Goal: Task Accomplishment & Management: Manage account settings

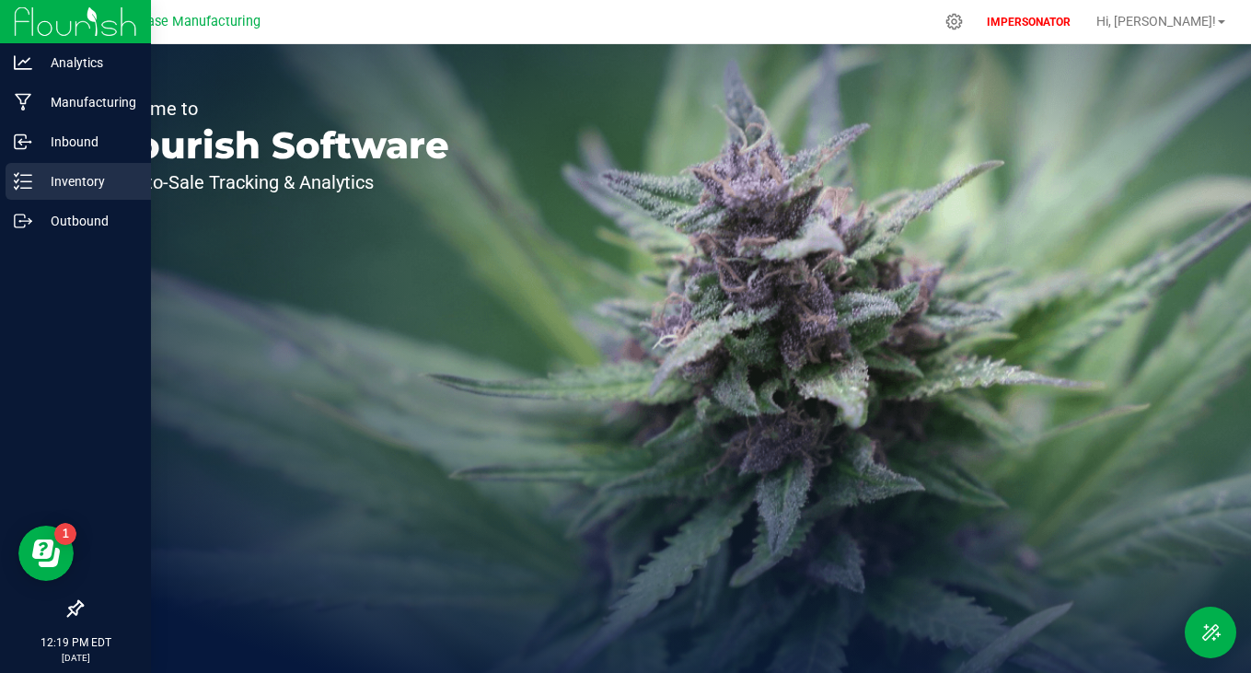
click at [7, 192] on div "Inventory" at bounding box center [78, 181] width 145 height 37
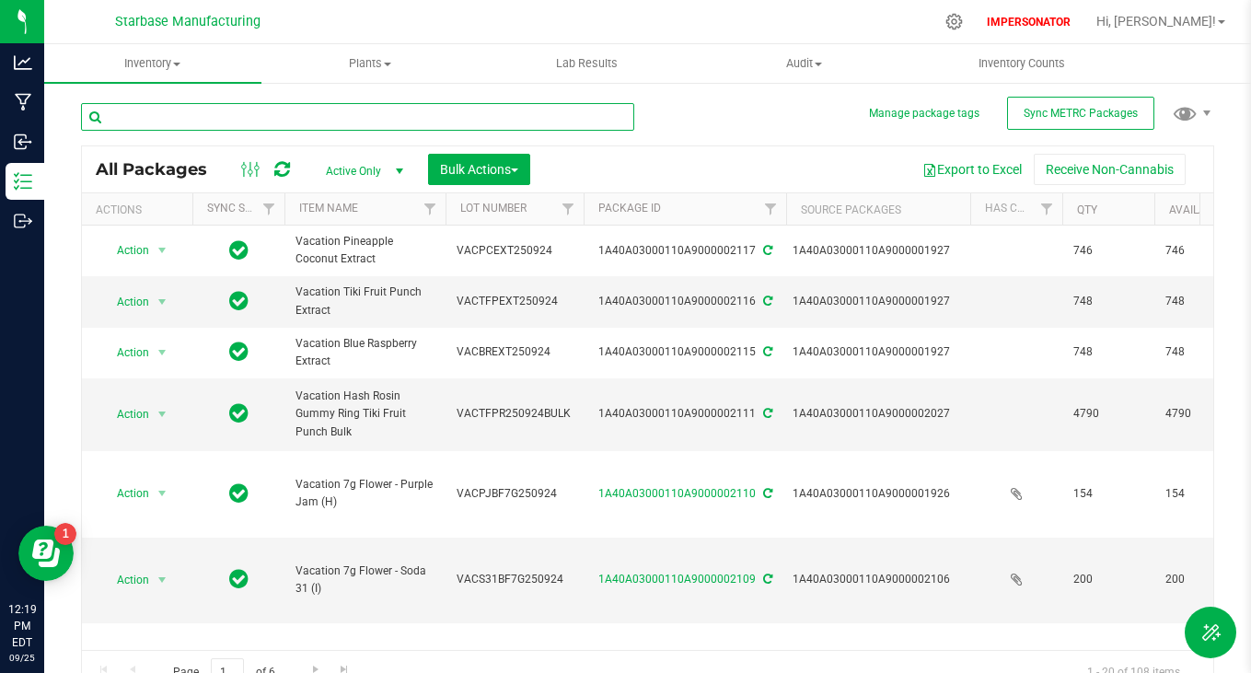
click at [354, 128] on input "text" at bounding box center [357, 117] width 553 height 28
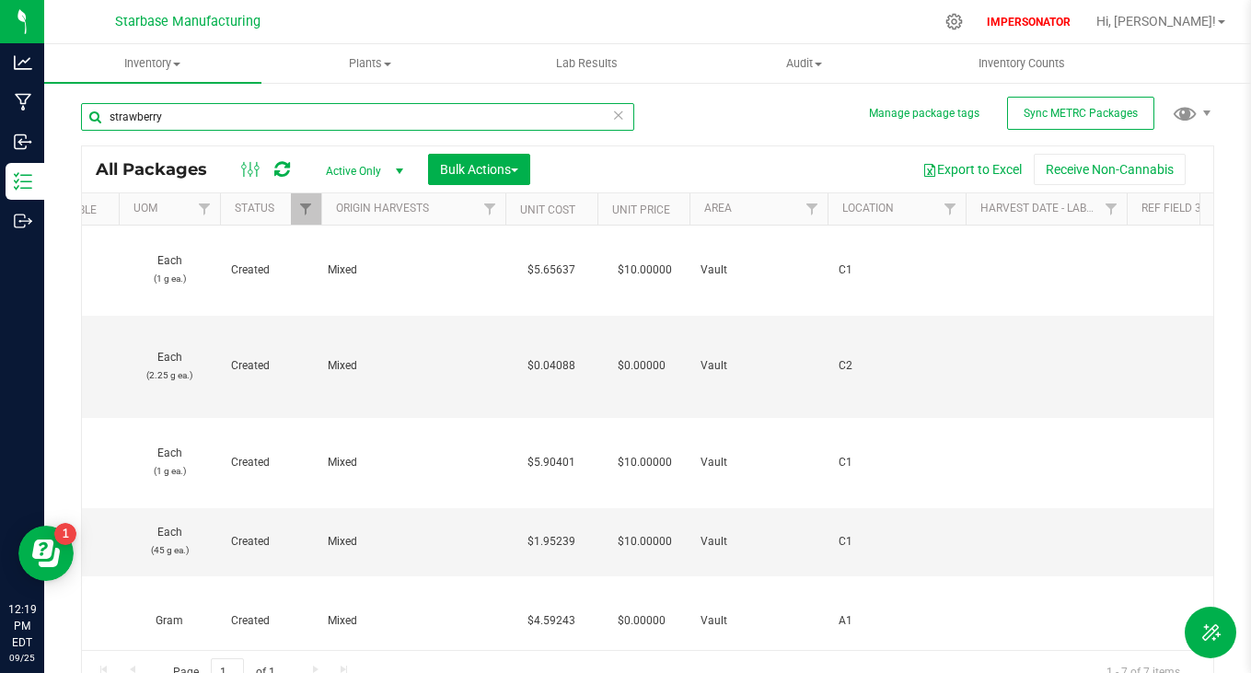
scroll to position [0, 136]
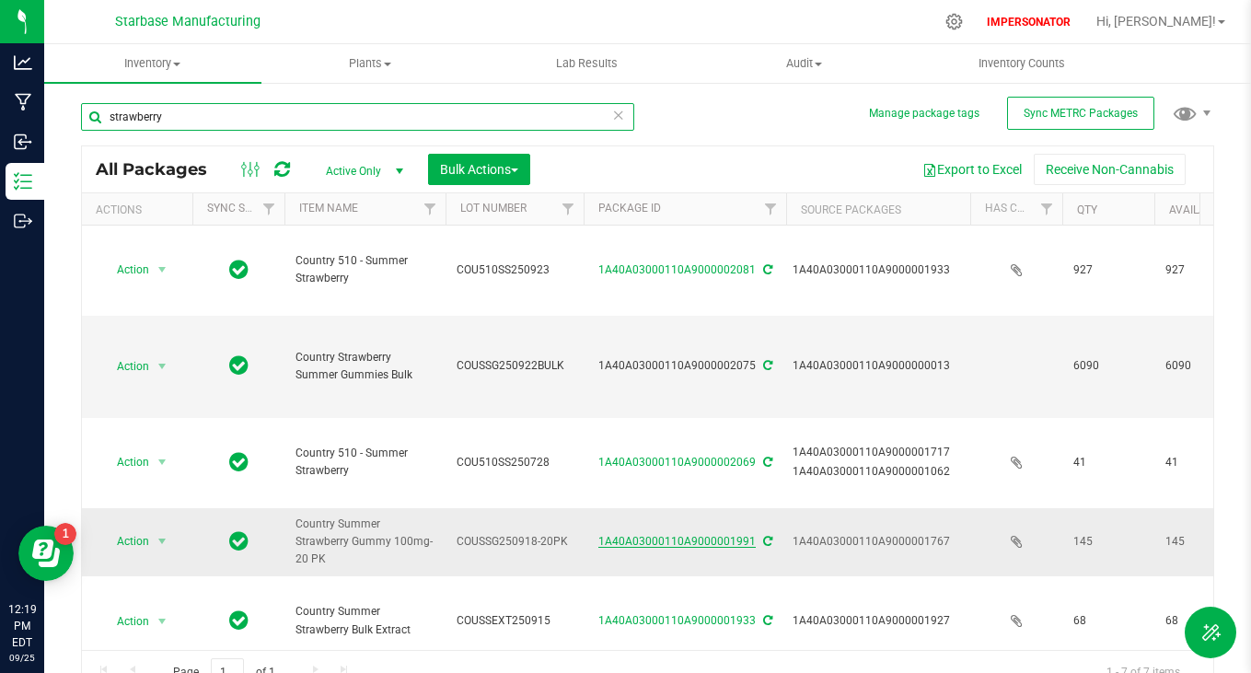
type input "strawberry"
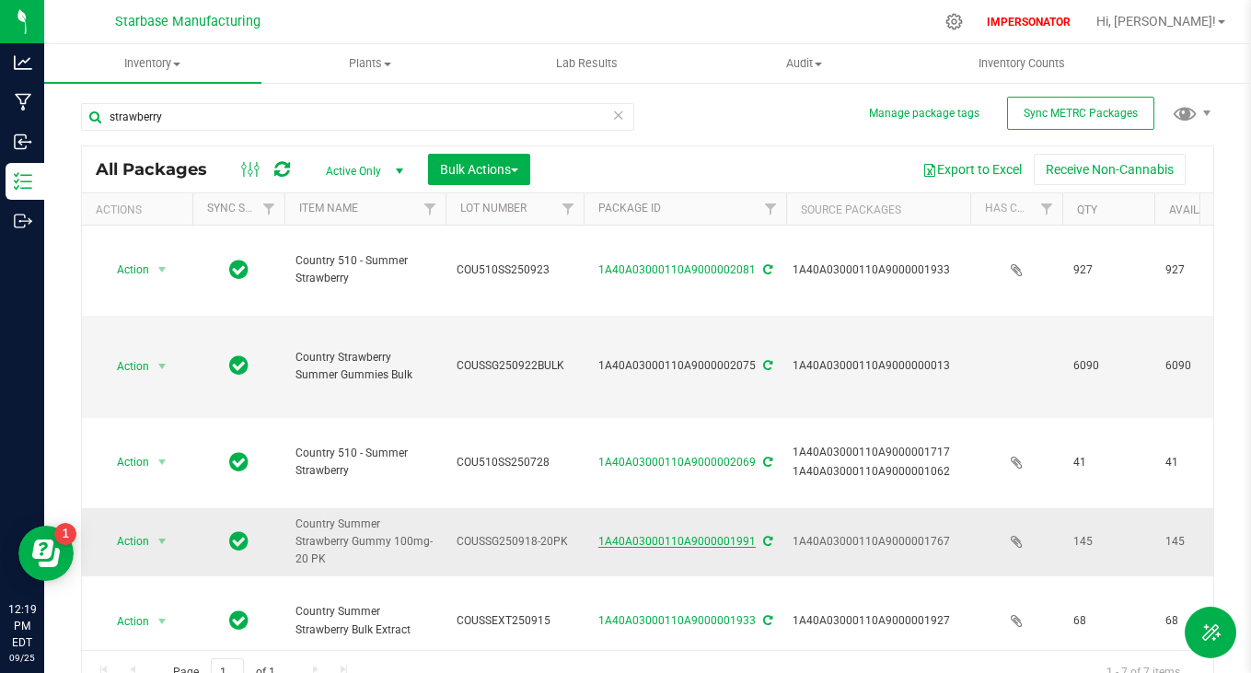
click at [669, 535] on link "1A40A03000110A9000001991" at bounding box center [677, 541] width 157 height 13
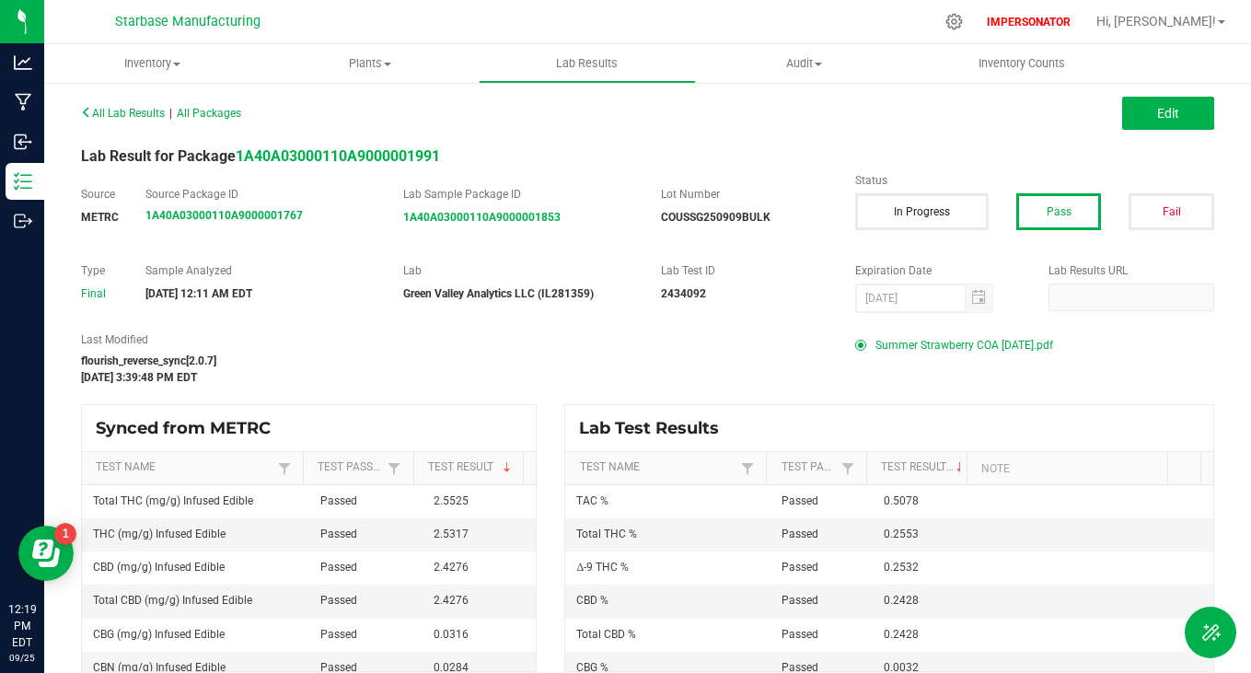
scroll to position [17, 0]
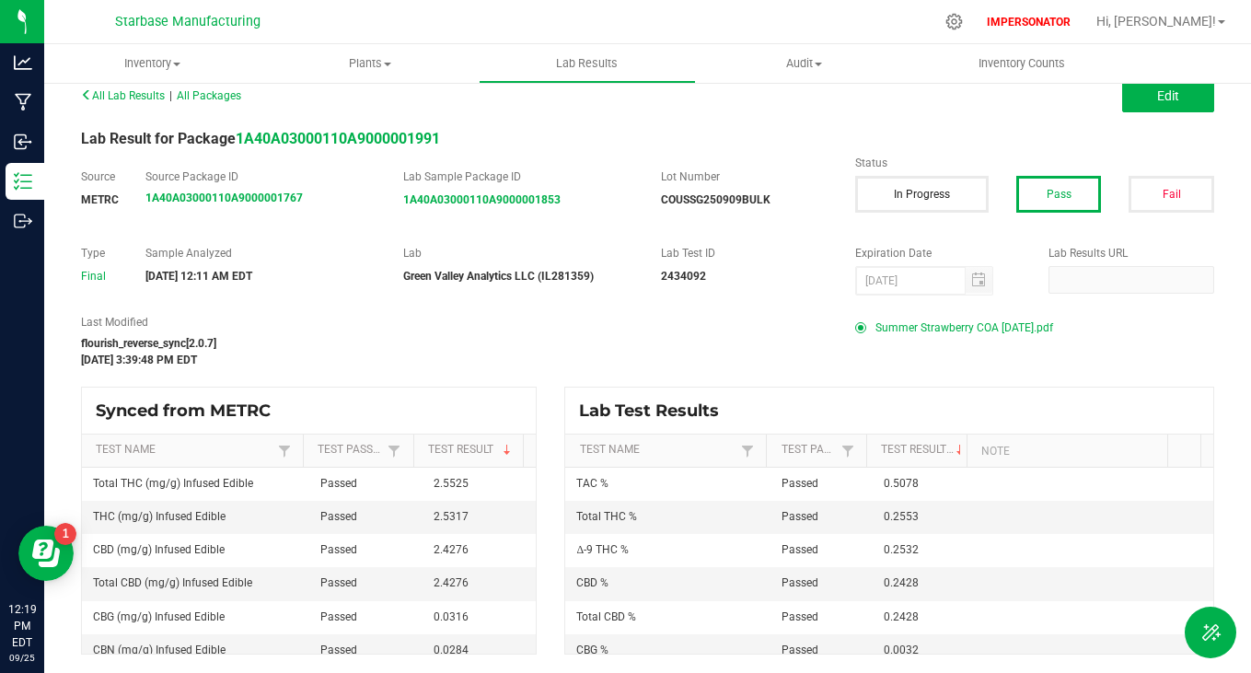
click at [939, 331] on span "Summer Strawberry COA [DATE].pdf" at bounding box center [965, 328] width 178 height 28
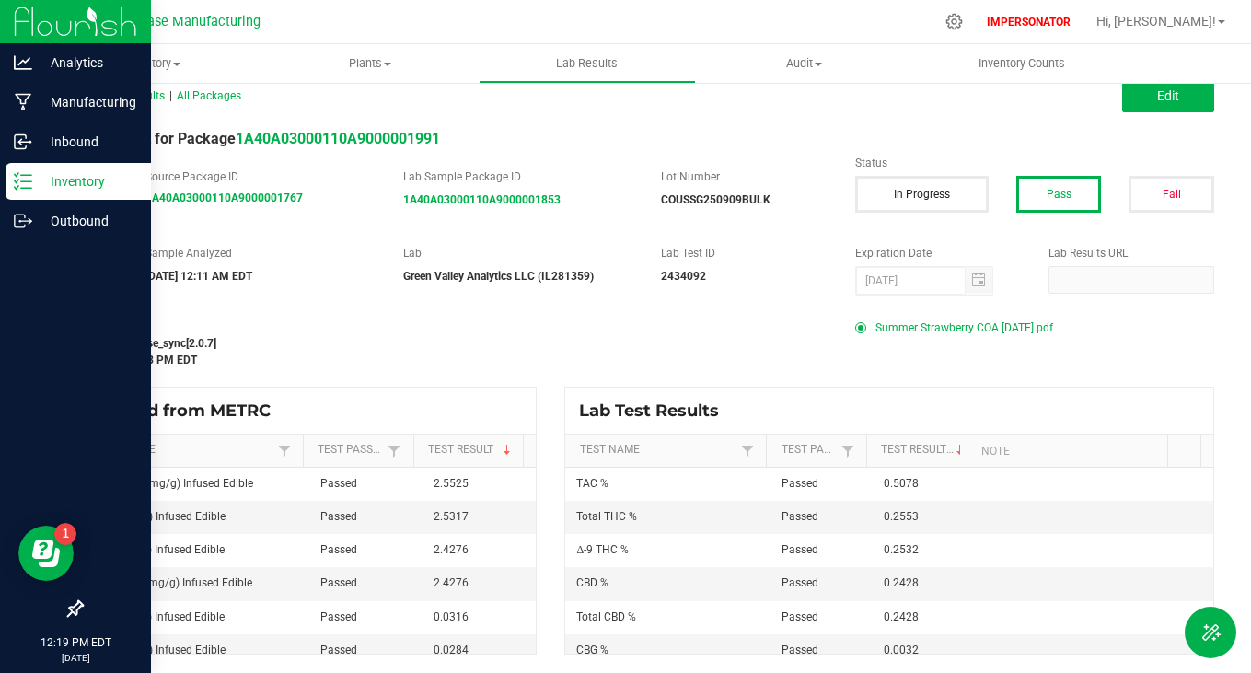
click at [25, 191] on div "Inventory" at bounding box center [78, 181] width 145 height 37
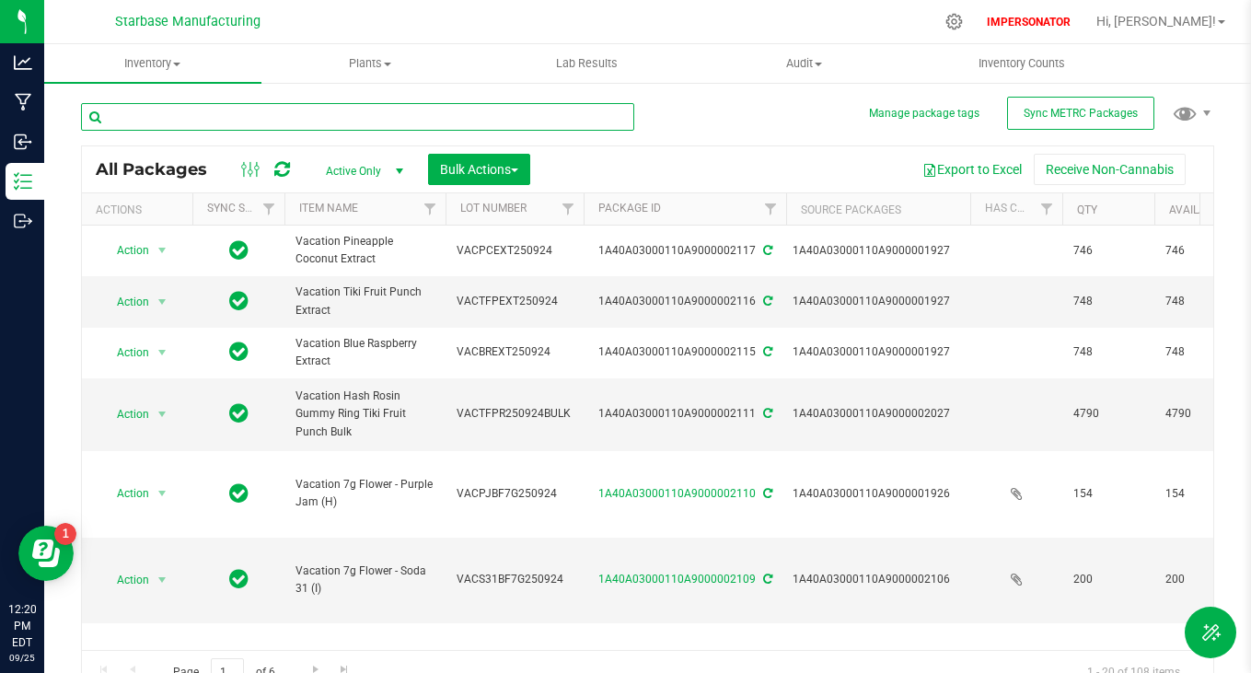
click at [426, 115] on input "text" at bounding box center [357, 117] width 553 height 28
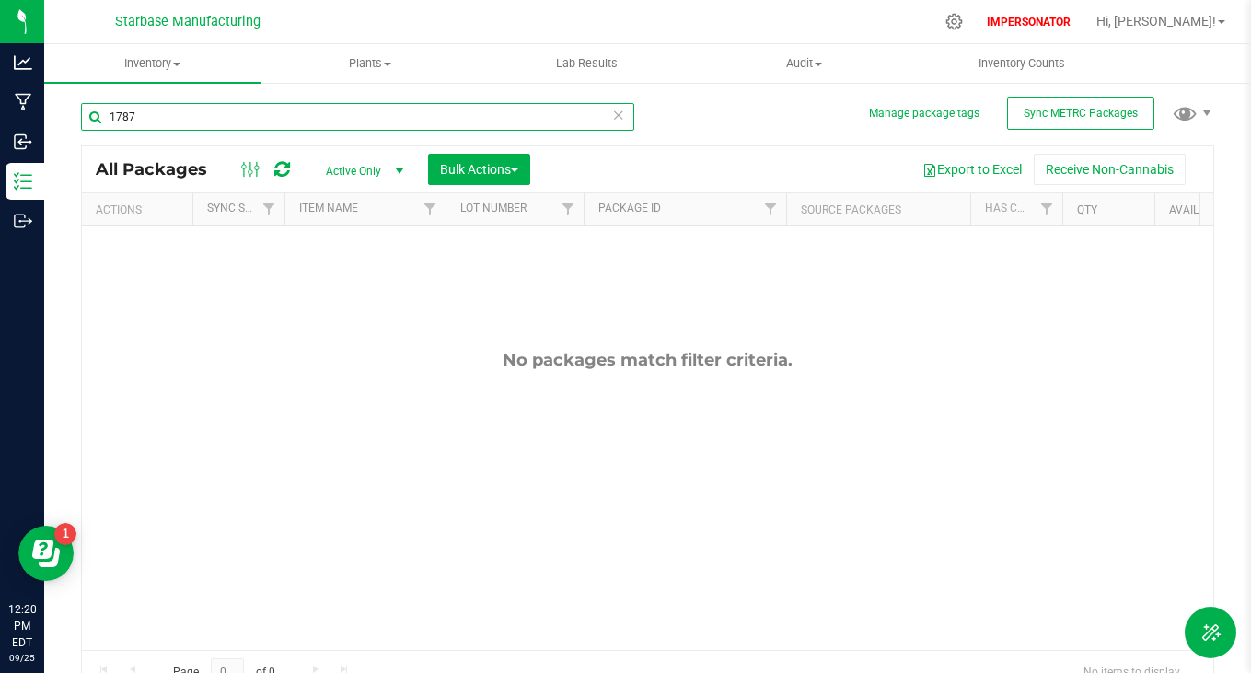
type input "1787"
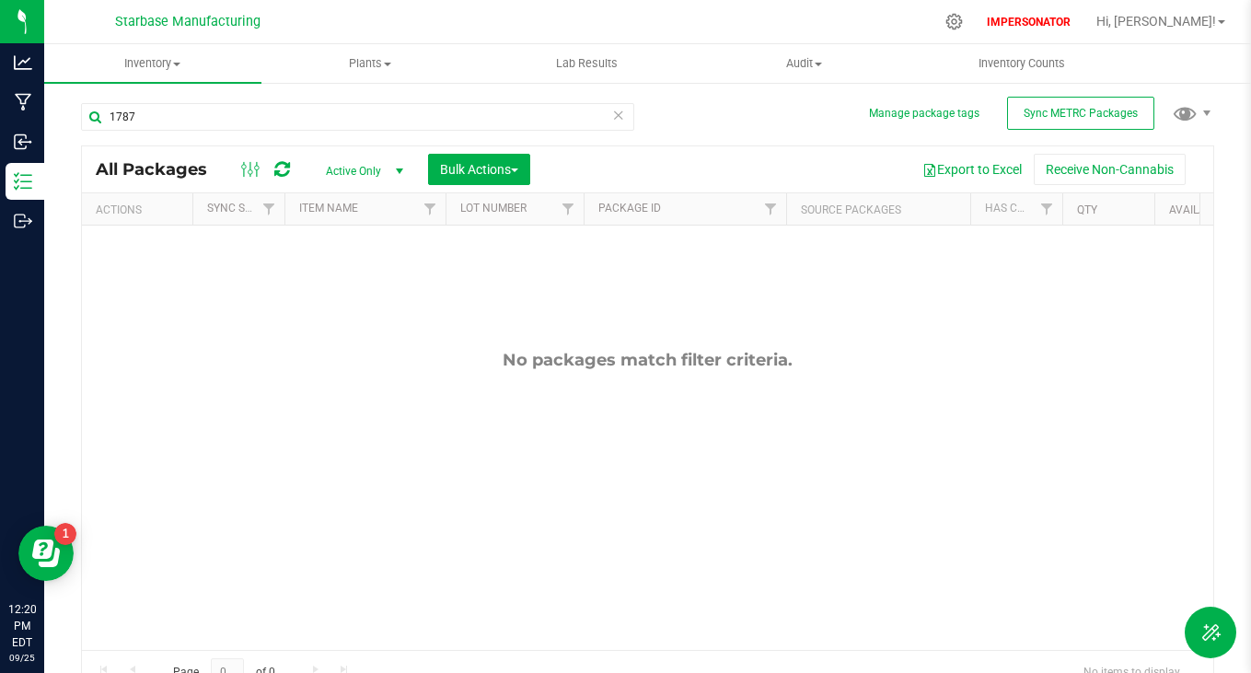
click at [354, 170] on span "Active Only" at bounding box center [360, 171] width 101 height 26
click at [346, 283] on li "All" at bounding box center [359, 284] width 99 height 28
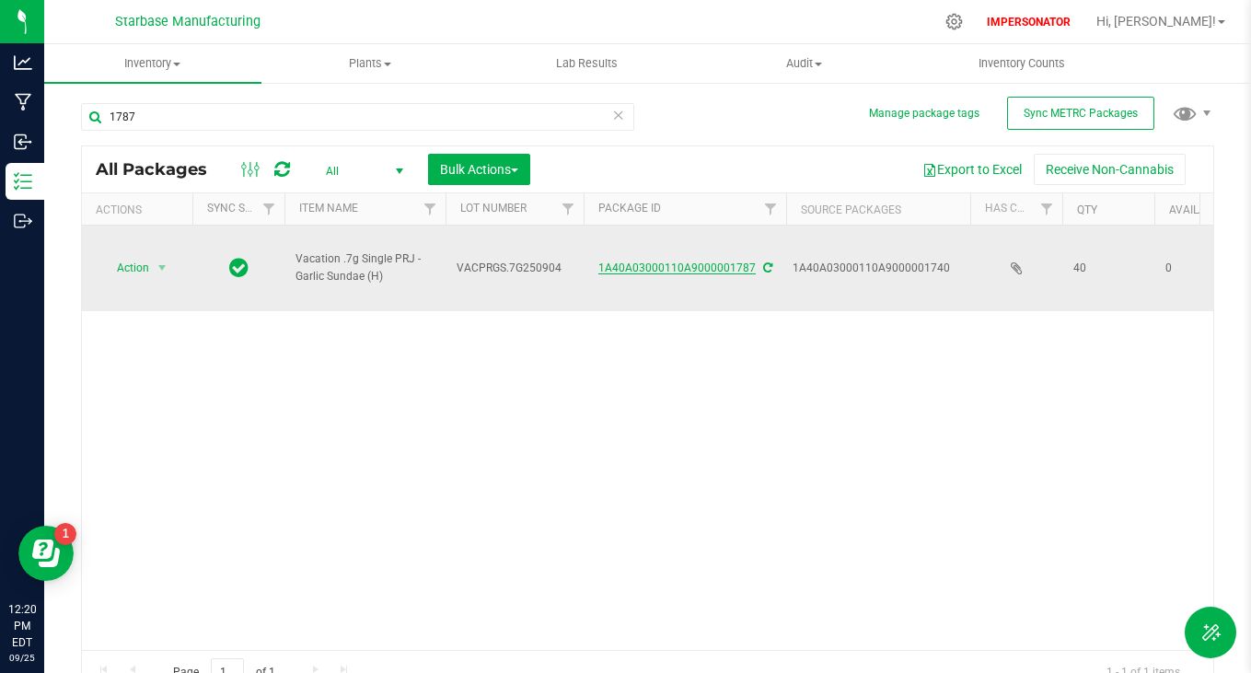
click at [703, 262] on link "1A40A03000110A9000001787" at bounding box center [677, 268] width 157 height 13
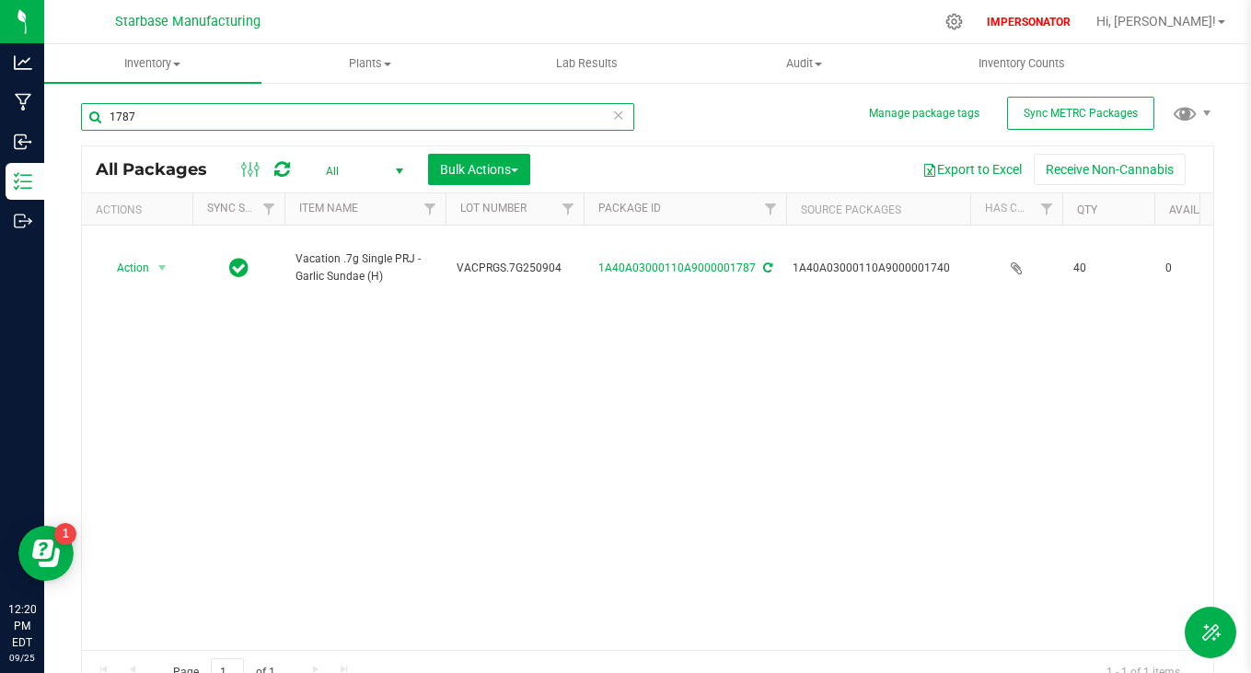
click at [211, 120] on input "1787" at bounding box center [357, 117] width 553 height 28
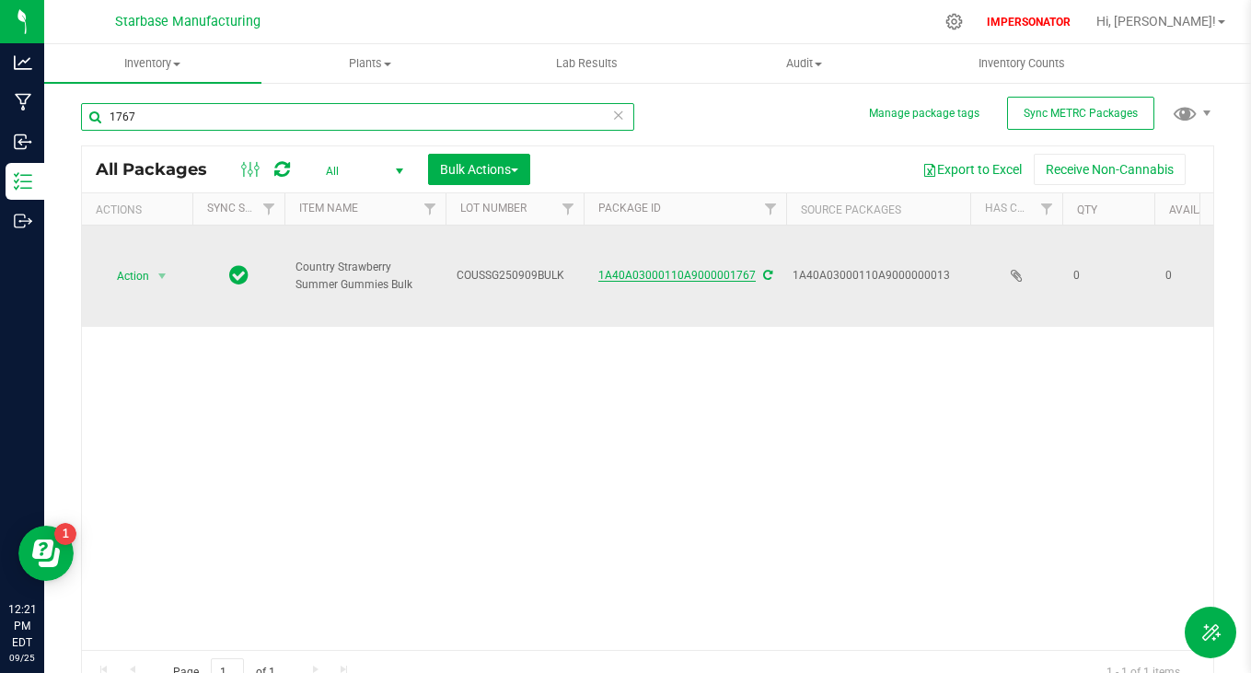
type input "1767"
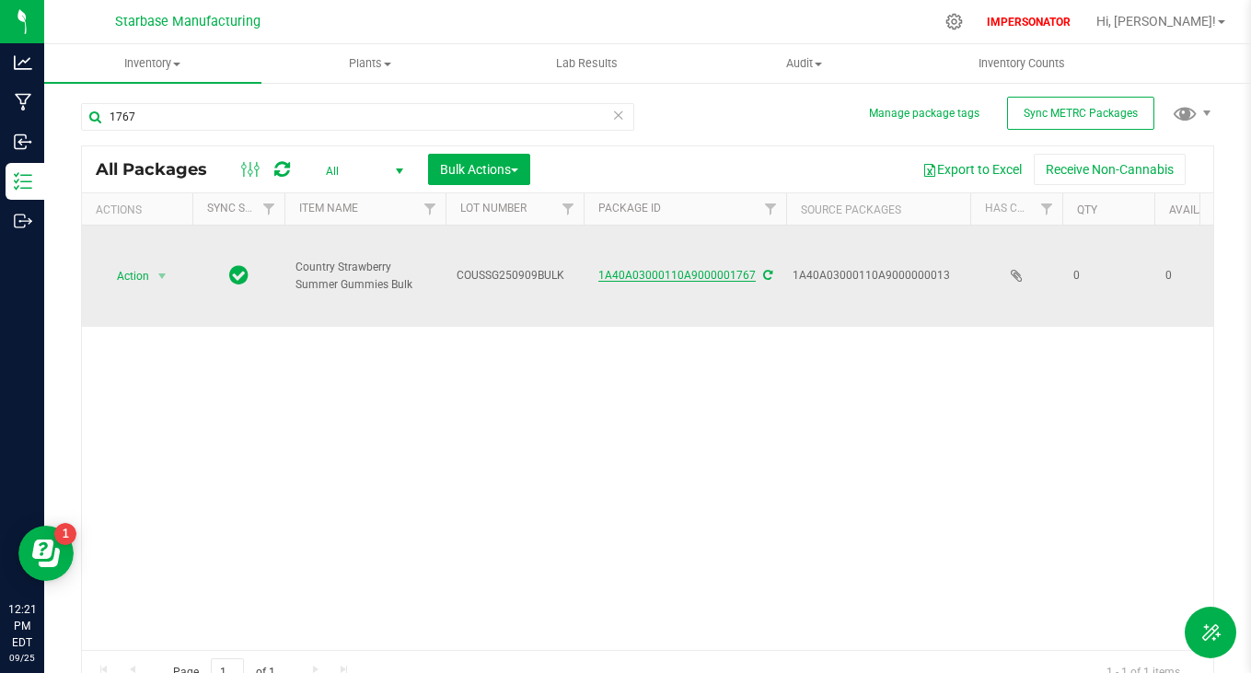
click at [689, 273] on link "1A40A03000110A9000001767" at bounding box center [677, 275] width 157 height 13
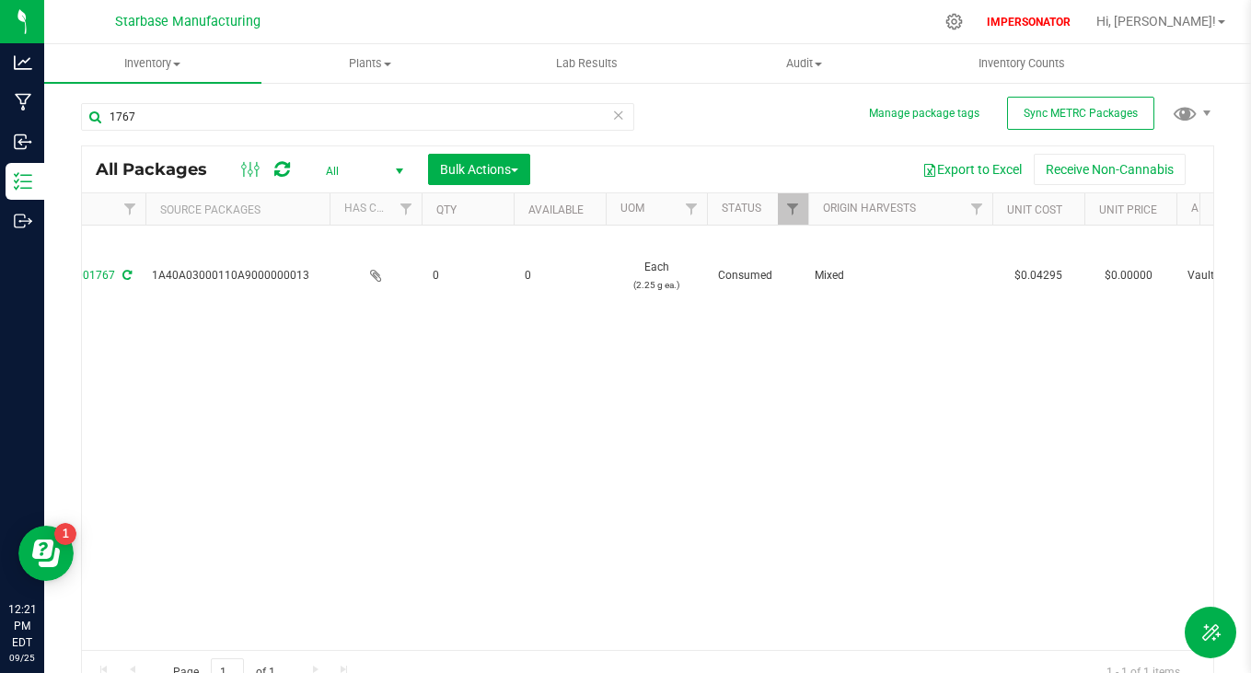
scroll to position [0, 828]
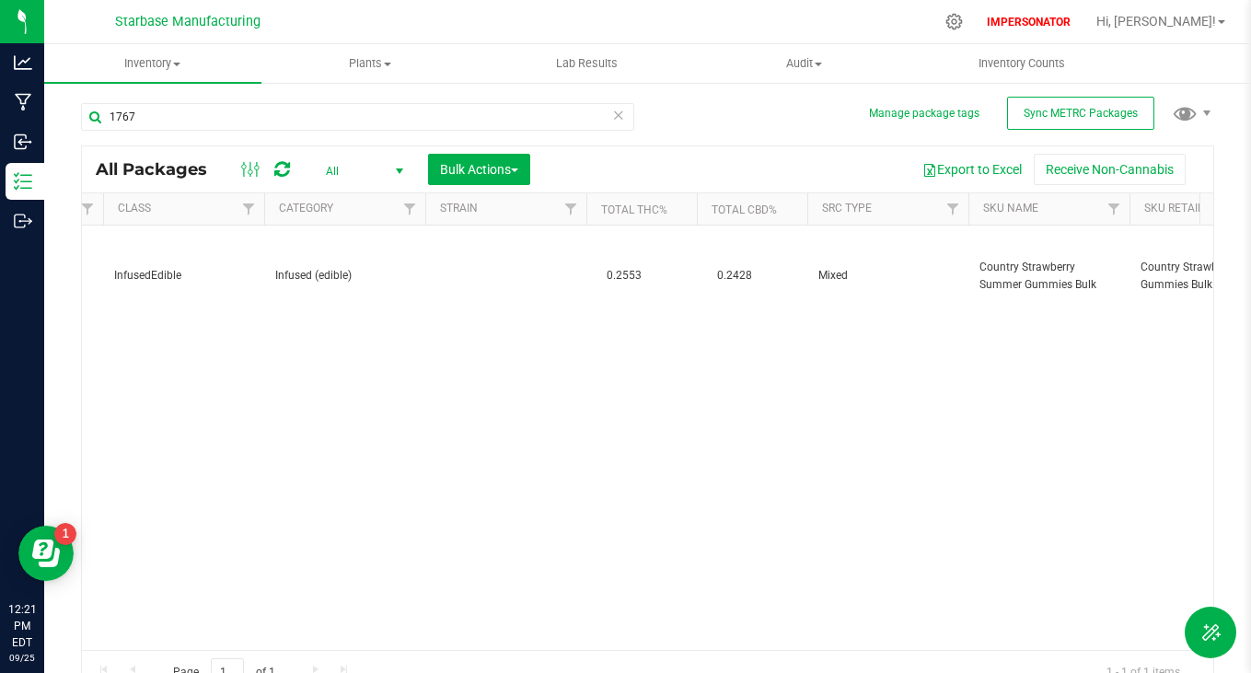
drag, startPoint x: 745, startPoint y: 633, endPoint x: 879, endPoint y: 626, distance: 134.6
click at [879, 627] on div "Action Action Adjust qty Edit attributes Global inventory Locate package Print …" at bounding box center [648, 438] width 1132 height 424
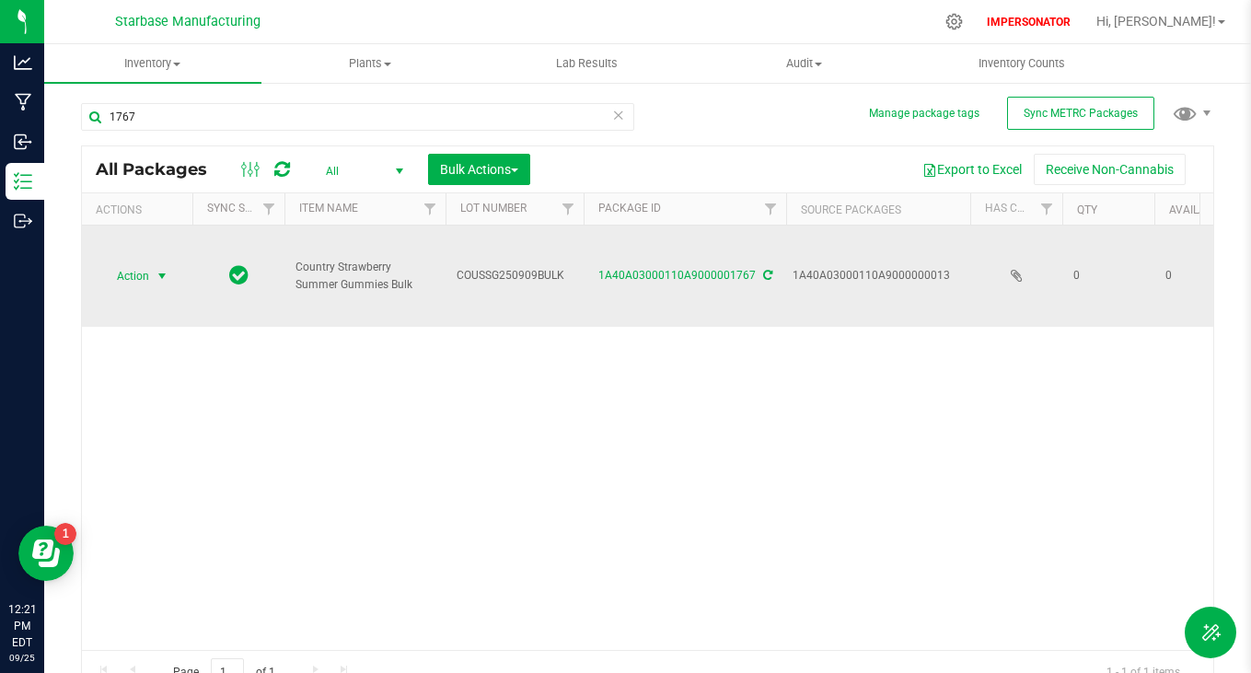
click at [132, 277] on span "Action" at bounding box center [125, 276] width 50 height 26
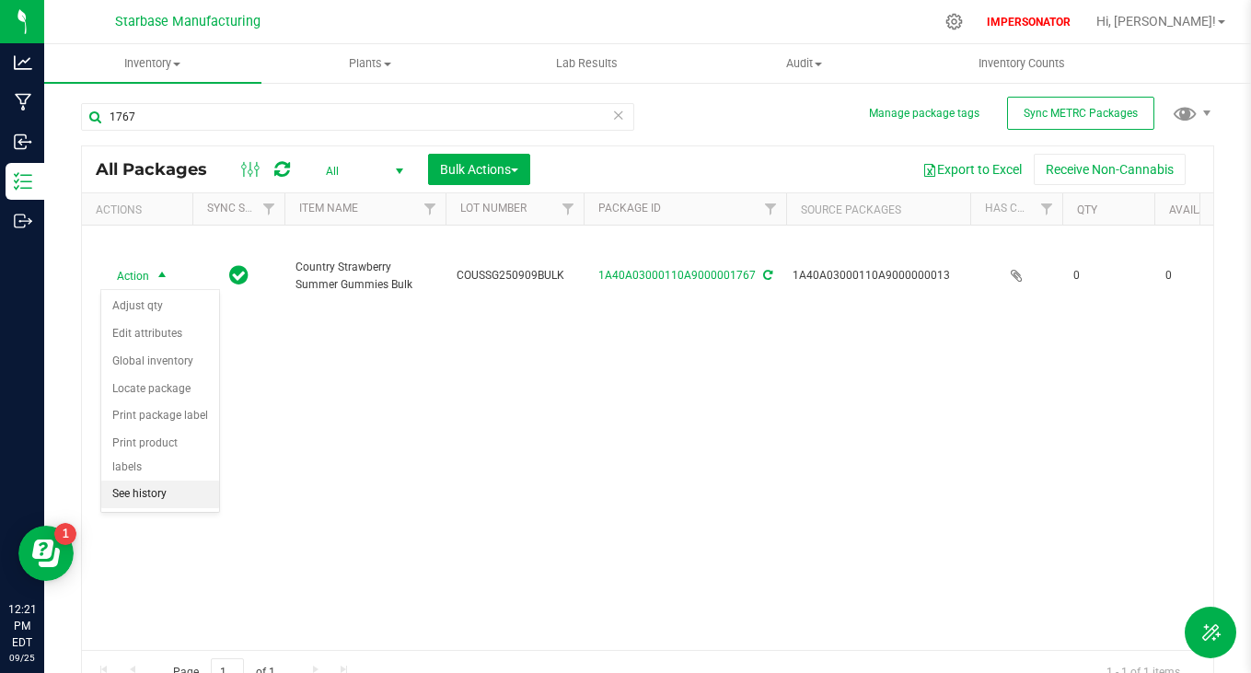
click at [148, 481] on li "See history" at bounding box center [160, 495] width 118 height 28
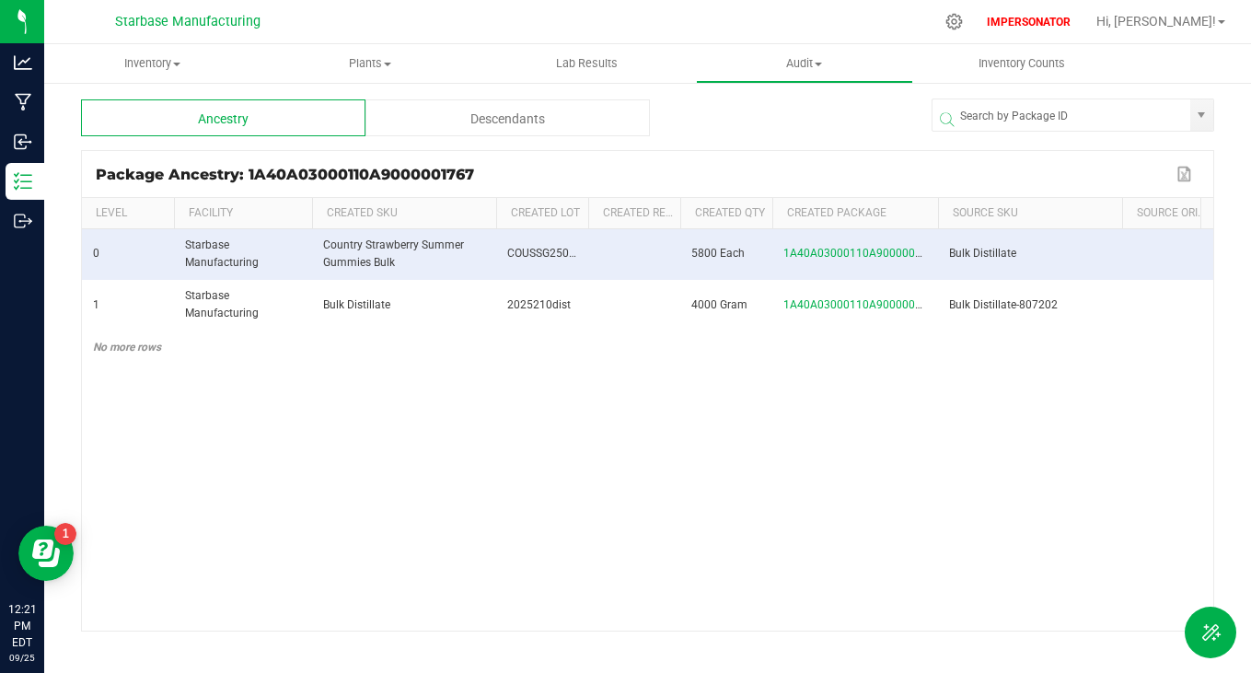
click at [499, 112] on div "Descendants" at bounding box center [508, 117] width 285 height 37
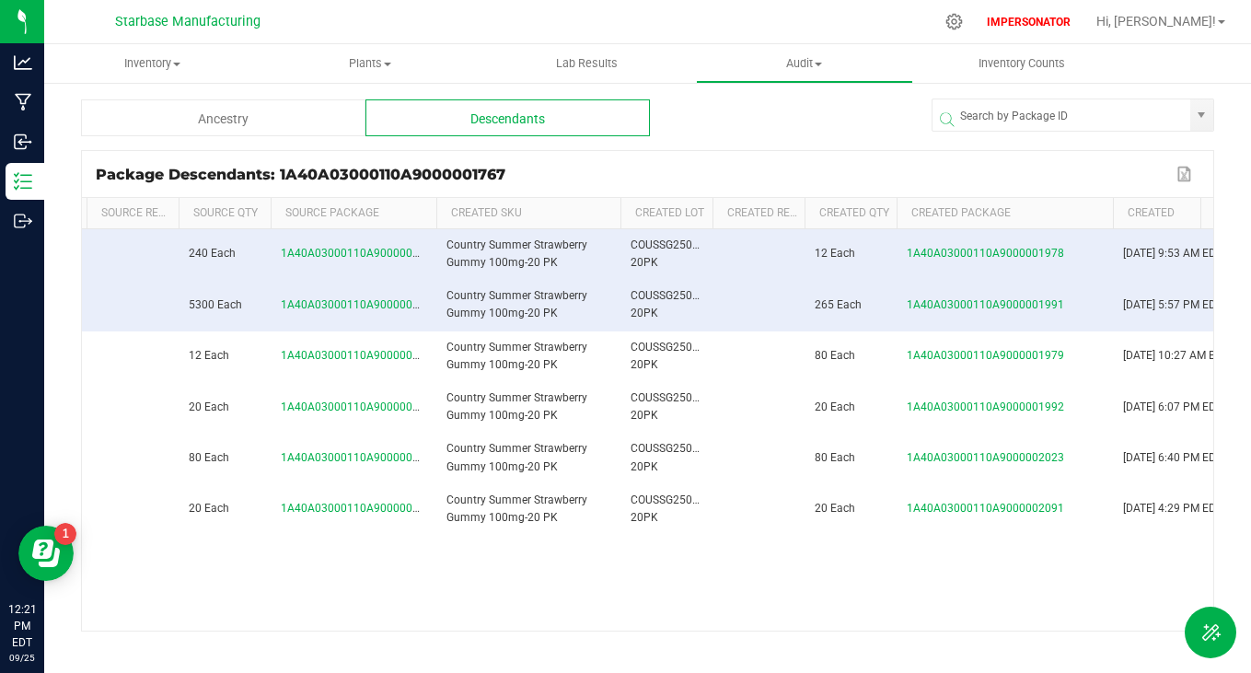
click at [1110, 216] on span at bounding box center [1111, 349] width 6 height 302
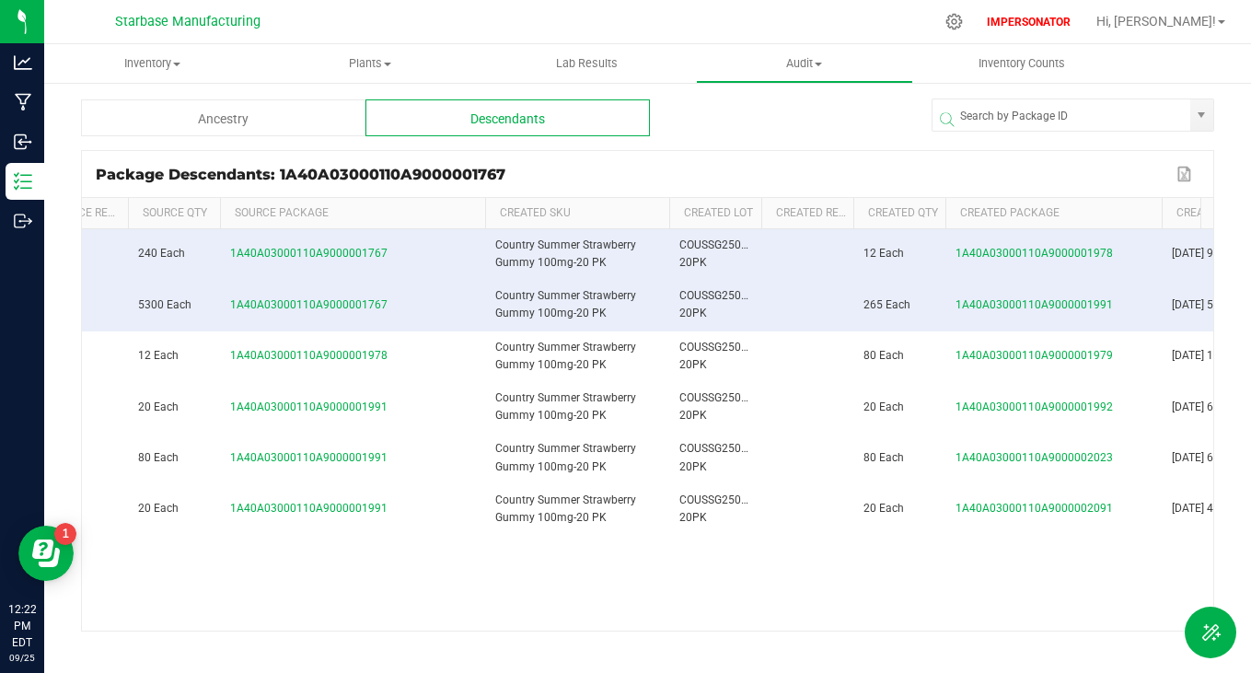
click at [479, 228] on div "Level Facility Source SKU Source Origin Harvests Source Lot Source Ref Field So…" at bounding box center [648, 213] width 1132 height 31
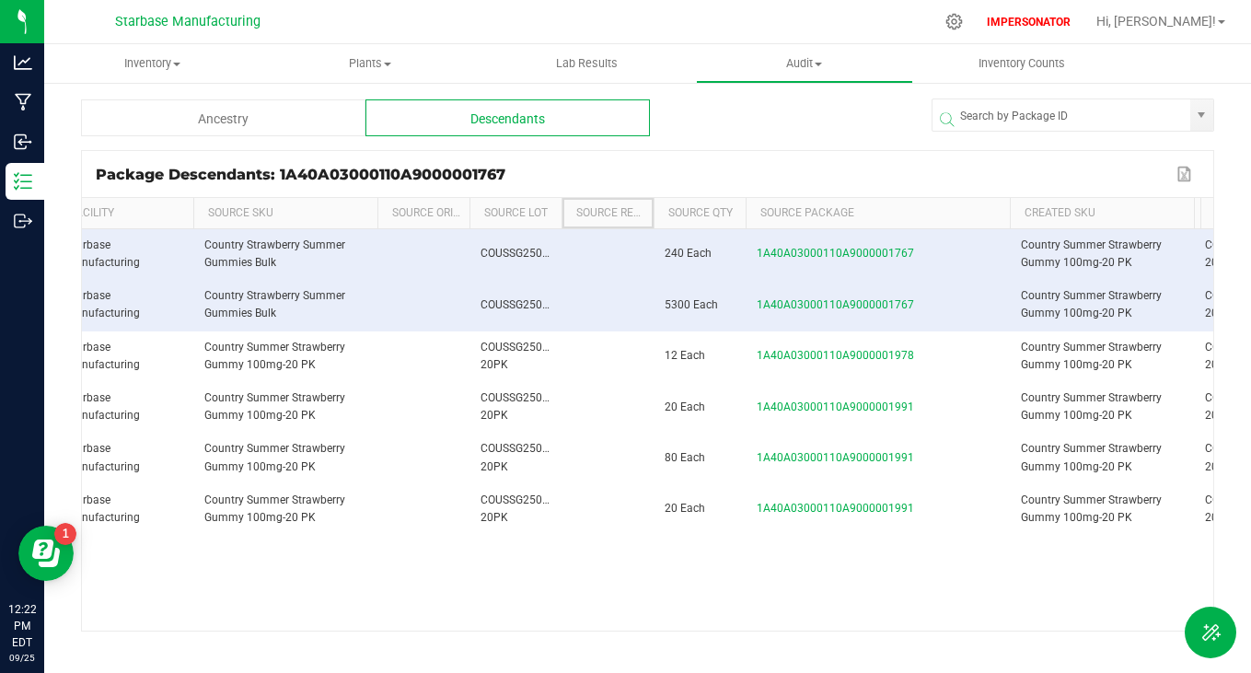
click at [562, 212] on th "Source Ref Field" at bounding box center [608, 213] width 92 height 31
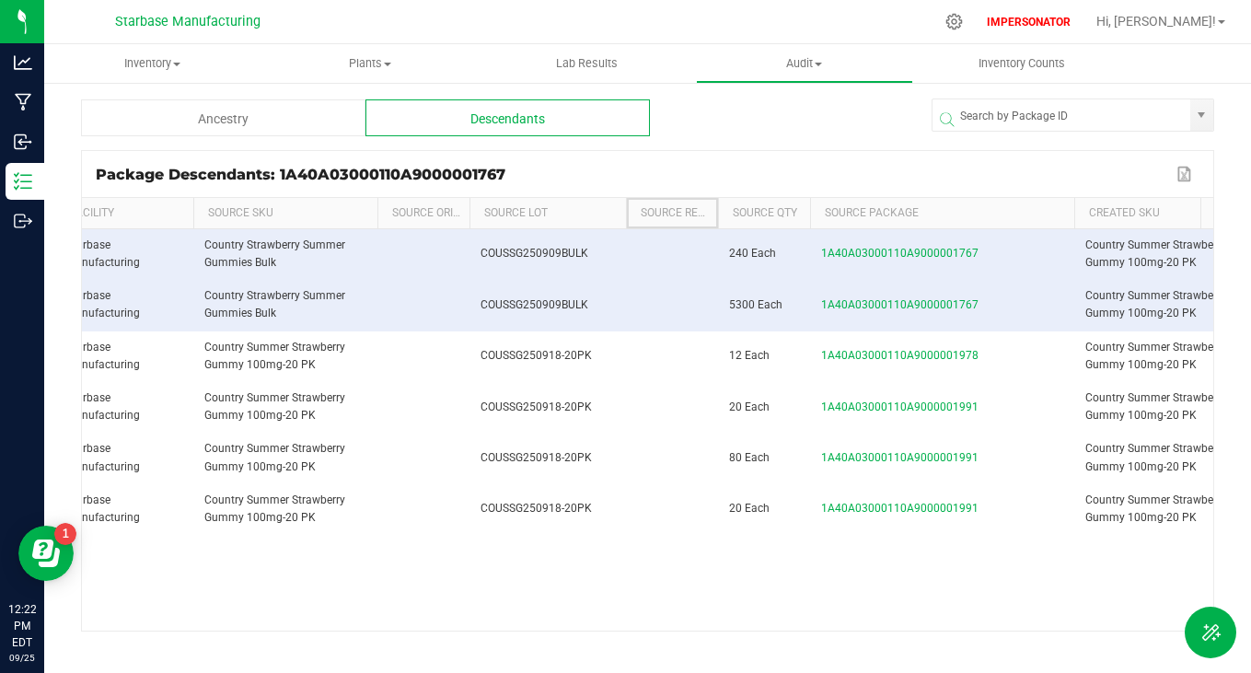
click at [622, 212] on span at bounding box center [624, 349] width 6 height 302
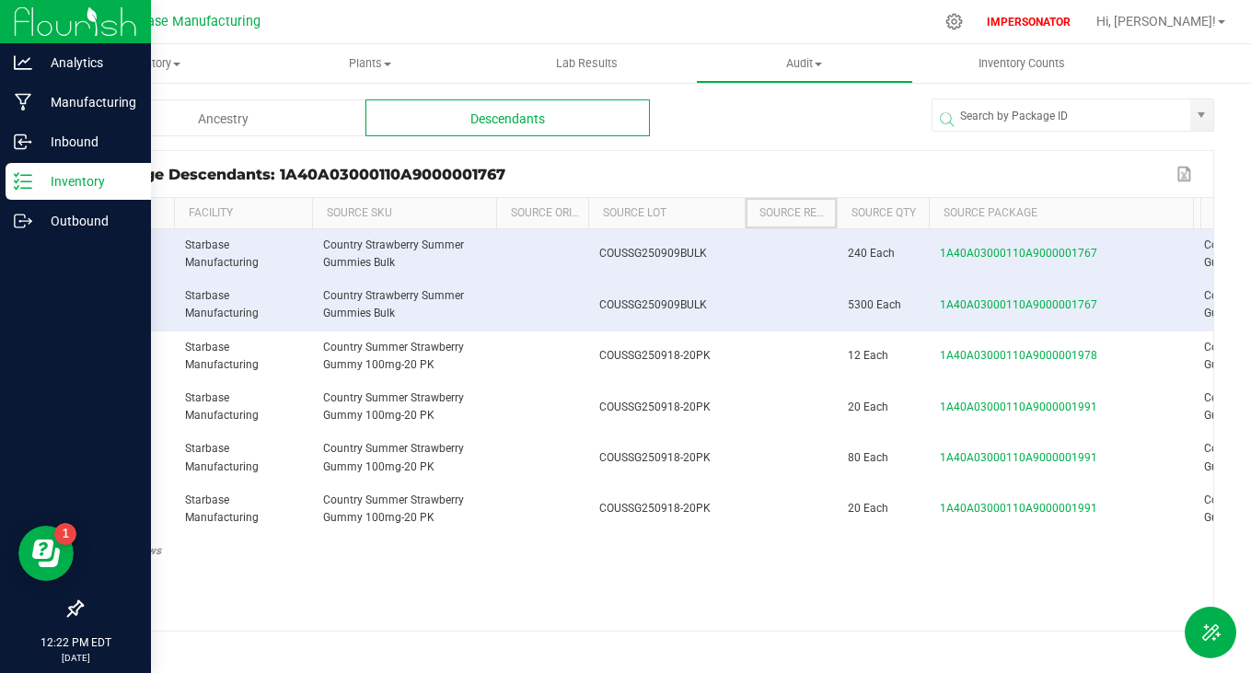
click at [50, 182] on p "Inventory" at bounding box center [87, 181] width 110 height 22
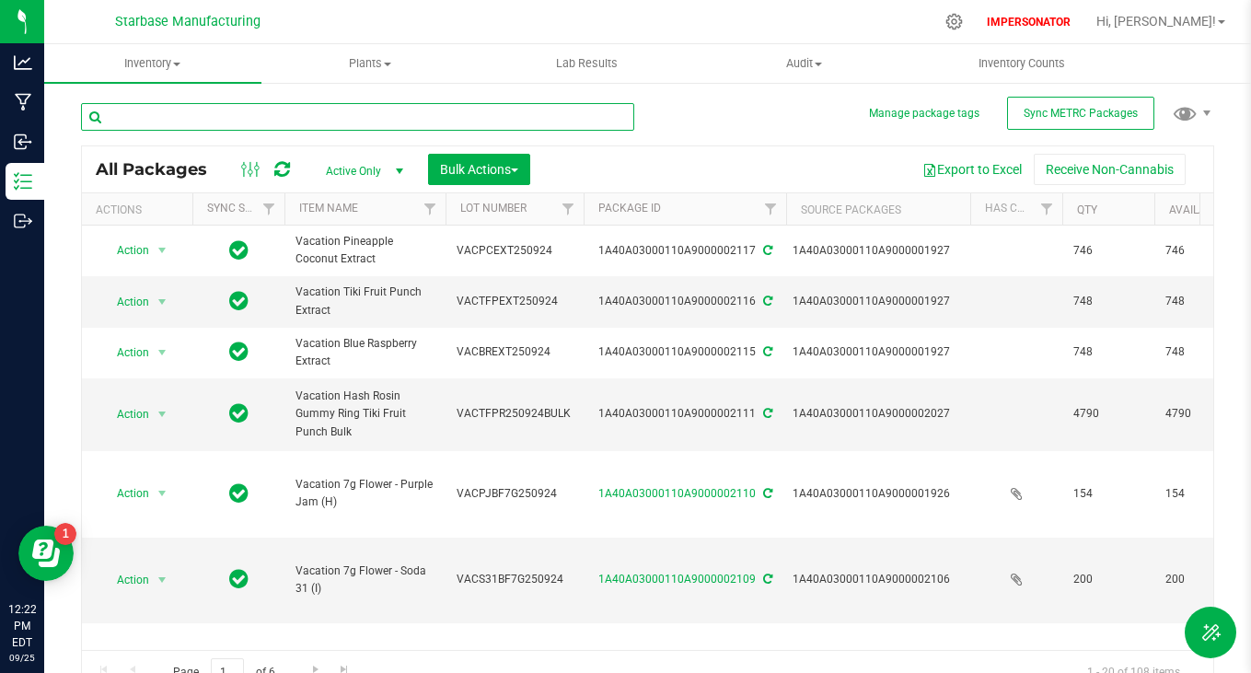
click at [386, 114] on input "text" at bounding box center [357, 117] width 553 height 28
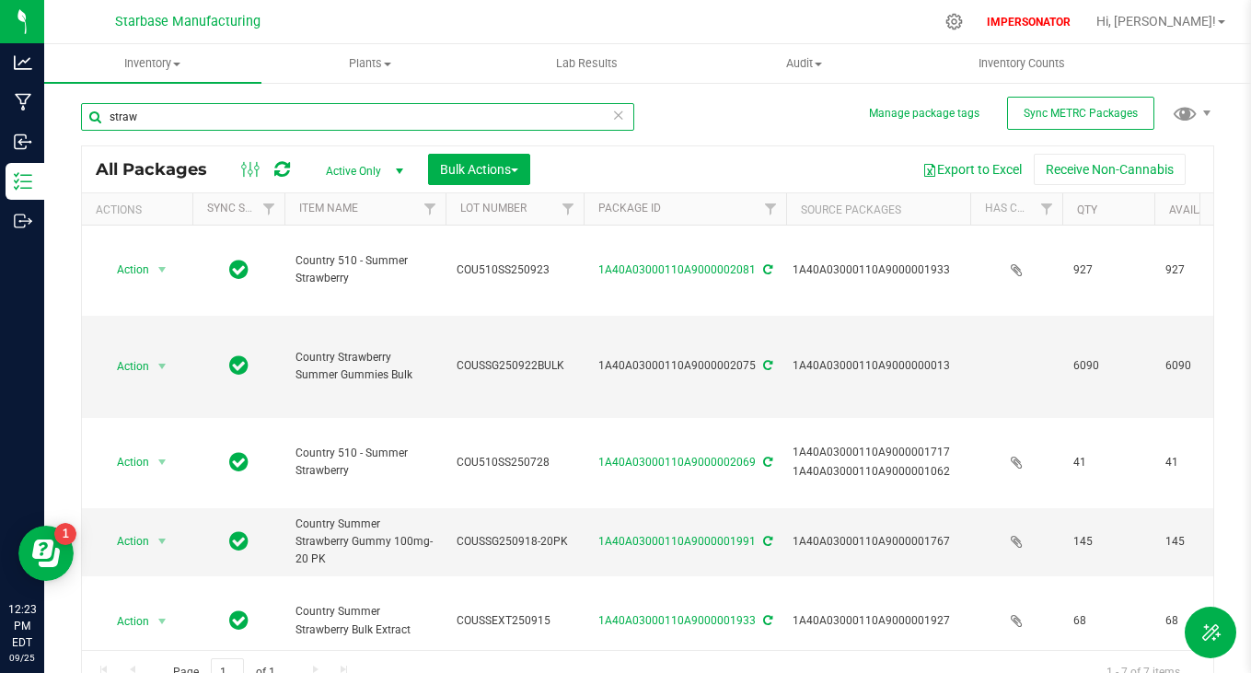
drag, startPoint x: 157, startPoint y: 112, endPoint x: 48, endPoint y: 113, distance: 109.6
click at [48, 113] on div "Manage package tags Sync METRC Packages straw All Packages Active Only Active O…" at bounding box center [647, 362] width 1207 height 562
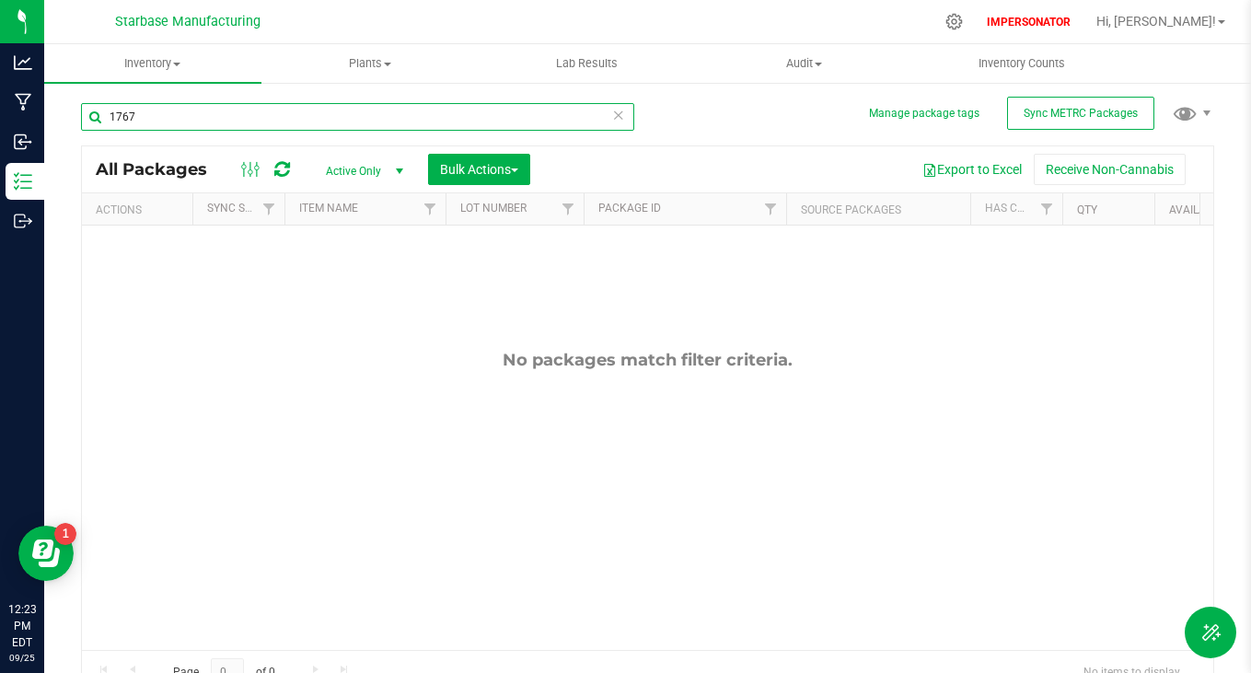
type input "1767"
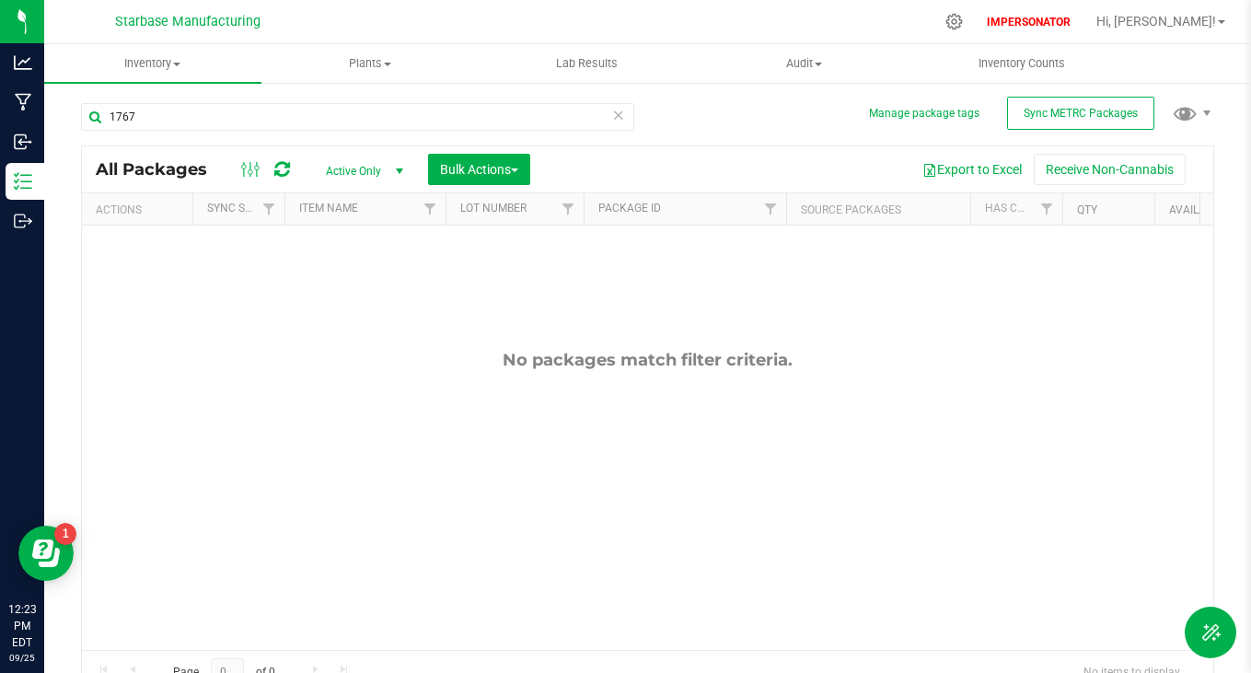
click at [368, 162] on span "Active Only" at bounding box center [360, 171] width 101 height 26
click at [356, 287] on li "All" at bounding box center [359, 284] width 99 height 28
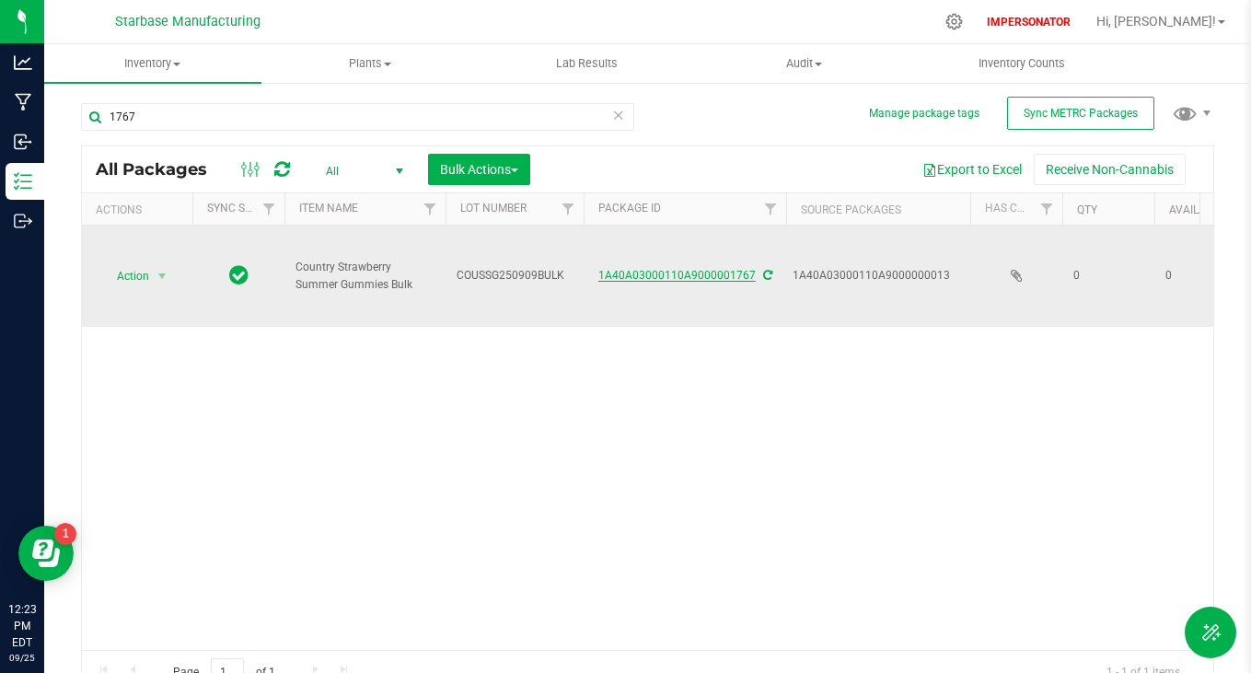
click at [681, 274] on link "1A40A03000110A9000001767" at bounding box center [677, 275] width 157 height 13
click at [690, 273] on link "1A40A03000110A9000001767" at bounding box center [677, 275] width 157 height 13
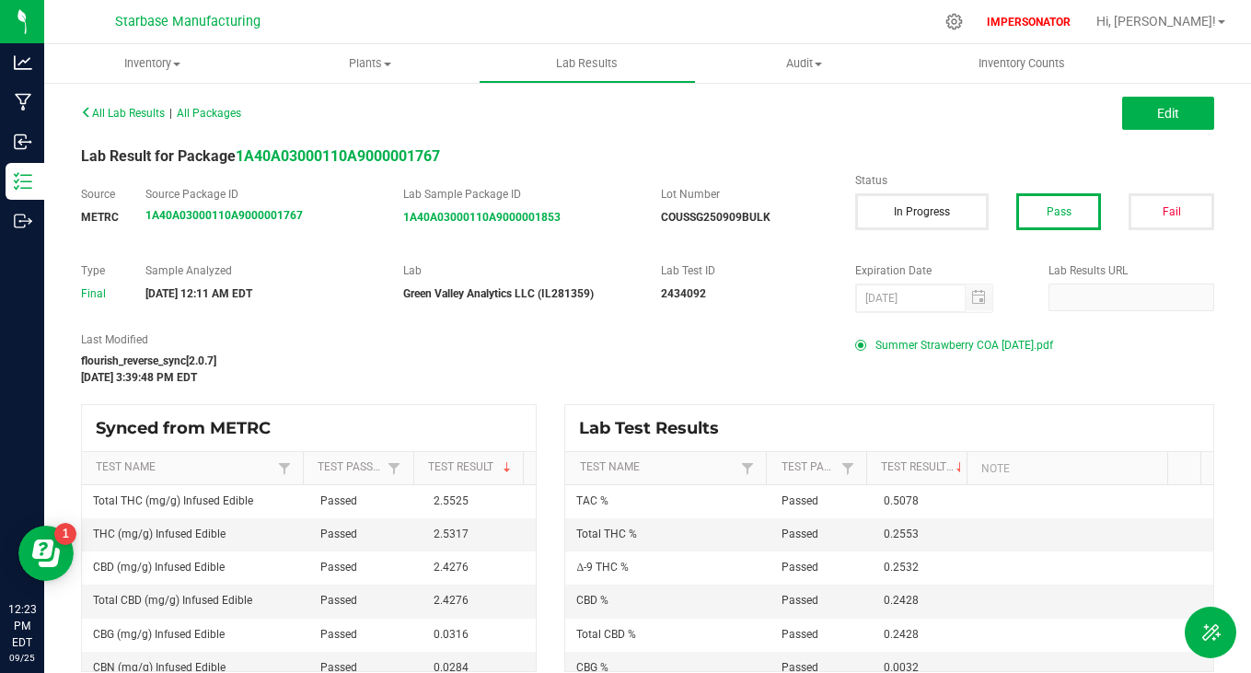
click at [1178, 137] on div "All Lab Results | All Packages Edit Lab Result for Package 1A40A03000110A900000…" at bounding box center [647, 385] width 1133 height 573
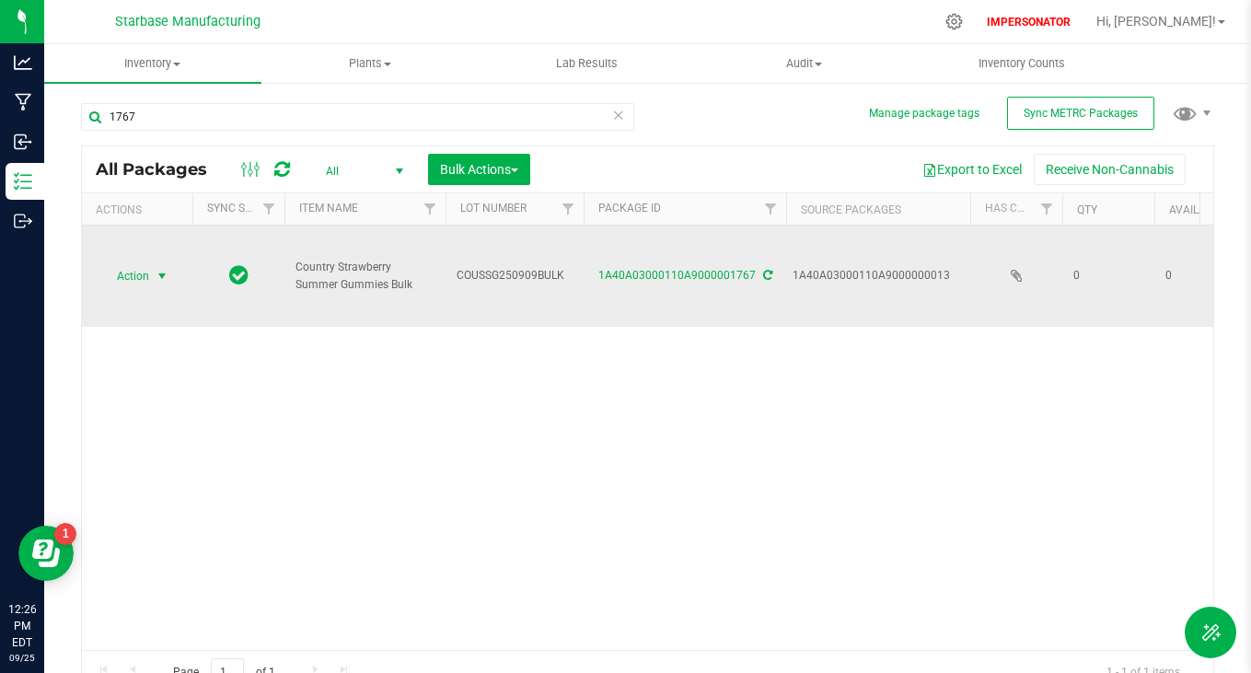
click at [141, 275] on span "Action" at bounding box center [125, 276] width 50 height 26
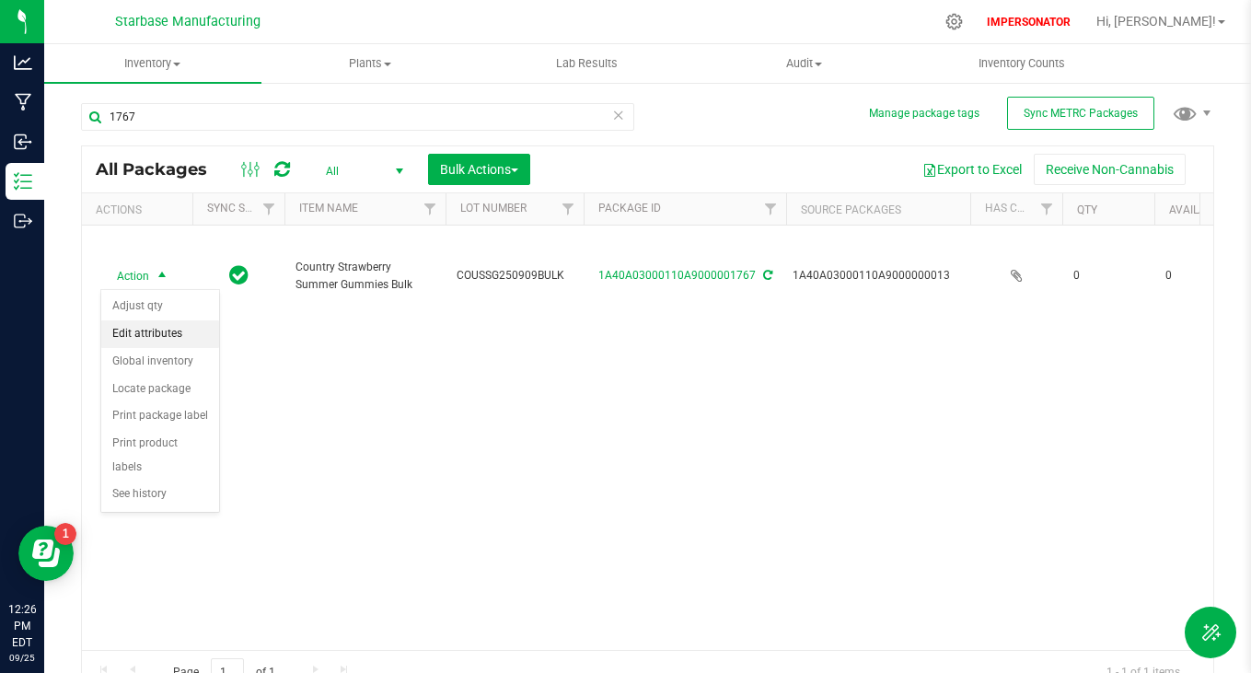
click at [157, 330] on li "Edit attributes" at bounding box center [160, 334] width 118 height 28
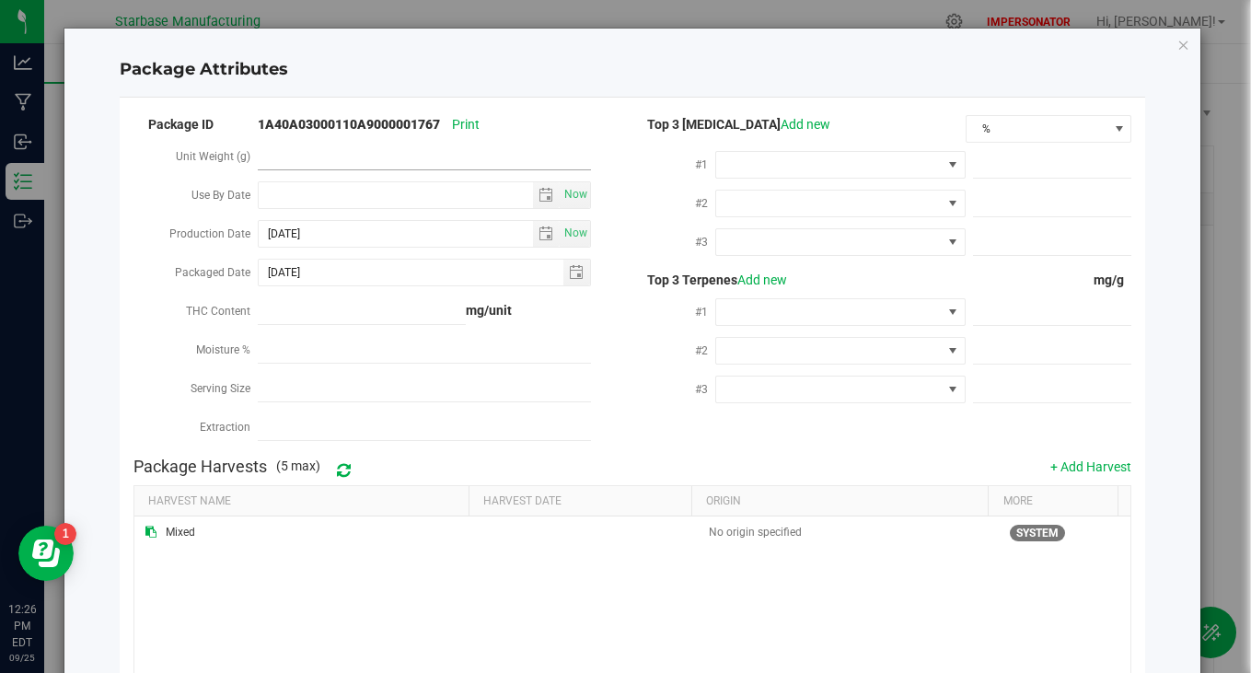
click at [298, 159] on span at bounding box center [424, 157] width 333 height 27
type input "2.15"
type input "2.1500"
click at [521, 93] on div "Package Attributes" at bounding box center [633, 70] width 1027 height 54
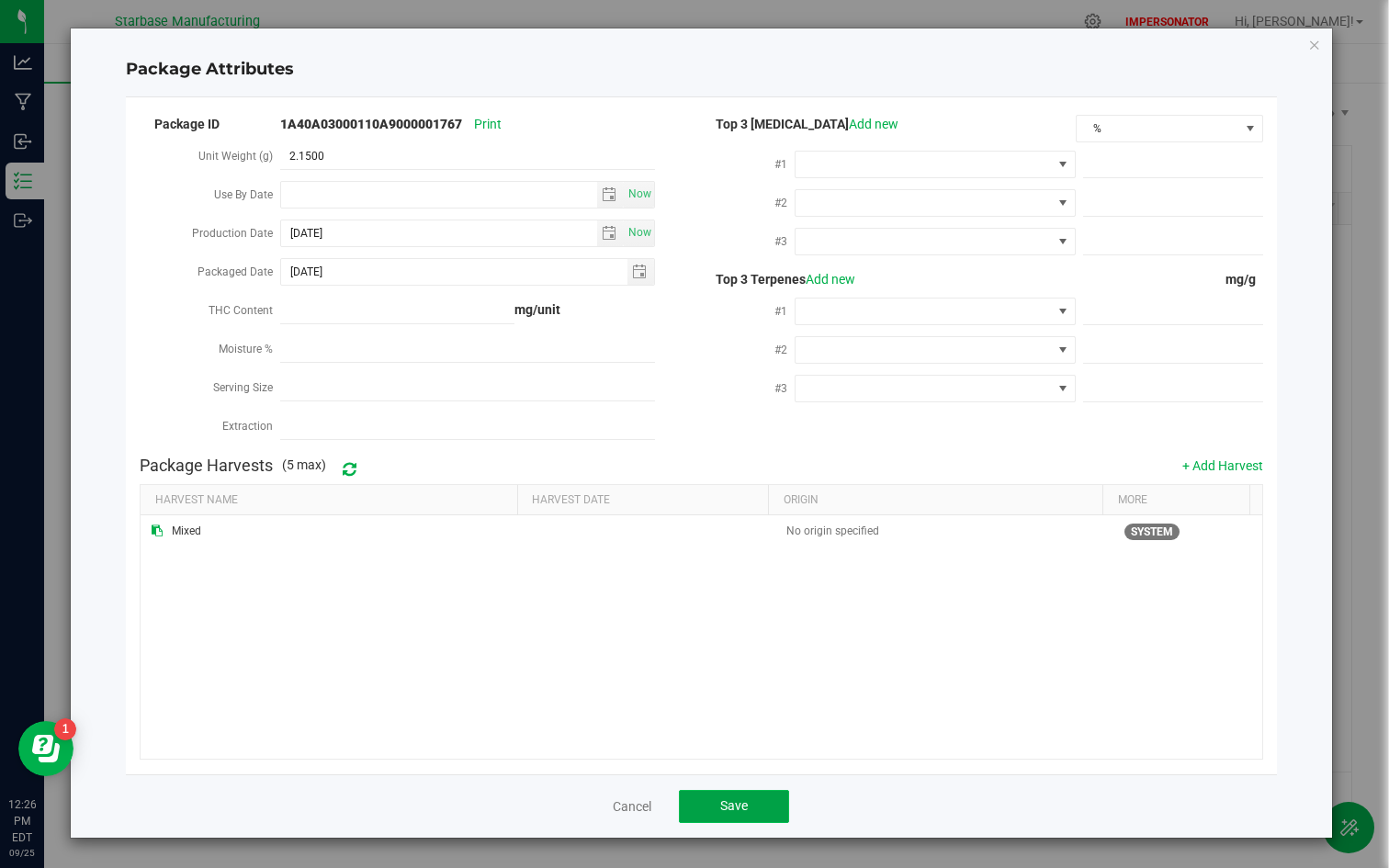
click at [752, 670] on button "Save" at bounding box center [733, 806] width 110 height 33
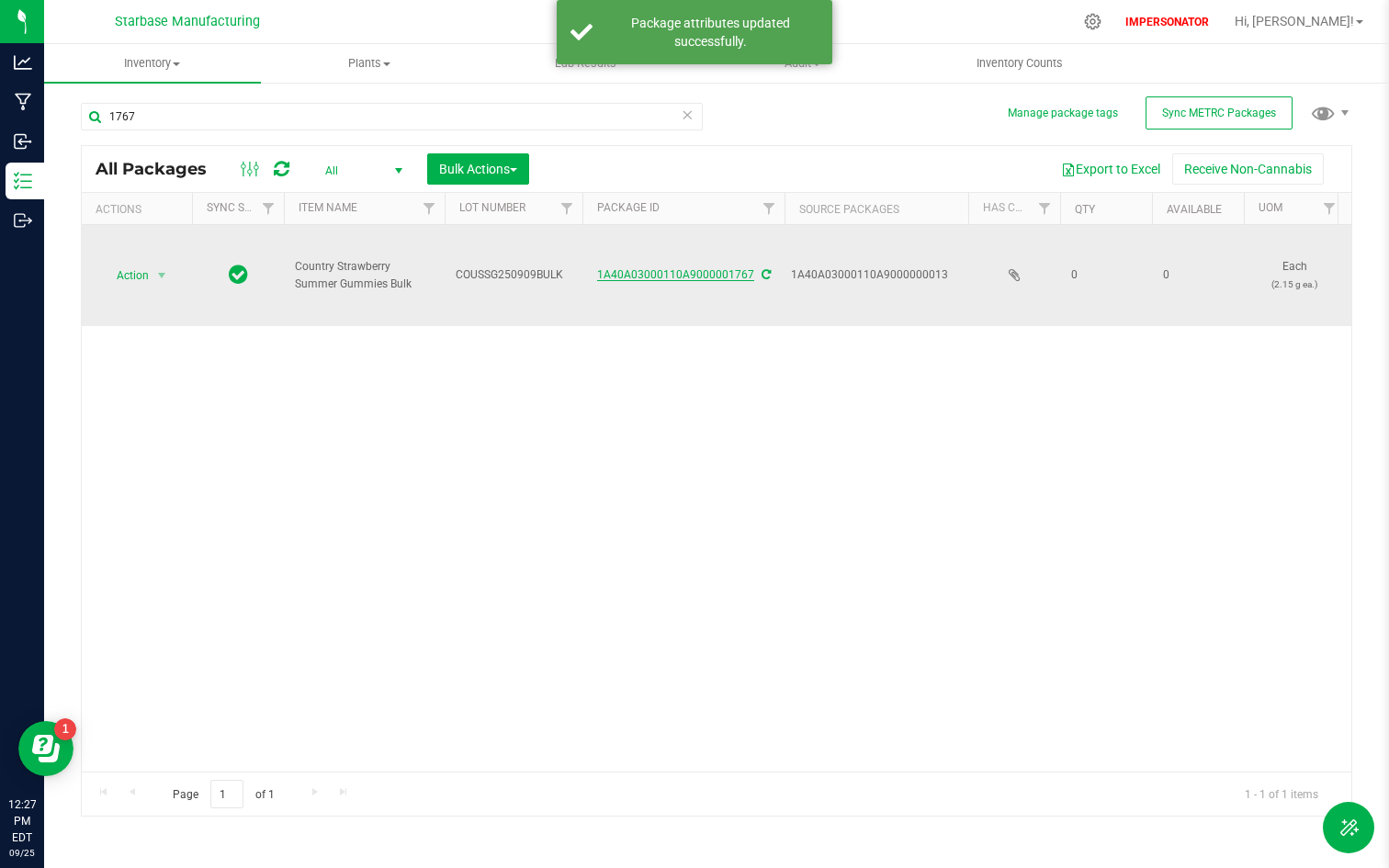
click at [621, 276] on link "1A40A03000110A9000001767" at bounding box center [676, 274] width 157 height 13
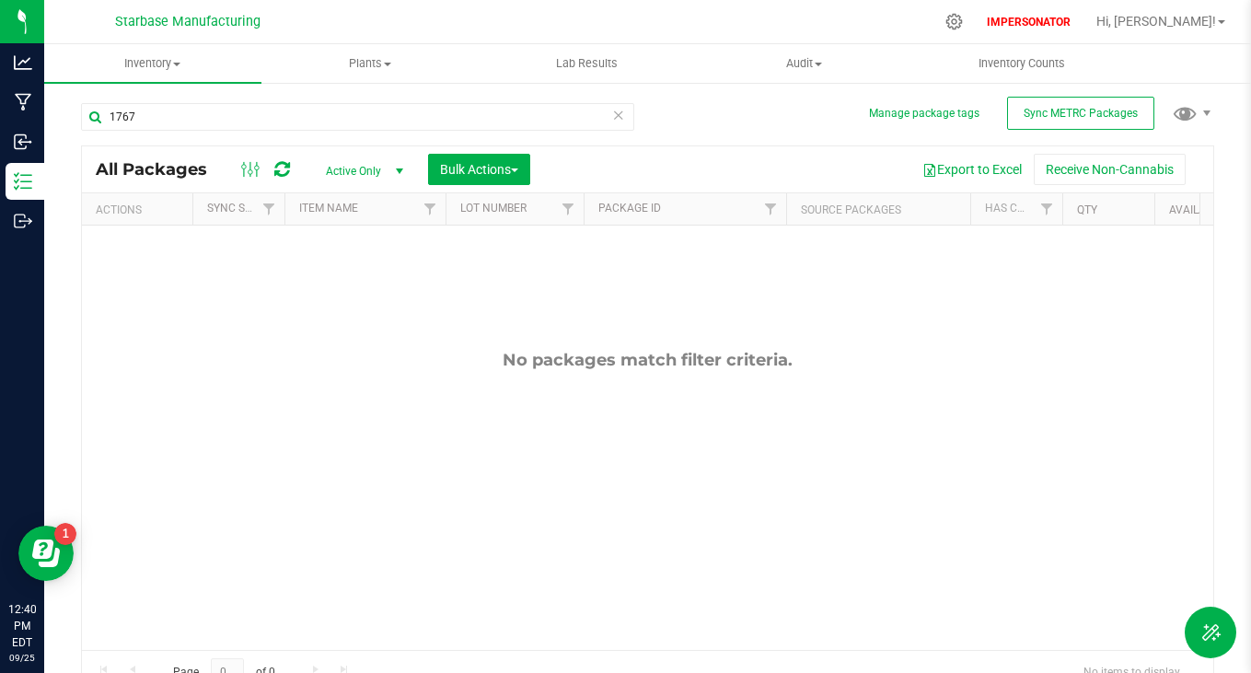
click at [612, 119] on icon at bounding box center [618, 114] width 13 height 22
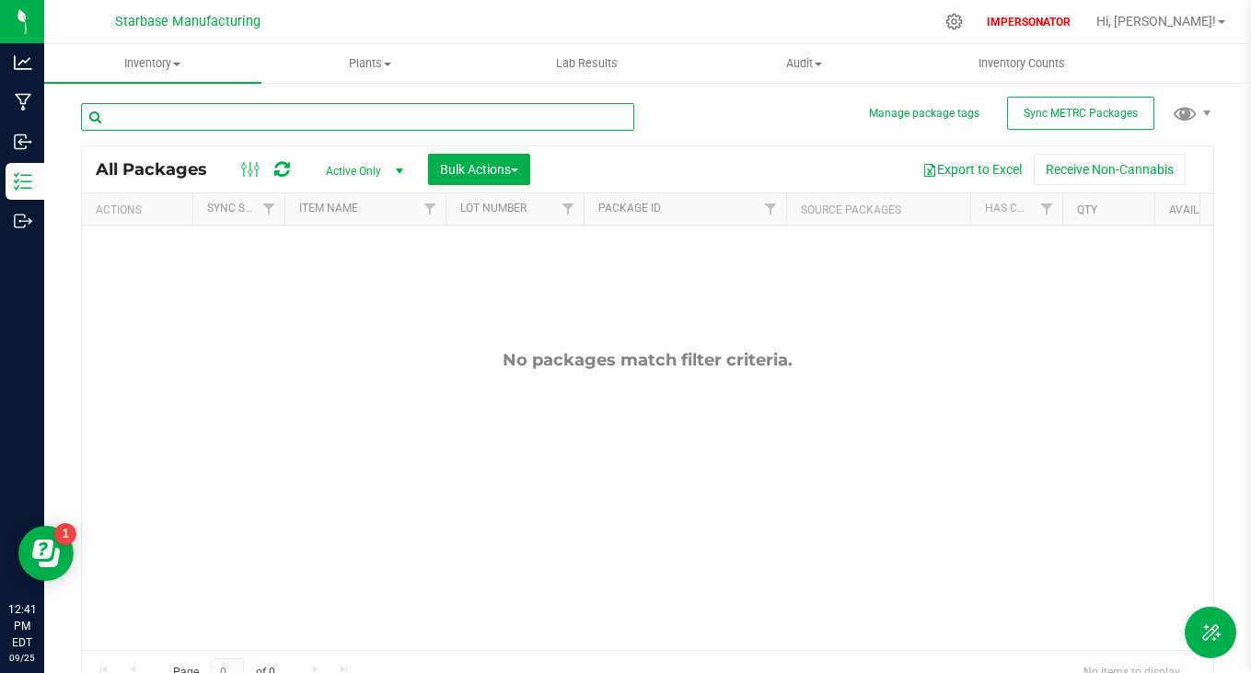
click at [326, 129] on input "text" at bounding box center [357, 117] width 553 height 28
type input "1767"
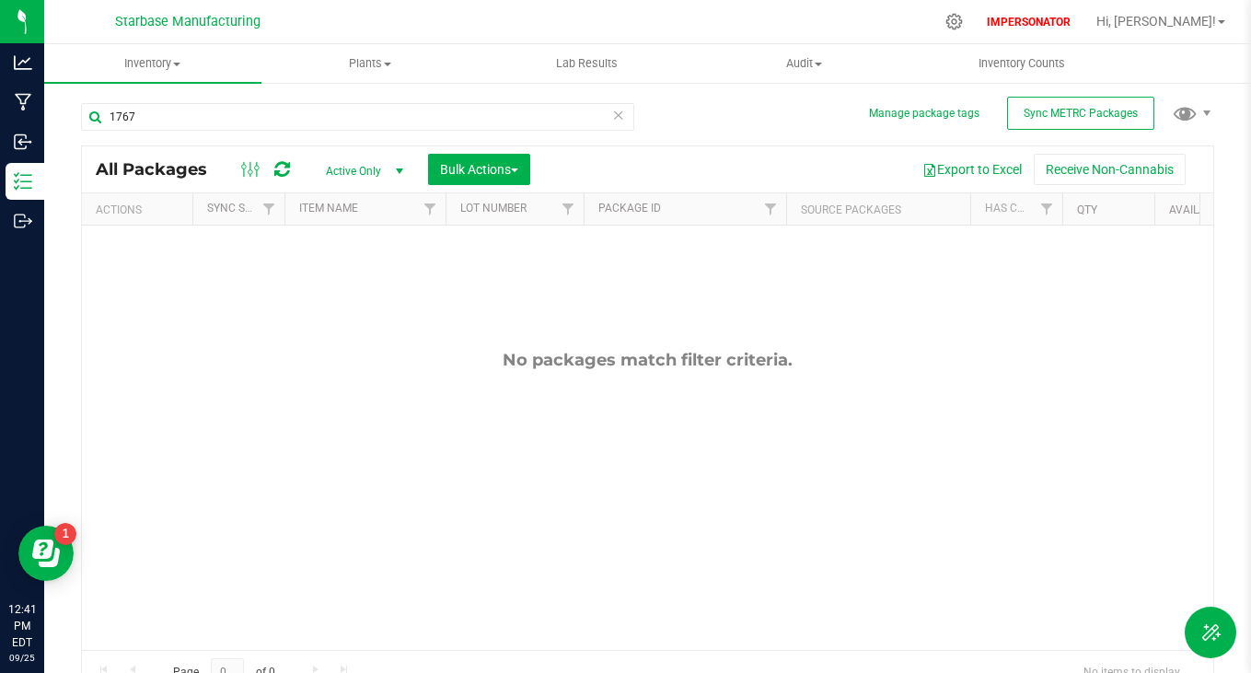
click at [383, 169] on span "Active Only" at bounding box center [360, 171] width 101 height 26
click at [355, 278] on li "All" at bounding box center [359, 284] width 99 height 28
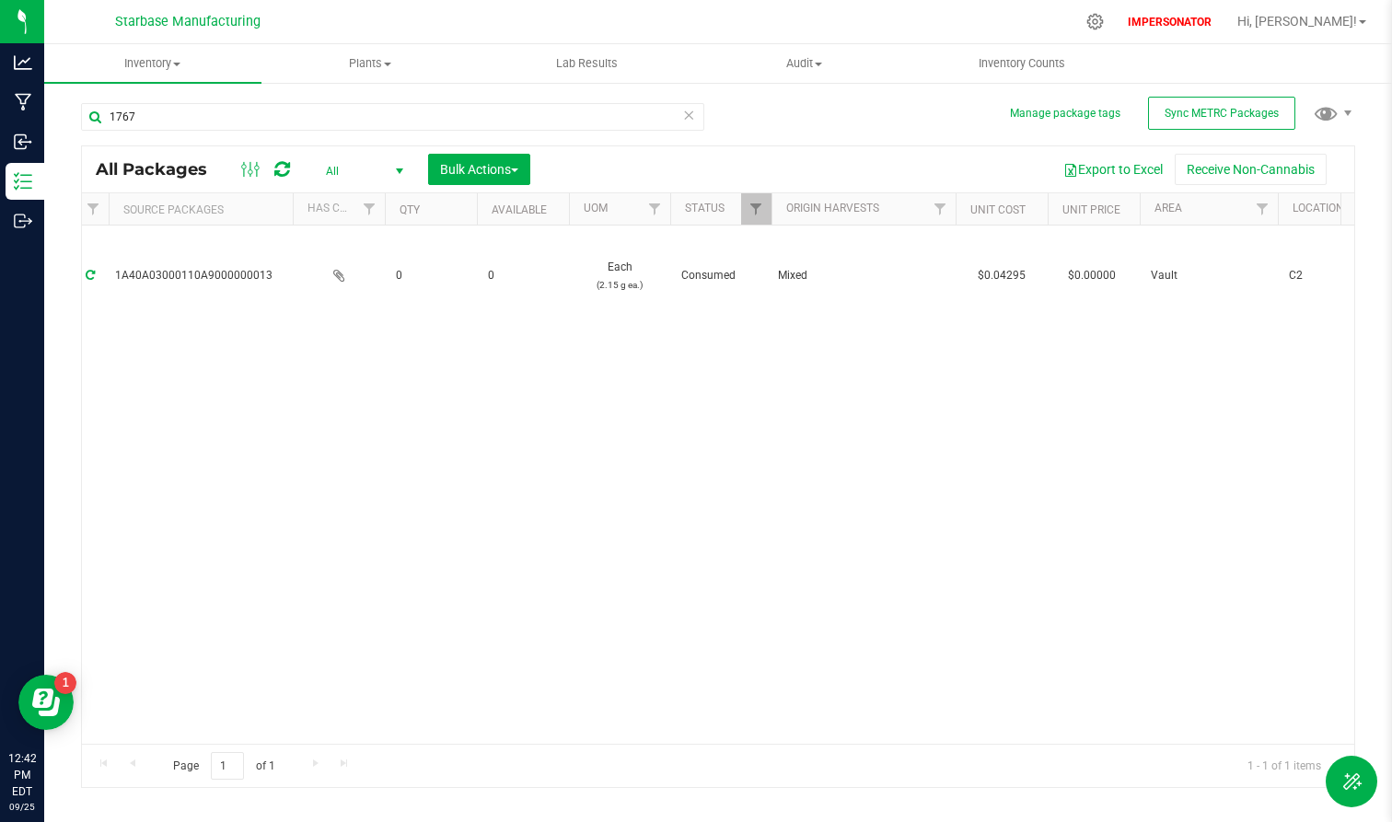
scroll to position [0, 675]
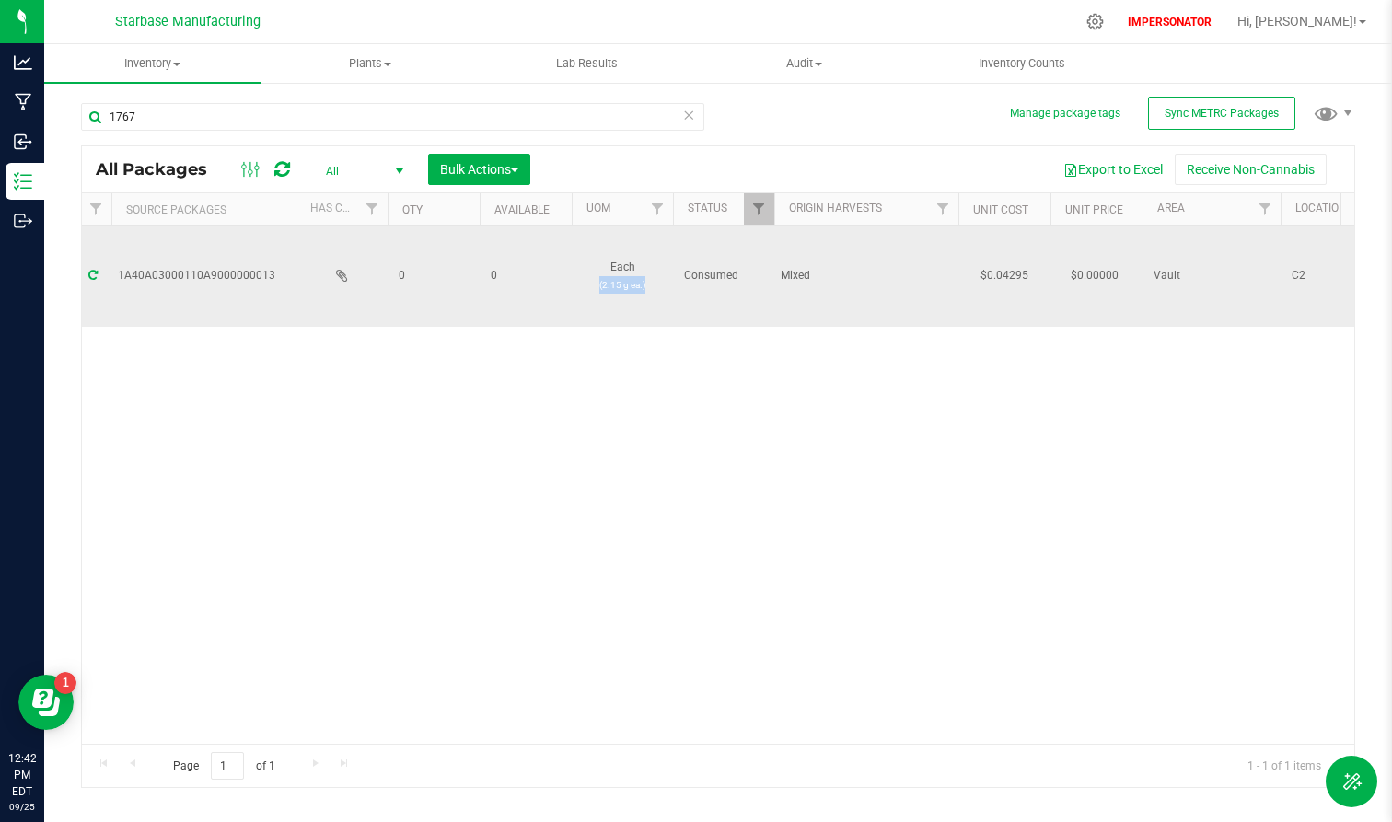
drag, startPoint x: 649, startPoint y: 279, endPoint x: 585, endPoint y: 279, distance: 64.5
click at [585, 279] on p "(2.15 g ea.)" at bounding box center [622, 284] width 79 height 17
click at [622, 318] on td "Each (2.15 g ea.)" at bounding box center [622, 276] width 101 height 101
drag, startPoint x: 605, startPoint y: 289, endPoint x: 655, endPoint y: 289, distance: 49.7
click at [655, 289] on p "(2.15 g ea.)" at bounding box center [622, 284] width 79 height 17
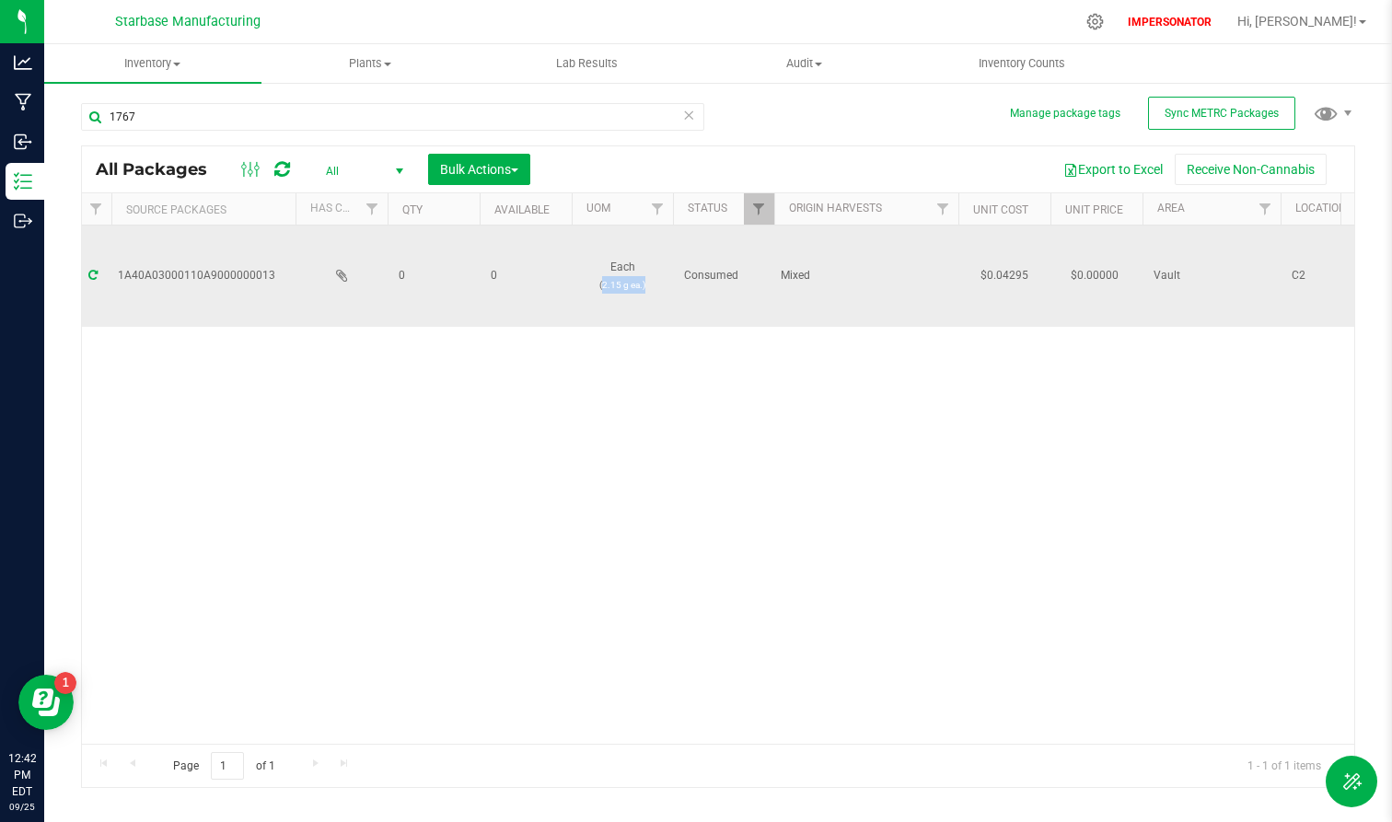
click at [655, 289] on p "(2.15 g ea.)" at bounding box center [622, 284] width 79 height 17
drag, startPoint x: 642, startPoint y: 283, endPoint x: 591, endPoint y: 283, distance: 50.6
click at [591, 283] on p "(2.15 g ea.)" at bounding box center [622, 284] width 79 height 17
click at [601, 290] on p "(2.15 g ea.)" at bounding box center [622, 284] width 79 height 17
drag, startPoint x: 597, startPoint y: 288, endPoint x: 647, endPoint y: 288, distance: 50.6
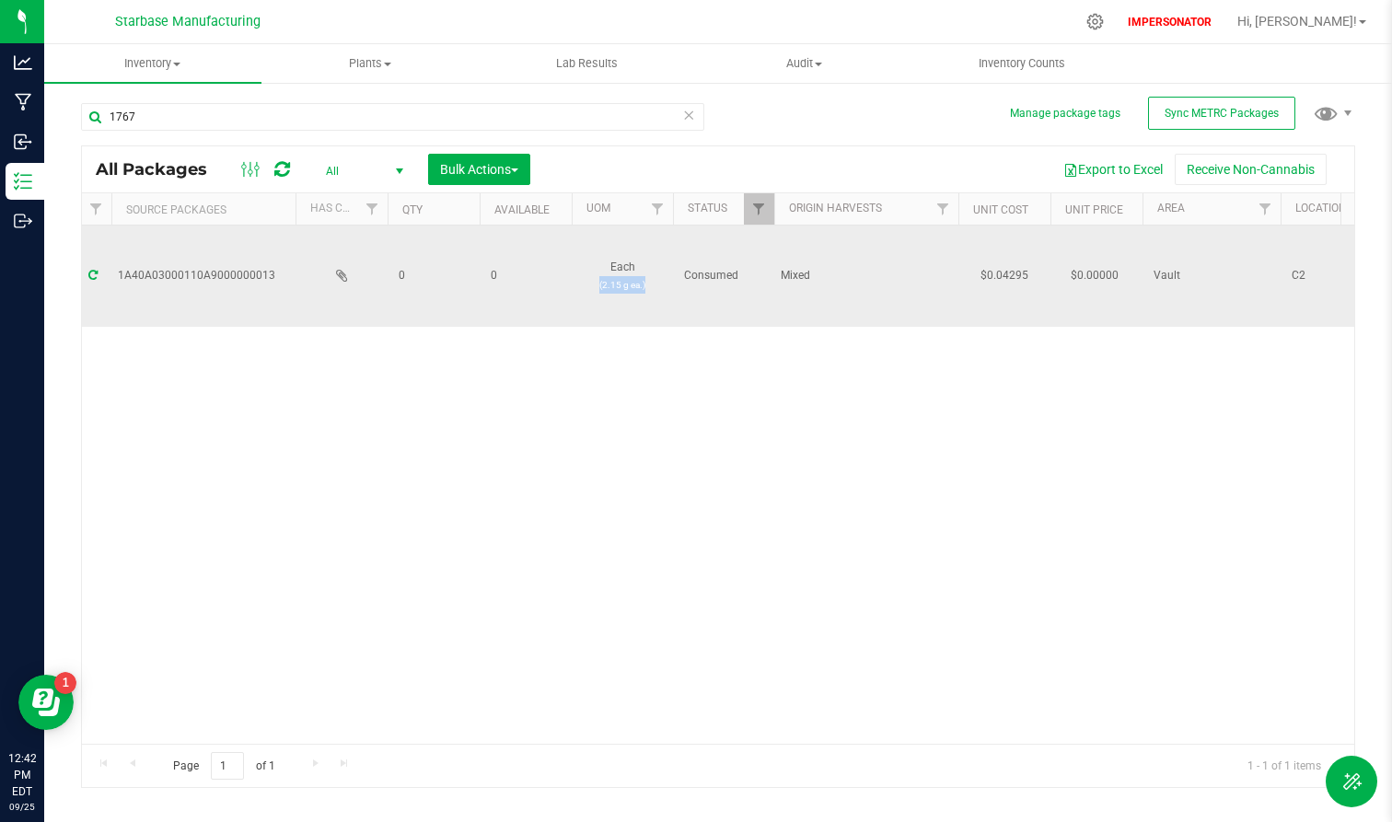
click at [647, 288] on p "(2.15 g ea.)" at bounding box center [622, 284] width 79 height 17
click at [656, 308] on td "Each (2.15 g ea.)" at bounding box center [622, 276] width 101 height 101
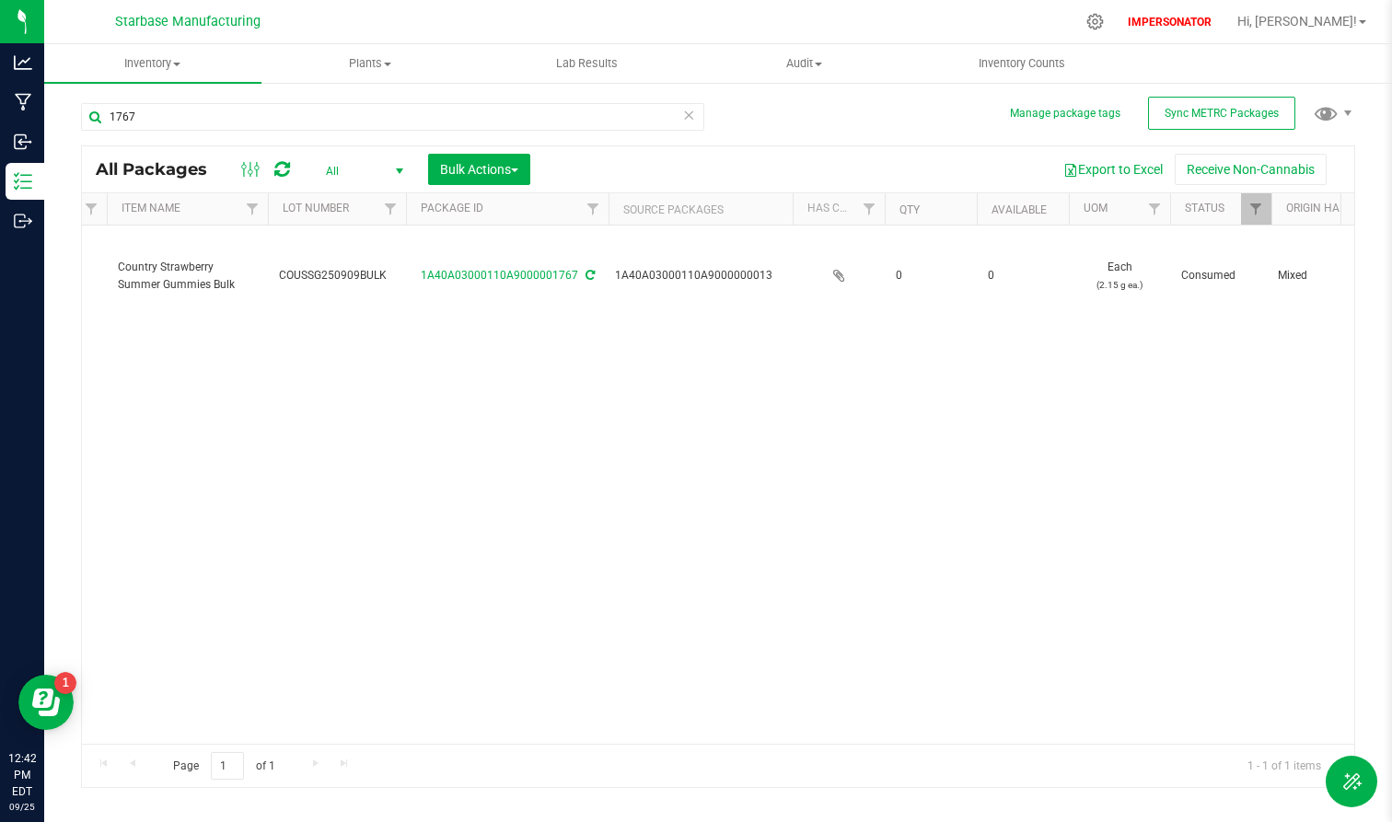
scroll to position [0, 0]
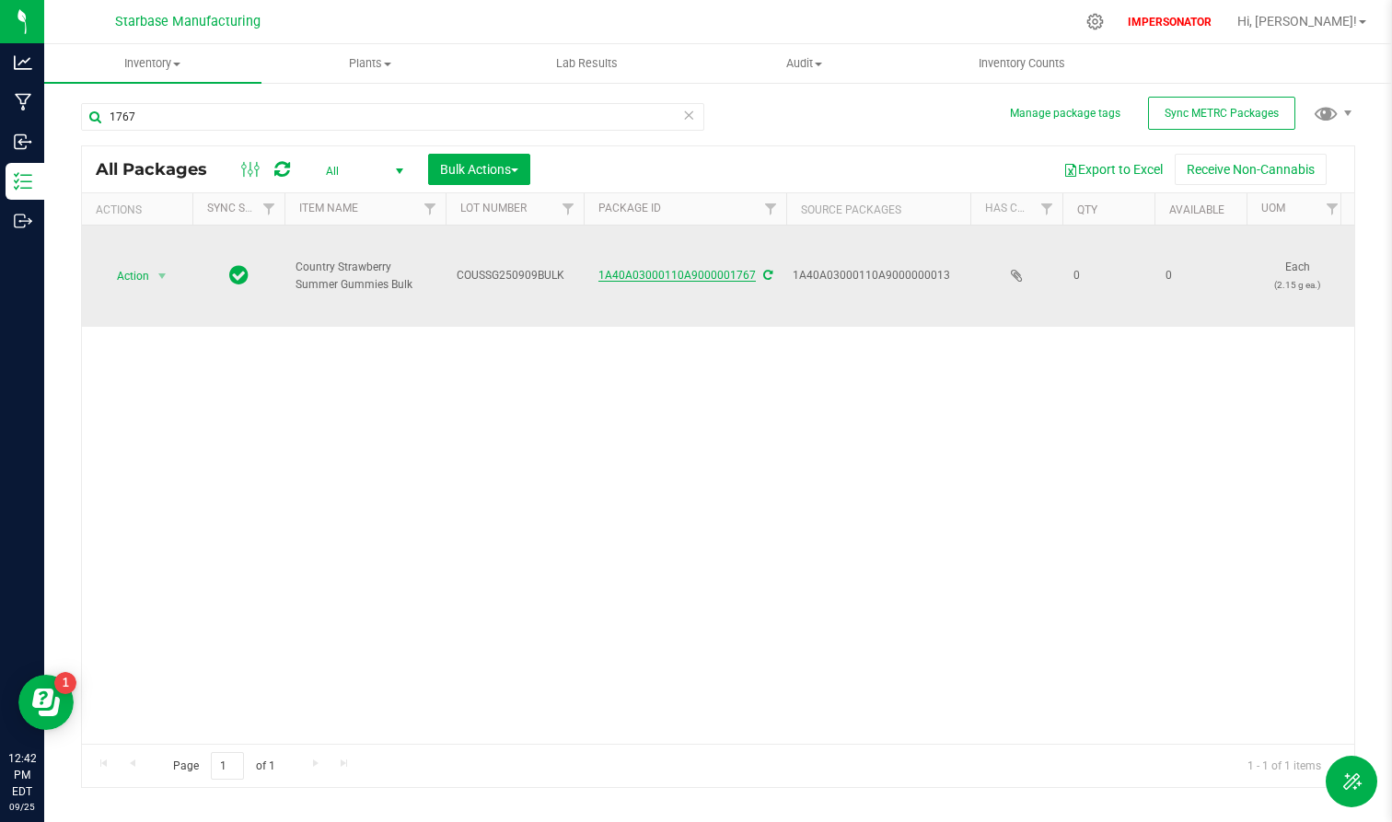
click at [679, 274] on link "1A40A03000110A9000001767" at bounding box center [677, 275] width 157 height 13
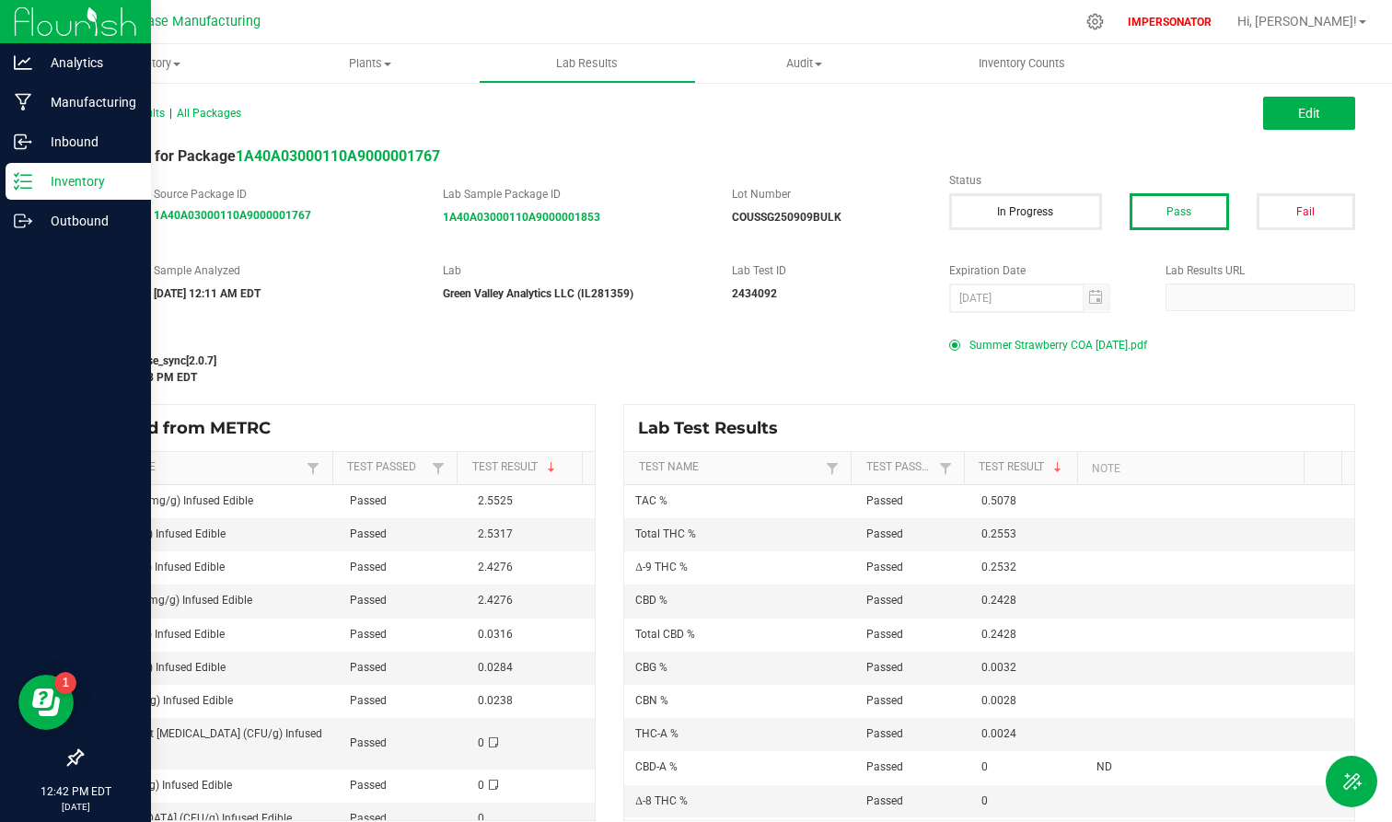
click at [37, 184] on p "Inventory" at bounding box center [87, 181] width 110 height 22
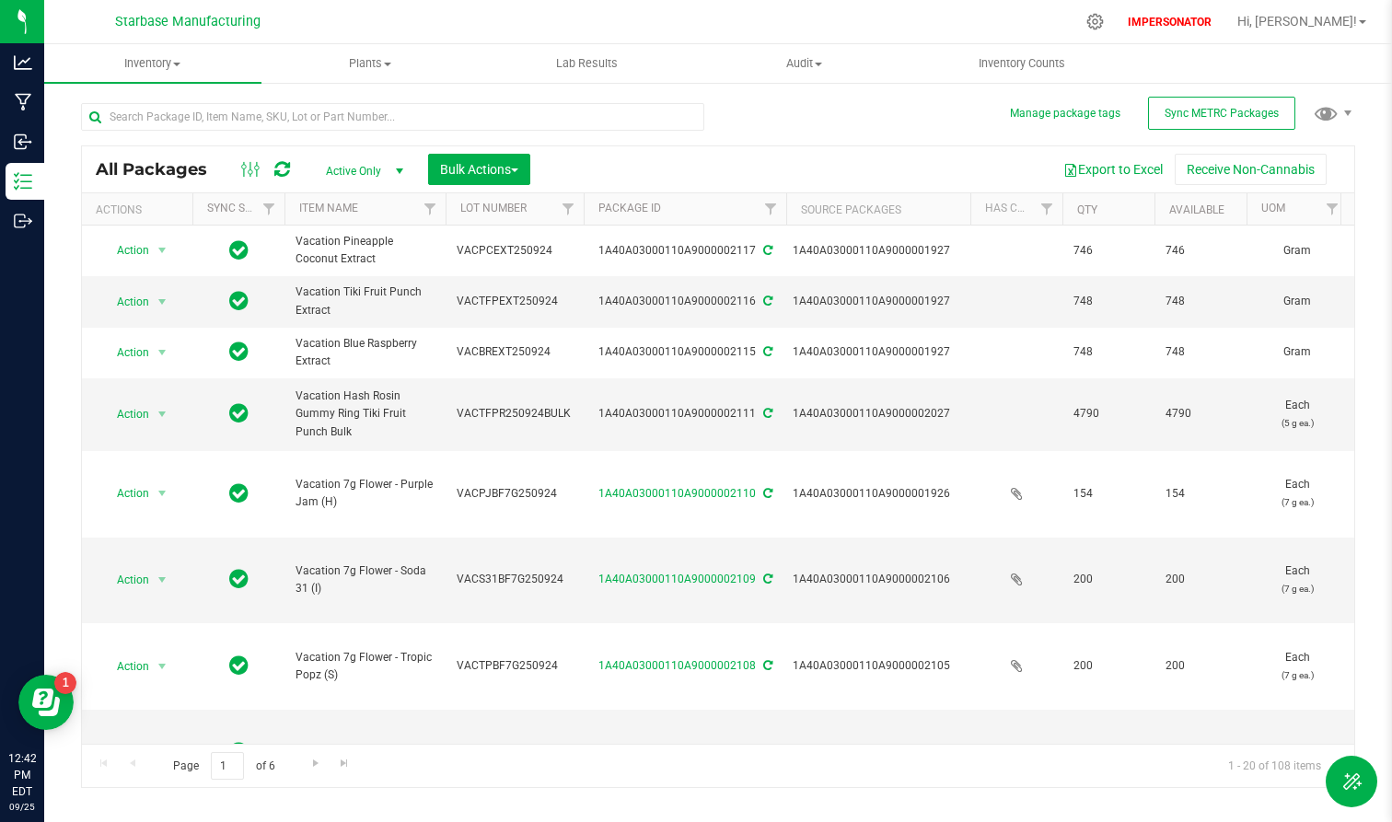
click at [342, 131] on div at bounding box center [392, 124] width 623 height 42
click at [342, 112] on input "text" at bounding box center [392, 117] width 623 height 28
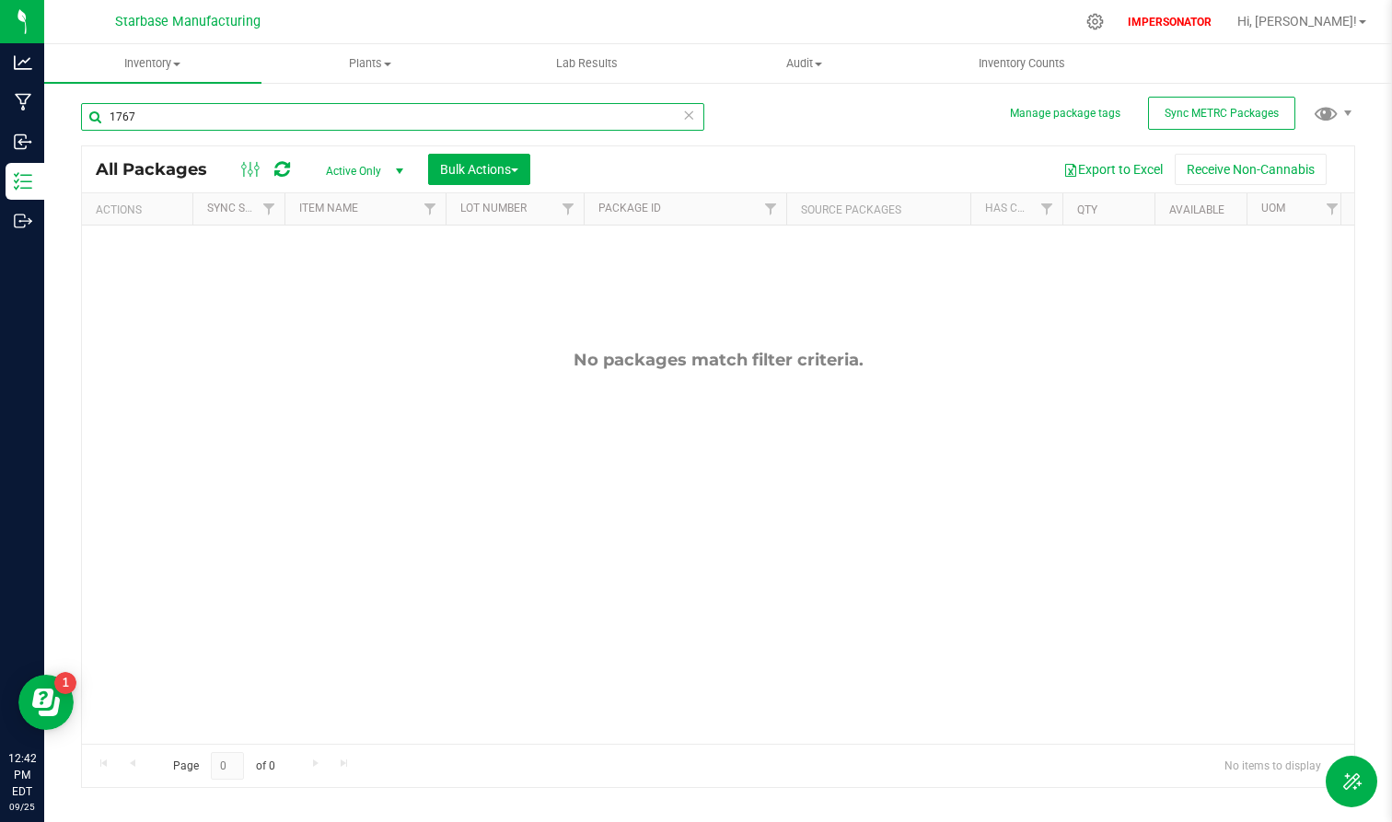
type input "1767"
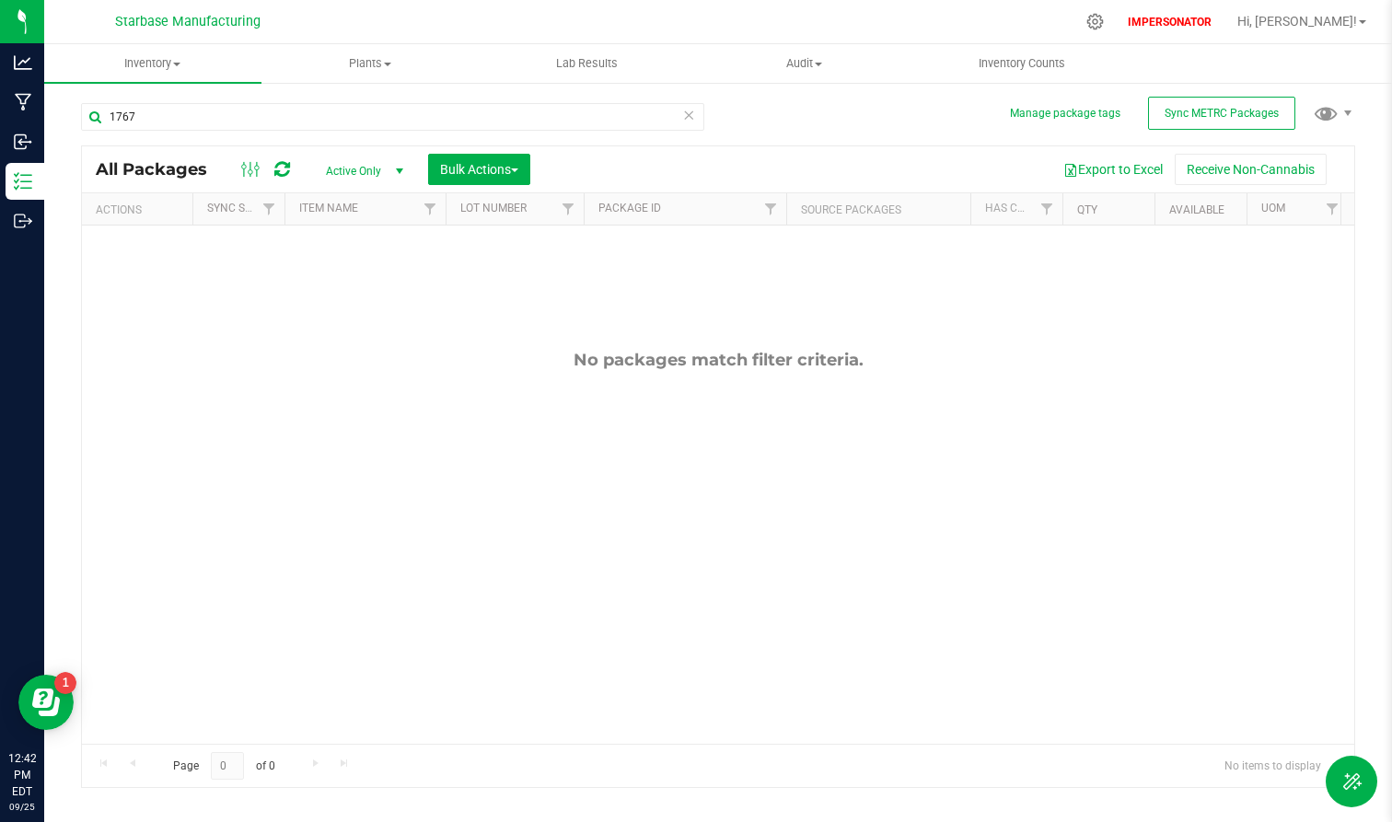
click at [378, 175] on span "Active Only" at bounding box center [360, 171] width 101 height 26
click at [335, 285] on li "All" at bounding box center [359, 284] width 99 height 28
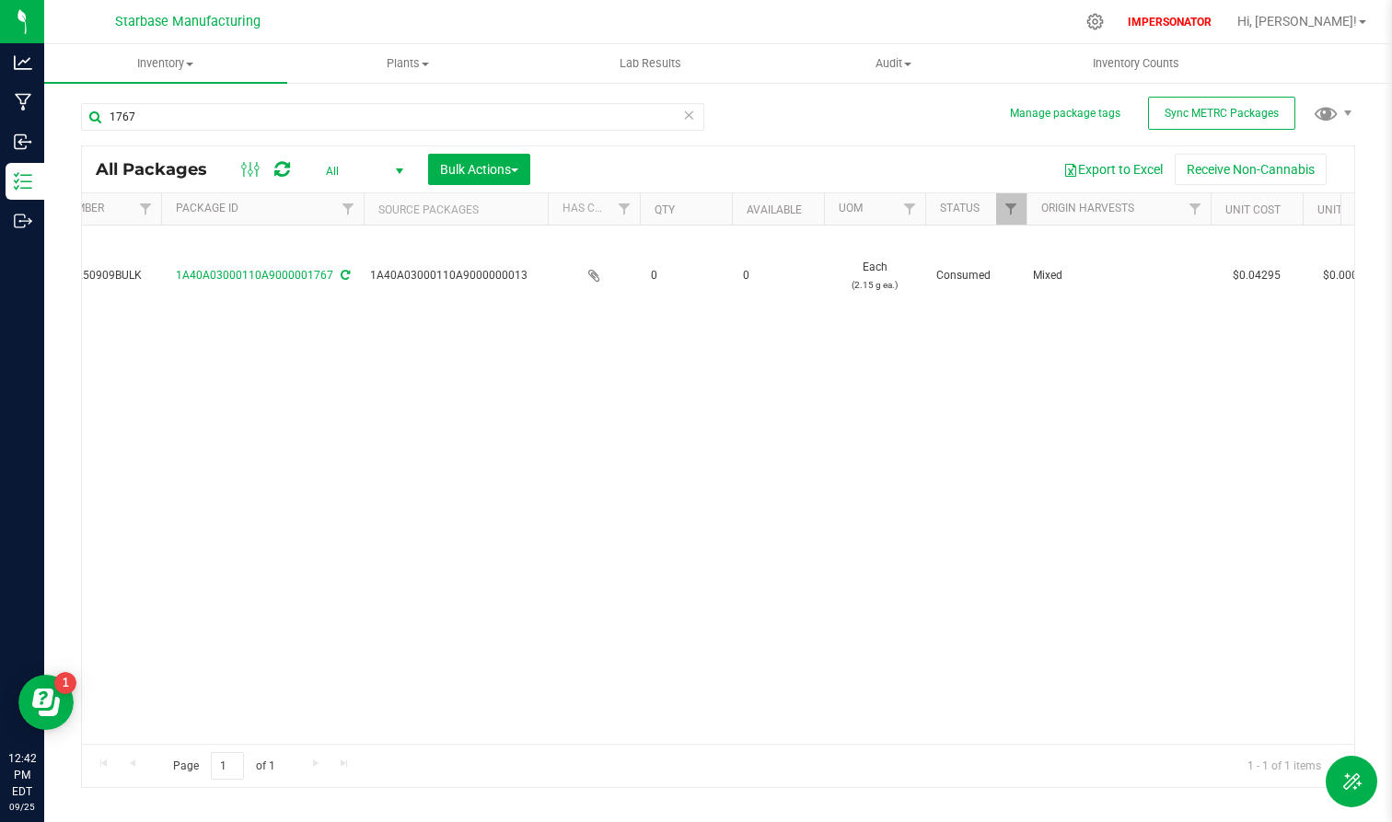
scroll to position [0, 483]
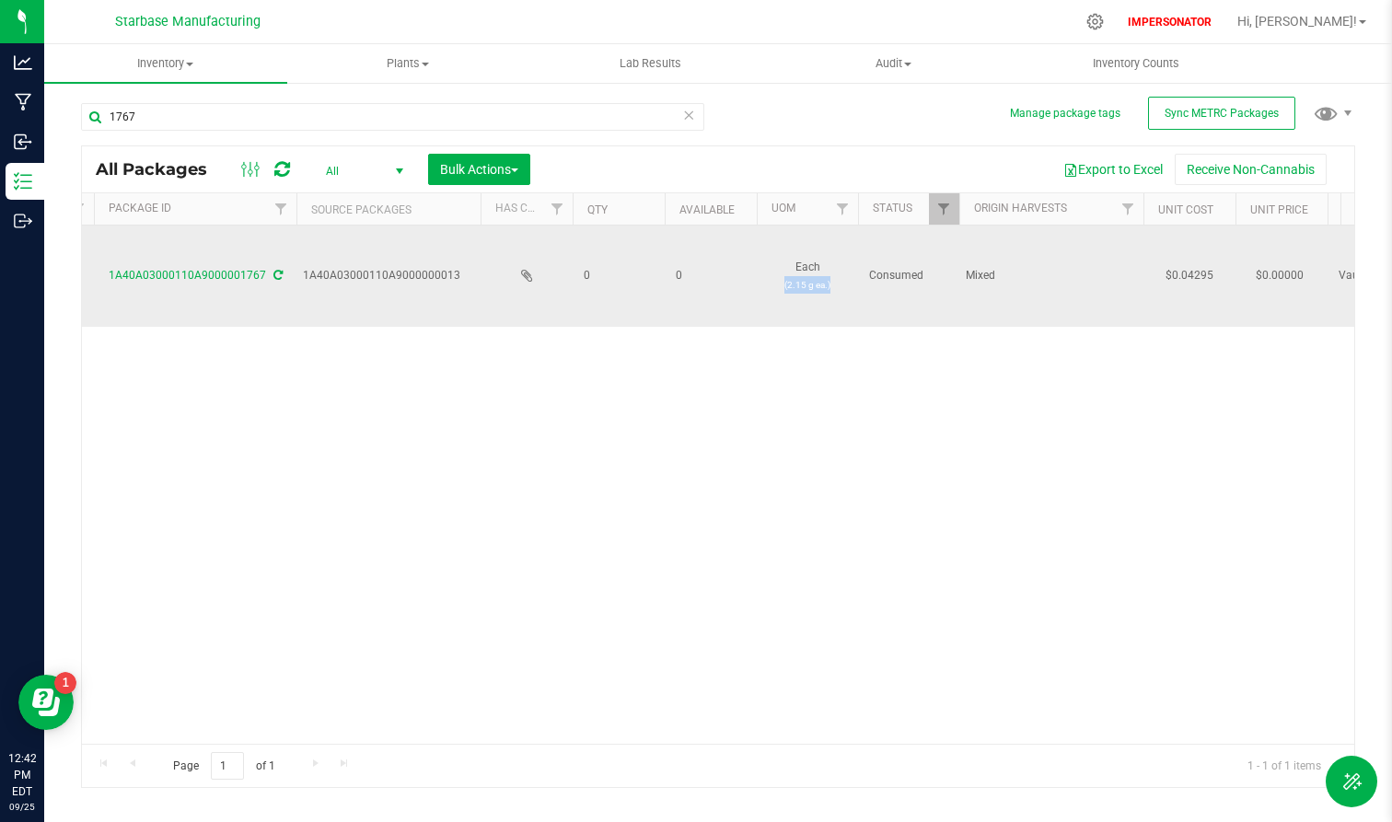
drag, startPoint x: 769, startPoint y: 285, endPoint x: 848, endPoint y: 284, distance: 79.2
click at [848, 284] on td "Each (2.15 g ea.)" at bounding box center [807, 276] width 101 height 101
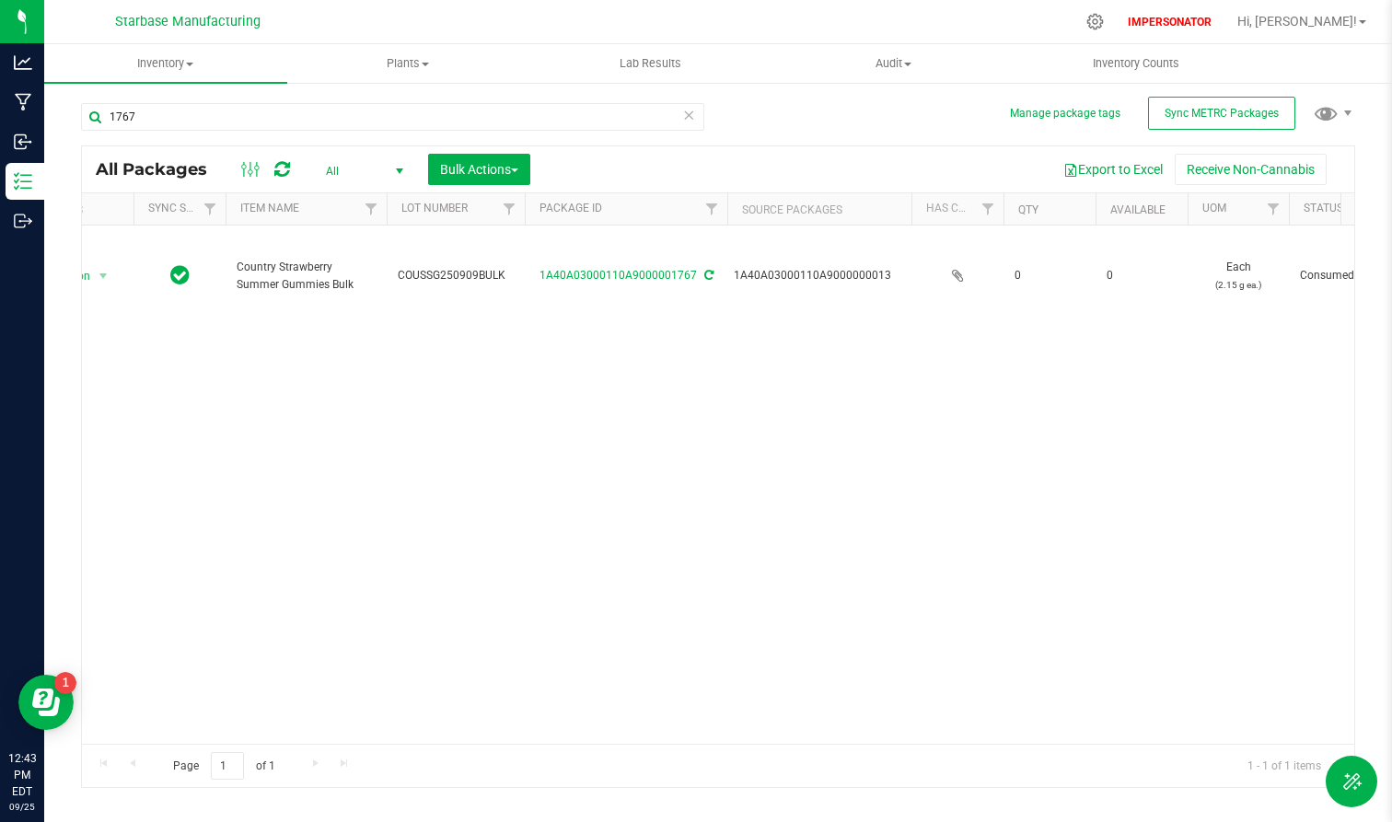
scroll to position [0, 0]
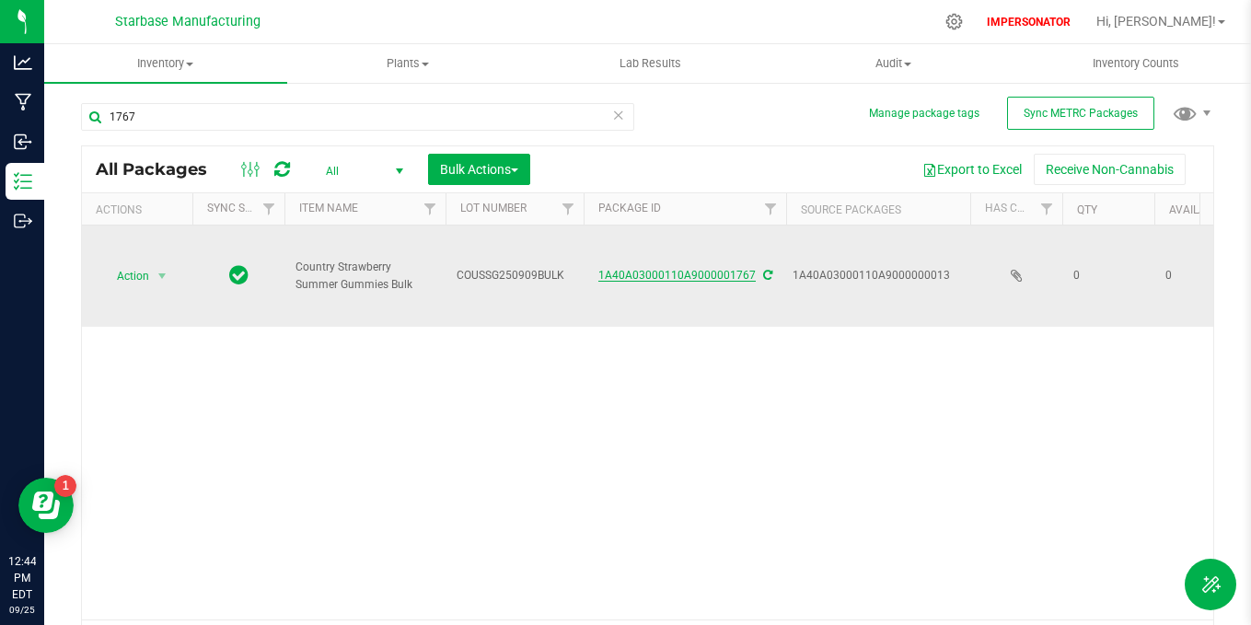
click at [685, 272] on link "1A40A03000110A9000001767" at bounding box center [677, 275] width 157 height 13
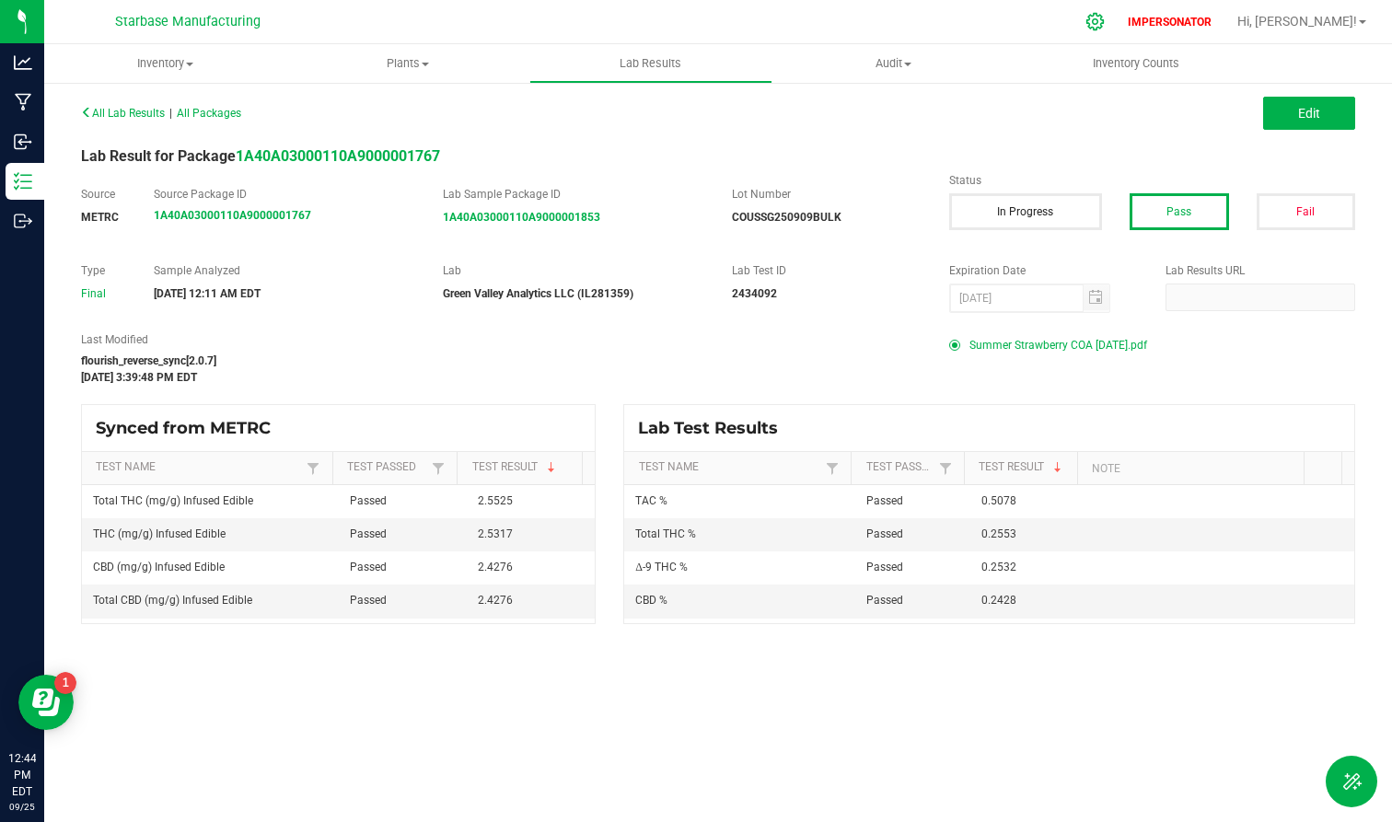
click at [1105, 18] on icon at bounding box center [1095, 21] width 19 height 19
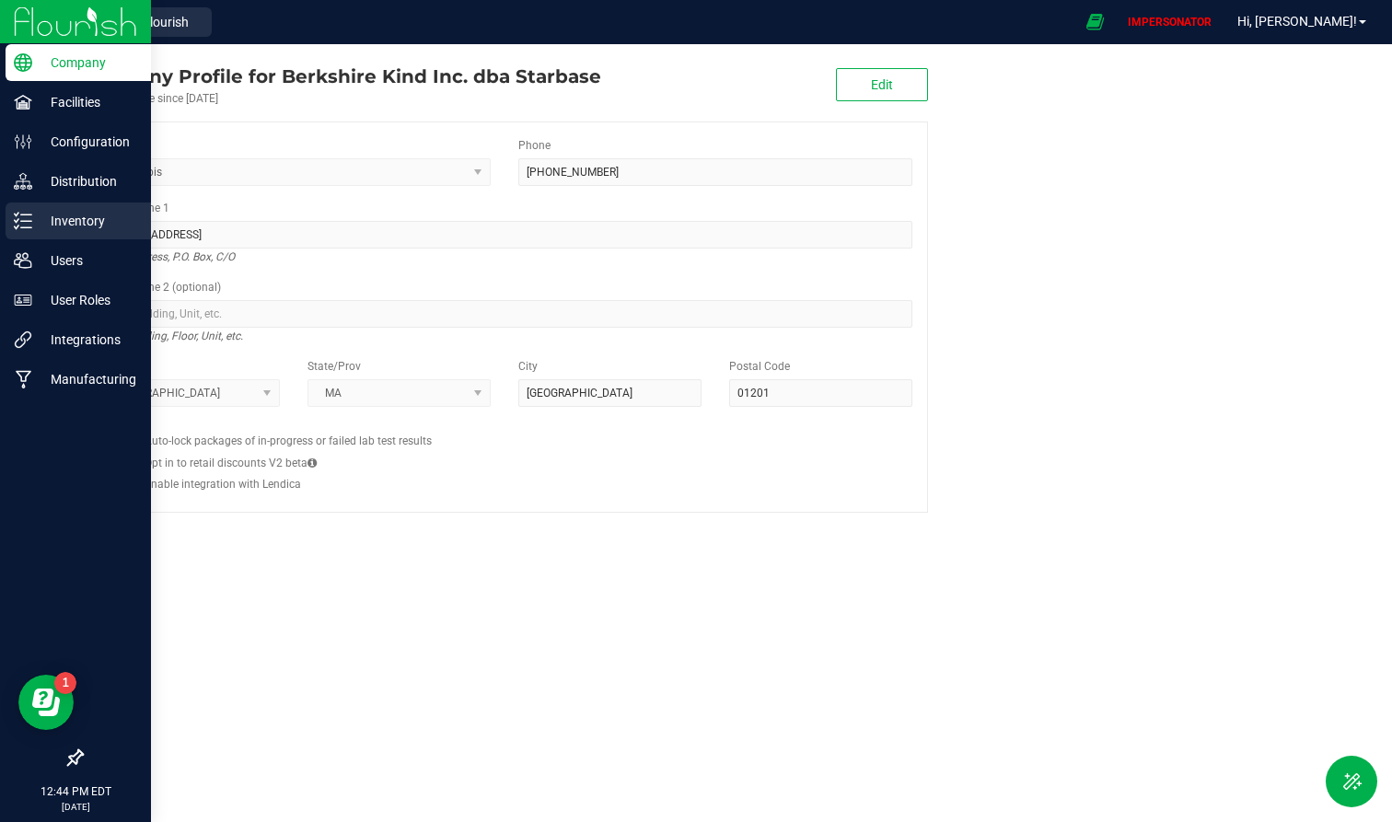
click at [19, 224] on icon at bounding box center [23, 221] width 18 height 18
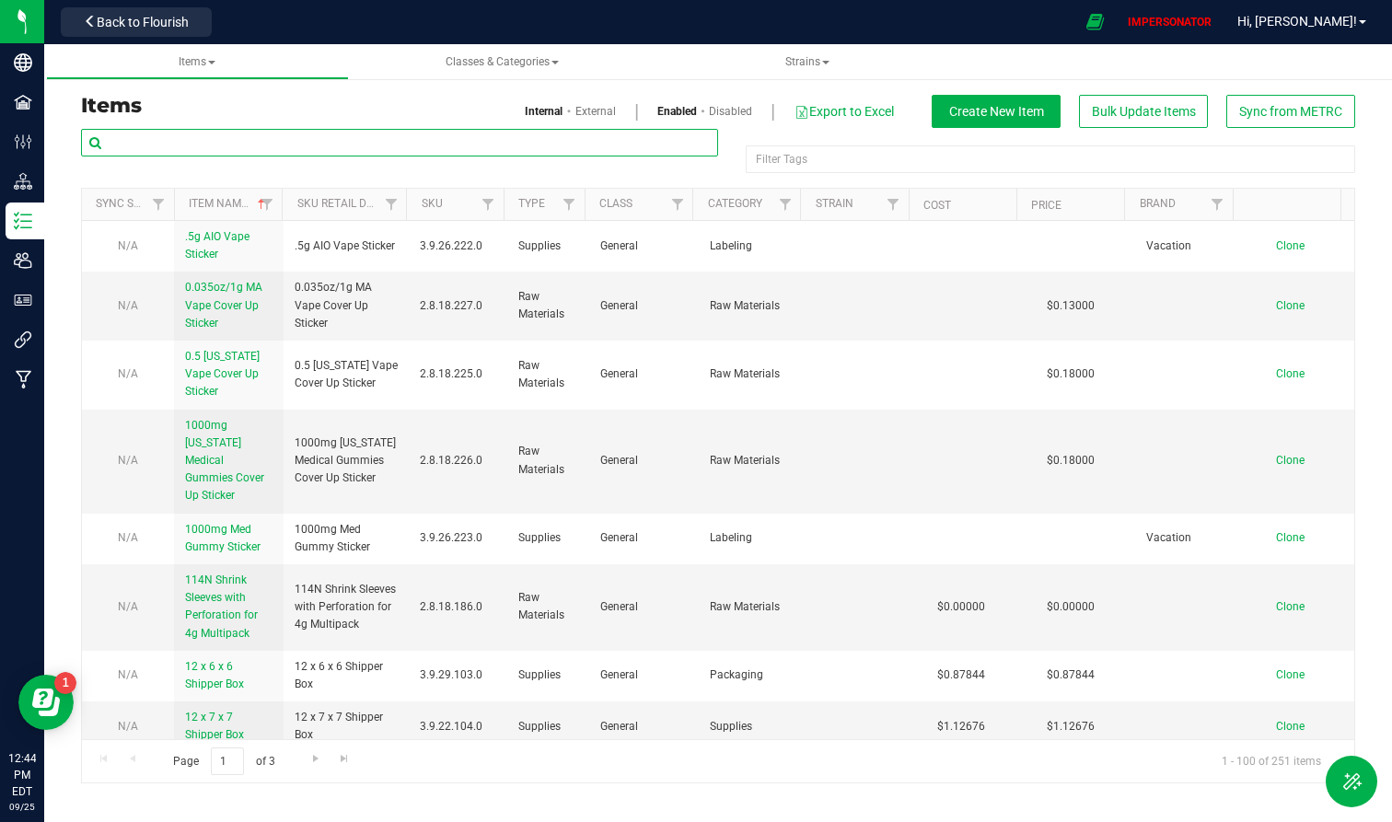
click at [321, 137] on input "text" at bounding box center [399, 143] width 637 height 28
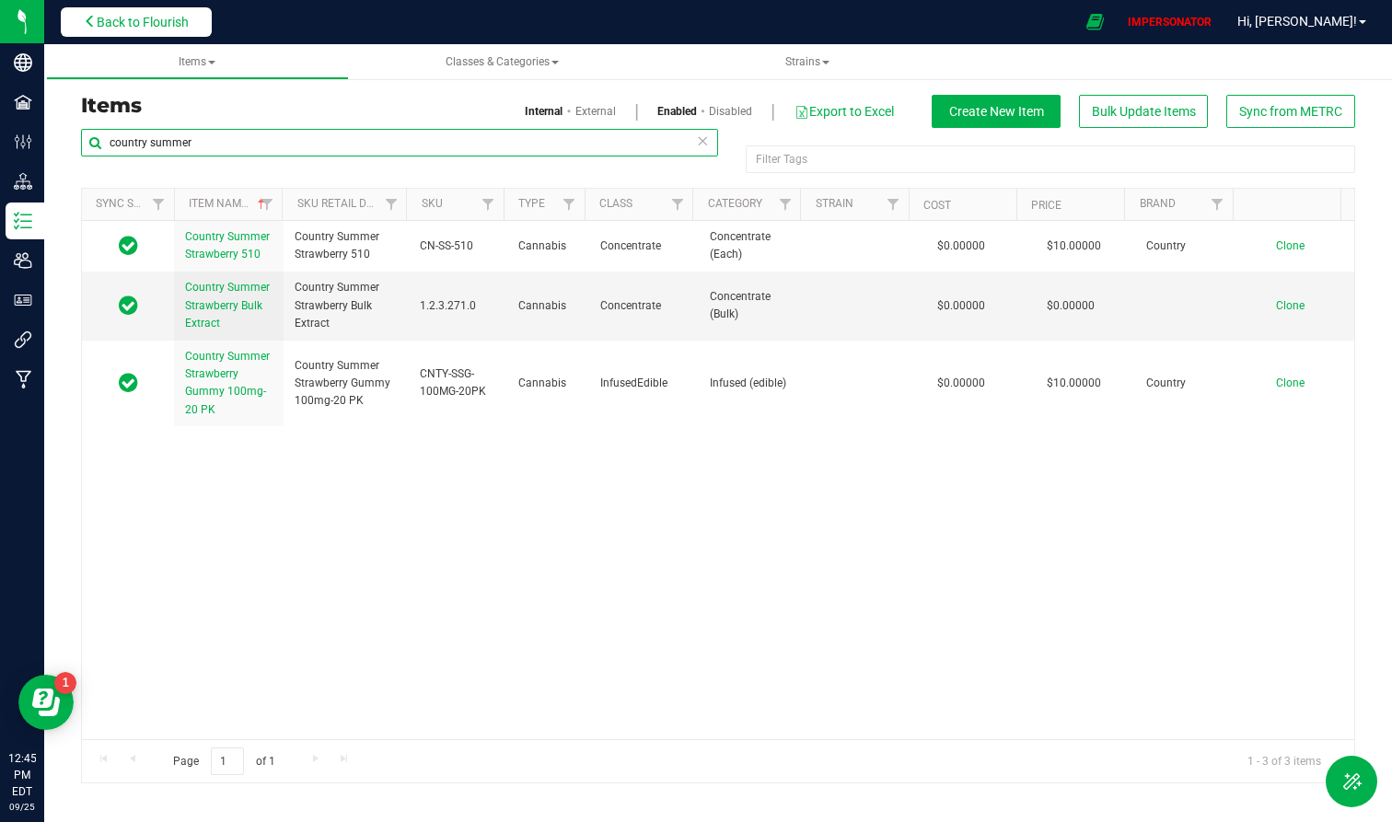
type input "country summer"
click at [172, 26] on span "Back to Flourish" at bounding box center [143, 22] width 92 height 15
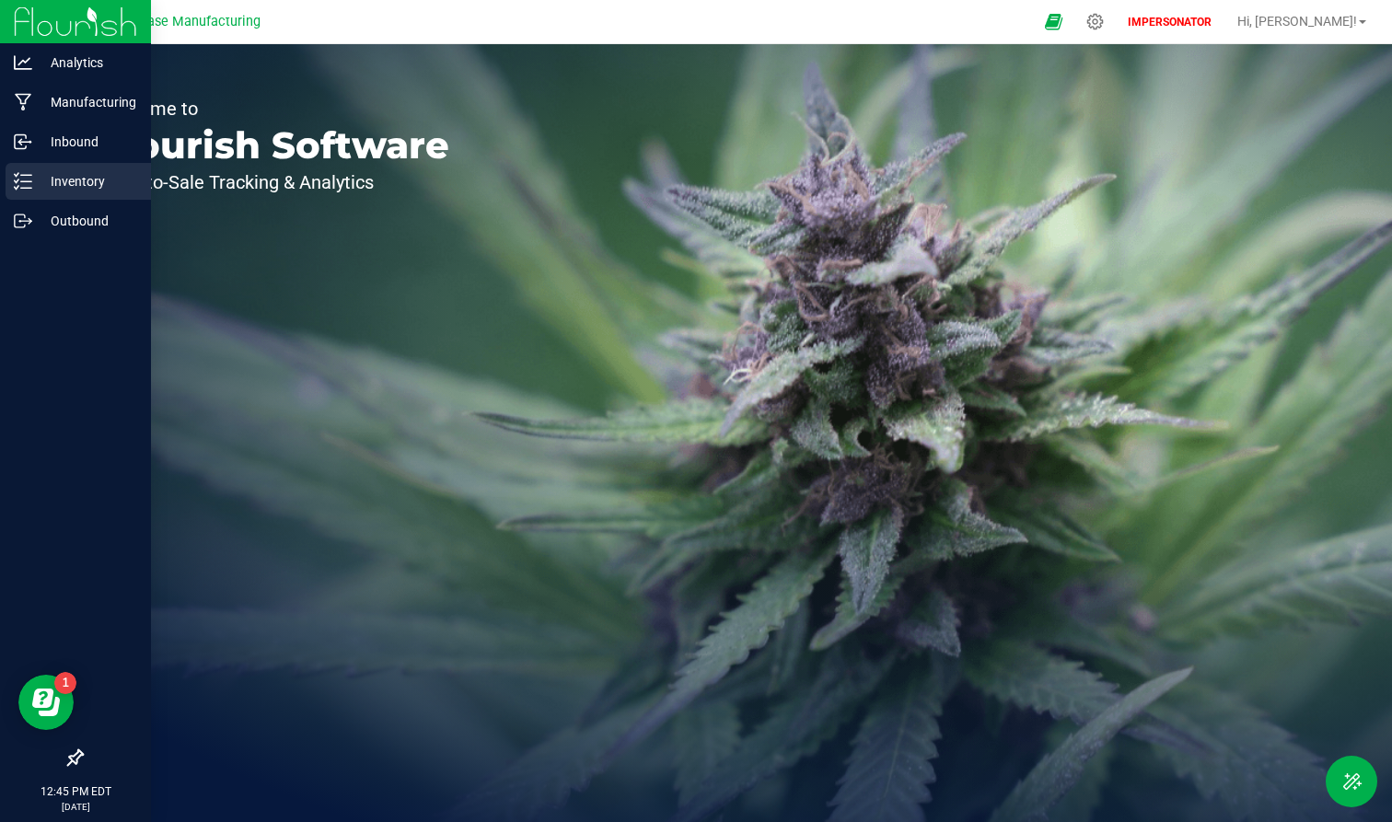
click at [87, 168] on div "Inventory" at bounding box center [78, 181] width 145 height 37
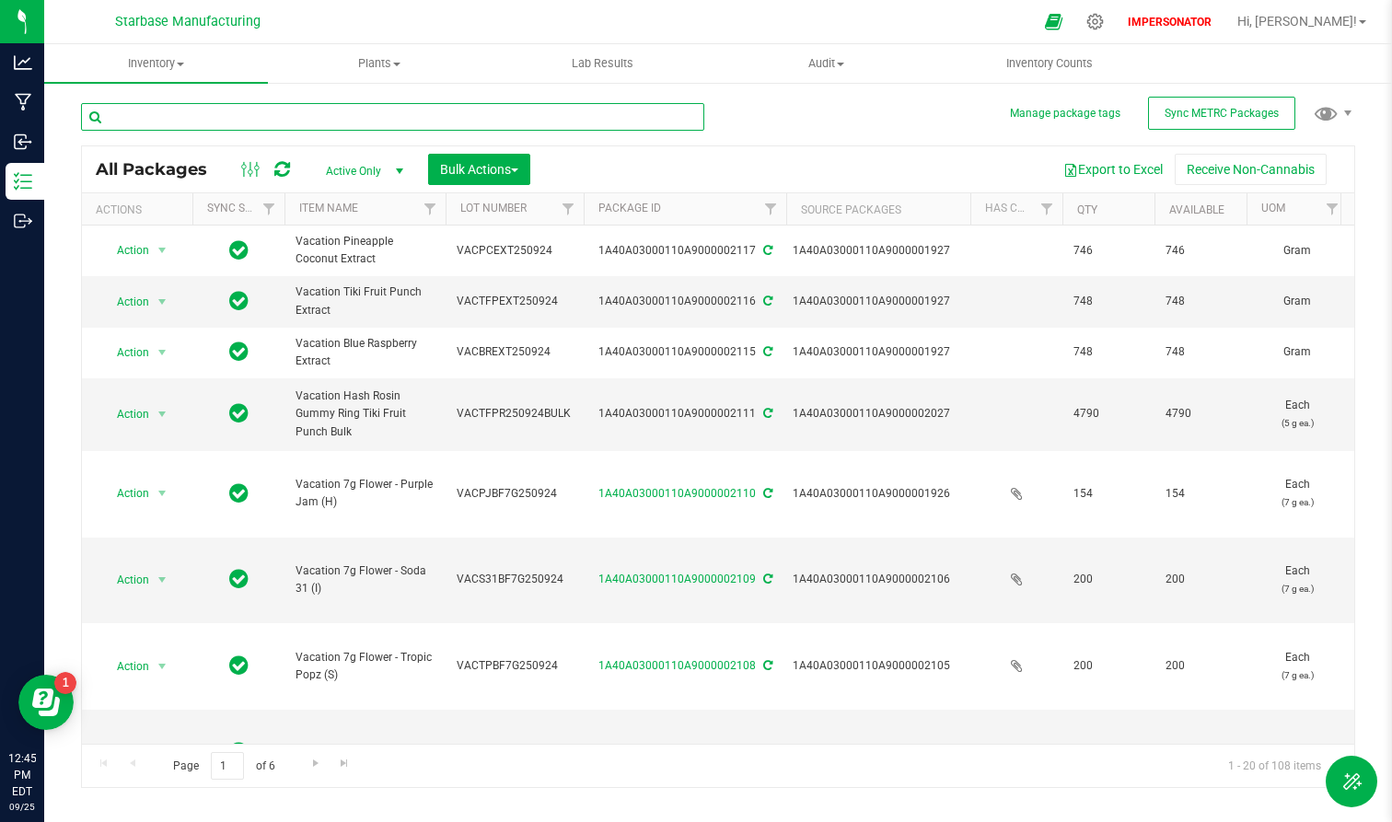
click at [318, 125] on input "text" at bounding box center [392, 117] width 623 height 28
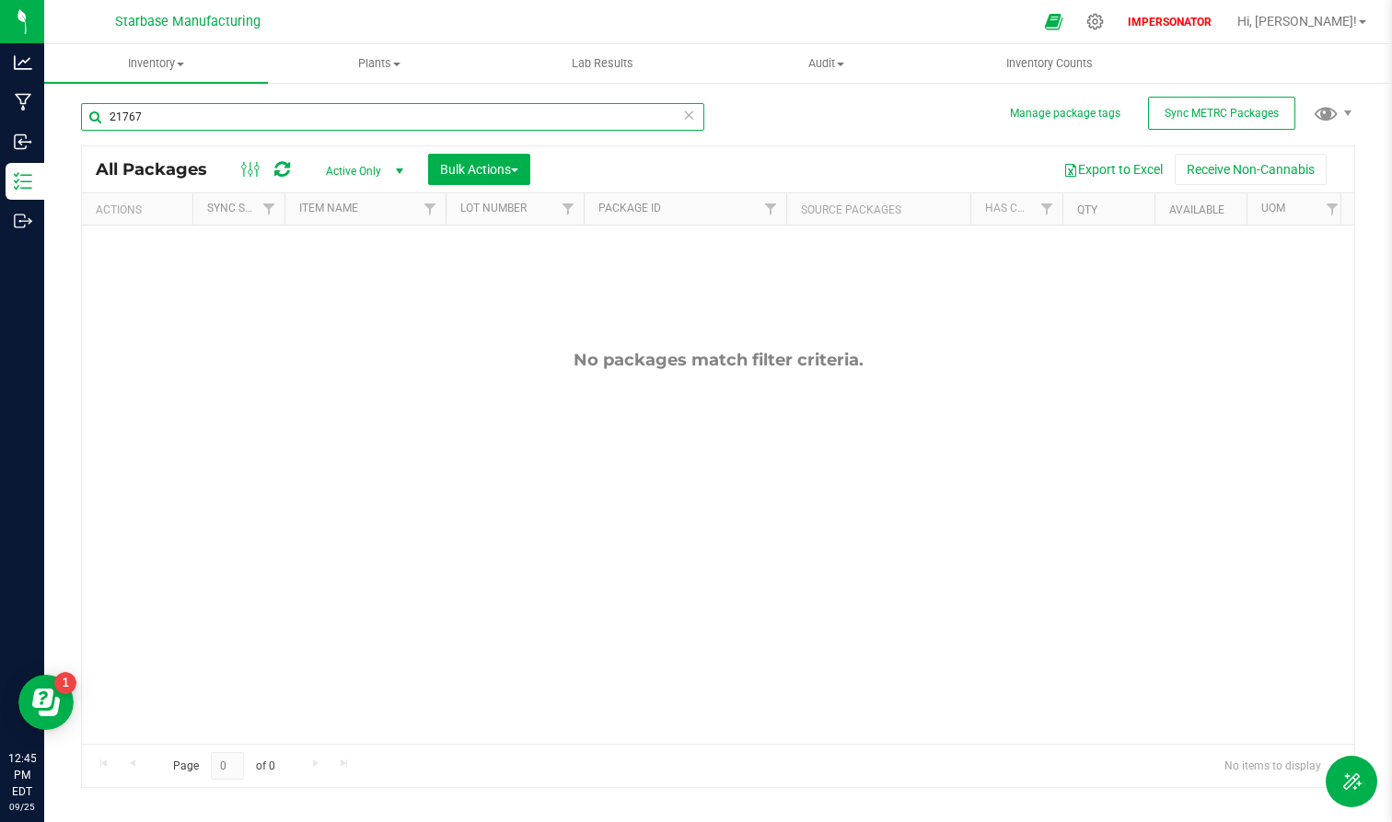
click at [187, 116] on input "21767" at bounding box center [392, 117] width 623 height 28
type input "2"
type input "1767"
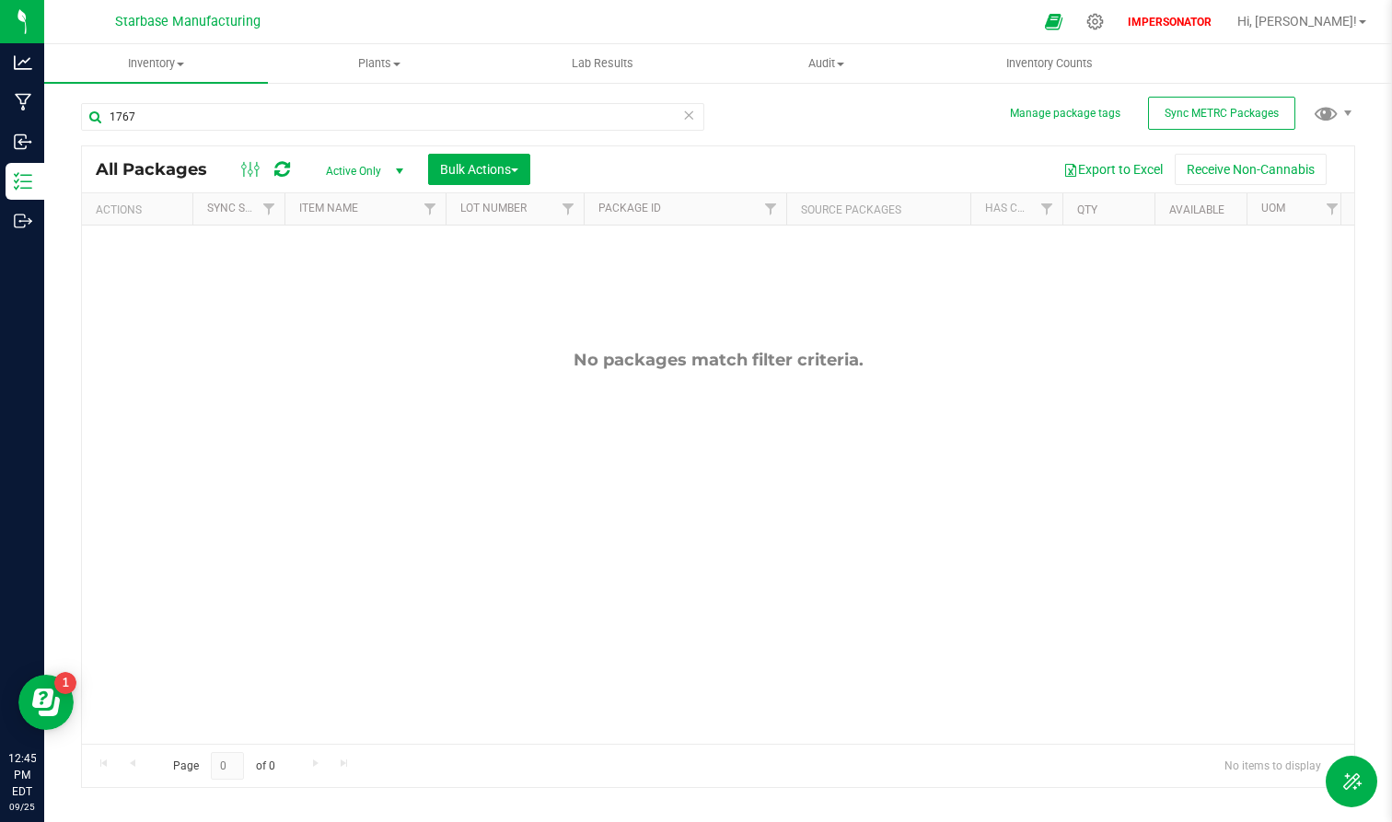
click at [349, 168] on span "Active Only" at bounding box center [360, 171] width 101 height 26
click at [345, 287] on li "All" at bounding box center [359, 284] width 99 height 28
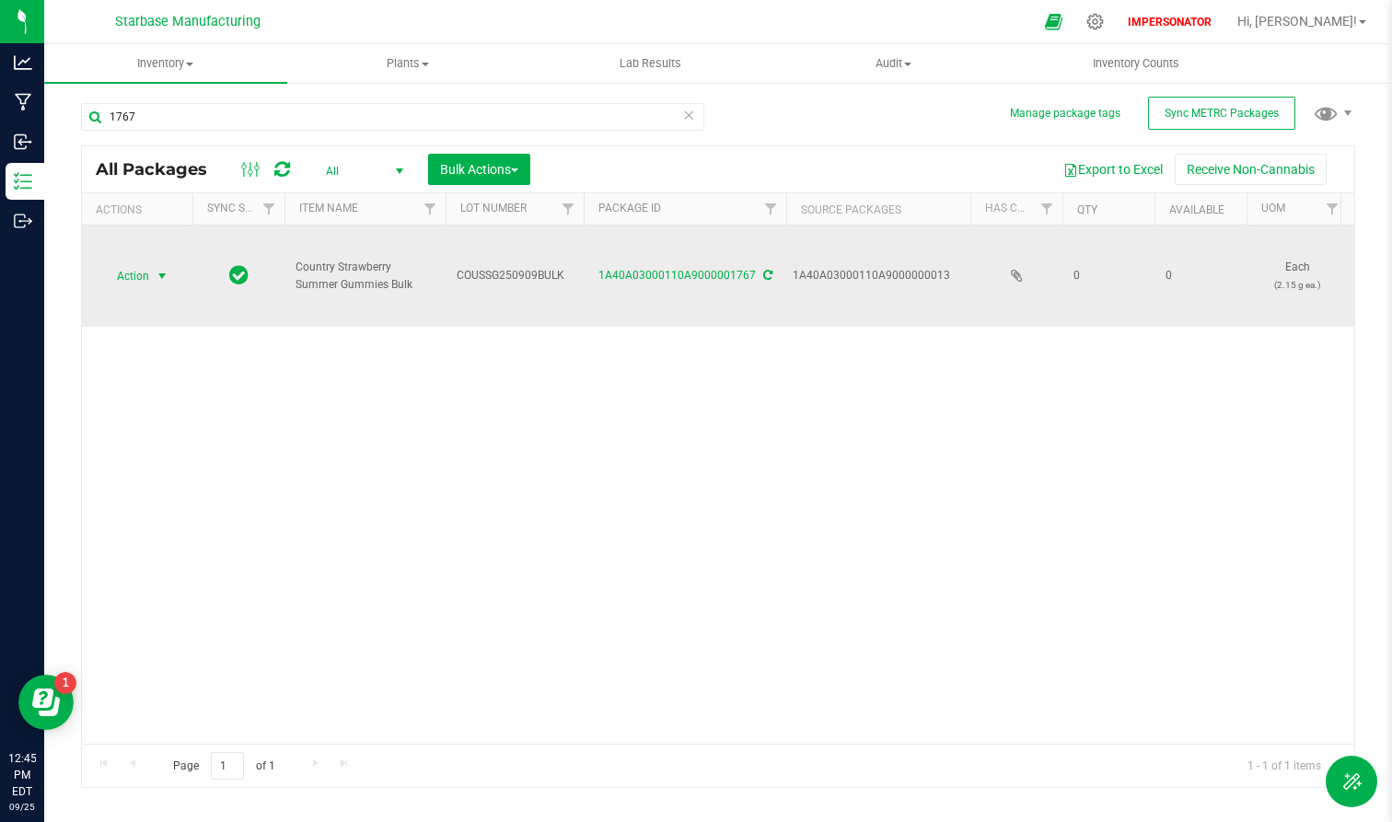
click at [131, 276] on span "Action" at bounding box center [125, 276] width 50 height 26
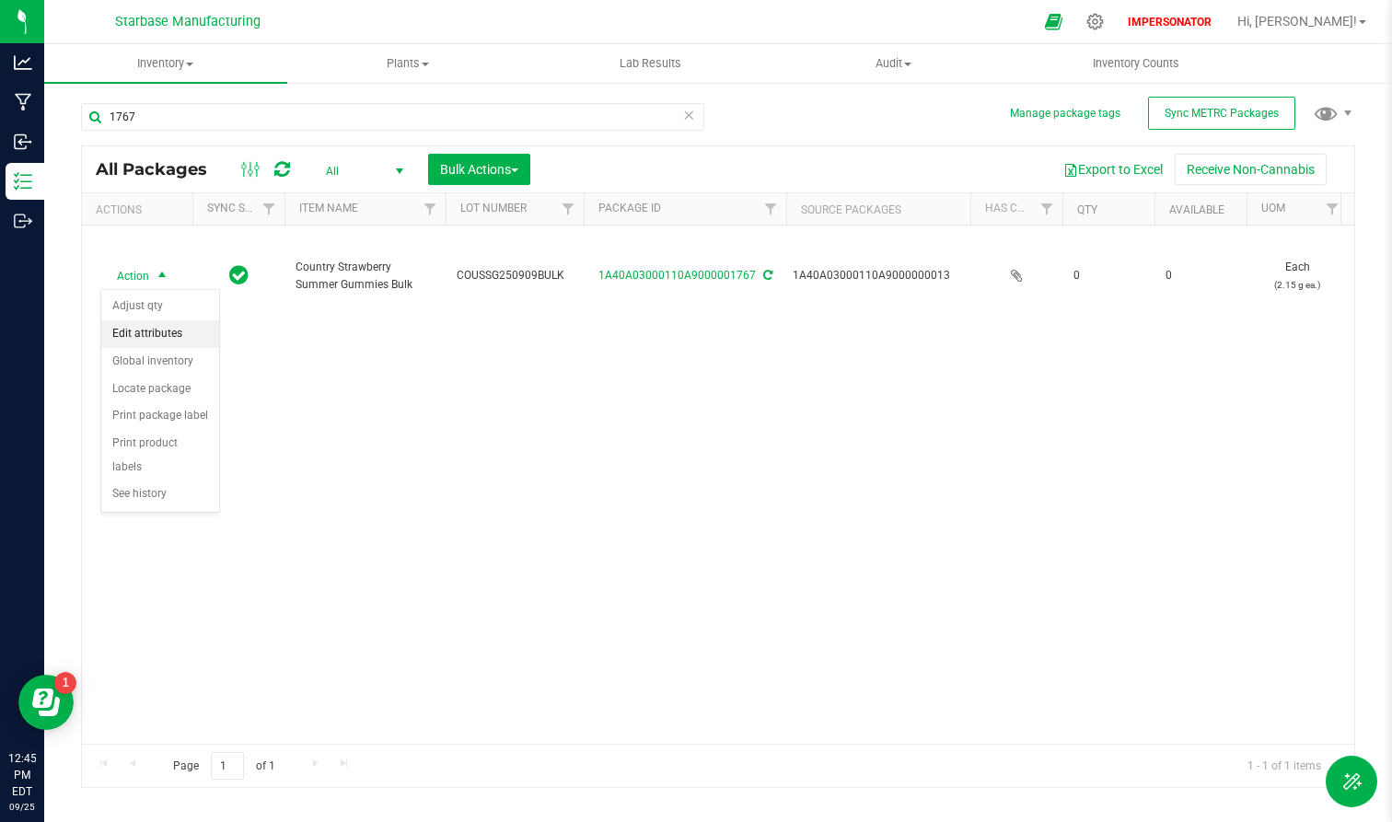
click at [146, 338] on li "Edit attributes" at bounding box center [160, 334] width 118 height 28
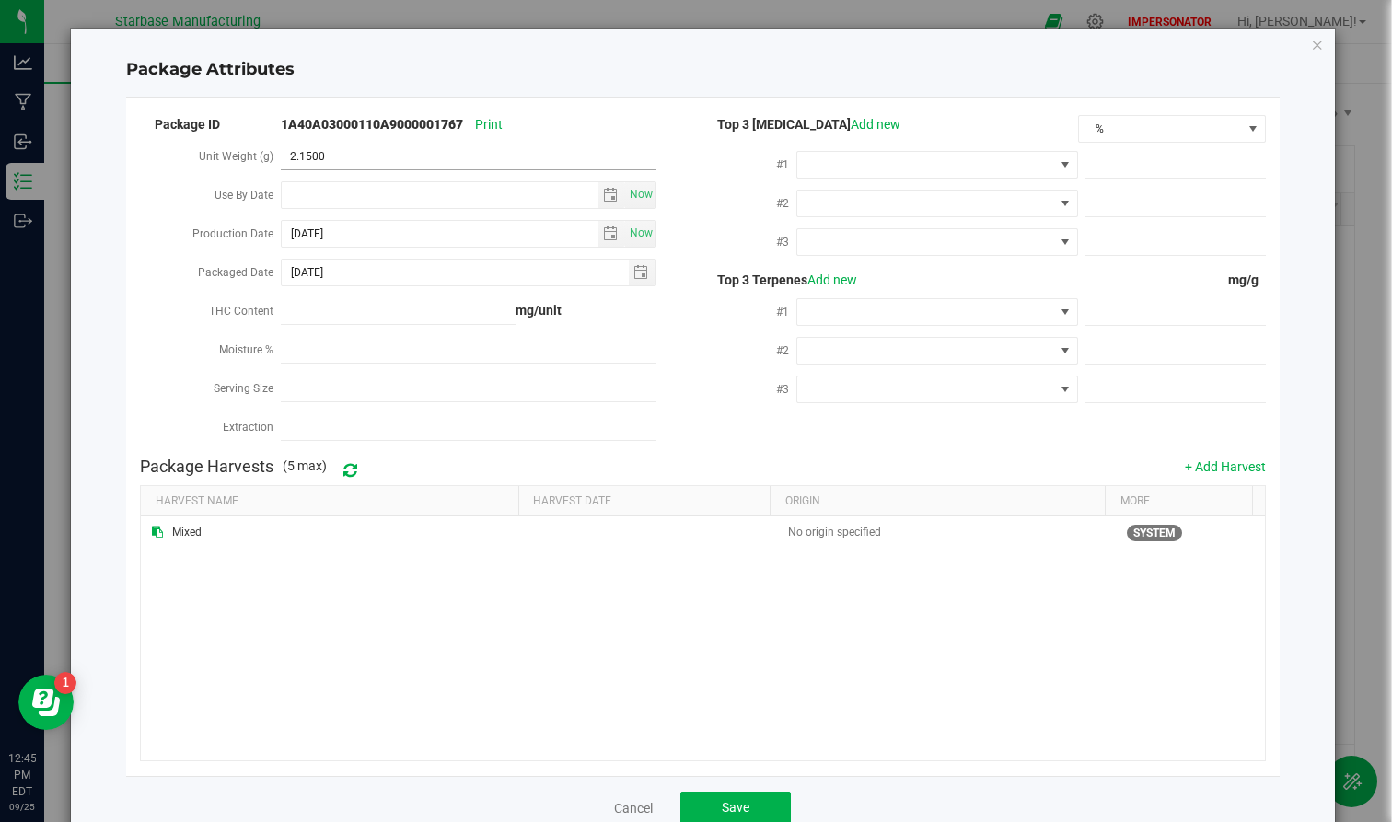
drag, startPoint x: 342, startPoint y: 157, endPoint x: 269, endPoint y: 157, distance: 72.7
click at [269, 157] on div "Unit Weight (g) 2.1500 2.15" at bounding box center [421, 158] width 563 height 39
type input "2.25"
type input "2.2500"
click at [656, 564] on div "Mixed No origin specified SYSTEM" at bounding box center [702, 638] width 1123 height 243
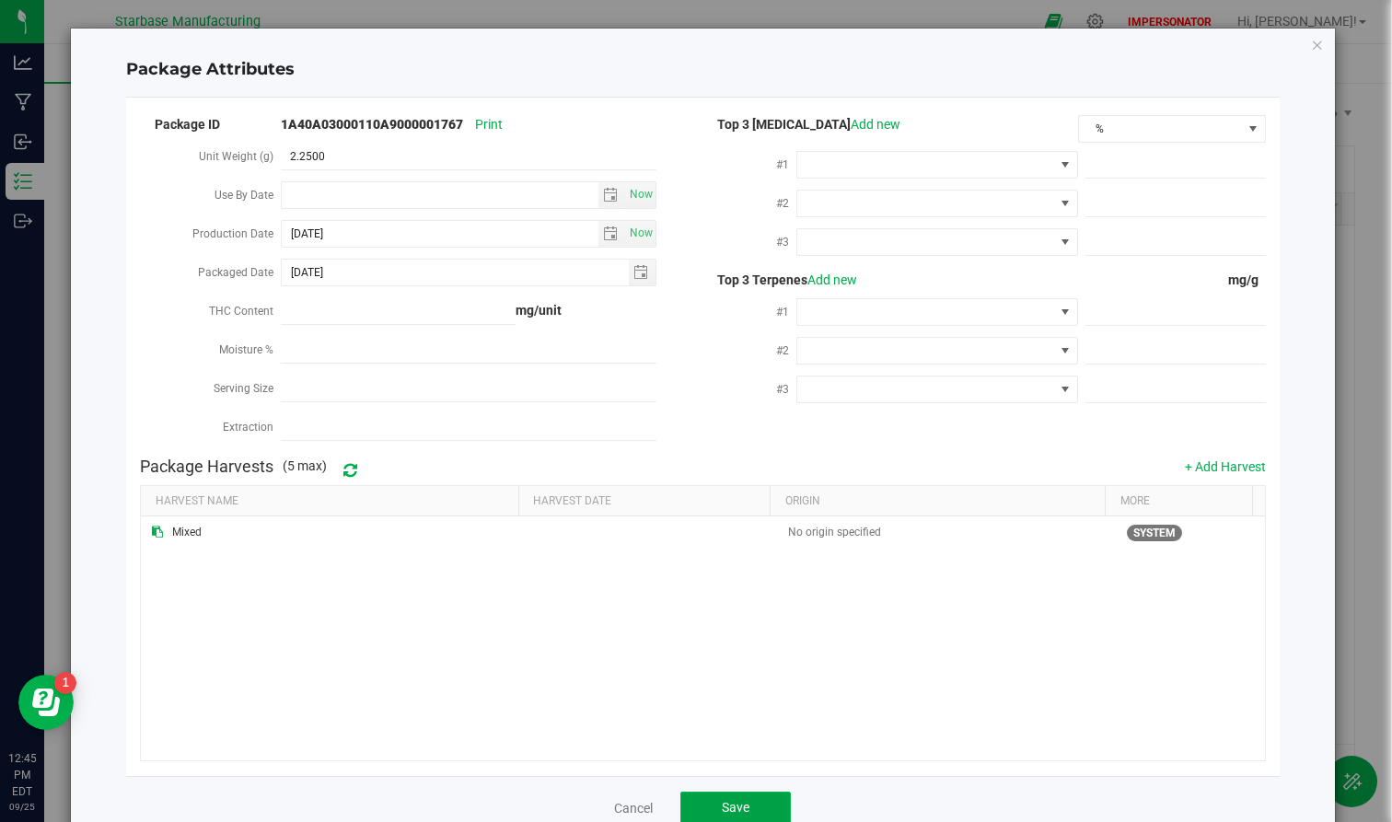
click at [761, 672] on button "Save" at bounding box center [735, 808] width 110 height 33
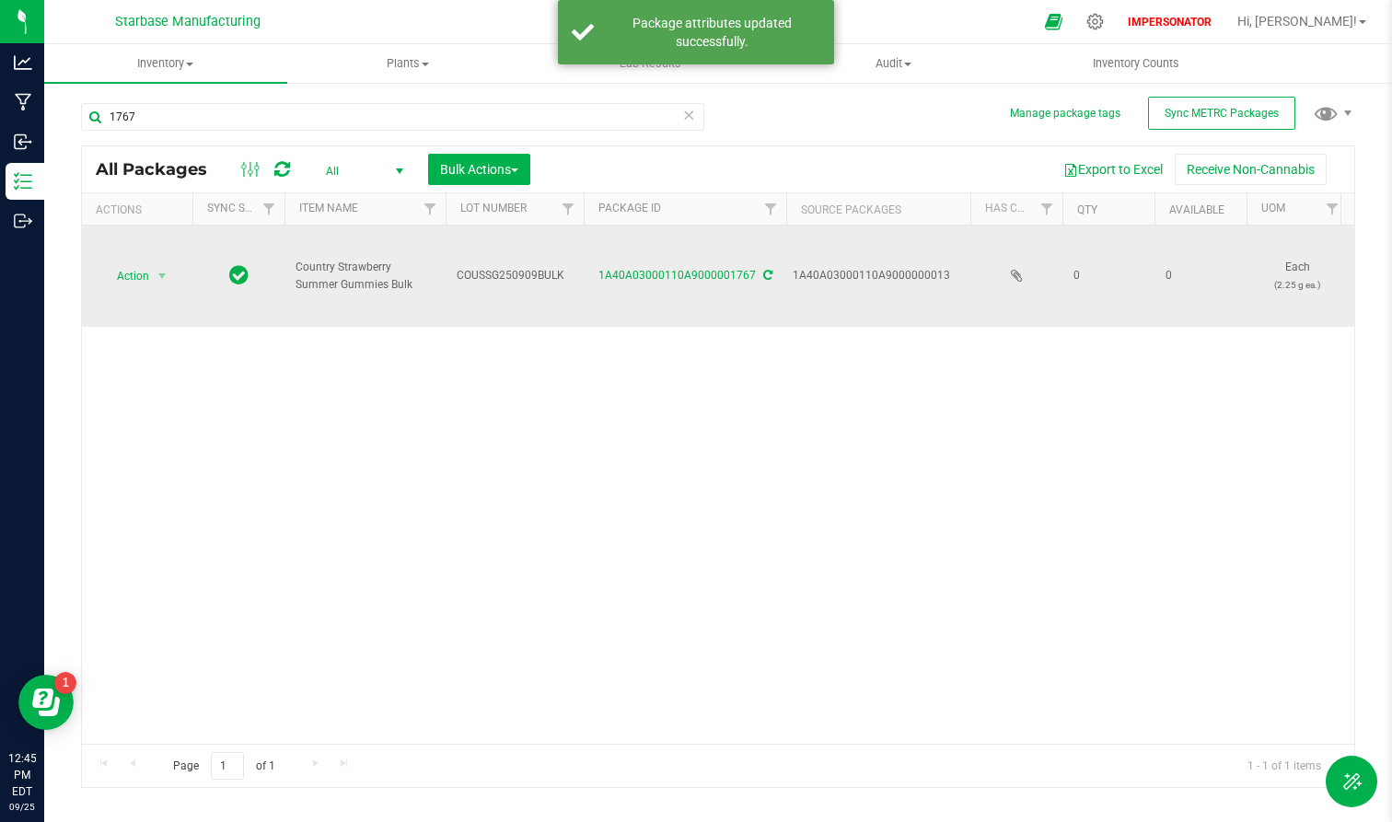
drag, startPoint x: 1309, startPoint y: 296, endPoint x: 1217, endPoint y: 290, distance: 92.2
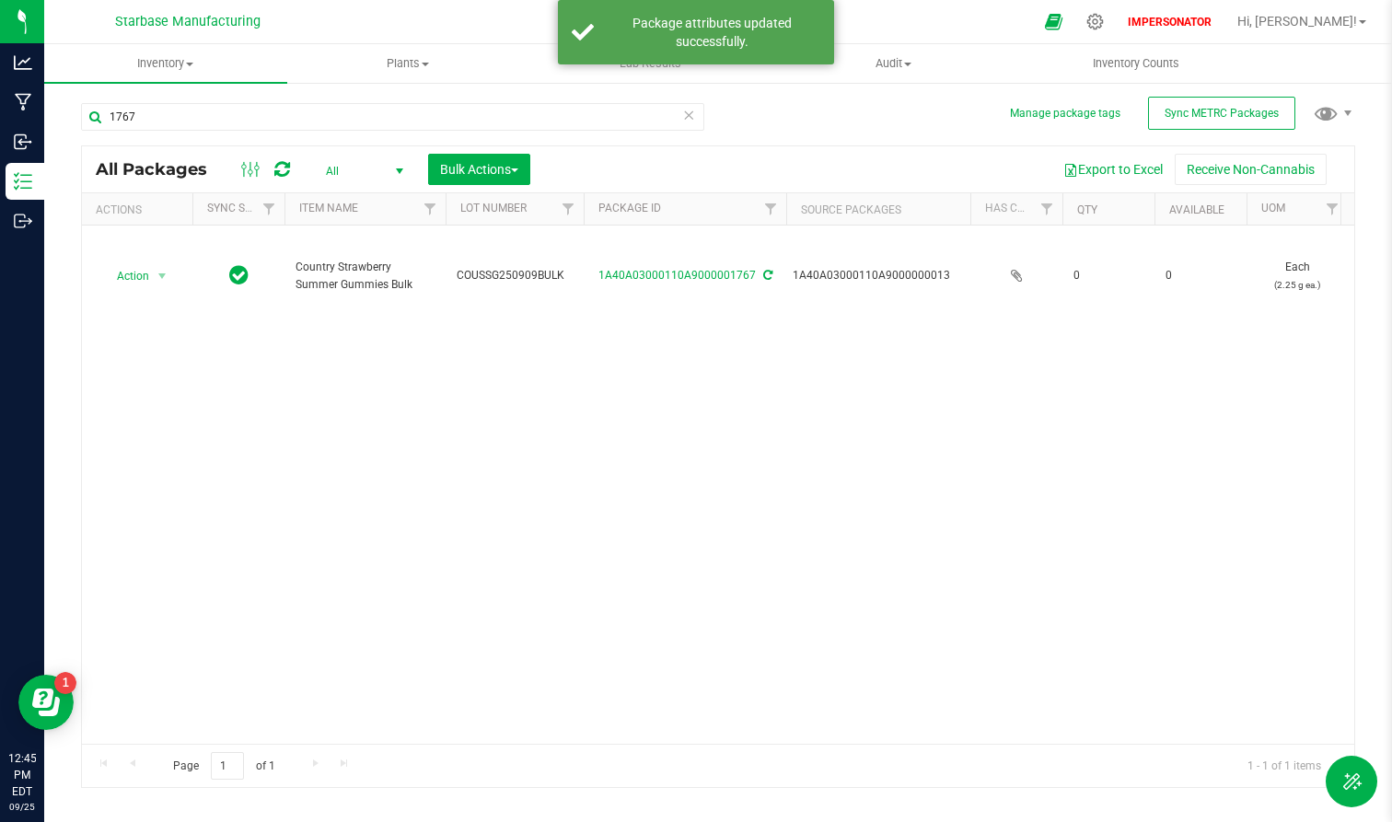
click at [694, 122] on icon at bounding box center [688, 114] width 13 height 22
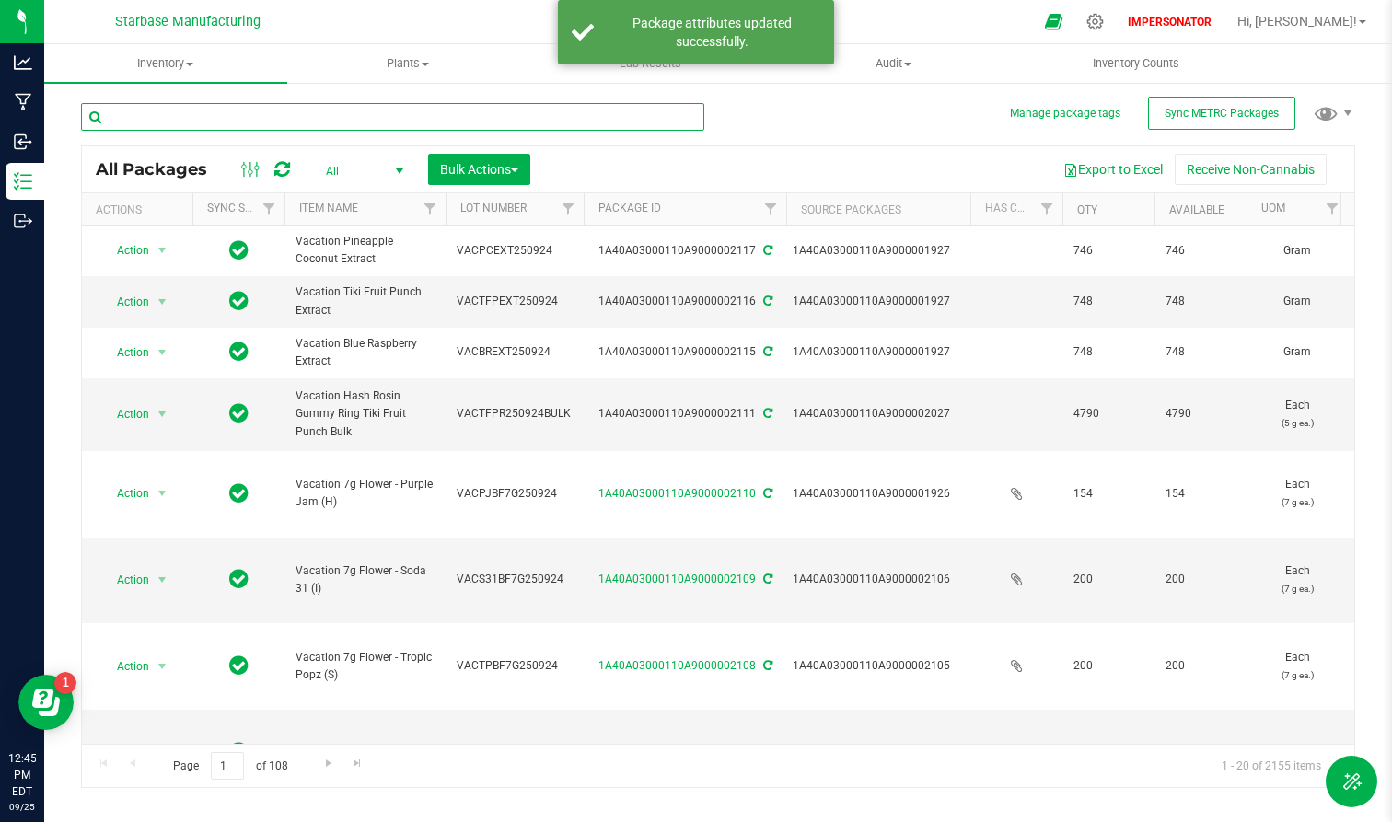
click at [302, 122] on input "text" at bounding box center [392, 117] width 623 height 28
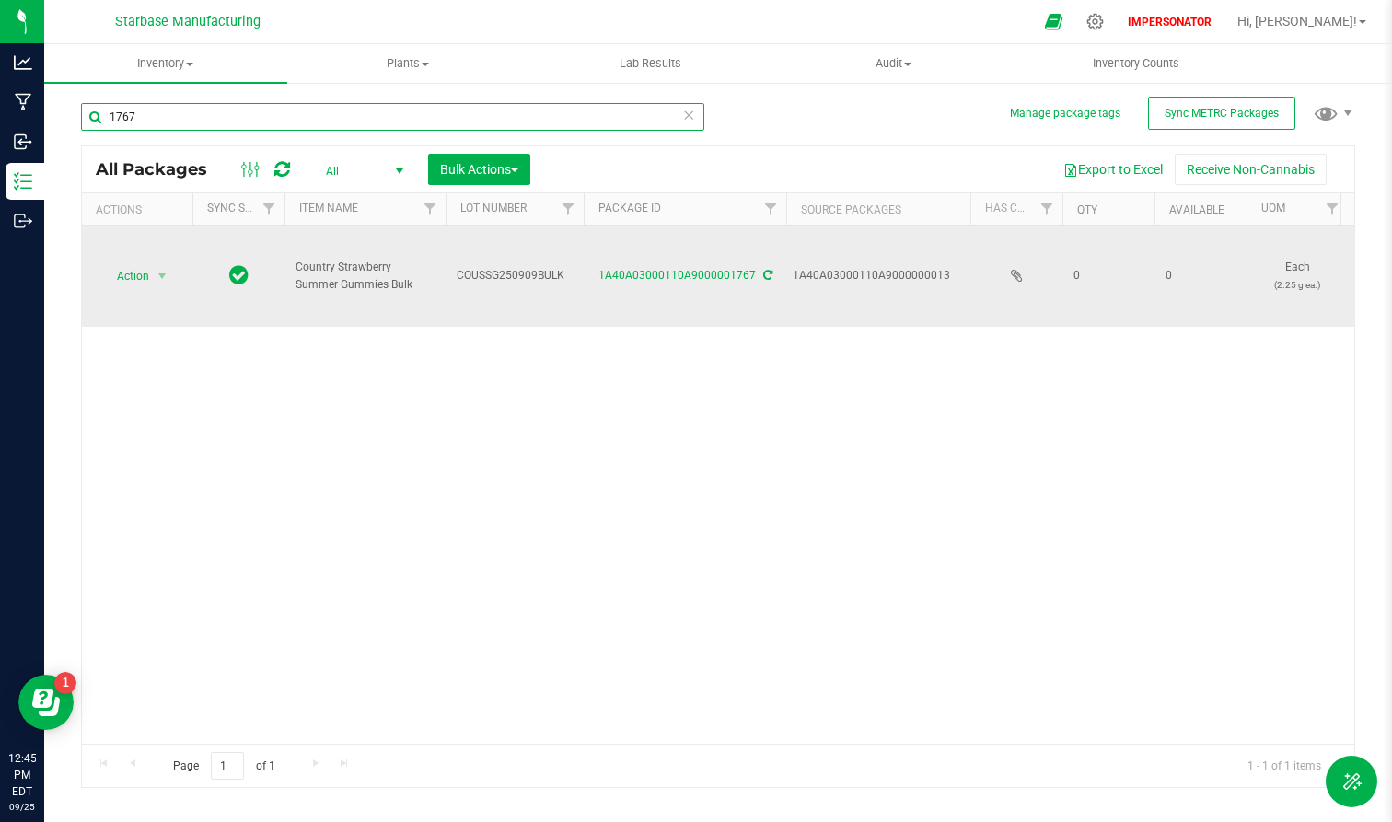
type input "1767"
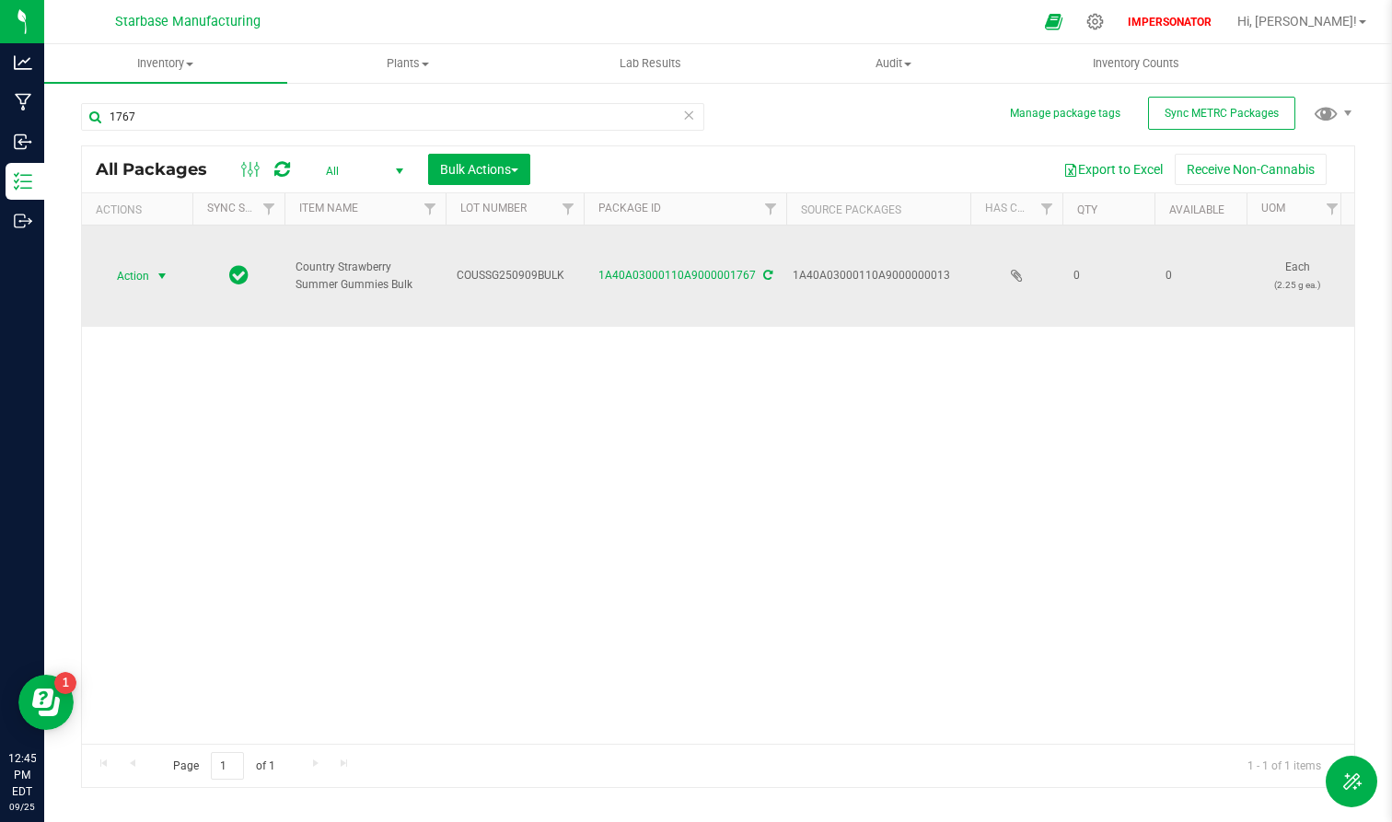
click at [149, 277] on span "Action" at bounding box center [137, 276] width 74 height 26
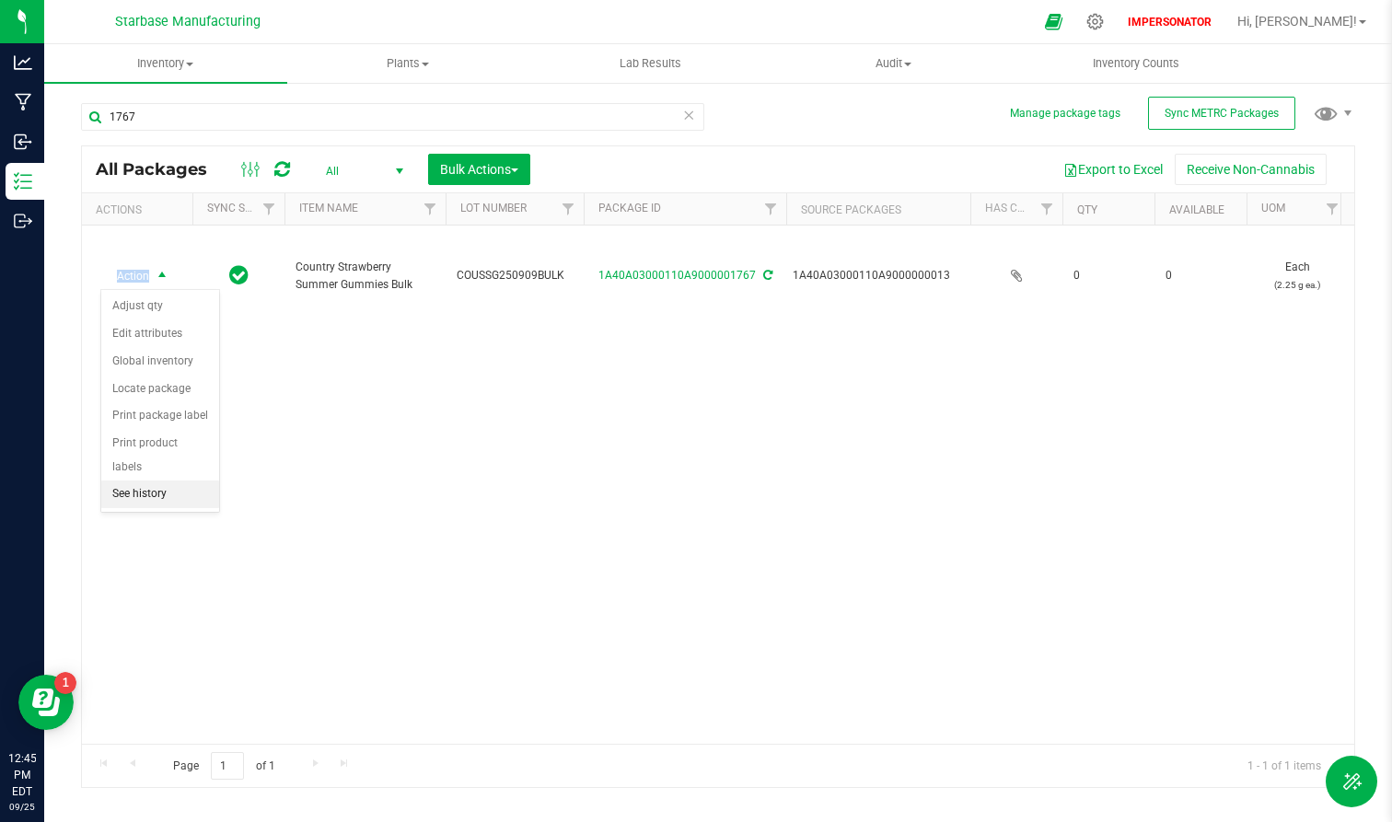
click at [160, 481] on li "See history" at bounding box center [160, 495] width 118 height 28
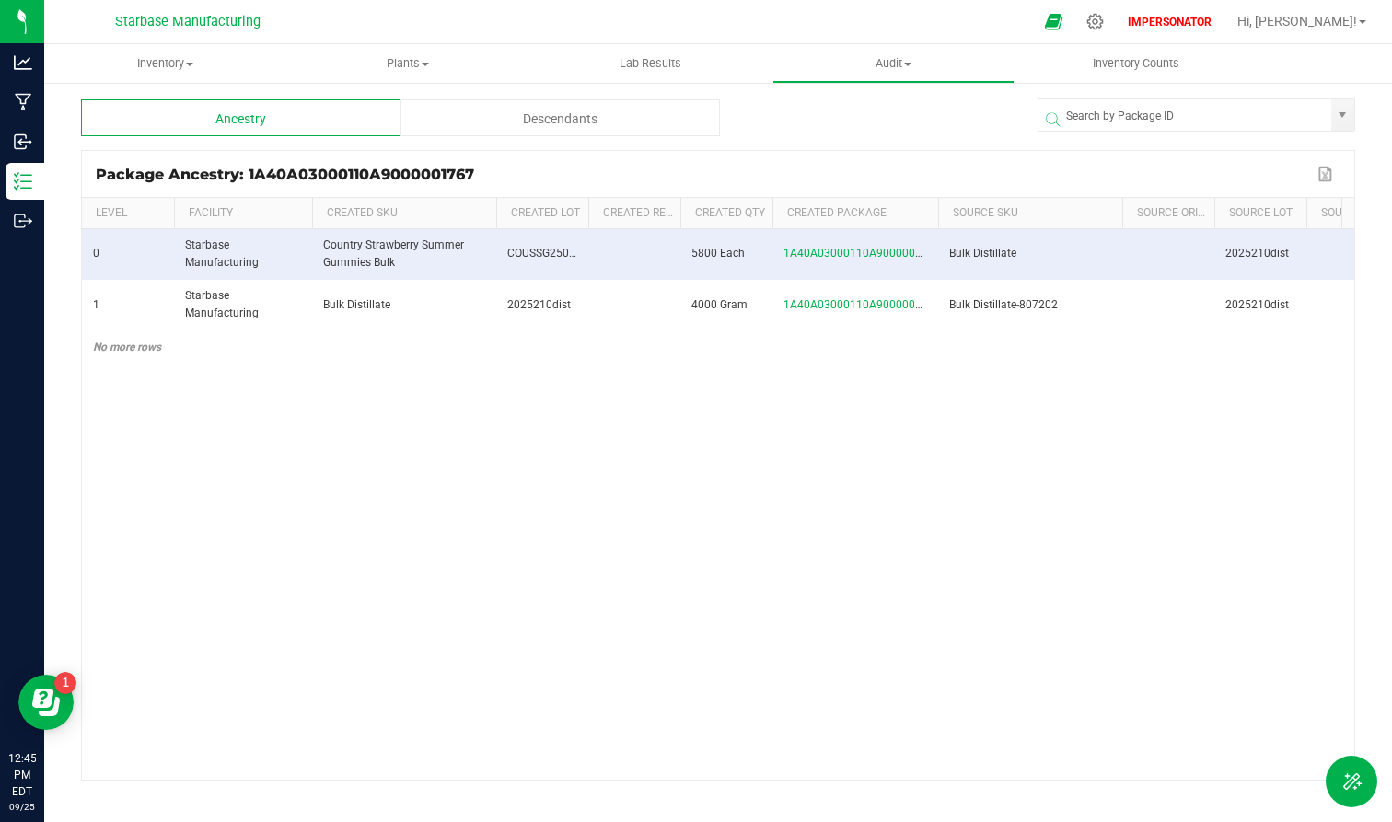
click at [583, 112] on div "Descendants" at bounding box center [561, 117] width 320 height 37
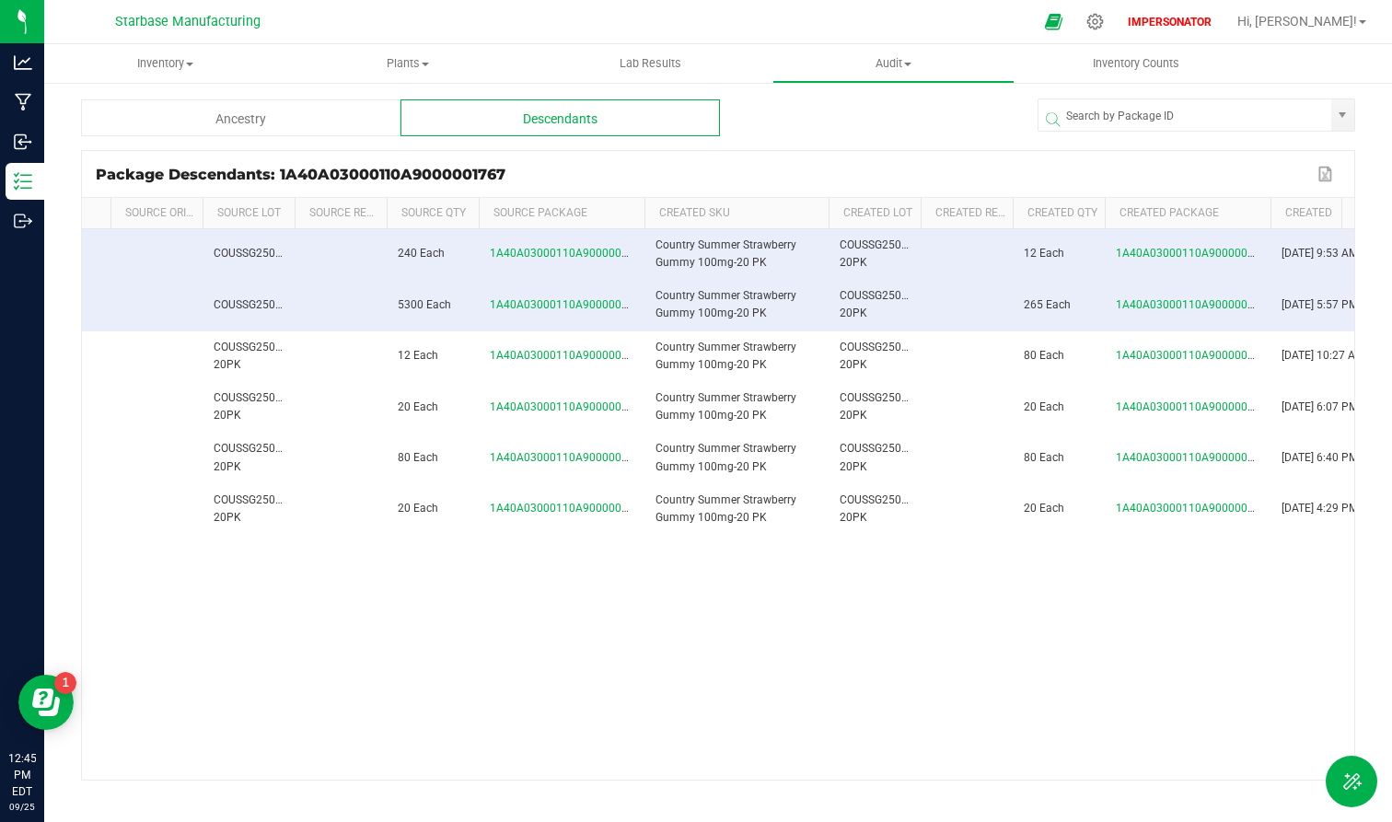
scroll to position [0, 446]
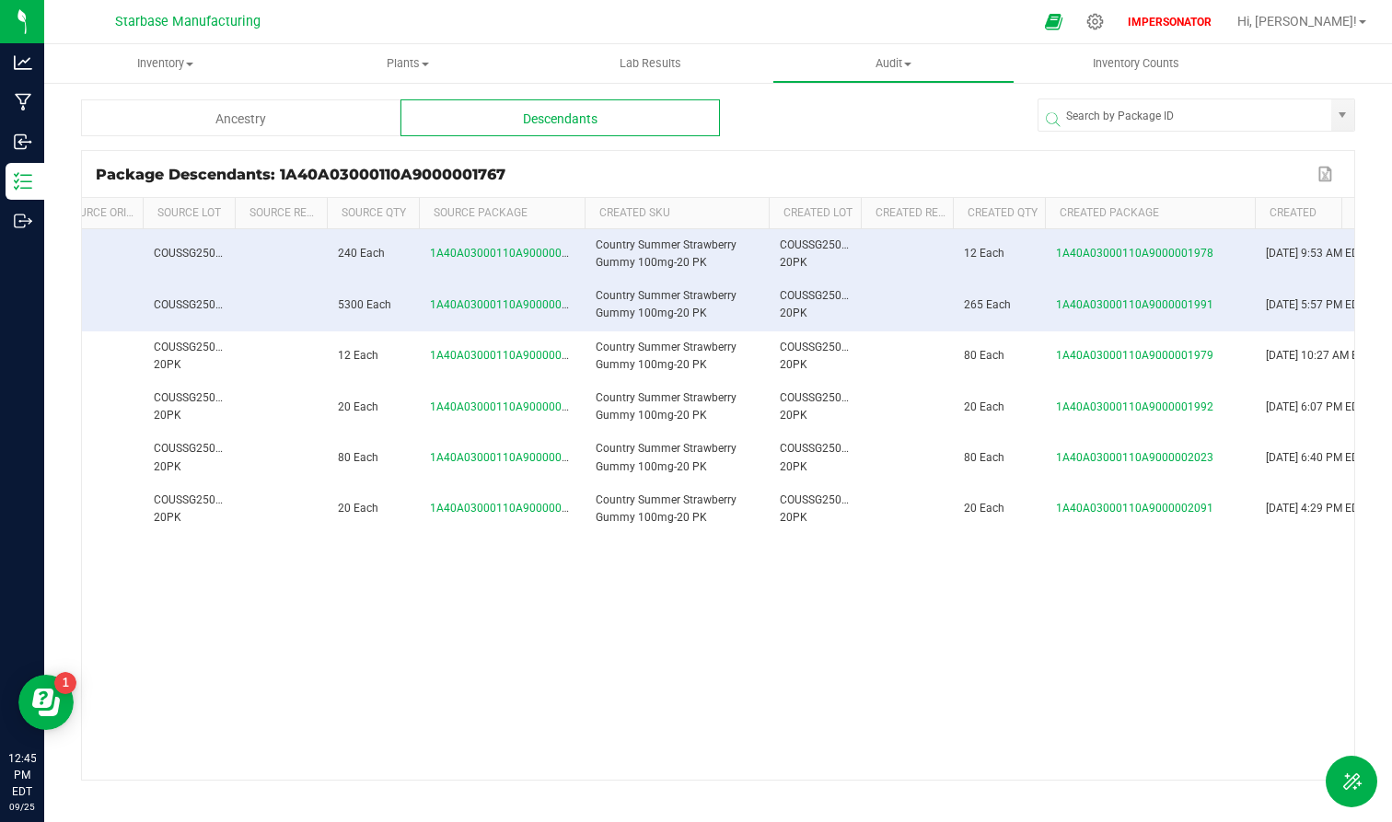
click at [1250, 216] on span at bounding box center [1252, 349] width 6 height 302
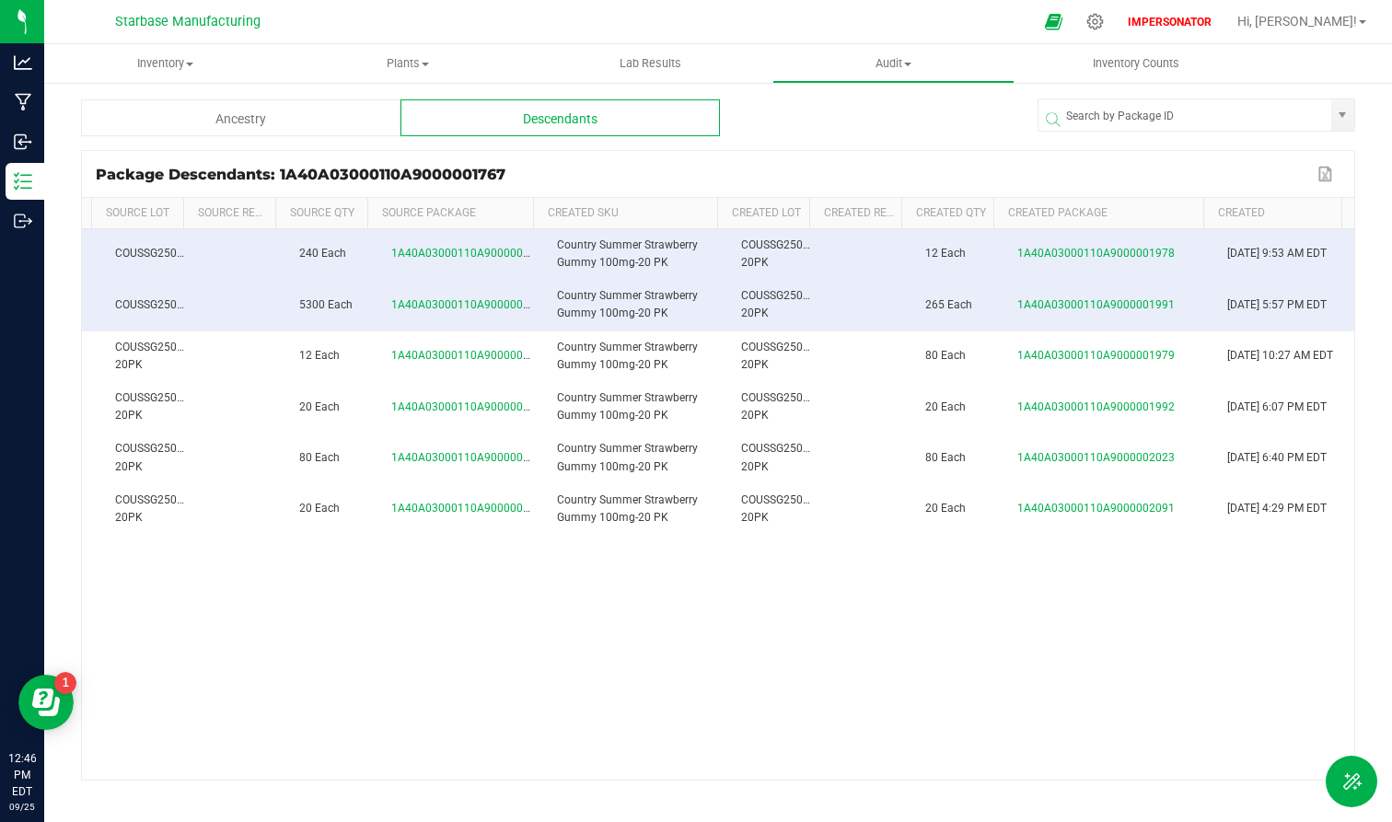
scroll to position [0, 498]
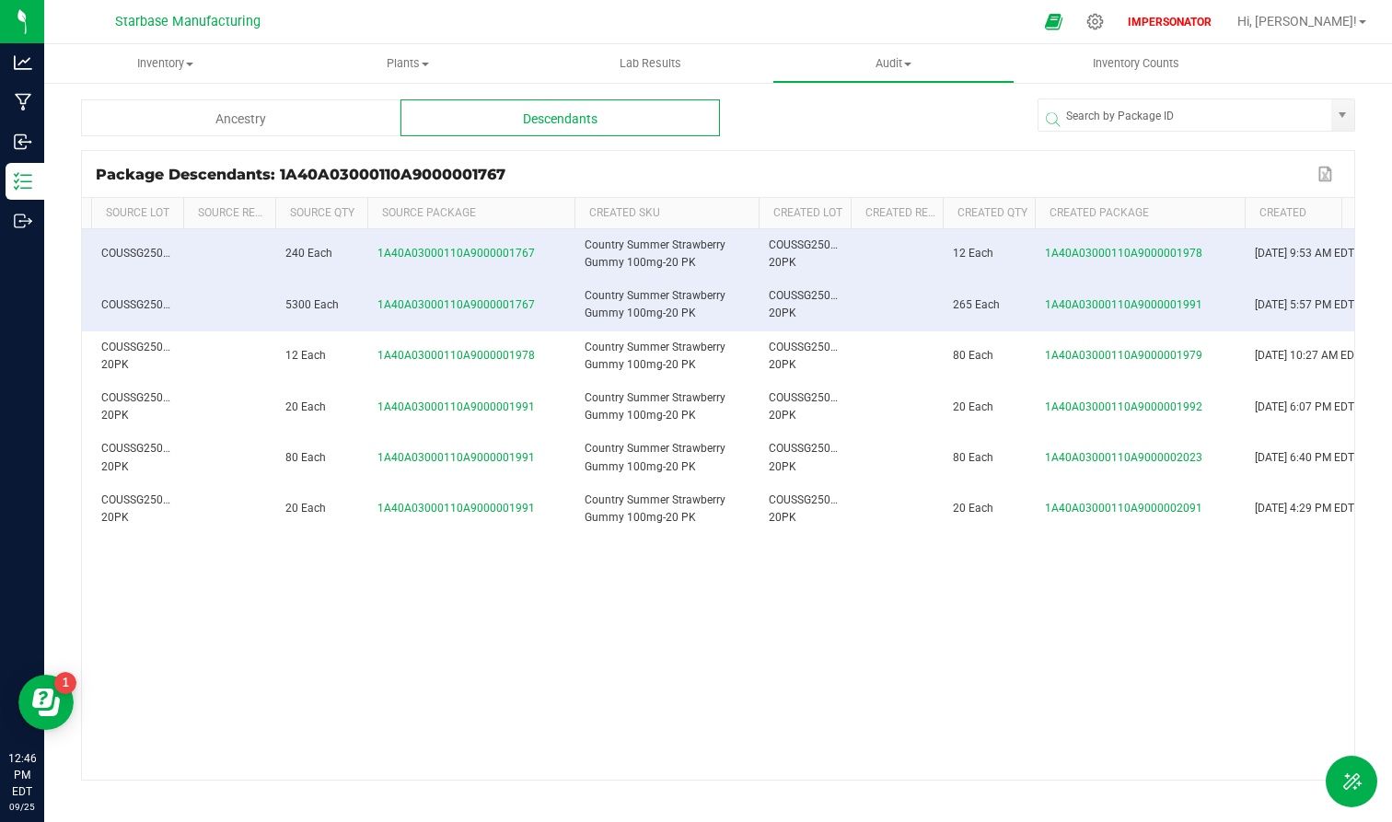
click at [572, 212] on span at bounding box center [572, 349] width 6 height 302
click at [1140, 305] on span "1A40A03000110A9000001991" at bounding box center [1123, 304] width 157 height 13
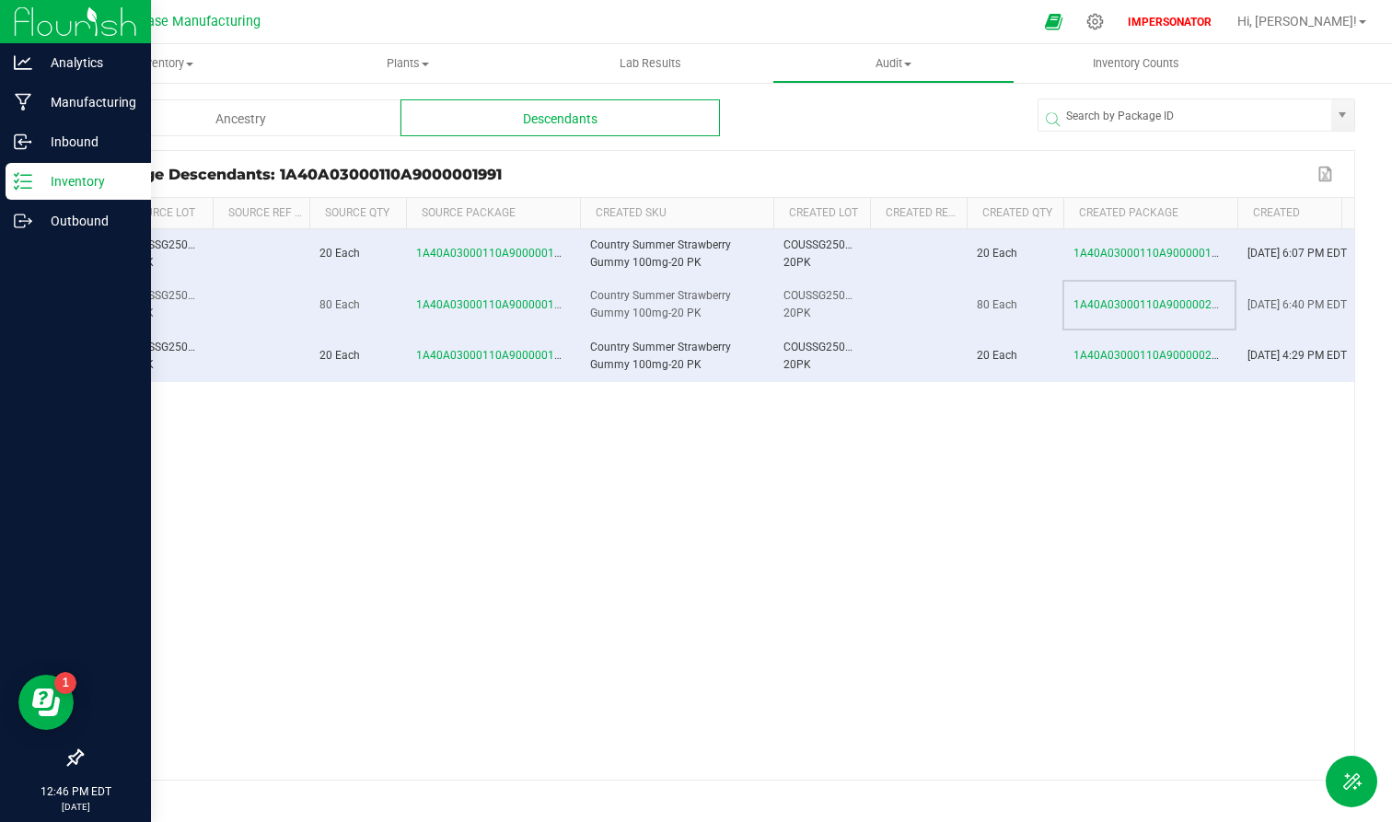
click at [22, 173] on icon at bounding box center [23, 181] width 18 height 18
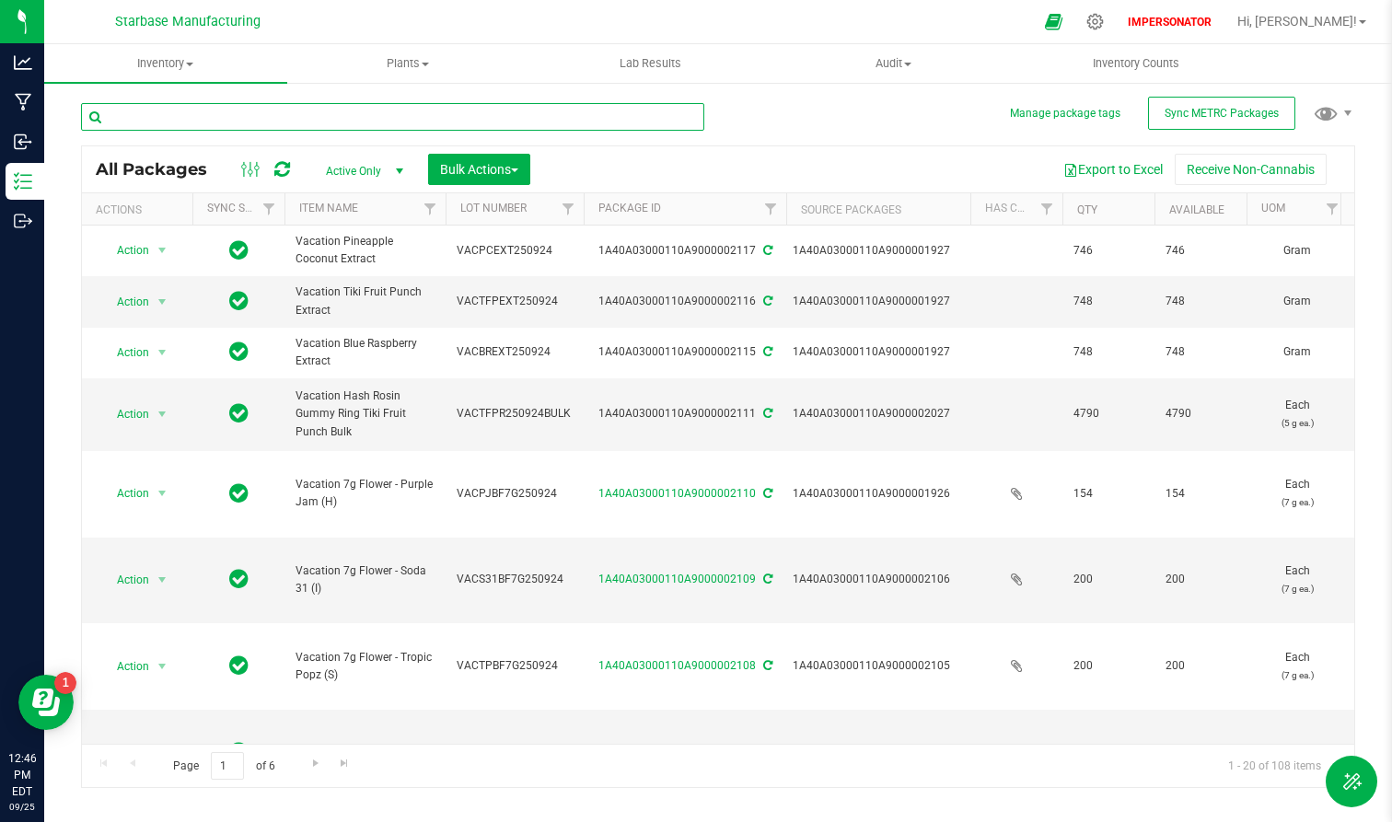
click at [279, 115] on input "text" at bounding box center [392, 117] width 623 height 28
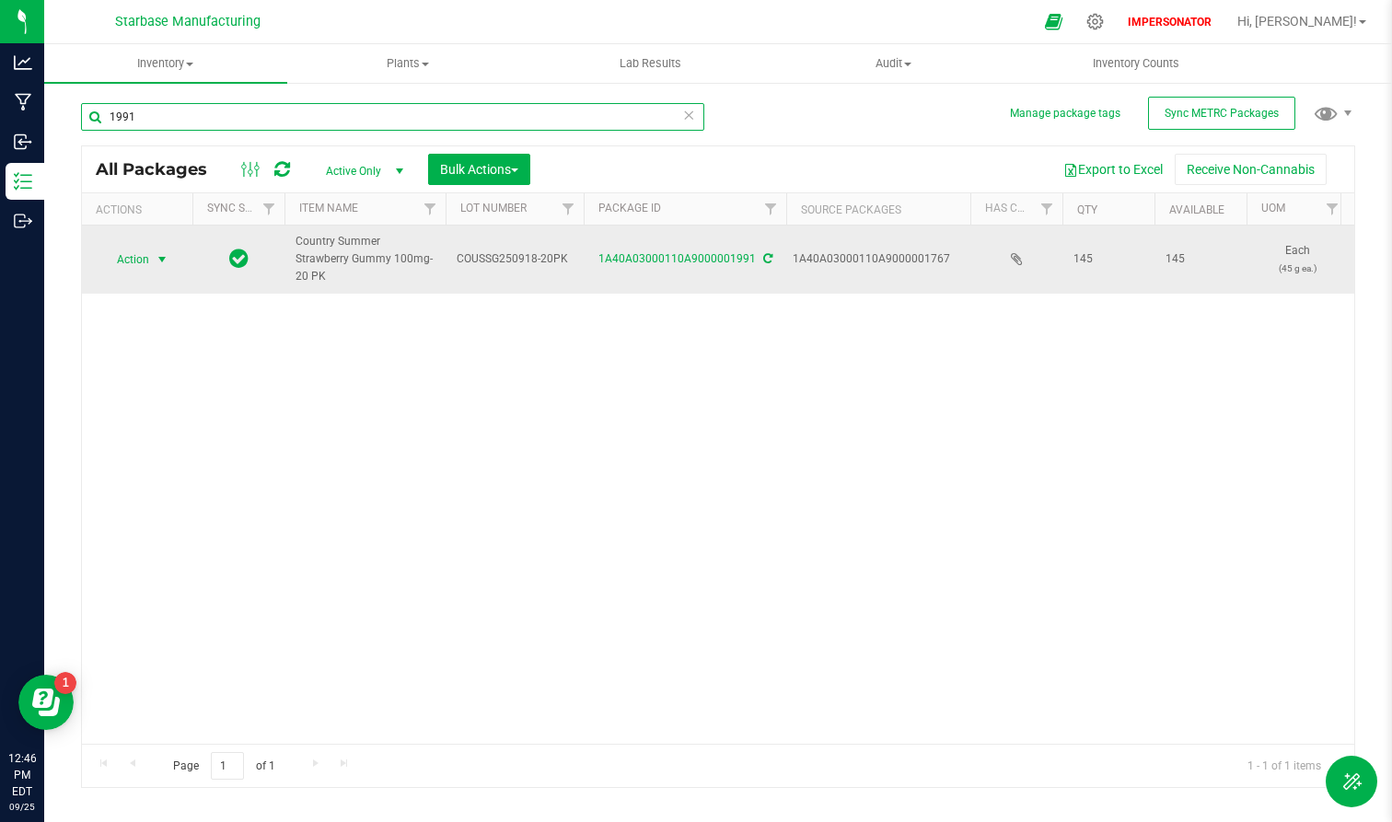
type input "1991"
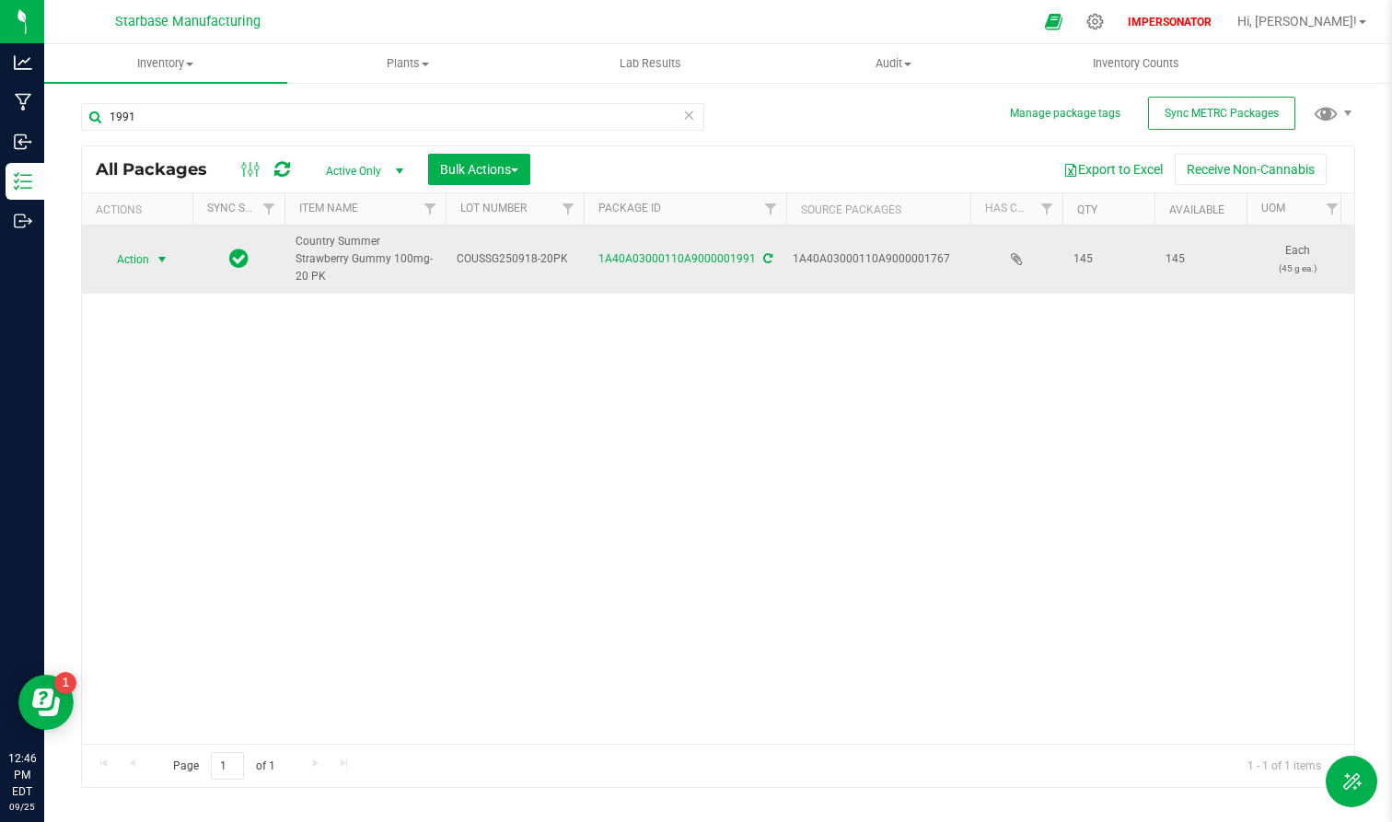
click at [139, 262] on span "Action" at bounding box center [125, 260] width 50 height 26
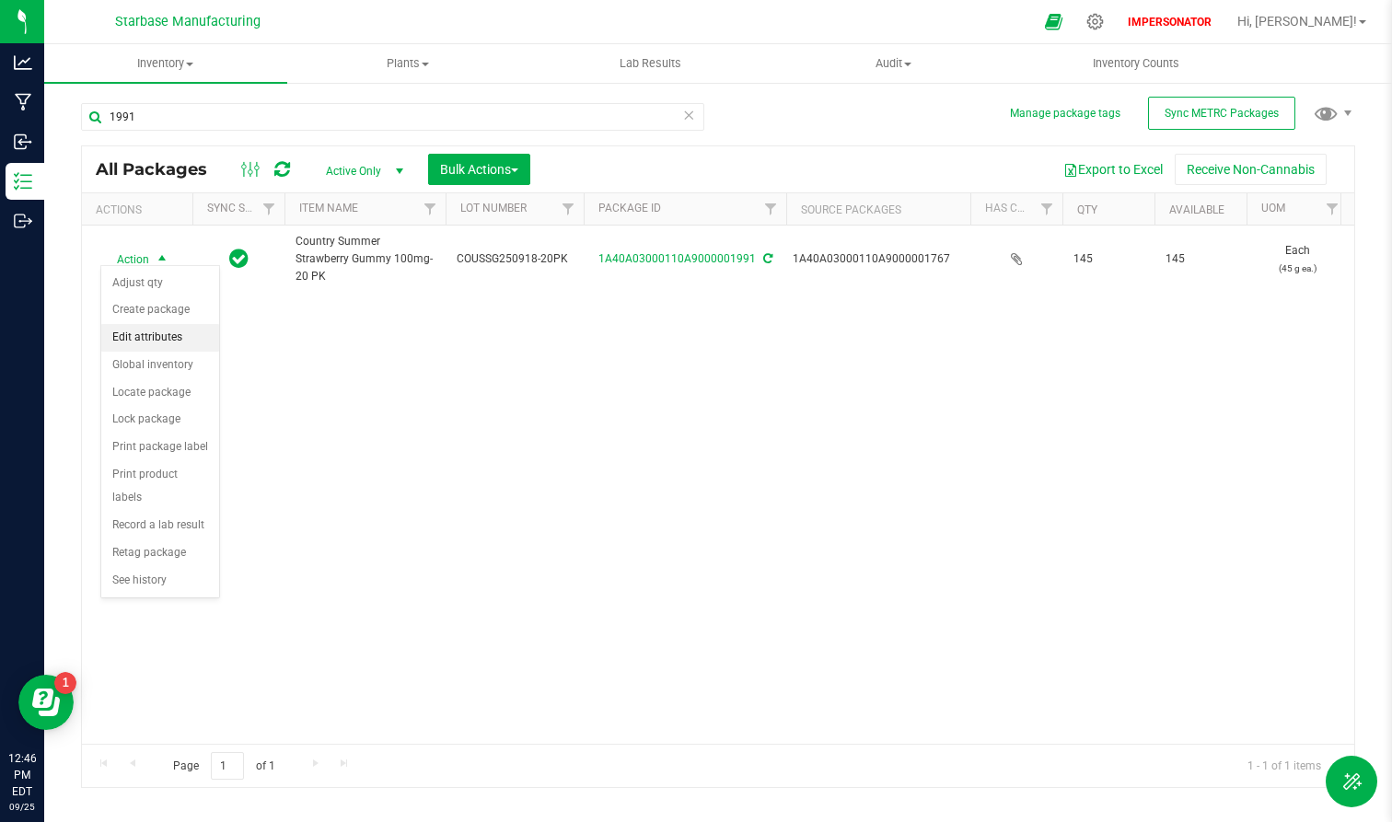
click at [163, 337] on li "Edit attributes" at bounding box center [160, 338] width 118 height 28
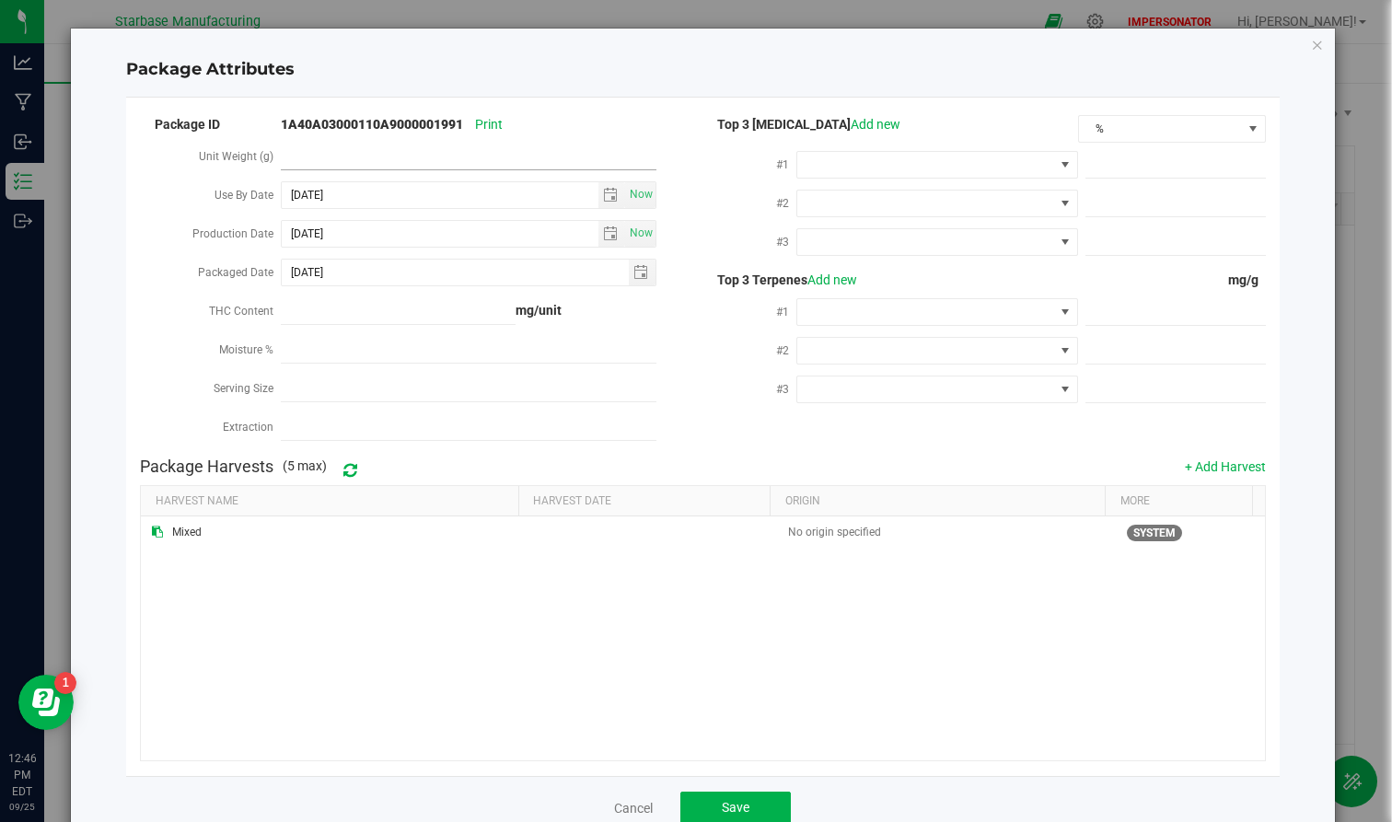
click at [353, 153] on span at bounding box center [468, 157] width 375 height 27
type input "43"
type input "43.0000"
click at [611, 623] on div "Mixed No origin specified SYSTEM" at bounding box center [702, 638] width 1123 height 243
click at [736, 672] on span "Save" at bounding box center [736, 807] width 28 height 15
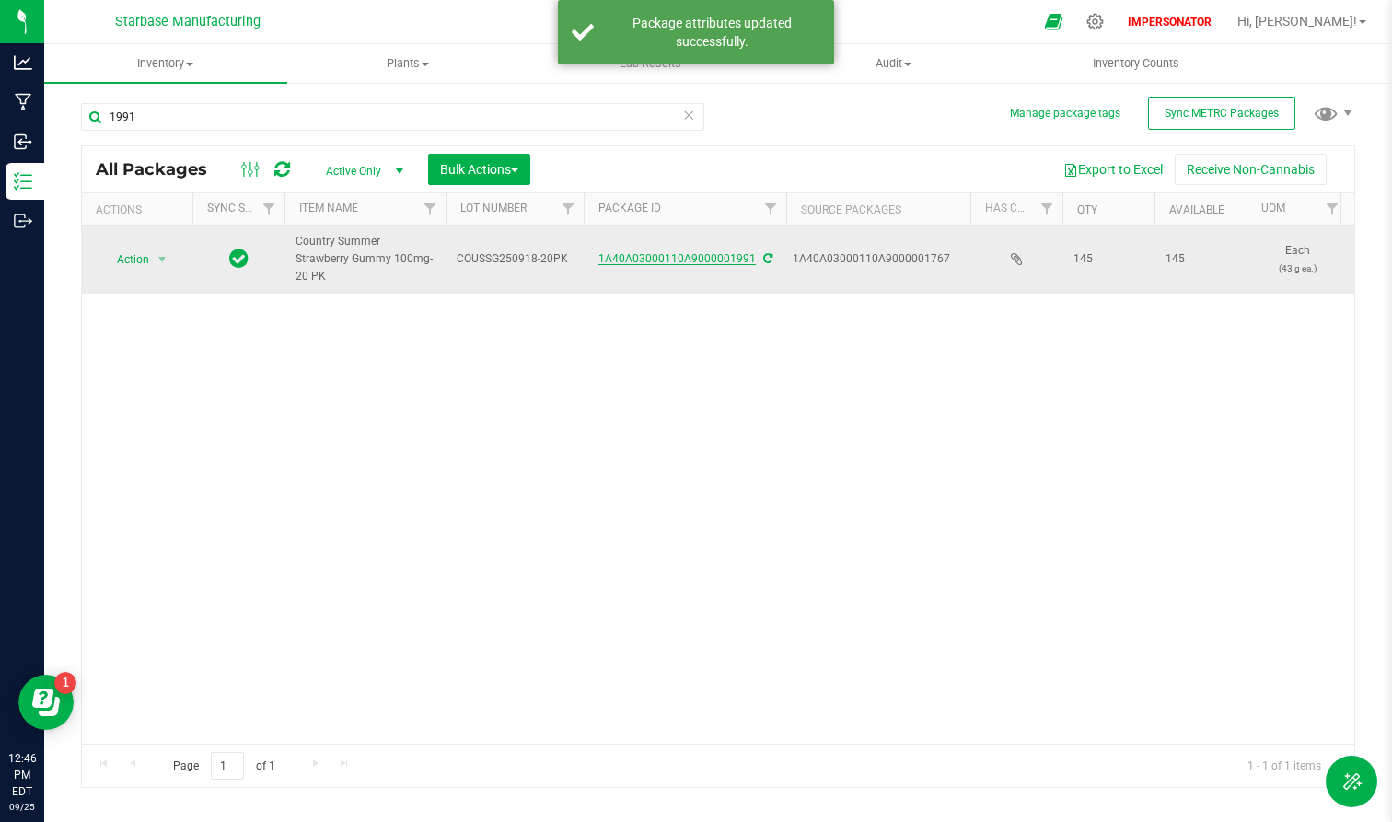
click at [705, 252] on link "1A40A03000110A9000001991" at bounding box center [677, 258] width 157 height 13
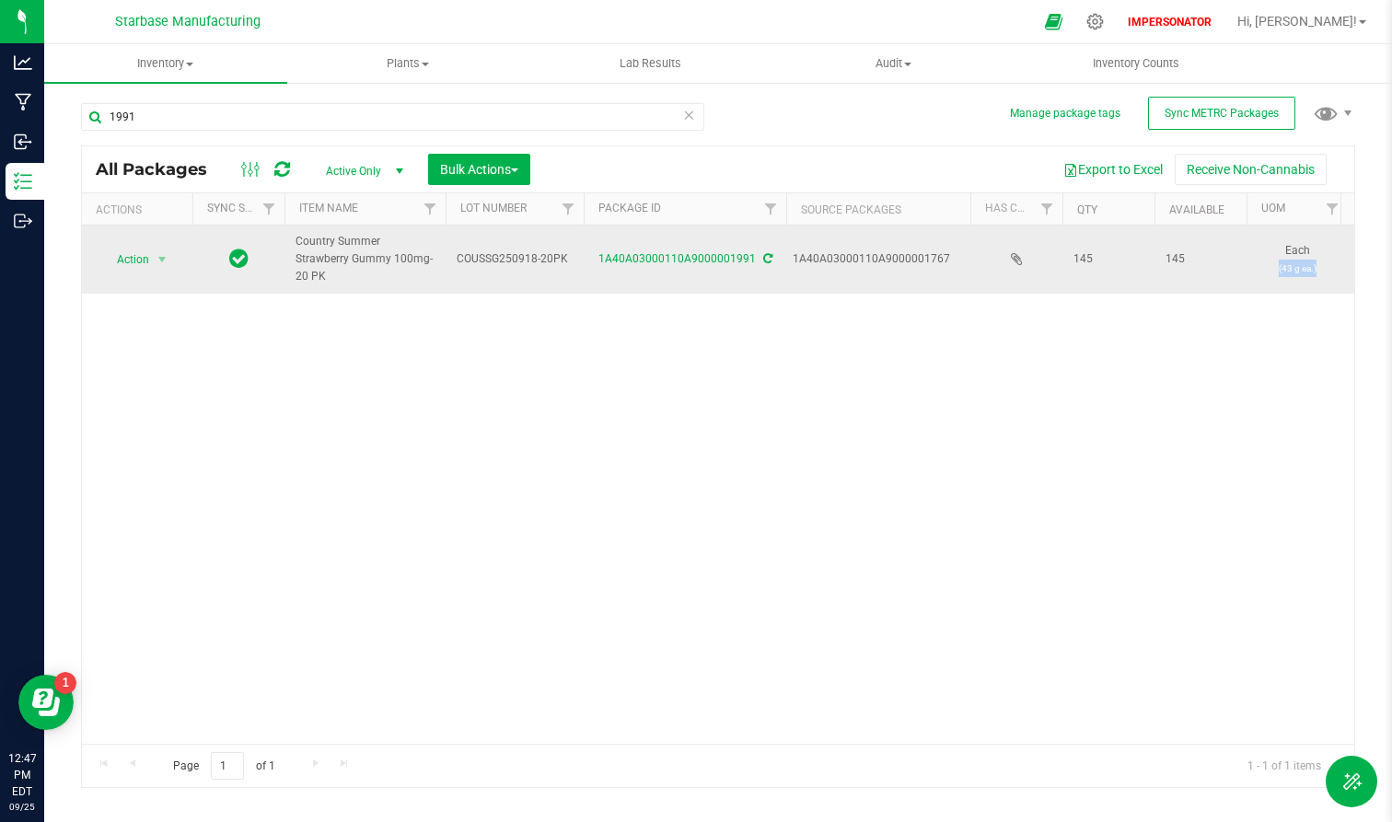
drag, startPoint x: 1278, startPoint y: 264, endPoint x: 1319, endPoint y: 264, distance: 41.4
click at [1250, 264] on p "(43 g ea.)" at bounding box center [1297, 268] width 79 height 17
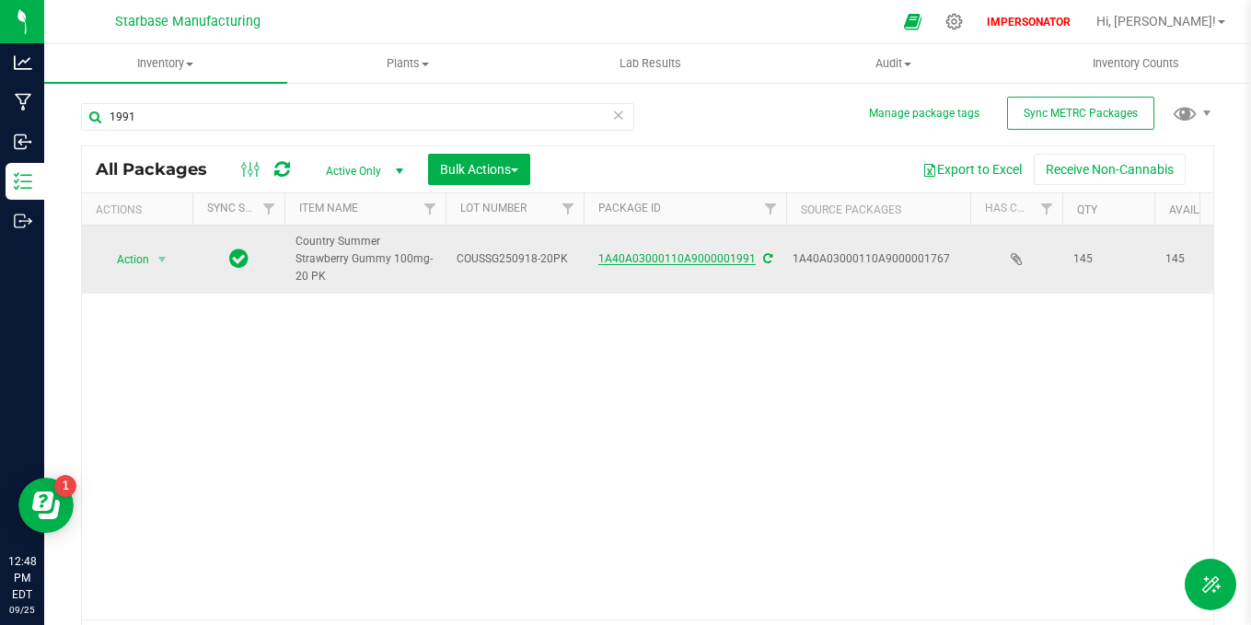
click at [674, 252] on link "1A40A03000110A9000001991" at bounding box center [677, 258] width 157 height 13
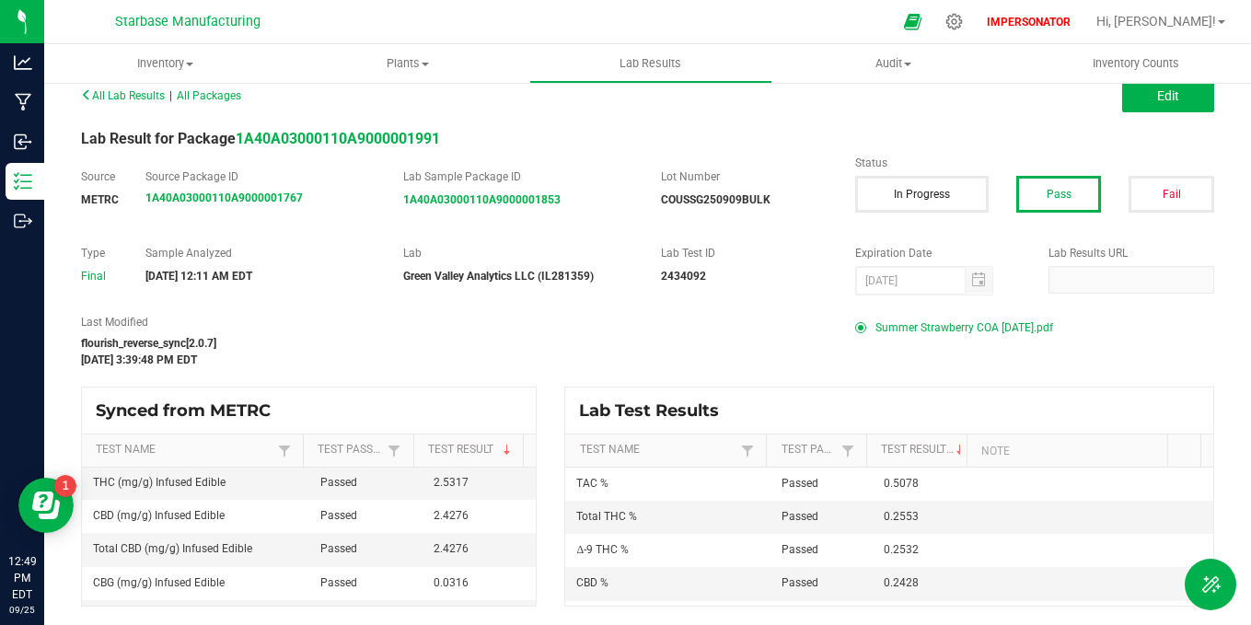
scroll to position [36, 0]
drag, startPoint x: 98, startPoint y: 484, endPoint x: 257, endPoint y: 487, distance: 159.3
click at [257, 487] on td "THC (mg/g) Infused Edible" at bounding box center [195, 481] width 227 height 33
drag, startPoint x: 421, startPoint y: 478, endPoint x: 480, endPoint y: 482, distance: 59.1
click at [481, 482] on td "2.5317" at bounding box center [479, 481] width 113 height 33
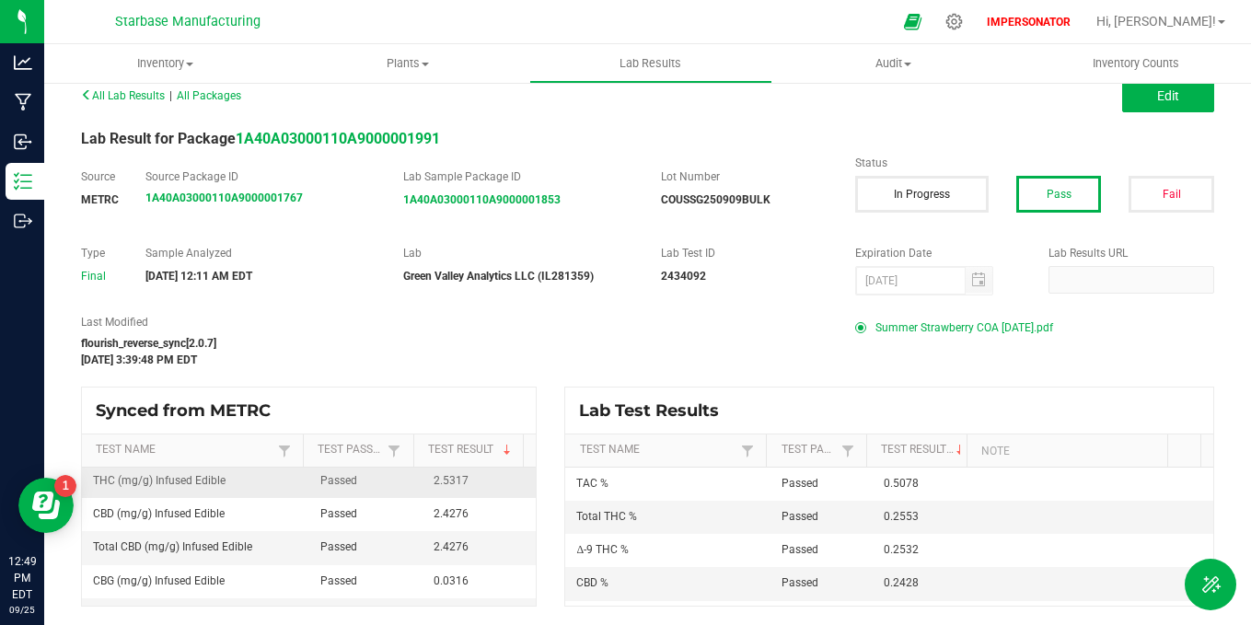
click at [480, 482] on td "2.5317" at bounding box center [479, 481] width 113 height 33
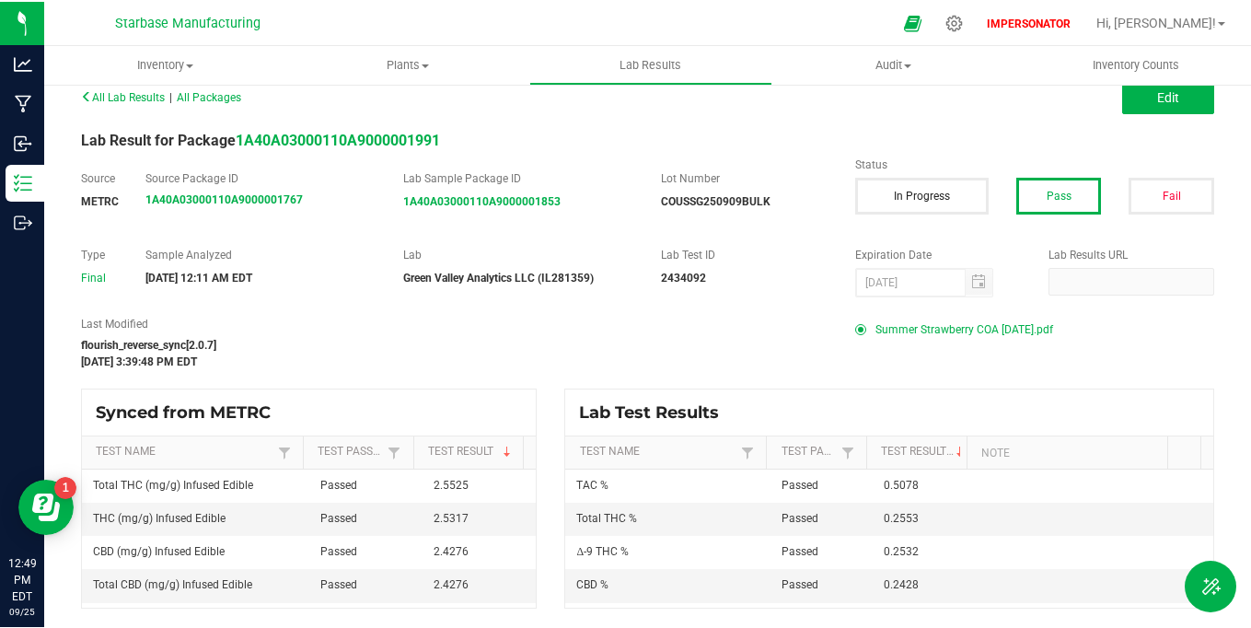
scroll to position [1, 0]
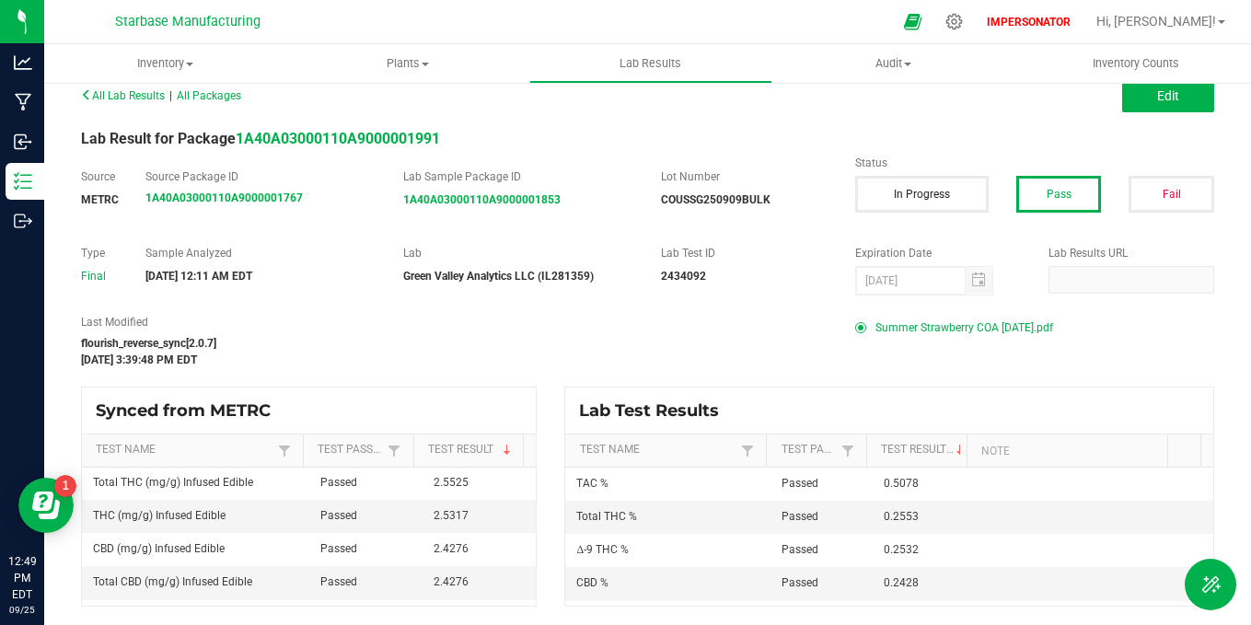
click at [947, 324] on span "Summer Strawberry COA [DATE].pdf" at bounding box center [965, 328] width 178 height 28
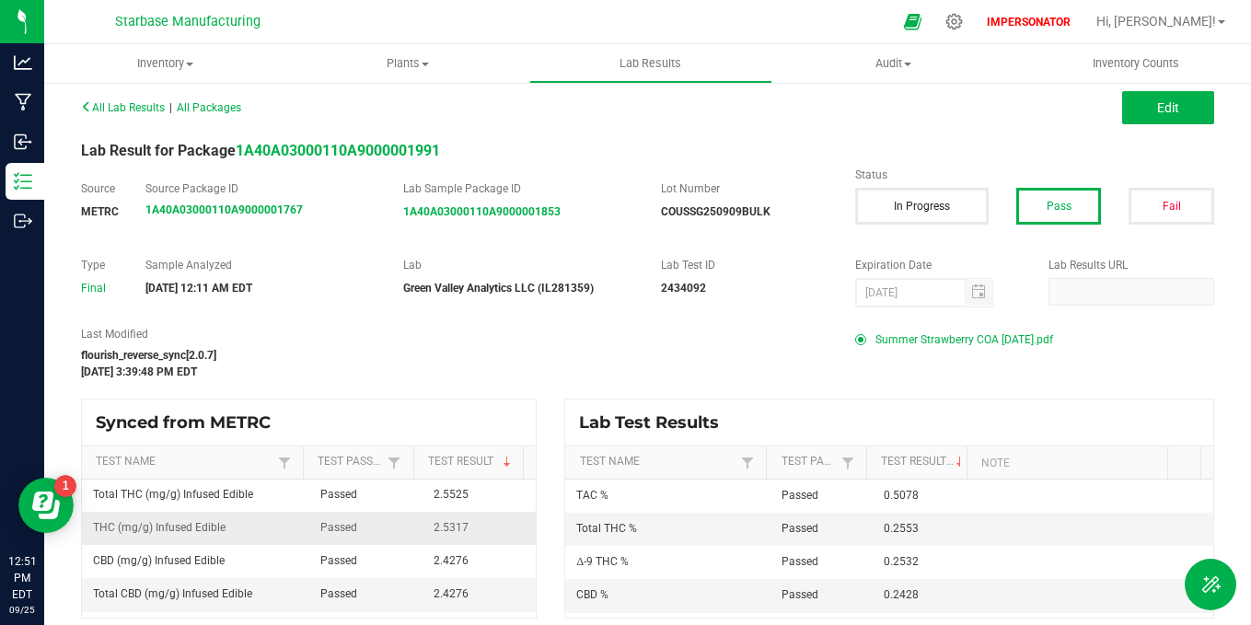
drag, startPoint x: 86, startPoint y: 533, endPoint x: 244, endPoint y: 533, distance: 158.4
click at [244, 533] on td "THC (mg/g) Infused Edible" at bounding box center [195, 528] width 227 height 33
drag, startPoint x: 418, startPoint y: 531, endPoint x: 478, endPoint y: 534, distance: 59.9
click at [478, 534] on td "2.5317" at bounding box center [479, 528] width 113 height 33
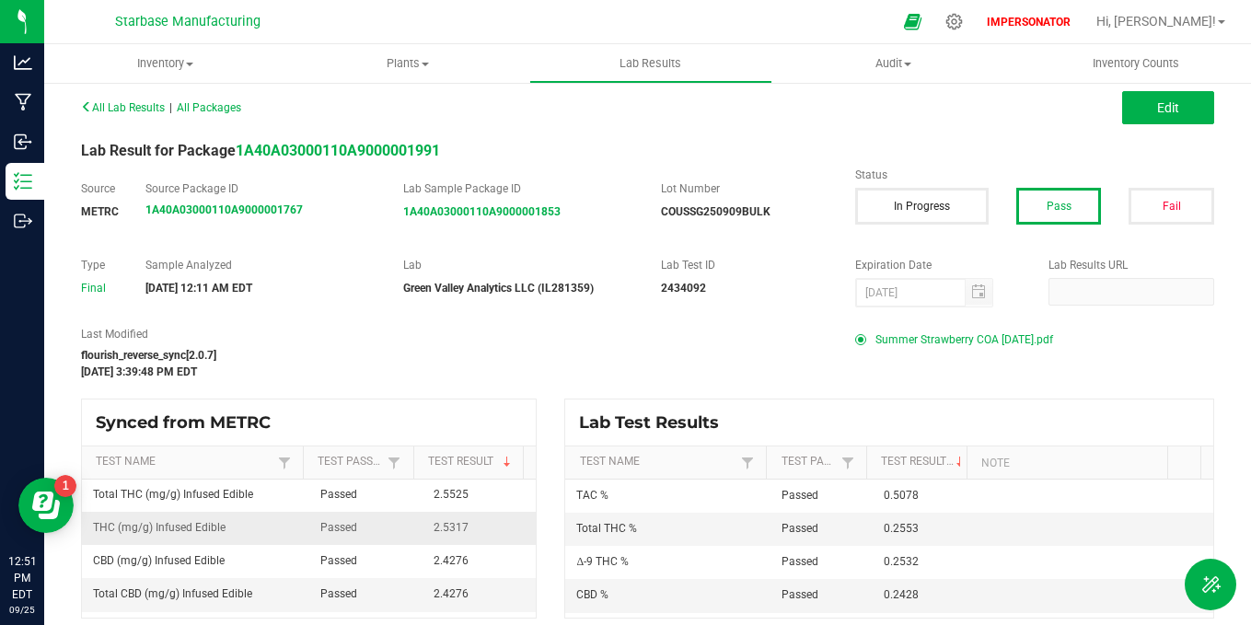
click at [478, 534] on td "2.5317" at bounding box center [479, 528] width 113 height 33
drag, startPoint x: 478, startPoint y: 534, endPoint x: 416, endPoint y: 533, distance: 61.7
click at [423, 533] on td "2.5317" at bounding box center [479, 528] width 113 height 33
click at [423, 534] on td "2.5317" at bounding box center [479, 528] width 113 height 33
drag, startPoint x: 91, startPoint y: 531, endPoint x: 262, endPoint y: 532, distance: 170.3
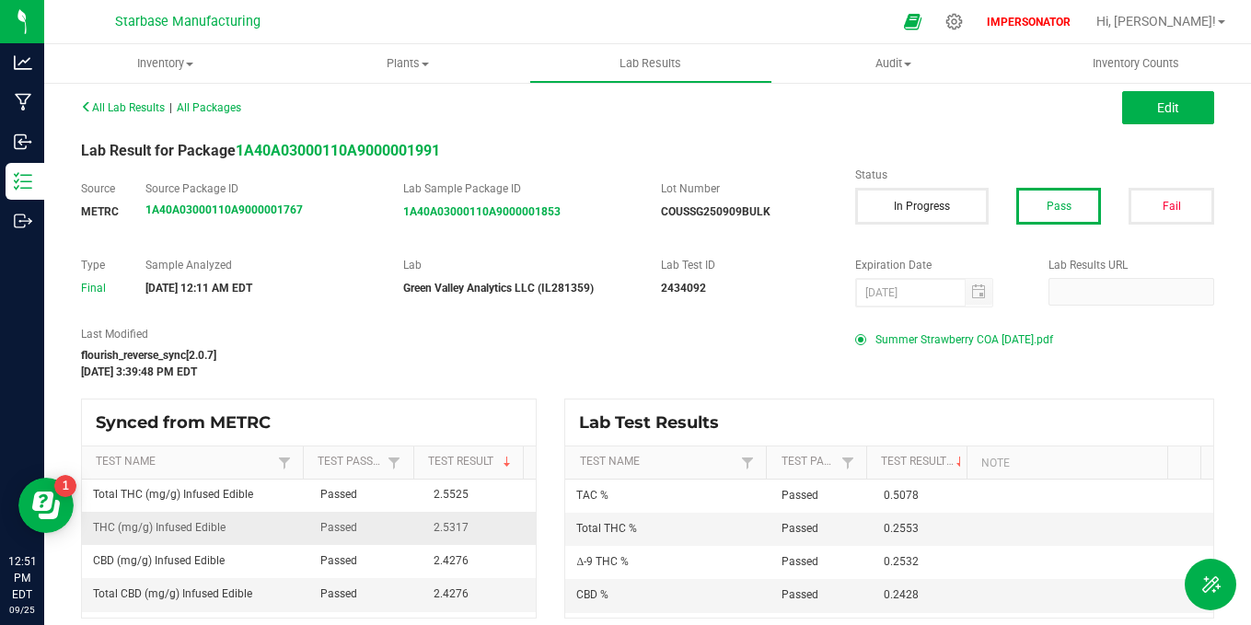
click at [262, 532] on td "THC (mg/g) Infused Edible" at bounding box center [195, 528] width 227 height 33
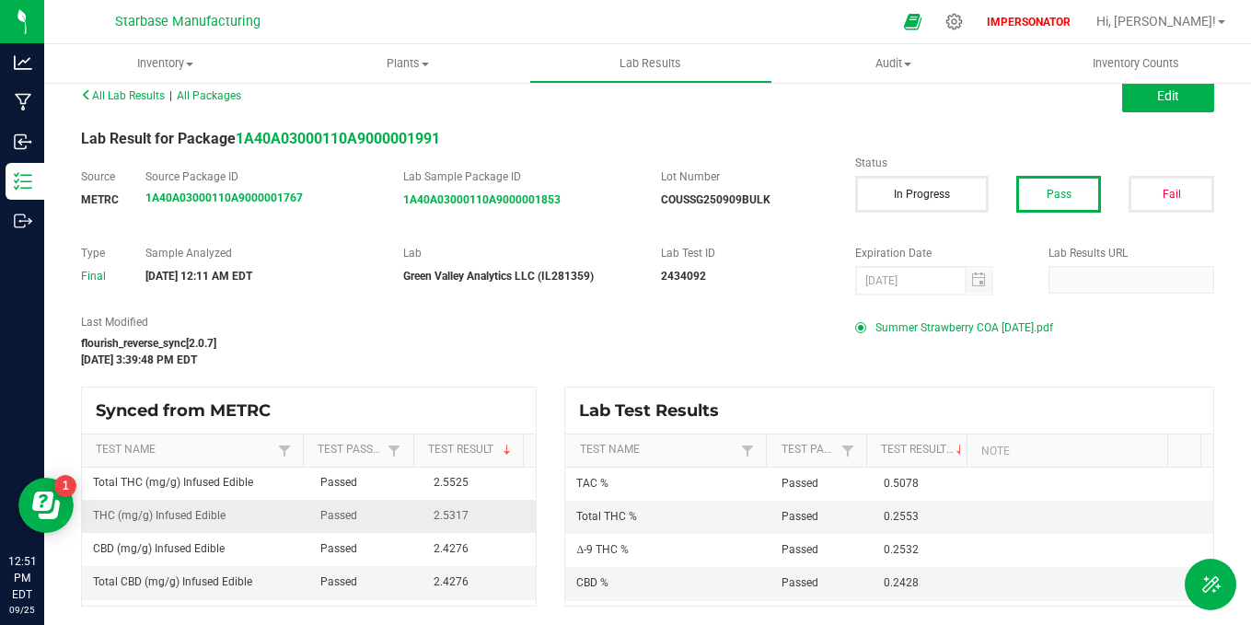
drag, startPoint x: 423, startPoint y: 515, endPoint x: 473, endPoint y: 516, distance: 50.7
click at [473, 516] on td "2.5317" at bounding box center [479, 516] width 113 height 33
drag, startPoint x: 473, startPoint y: 516, endPoint x: 423, endPoint y: 517, distance: 50.7
click at [423, 516] on td "2.5317" at bounding box center [479, 516] width 113 height 33
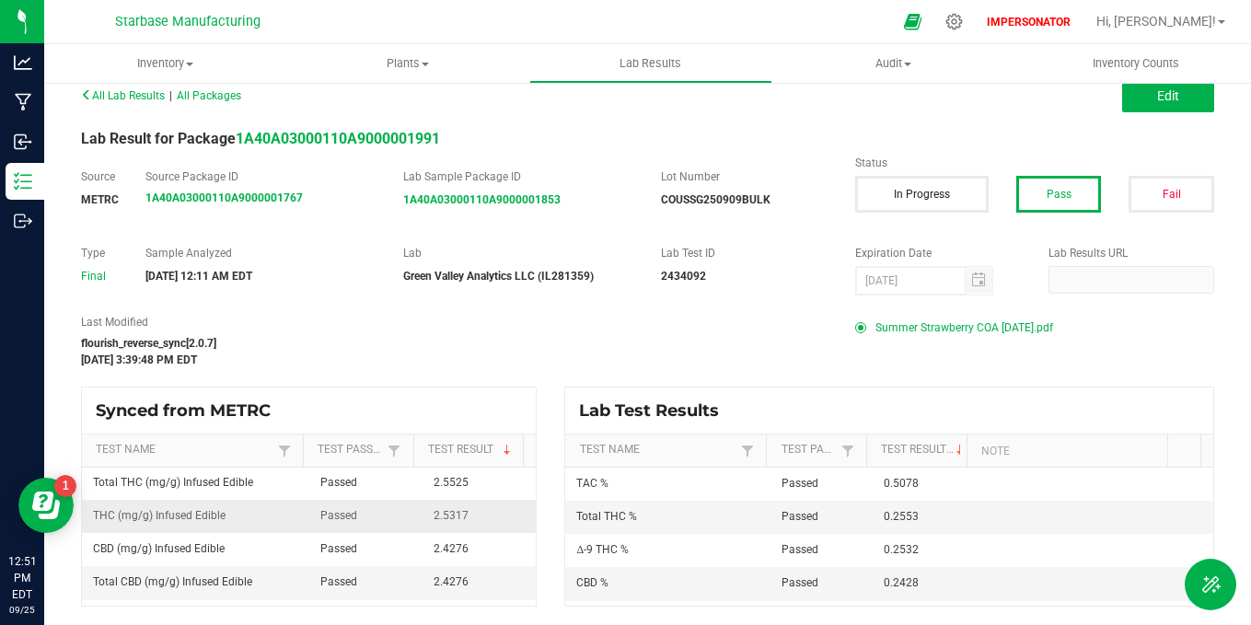
click at [434, 517] on span "2.5317" at bounding box center [451, 515] width 35 height 13
drag, startPoint x: 416, startPoint y: 518, endPoint x: 485, endPoint y: 518, distance: 69.1
click at [485, 518] on td "2.5317" at bounding box center [479, 516] width 113 height 33
click at [474, 509] on td "2.5317" at bounding box center [479, 516] width 113 height 33
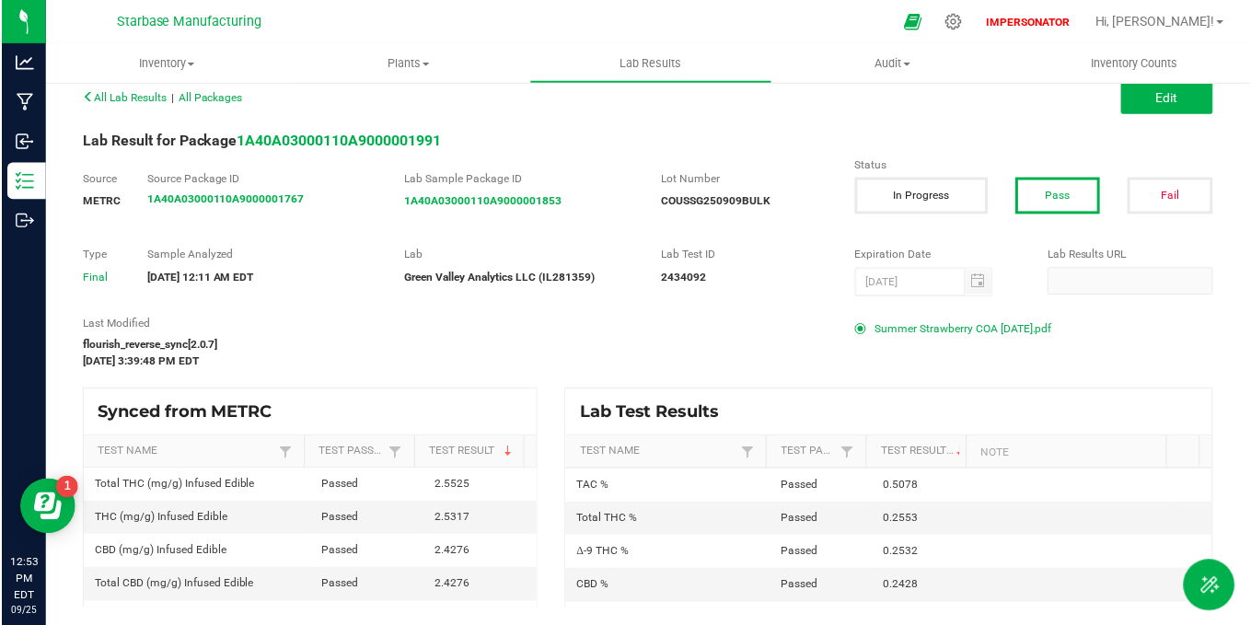
scroll to position [6, 0]
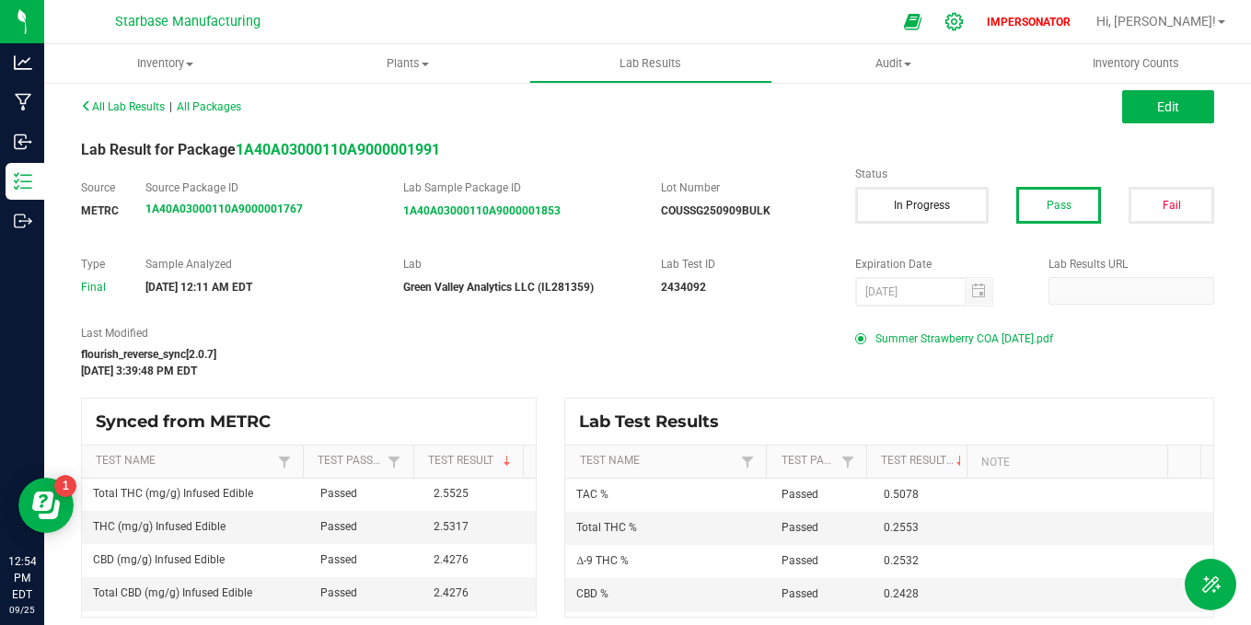
click at [964, 17] on icon at bounding box center [954, 21] width 19 height 19
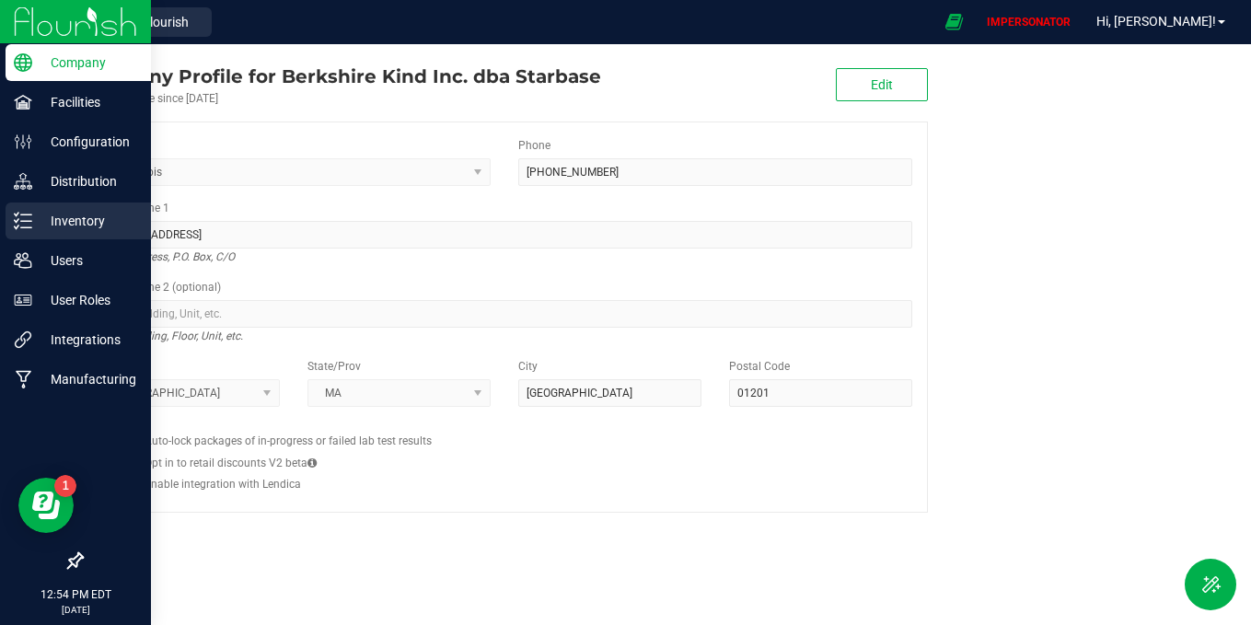
click at [86, 215] on p "Inventory" at bounding box center [87, 221] width 110 height 22
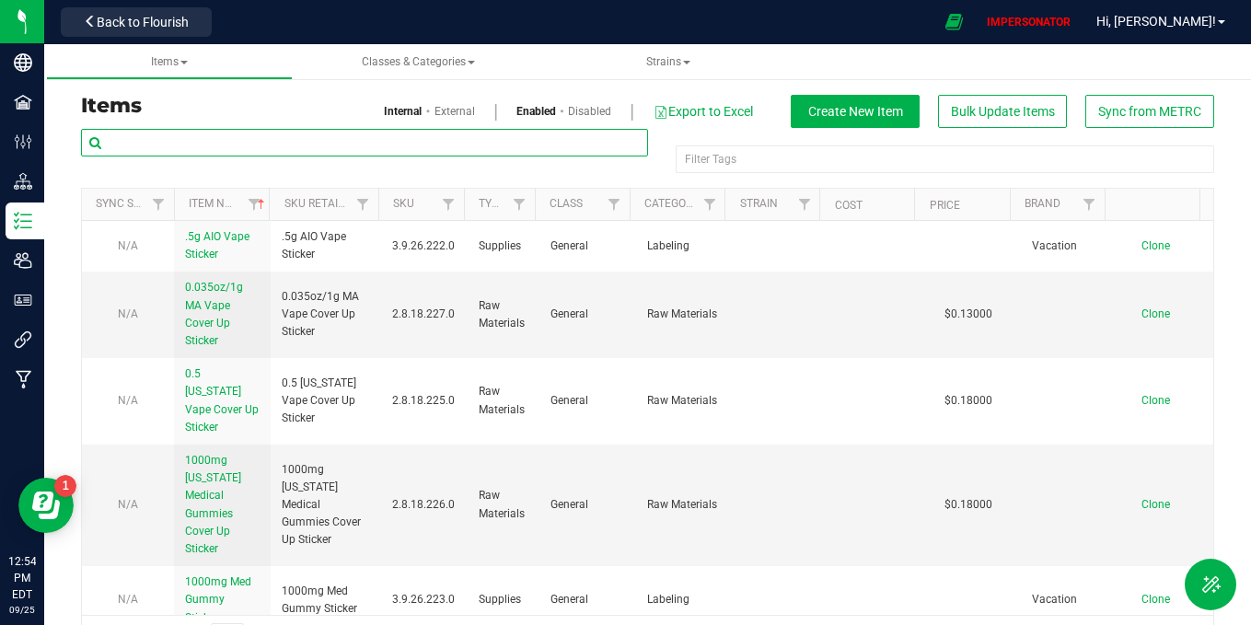
click at [266, 147] on input "text" at bounding box center [364, 143] width 567 height 28
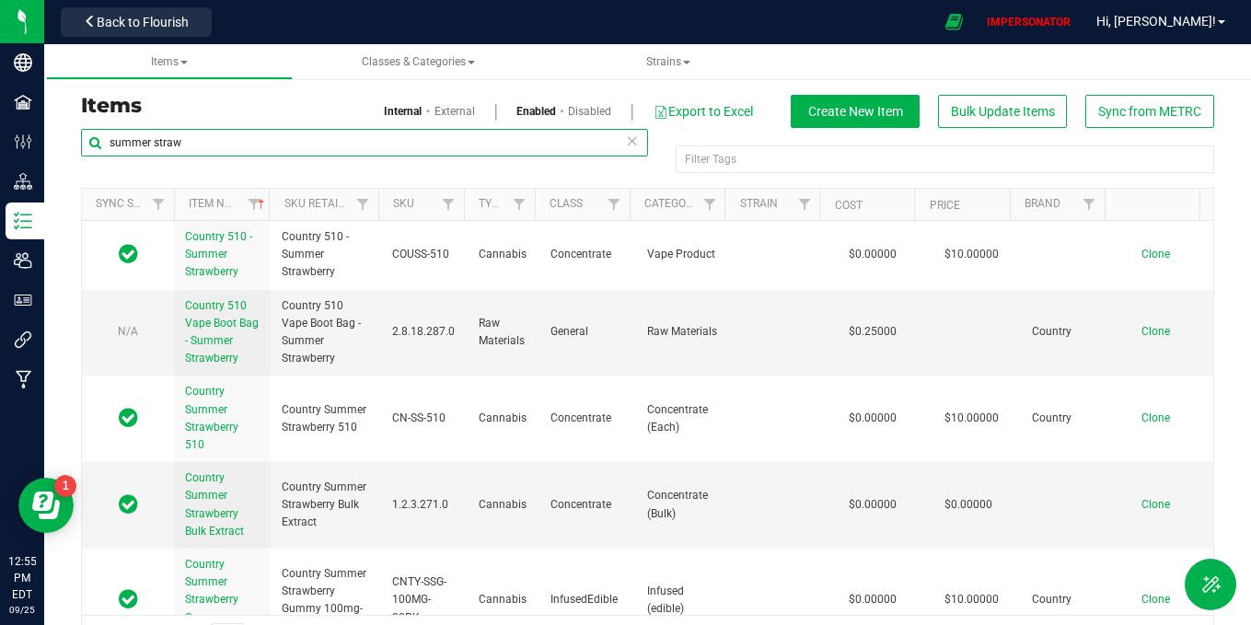
scroll to position [37, 0]
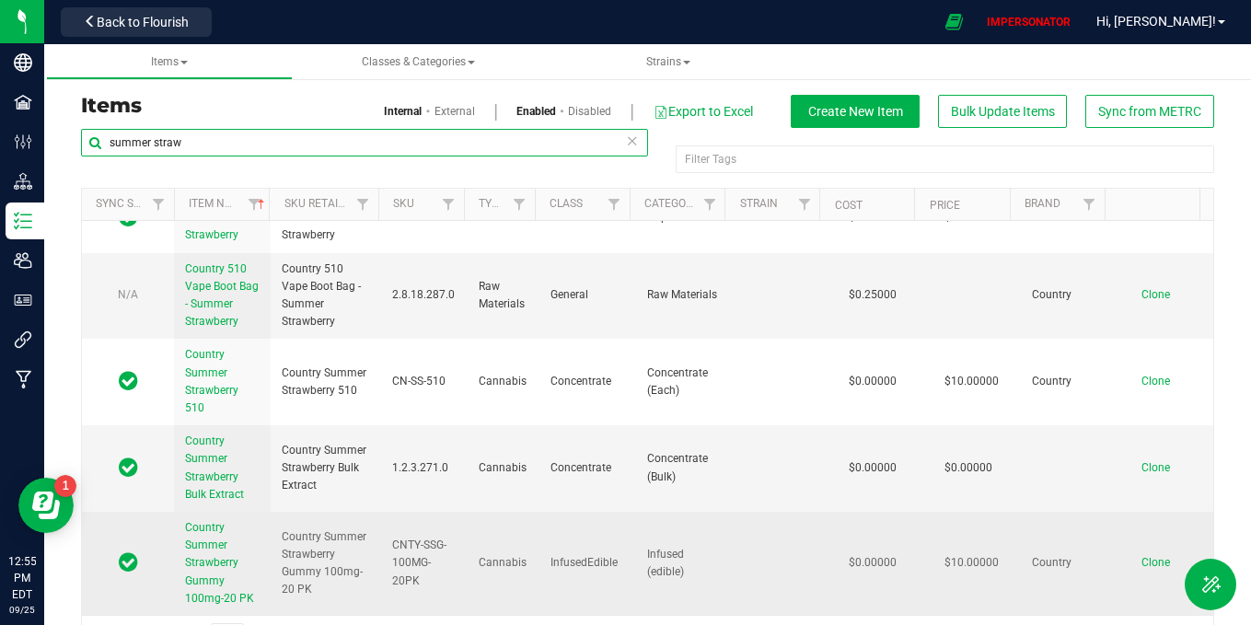
type input "summer straw"
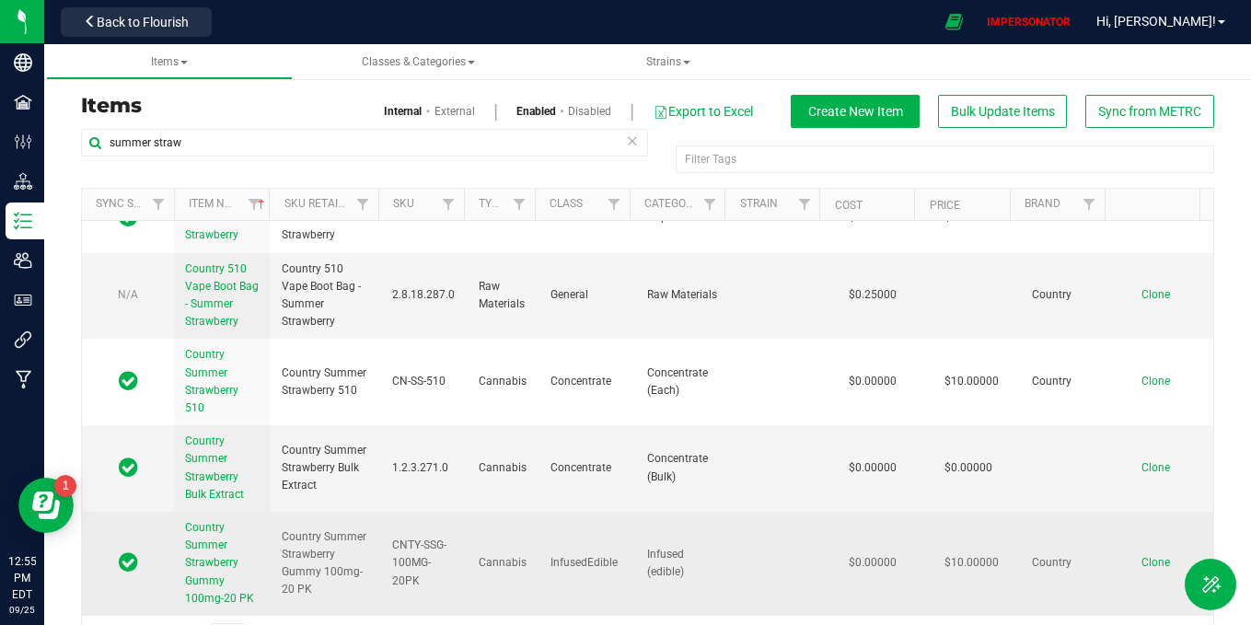
click at [200, 551] on span "Country Summer Strawberry Gummy 100mg-20 PK" at bounding box center [219, 563] width 69 height 84
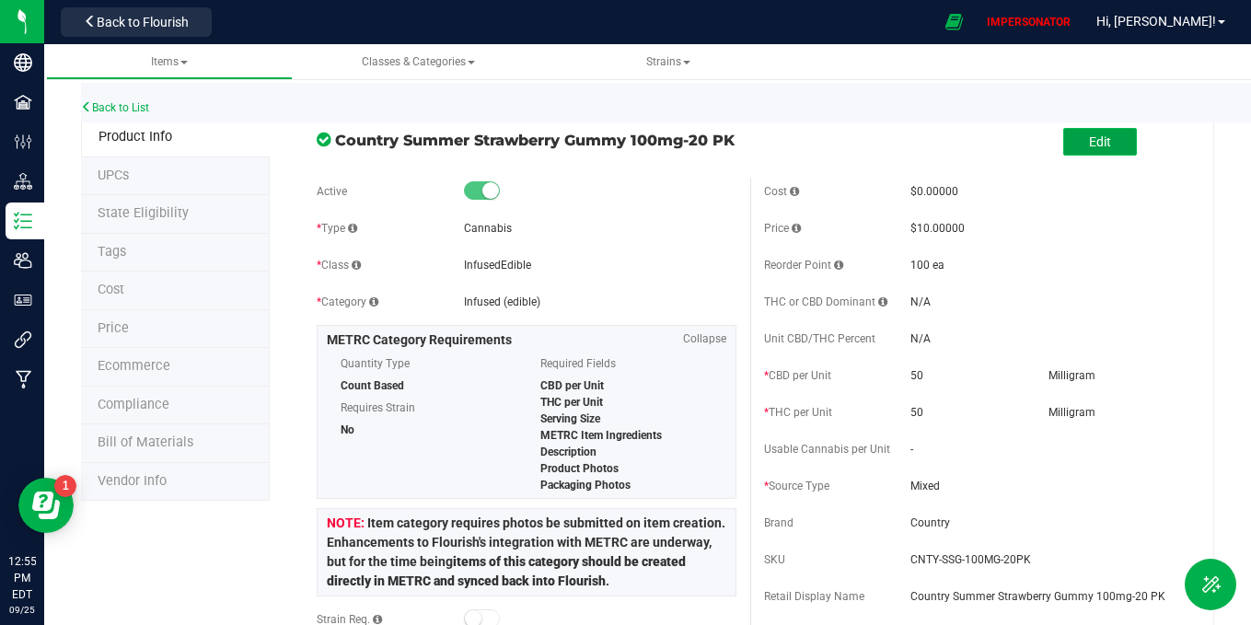
click at [1089, 145] on span "Edit" at bounding box center [1100, 141] width 22 height 15
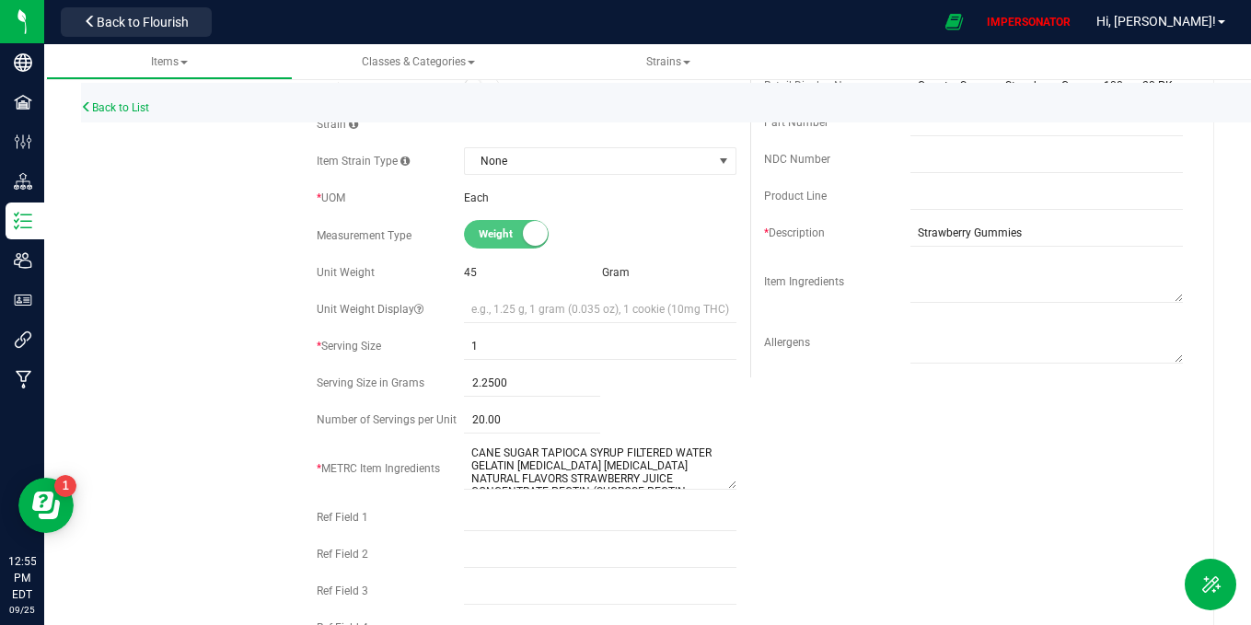
scroll to position [548, 0]
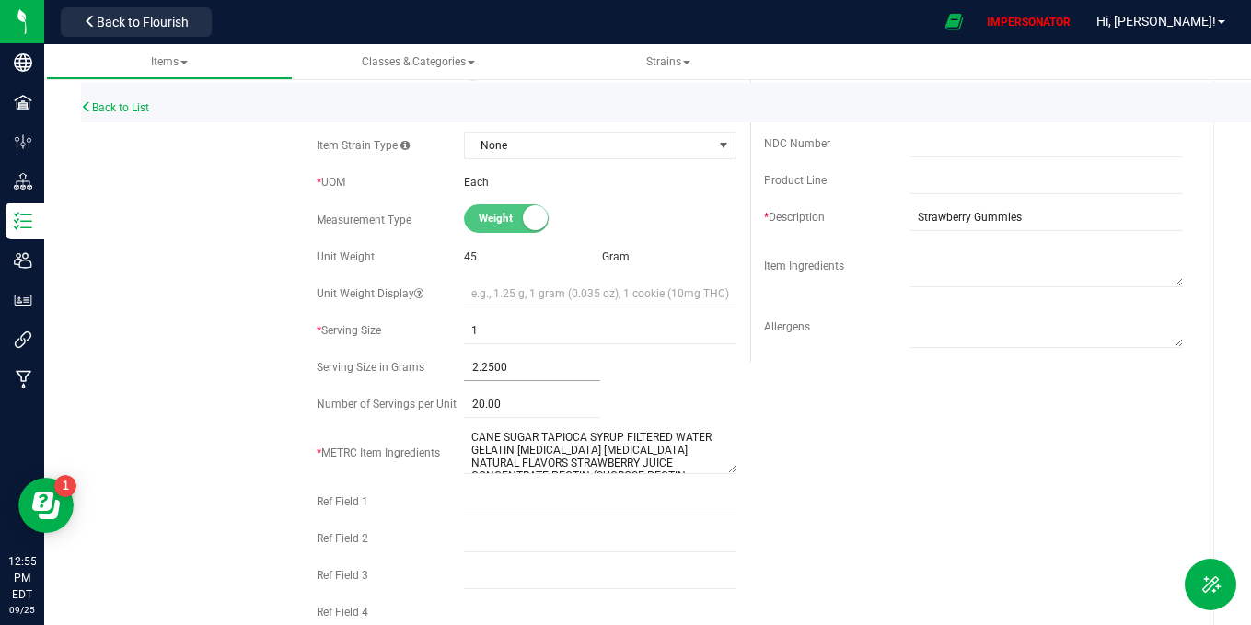
click at [522, 372] on span "2.2500 2.25" at bounding box center [532, 367] width 137 height 27
type input "2.15"
type input "2.1500"
click at [891, 427] on div "Active * Type Cannabis * Class InfusedEdible * Category" at bounding box center [750, 172] width 894 height 1085
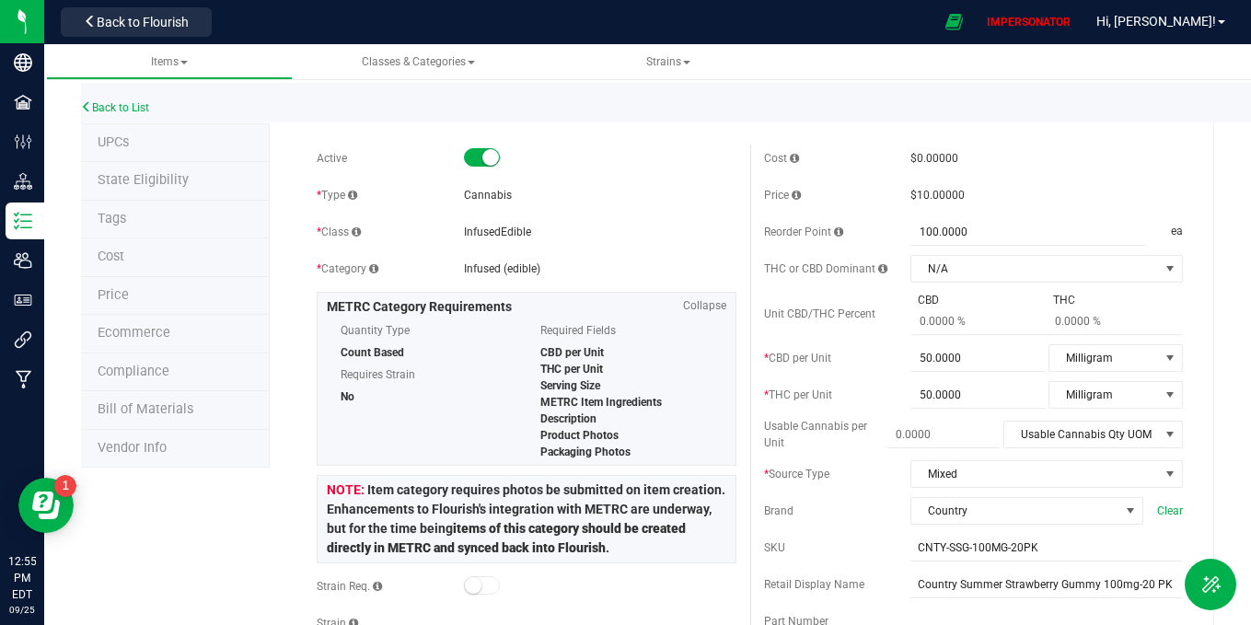
scroll to position [0, 0]
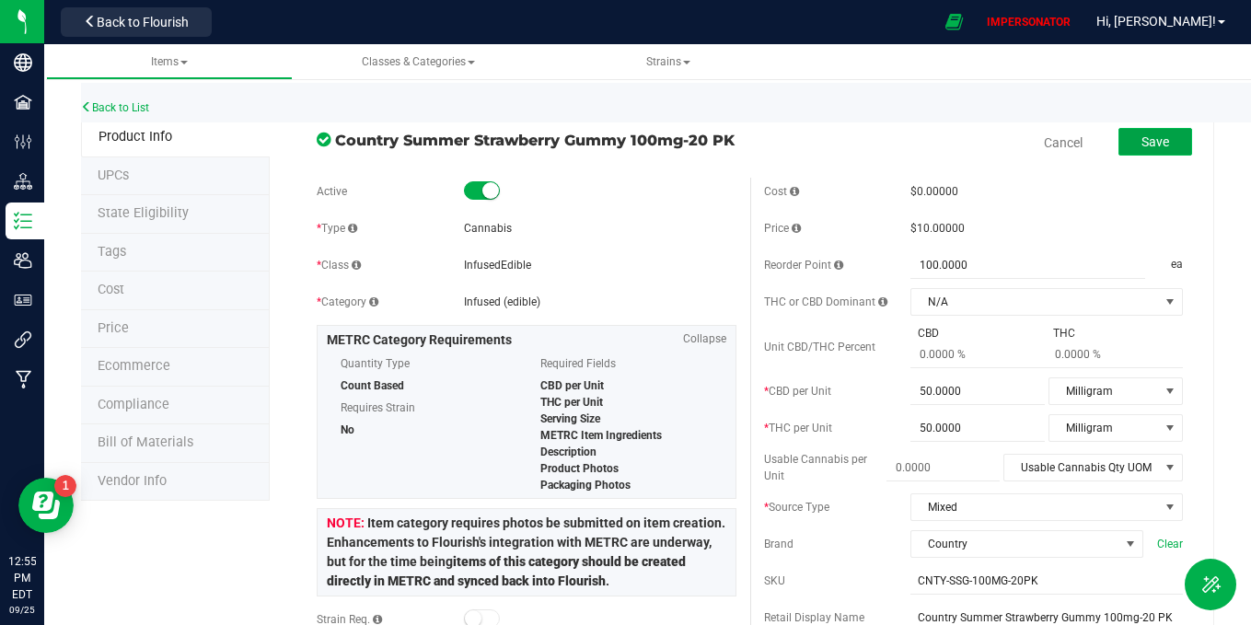
click at [1144, 139] on span "Save" at bounding box center [1156, 141] width 28 height 15
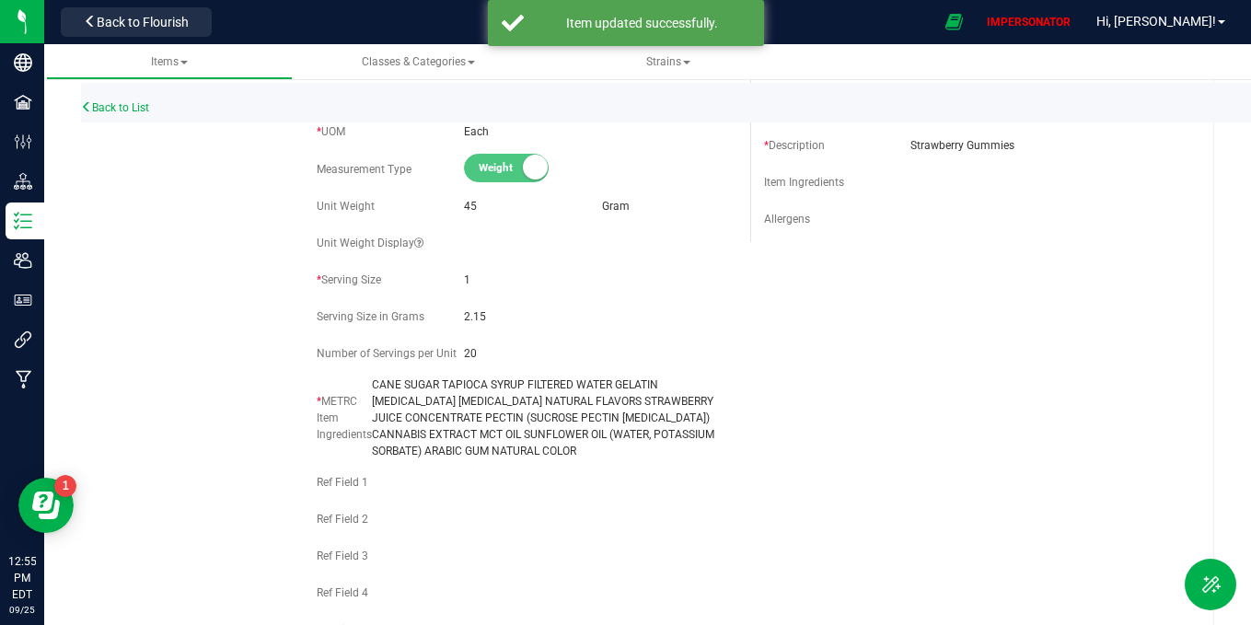
scroll to position [640, 0]
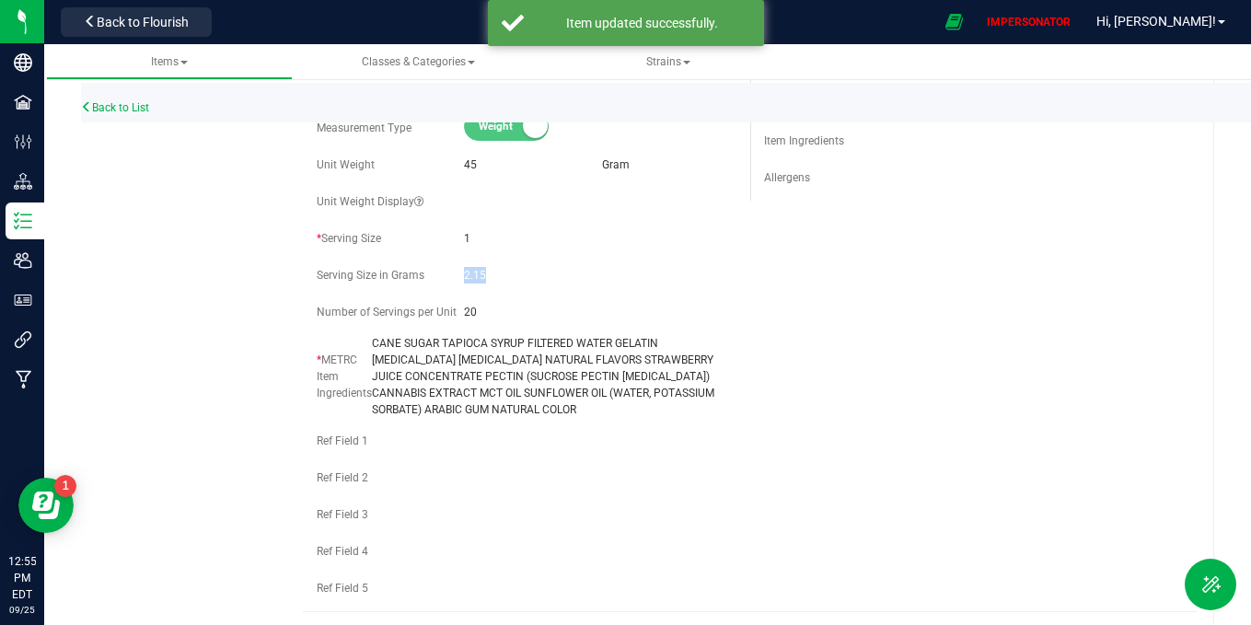
drag, startPoint x: 518, startPoint y: 288, endPoint x: 435, endPoint y: 288, distance: 83.8
click at [435, 288] on div "Serving Size in Grams 2.15" at bounding box center [526, 276] width 419 height 28
click at [504, 284] on span "2.15" at bounding box center [600, 275] width 273 height 17
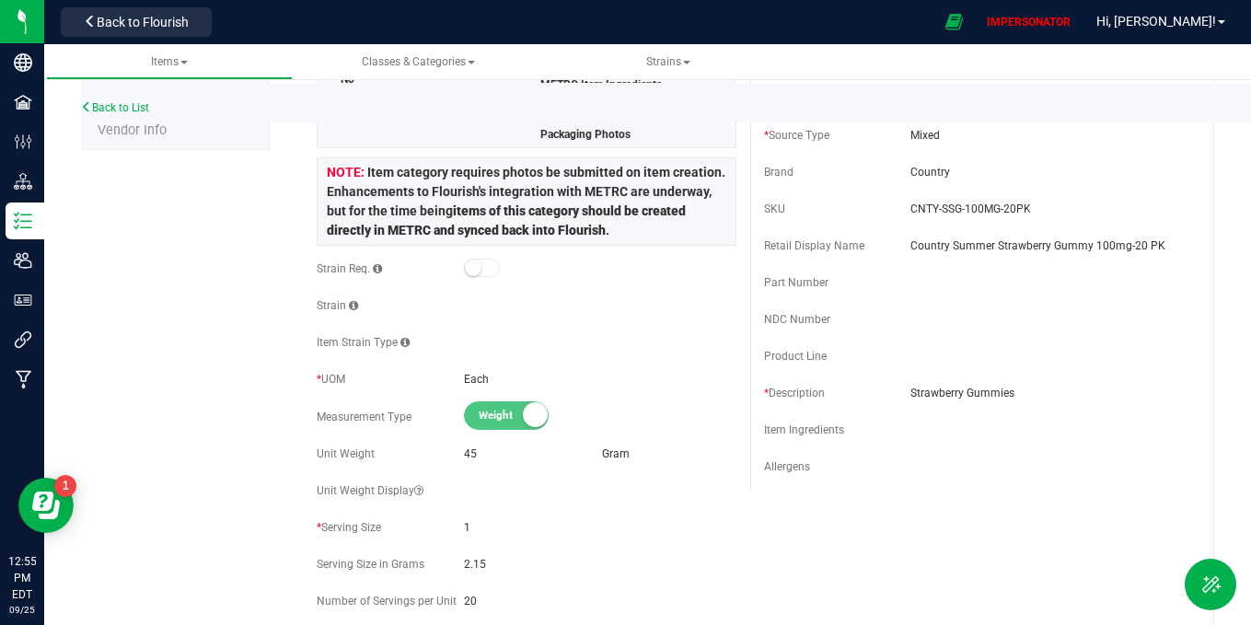
scroll to position [0, 0]
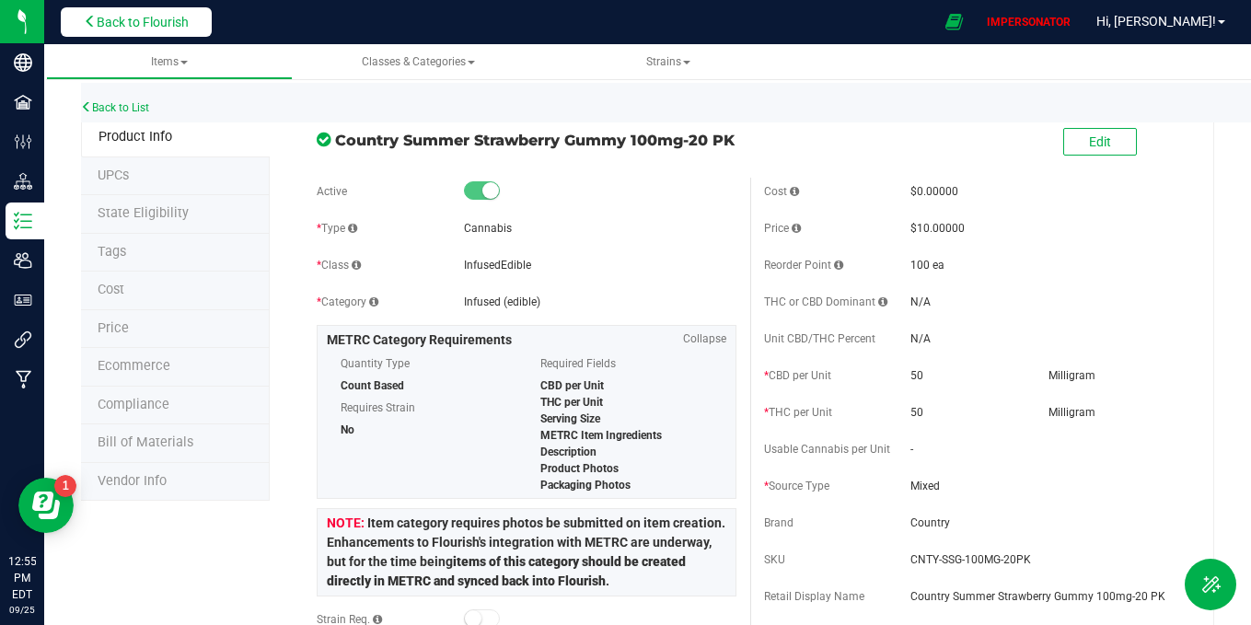
click at [145, 27] on span "Back to Flourish" at bounding box center [143, 22] width 92 height 15
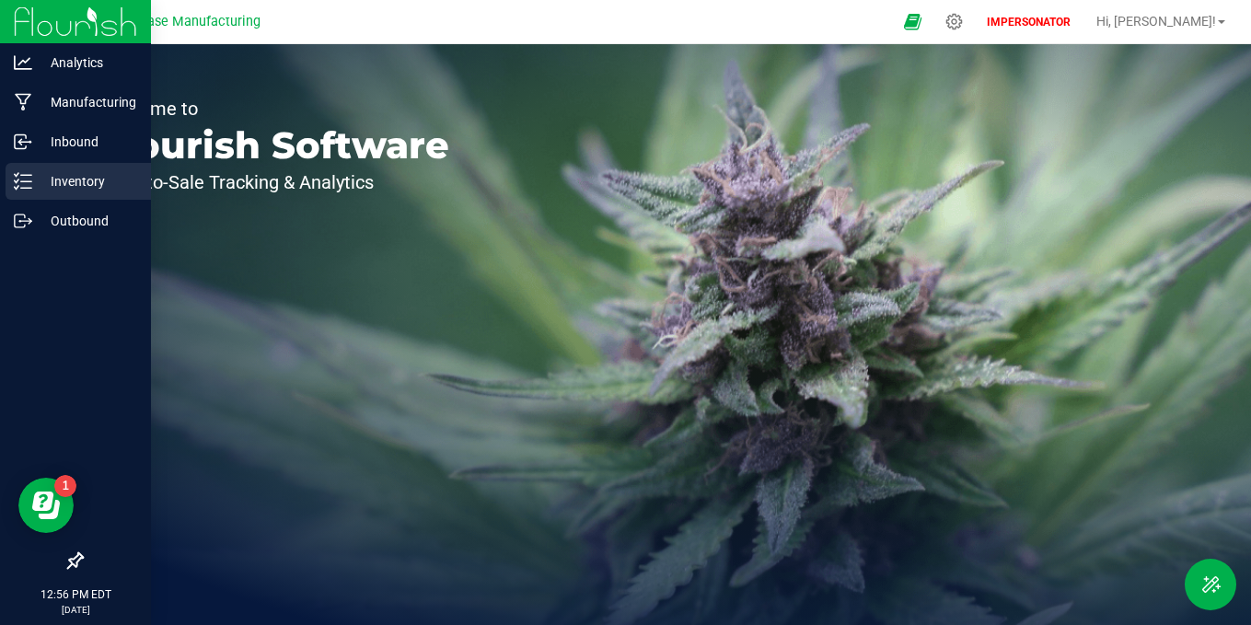
click at [32, 177] on p "Inventory" at bounding box center [87, 181] width 110 height 22
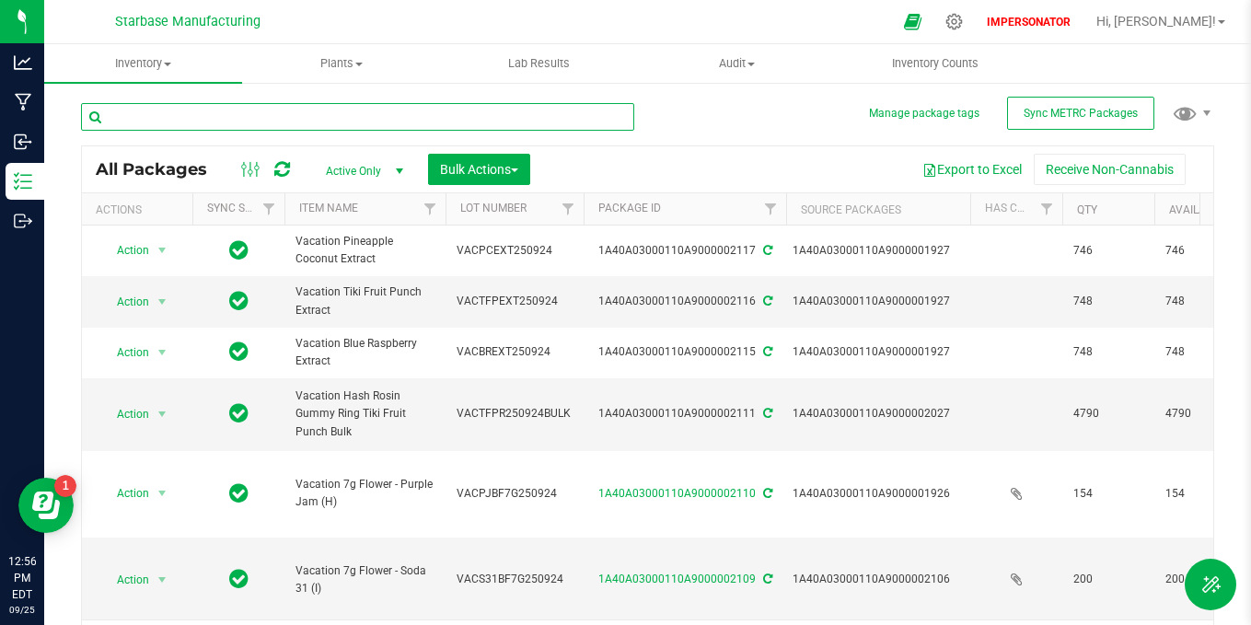
click at [388, 126] on input "text" at bounding box center [357, 117] width 553 height 28
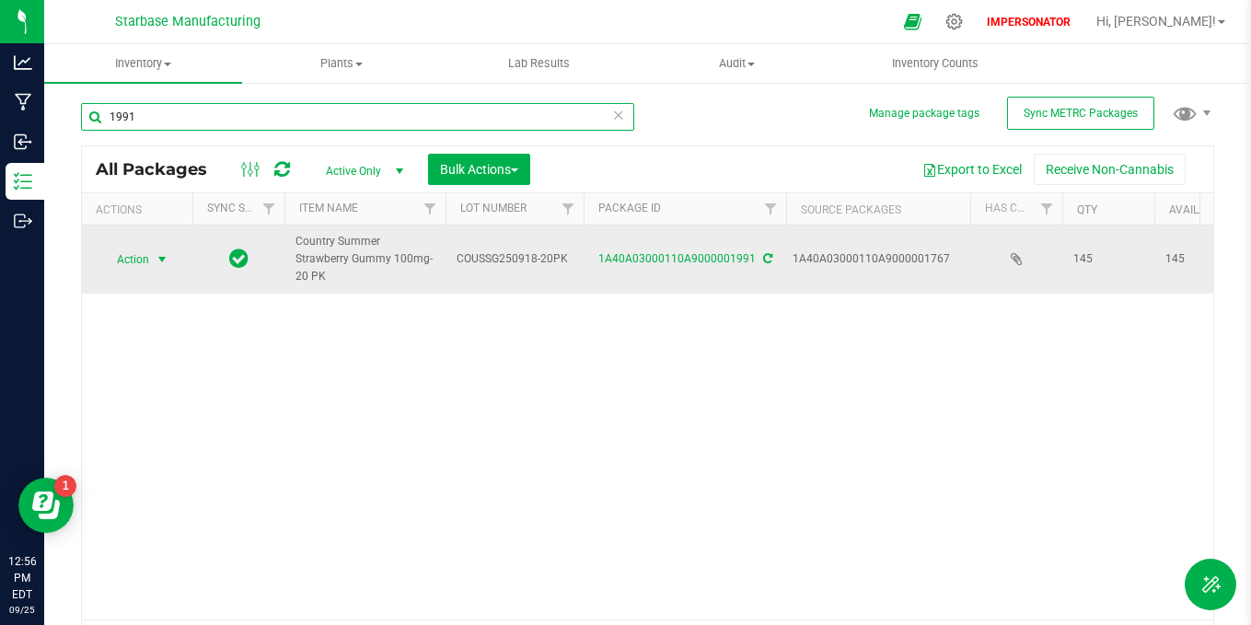
type input "1991"
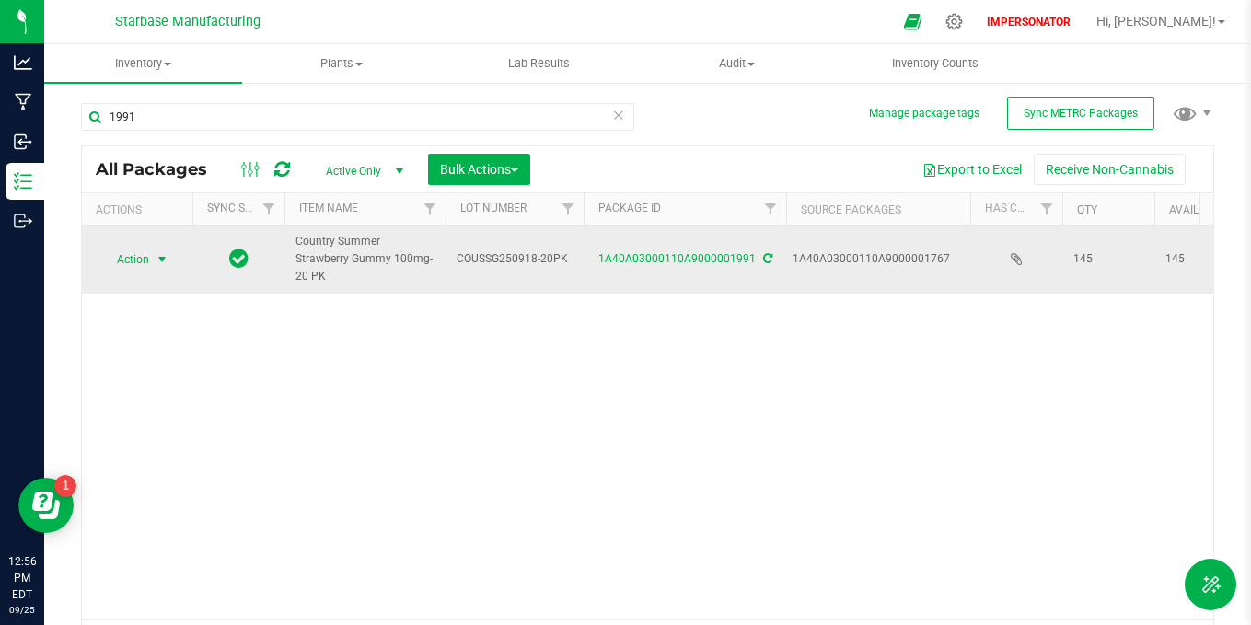
click at [151, 263] on span "select" at bounding box center [162, 260] width 23 height 26
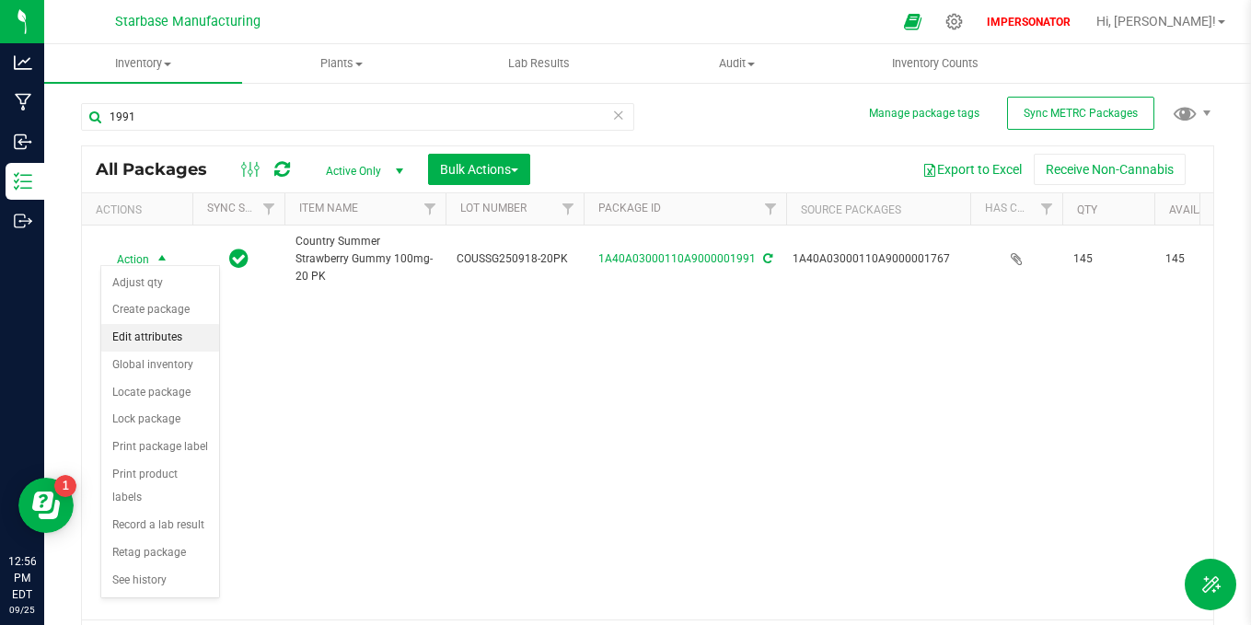
click at [153, 328] on li "Edit attributes" at bounding box center [160, 338] width 118 height 28
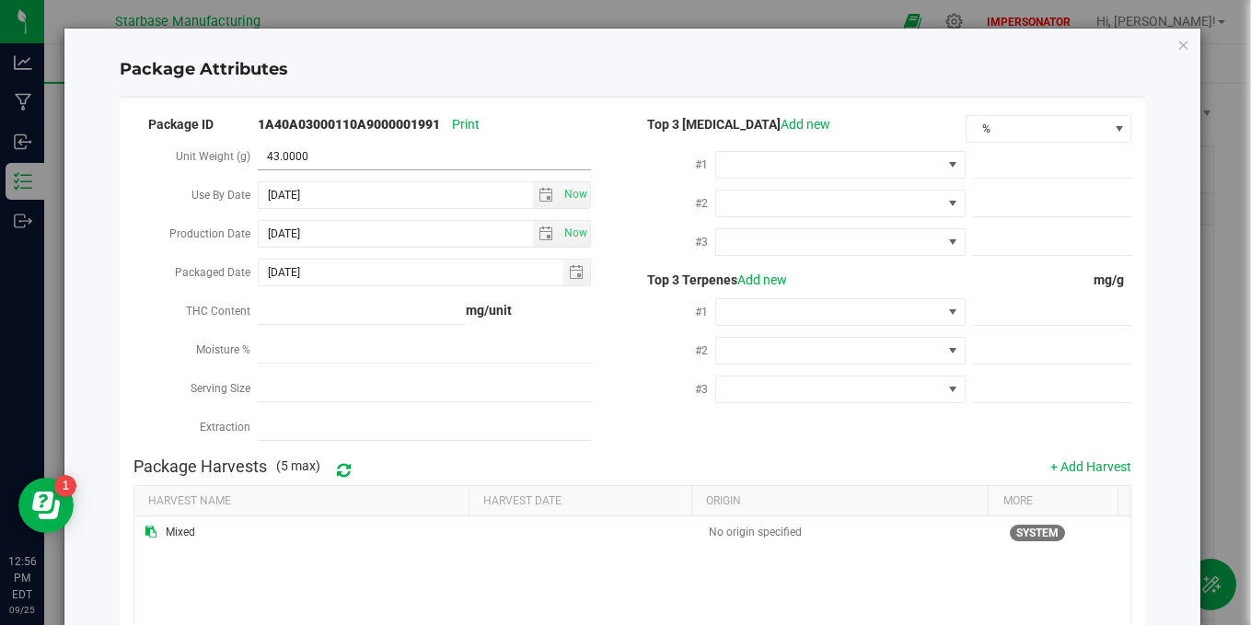
click at [308, 164] on span "43.0000 43" at bounding box center [424, 157] width 333 height 27
type input "45"
type input "45.0000"
click at [524, 473] on div "Package Harvests (5 max) + Add Harvest" at bounding box center [633, 466] width 999 height 37
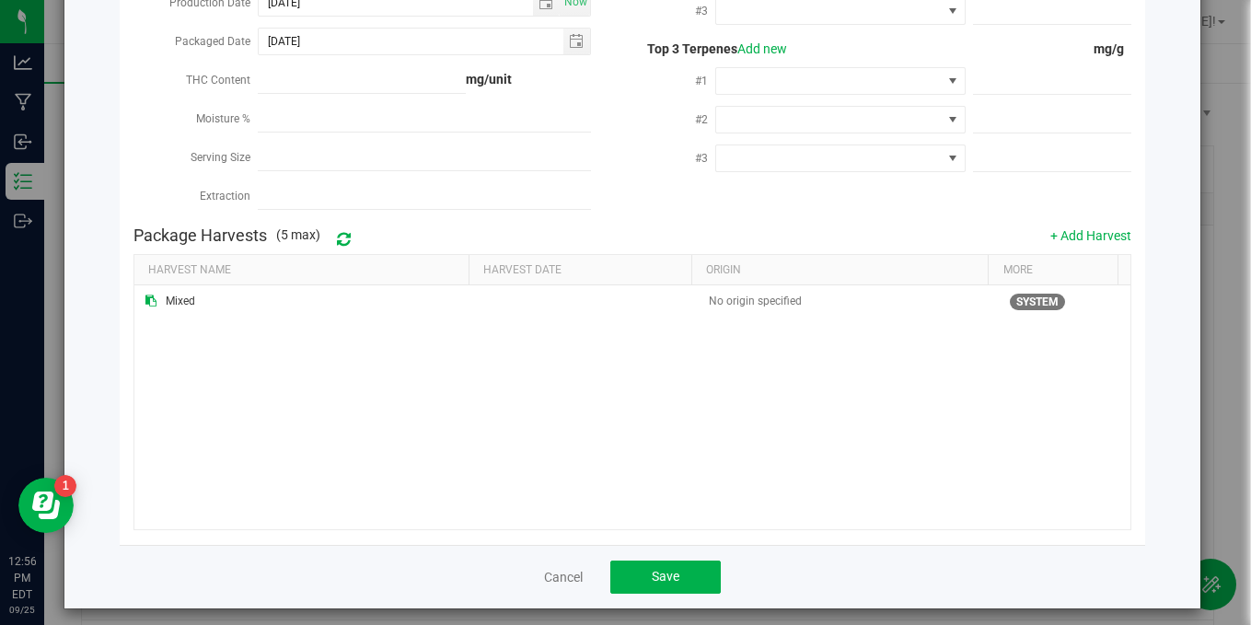
scroll to position [238, 0]
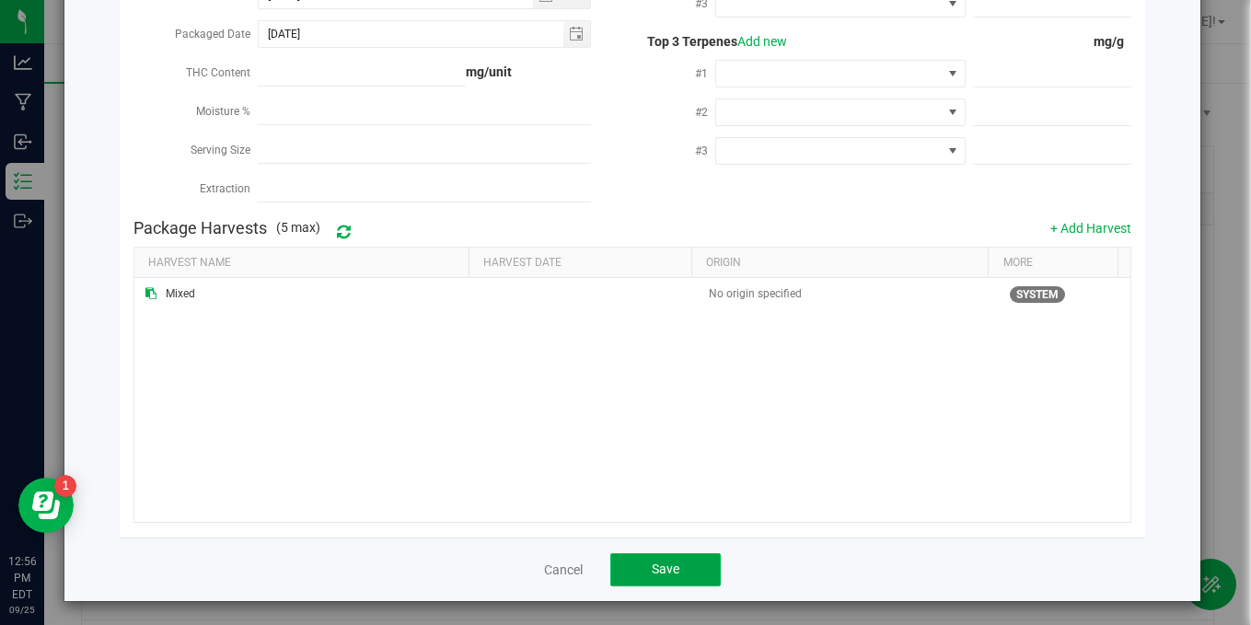
click at [680, 564] on button "Save" at bounding box center [665, 569] width 110 height 33
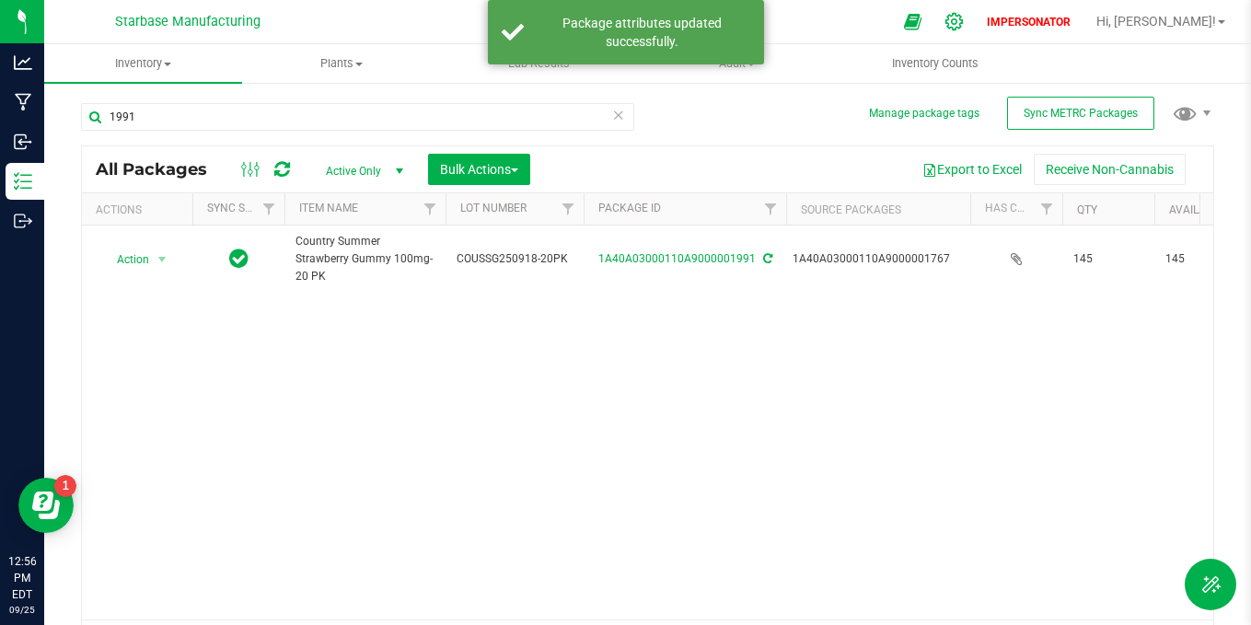
click at [963, 24] on icon at bounding box center [954, 21] width 17 height 17
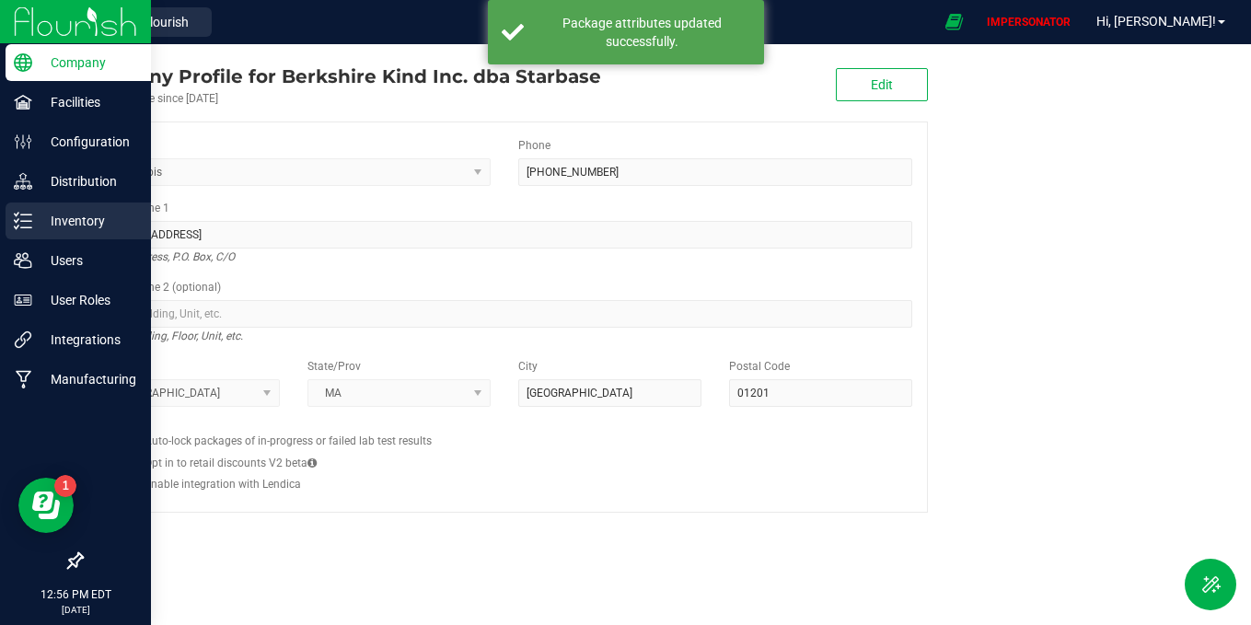
click at [67, 211] on p "Inventory" at bounding box center [87, 221] width 110 height 22
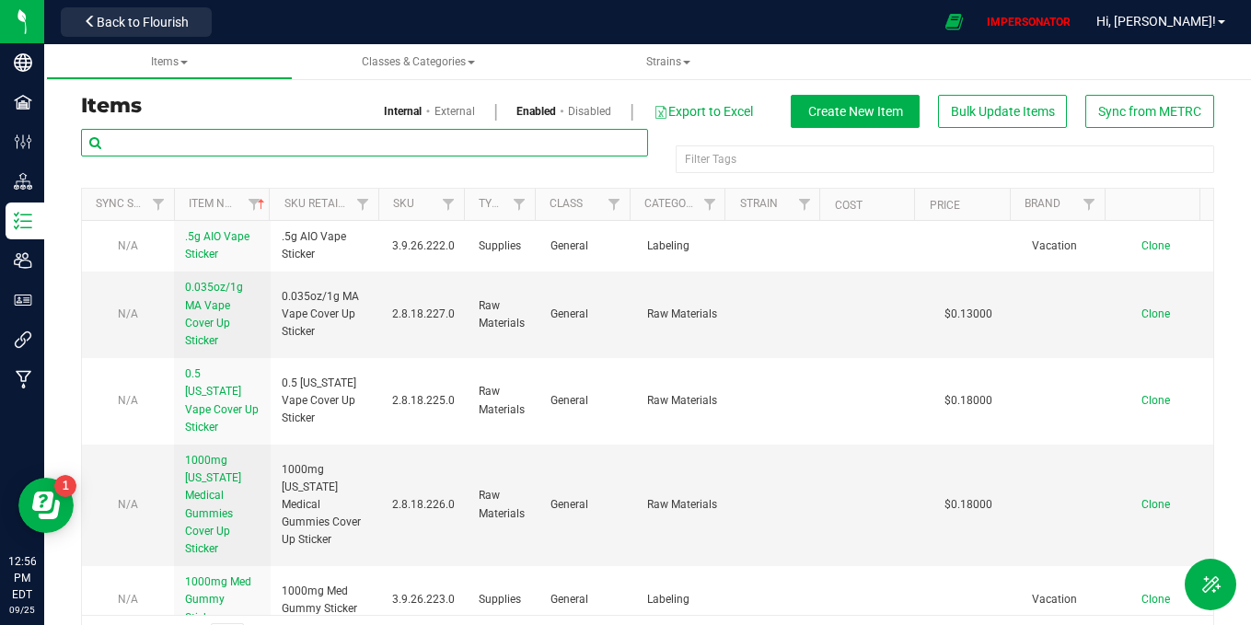
click at [286, 139] on input "text" at bounding box center [364, 143] width 567 height 28
type input "d"
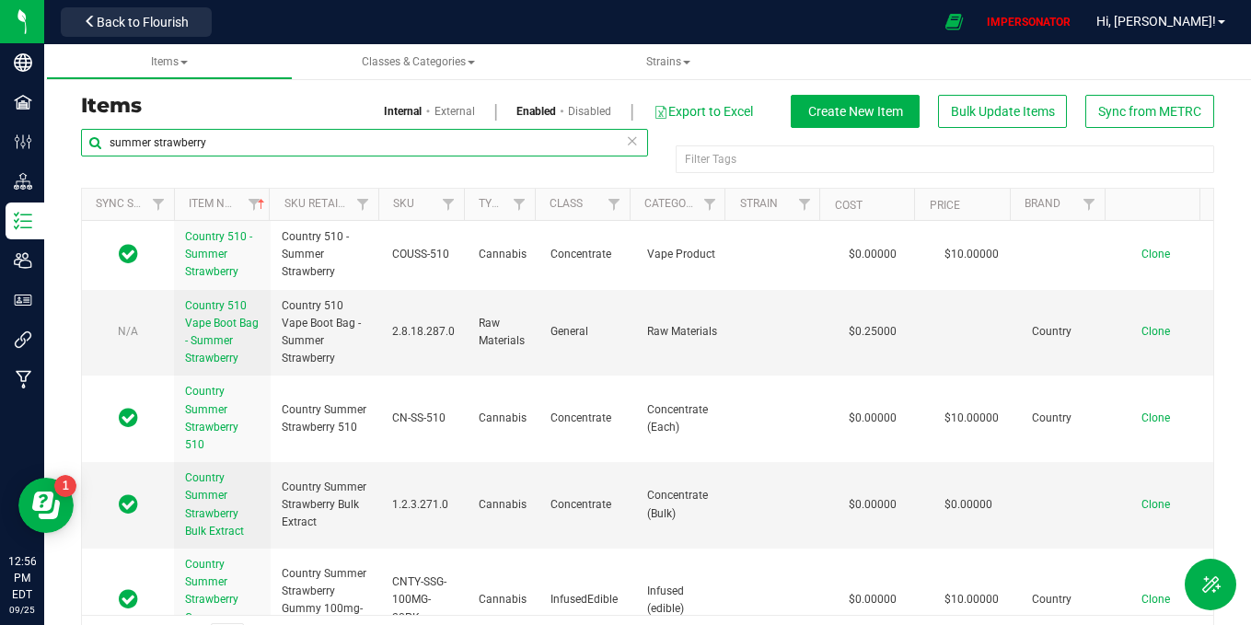
scroll to position [37, 0]
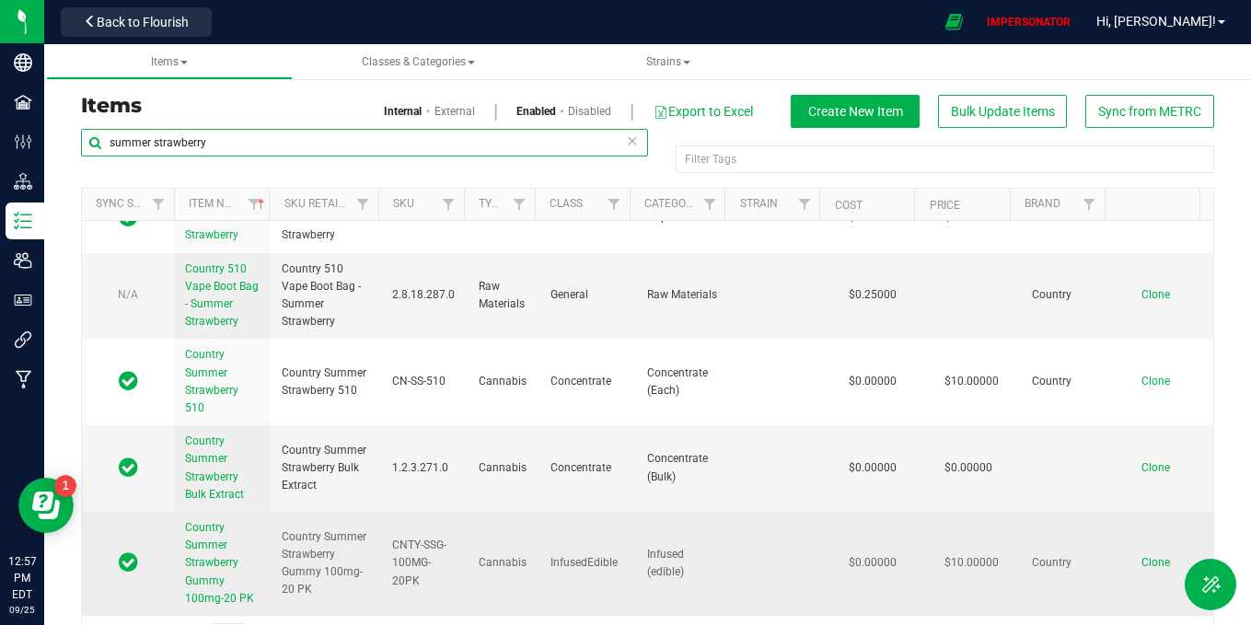
type input "summer strawberry"
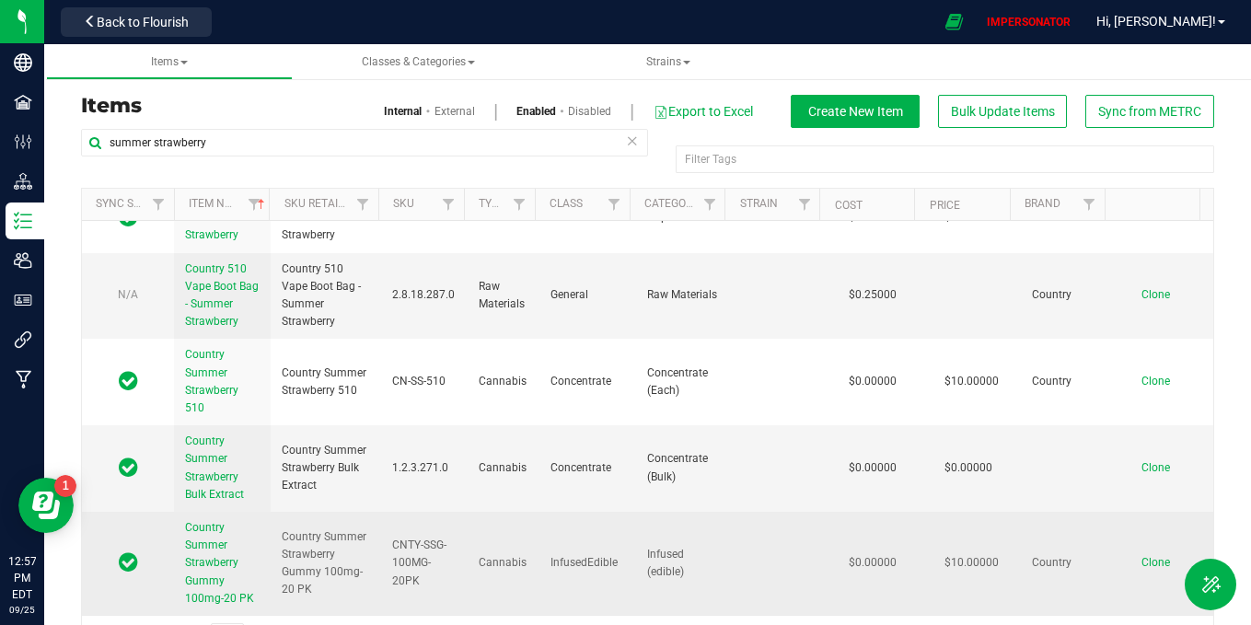
click at [219, 564] on span "Country Summer Strawberry Gummy 100mg-20 PK" at bounding box center [219, 563] width 69 height 84
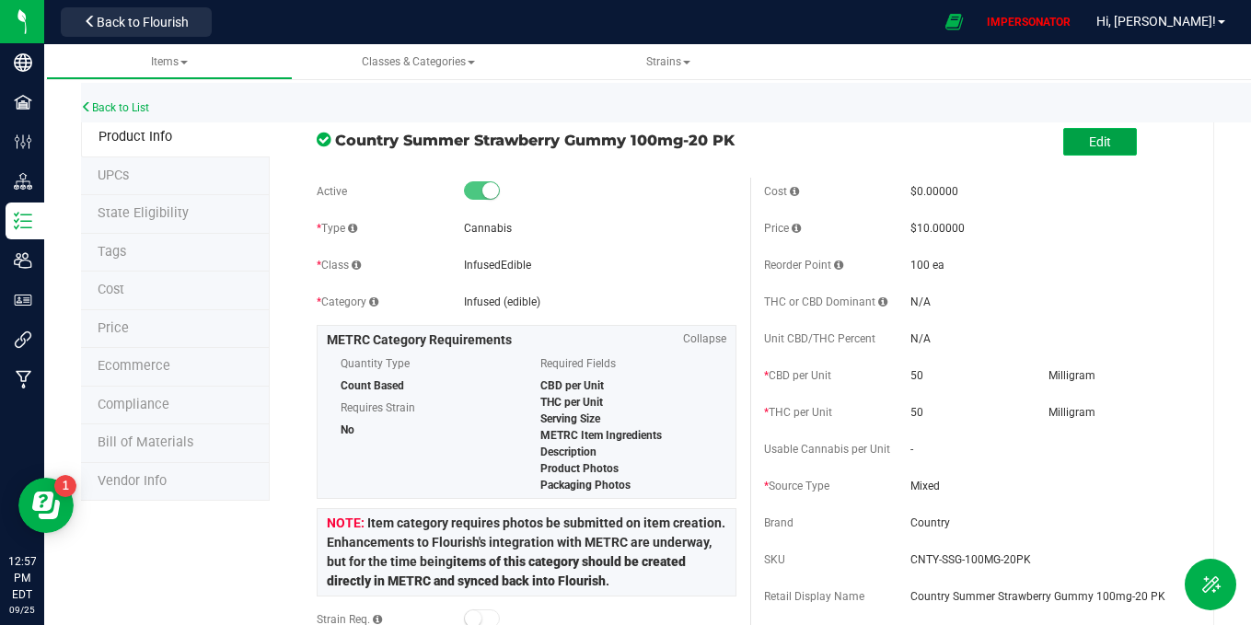
click at [1089, 134] on span "Edit" at bounding box center [1100, 141] width 22 height 15
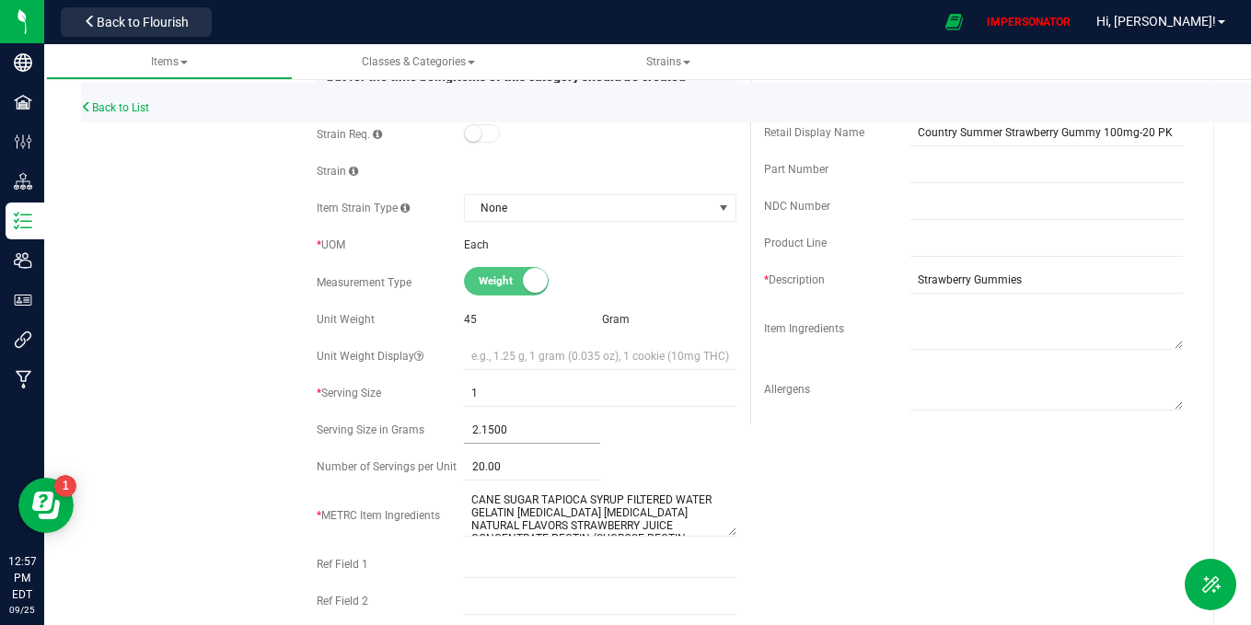
click at [511, 435] on span "2.1500 2.15" at bounding box center [532, 430] width 137 height 27
type input "2.25"
type input "2.2500"
click at [977, 411] on textarea at bounding box center [1047, 387] width 273 height 47
click at [989, 495] on div "Active * Type Cannabis * Class InfusedEdible * Category" at bounding box center [750, 234] width 894 height 1085
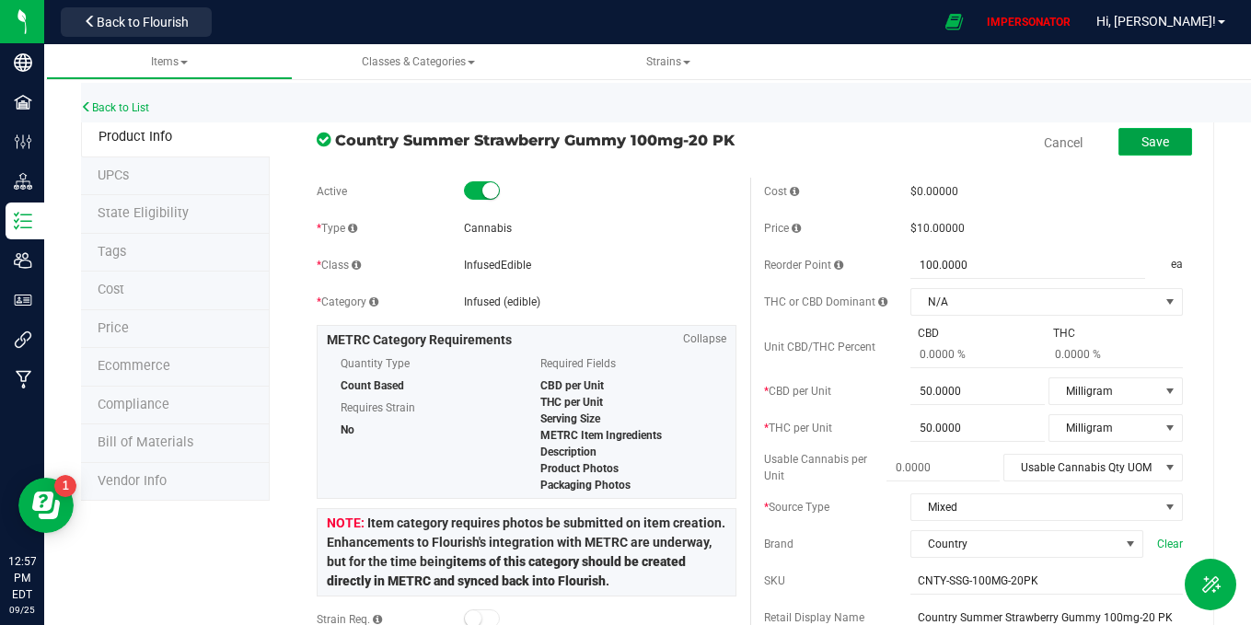
click at [1142, 139] on span "Save" at bounding box center [1156, 141] width 28 height 15
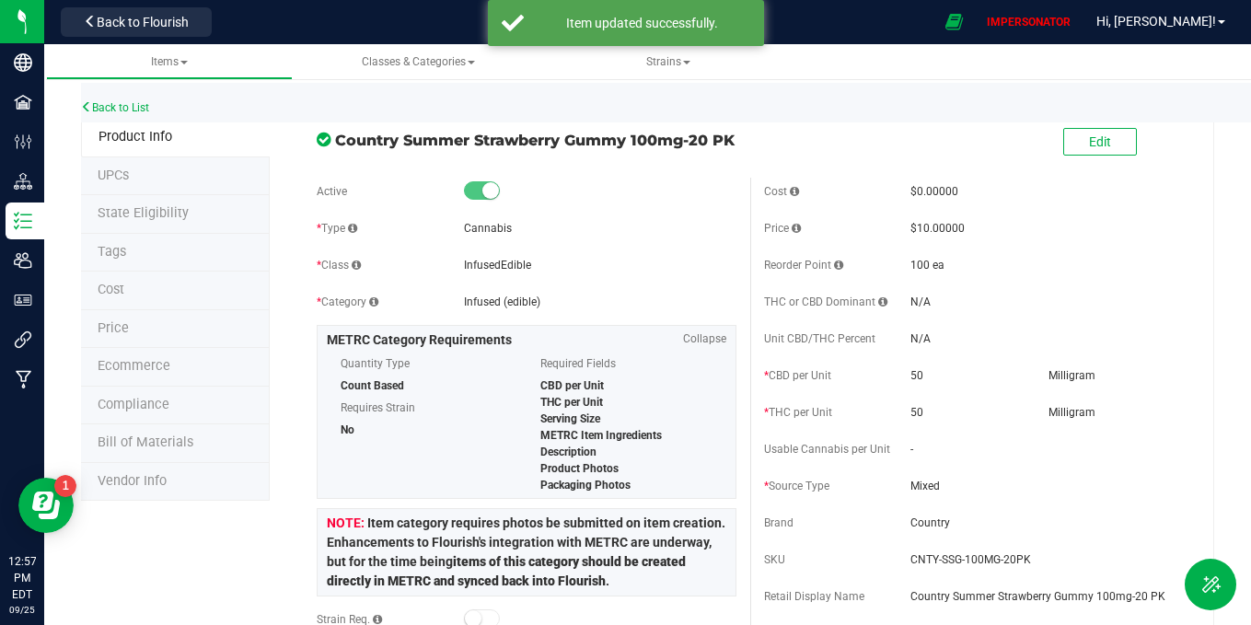
click at [136, 114] on div "Back to List" at bounding box center [706, 103] width 1251 height 40
click at [146, 101] on link "Back to List" at bounding box center [115, 107] width 68 height 13
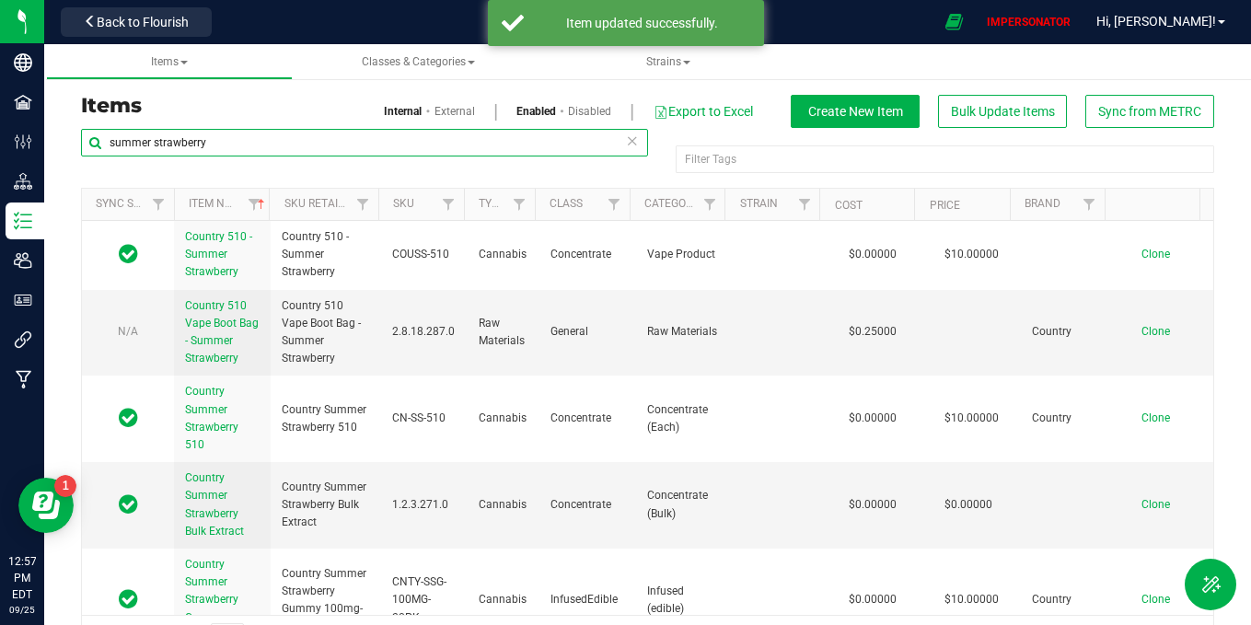
click at [250, 139] on input "summer strawberry" at bounding box center [364, 143] width 567 height 28
drag, startPoint x: 250, startPoint y: 139, endPoint x: 90, endPoint y: 134, distance: 159.4
click at [90, 134] on input "summer strawberry" at bounding box center [364, 143] width 567 height 28
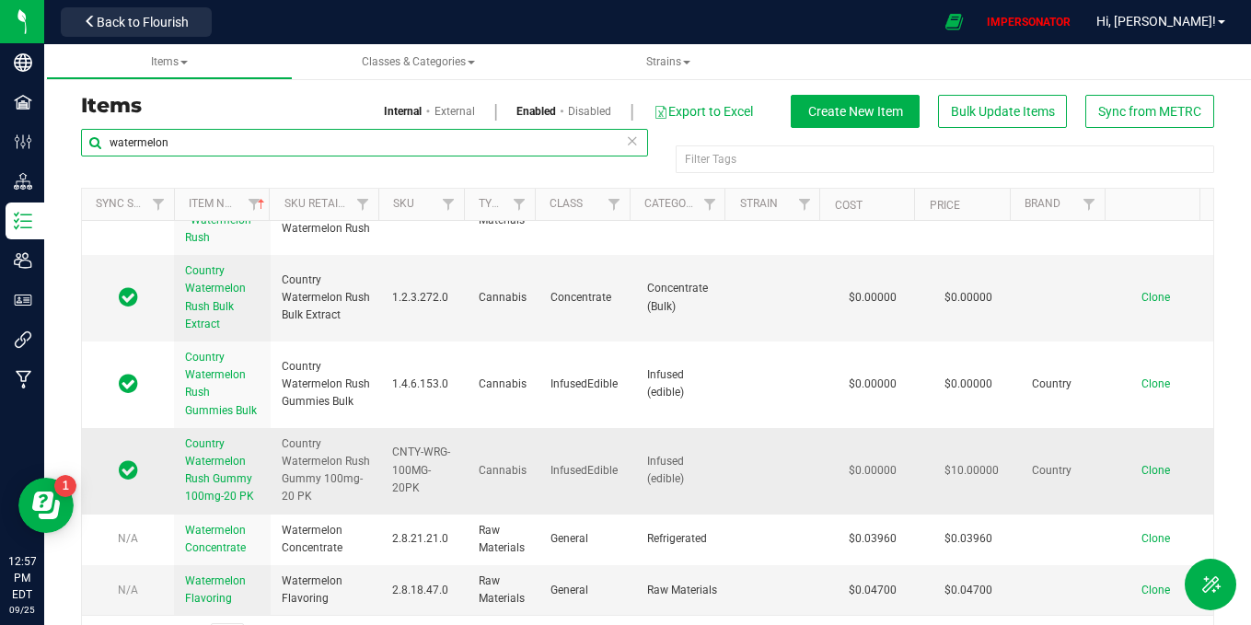
type input "watermelon"
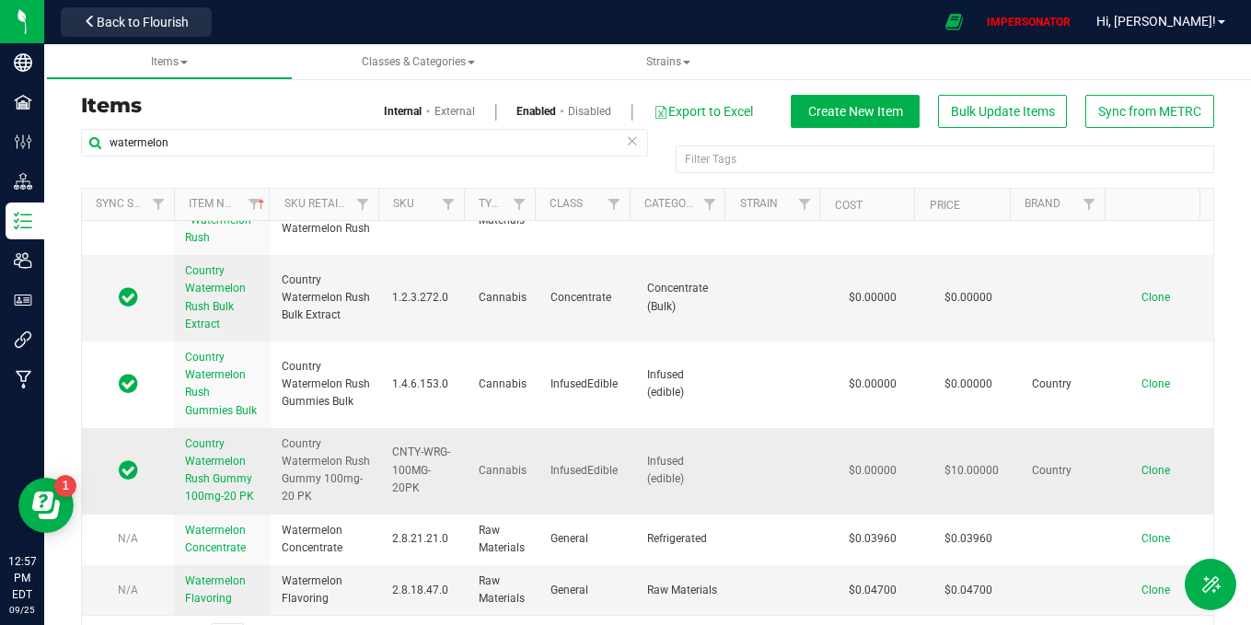
click at [183, 454] on td "Country Watermelon Rush Gummy 100mg-20 PK" at bounding box center [222, 471] width 97 height 87
click at [221, 465] on span "Country Watermelon Rush Gummy 100mg-20 PK" at bounding box center [219, 470] width 69 height 66
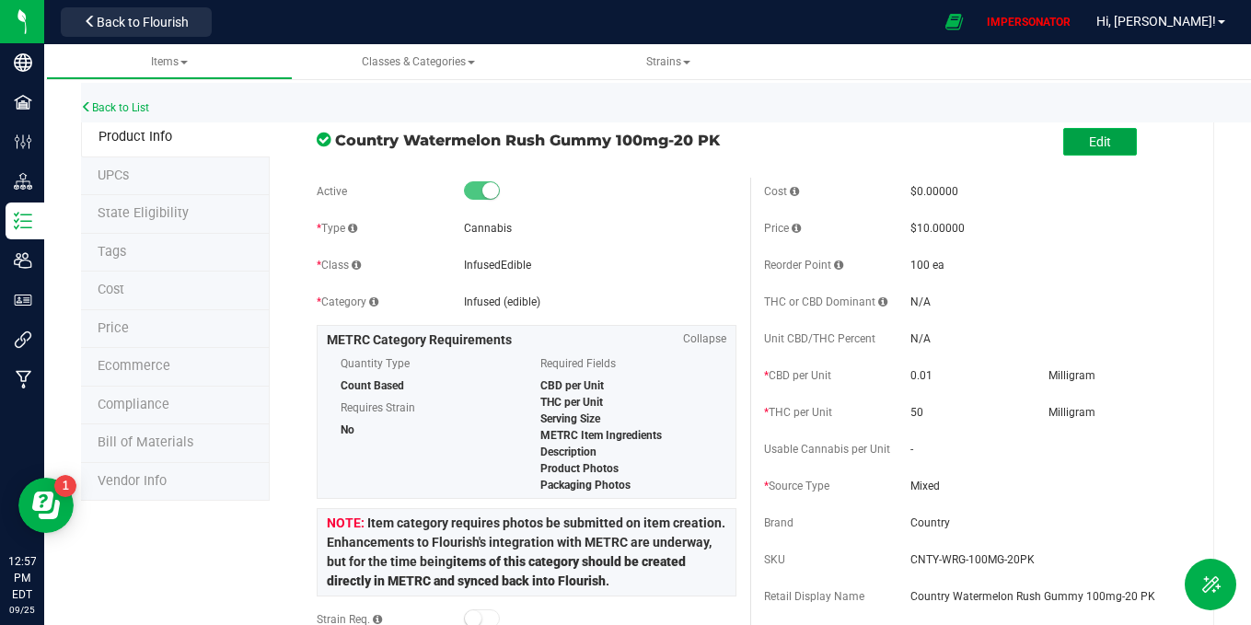
click at [1082, 148] on button "Edit" at bounding box center [1100, 142] width 74 height 28
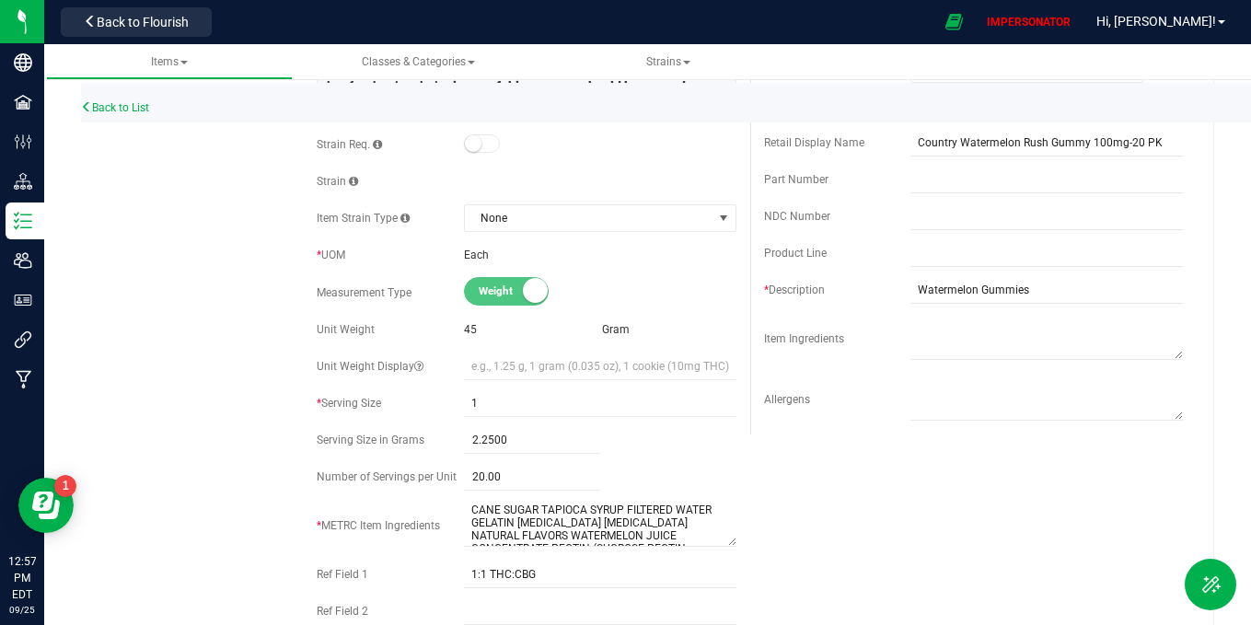
scroll to position [484, 0]
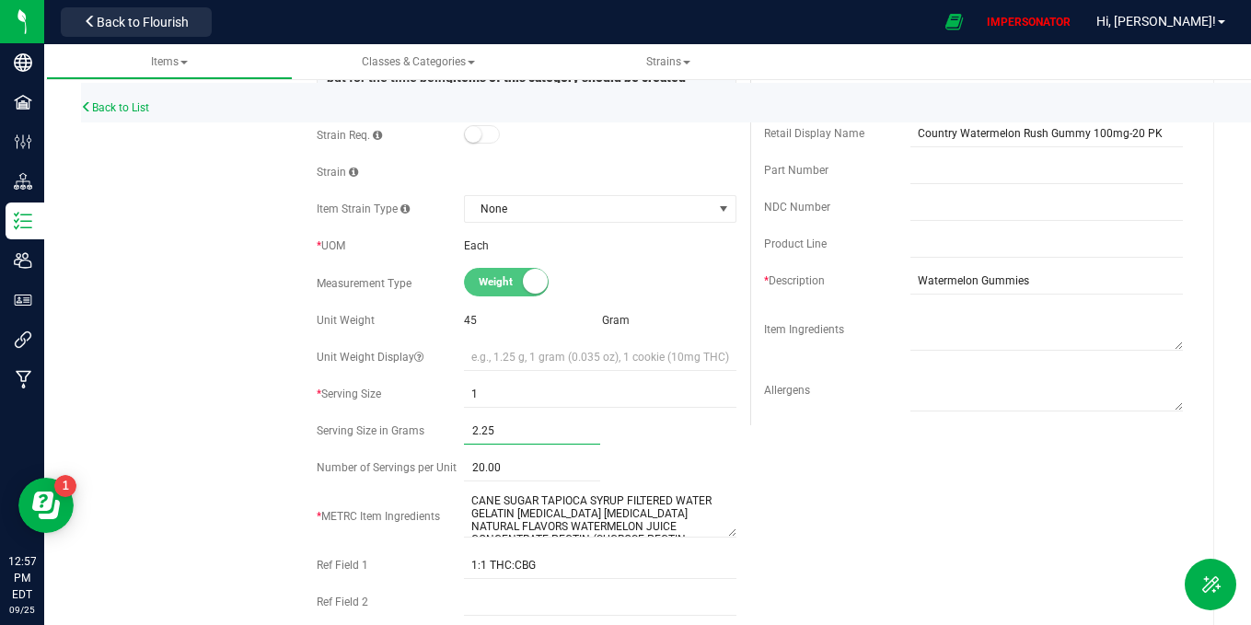
click at [531, 434] on span "2.2500 2.25" at bounding box center [532, 431] width 137 height 27
type input "2.1"
type input "2.1000"
click at [653, 447] on div "Active * Type Cannabis * Class InfusedEdible * Category" at bounding box center [526, 235] width 447 height 1085
click at [515, 429] on span "2.1000 2.1" at bounding box center [532, 431] width 137 height 27
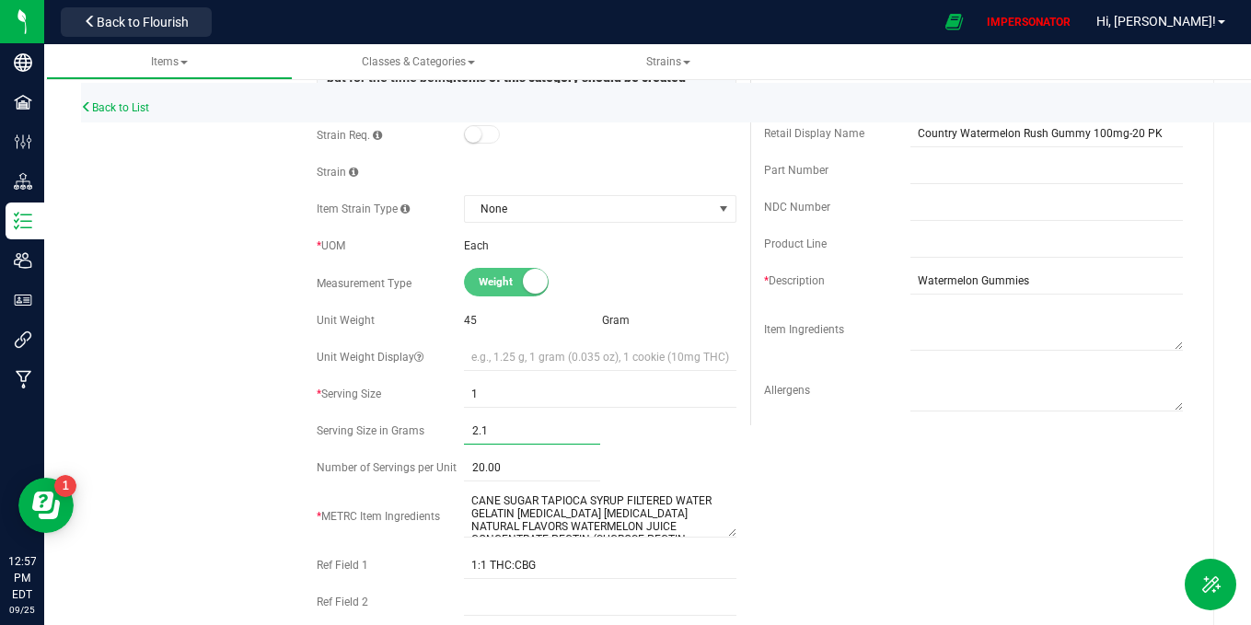
click at [515, 429] on input "2.1" at bounding box center [532, 431] width 137 height 26
click at [642, 459] on div "20.00 20" at bounding box center [600, 468] width 273 height 27
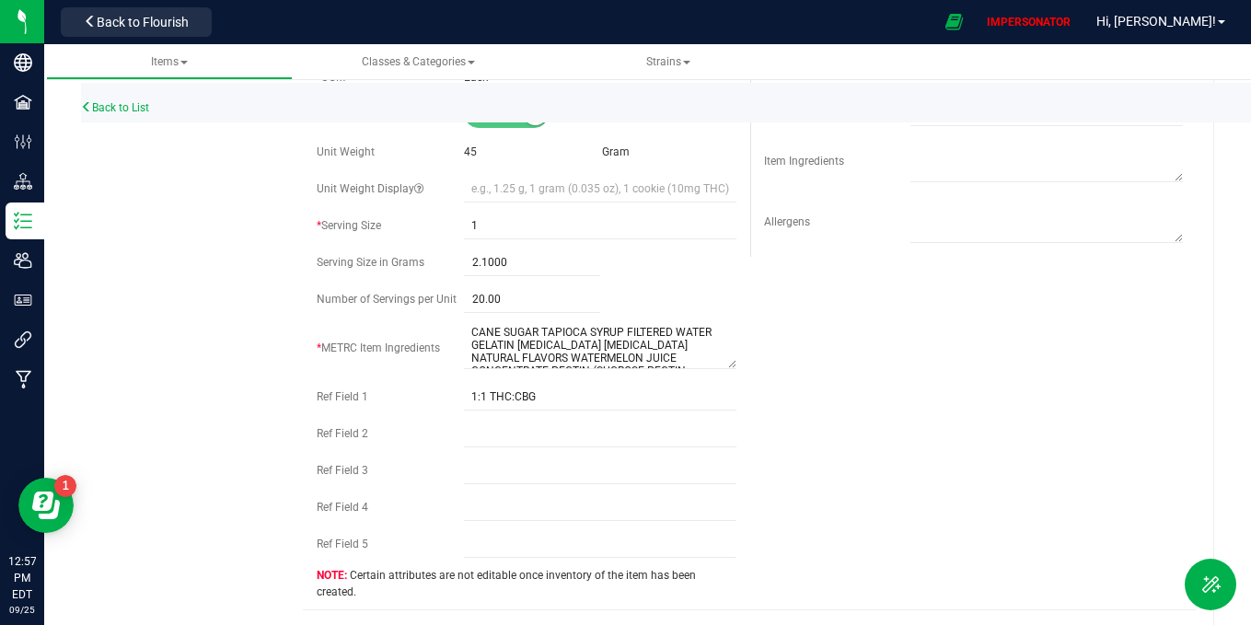
scroll to position [0, 0]
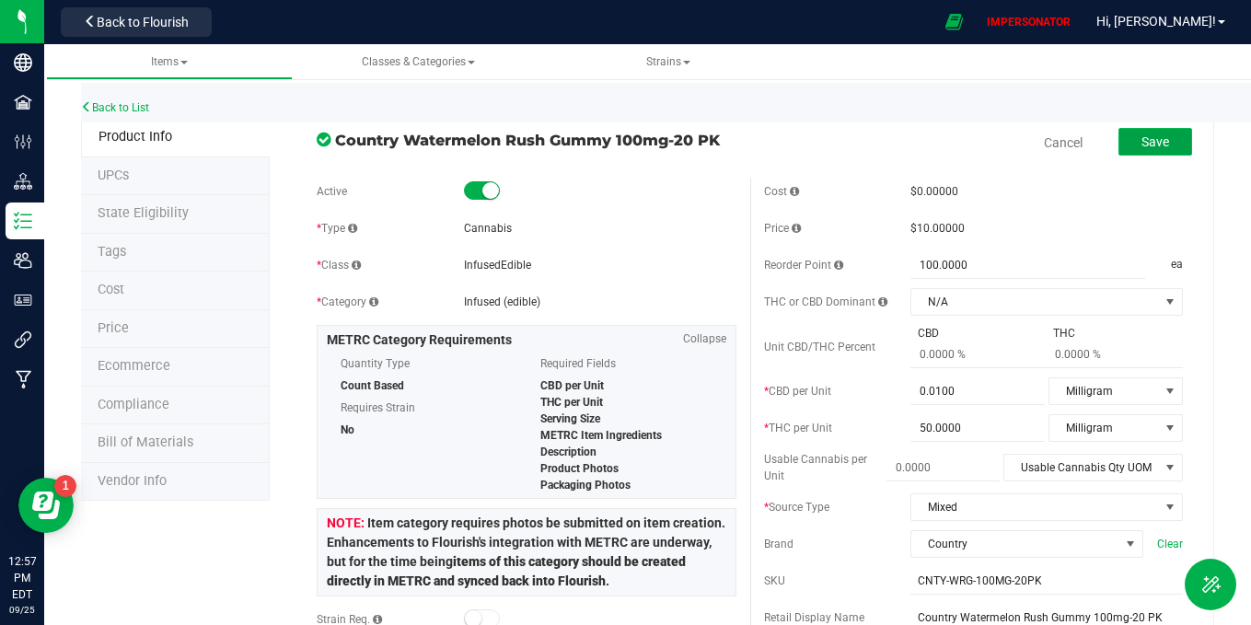
click at [1134, 130] on button "Save" at bounding box center [1156, 142] width 74 height 28
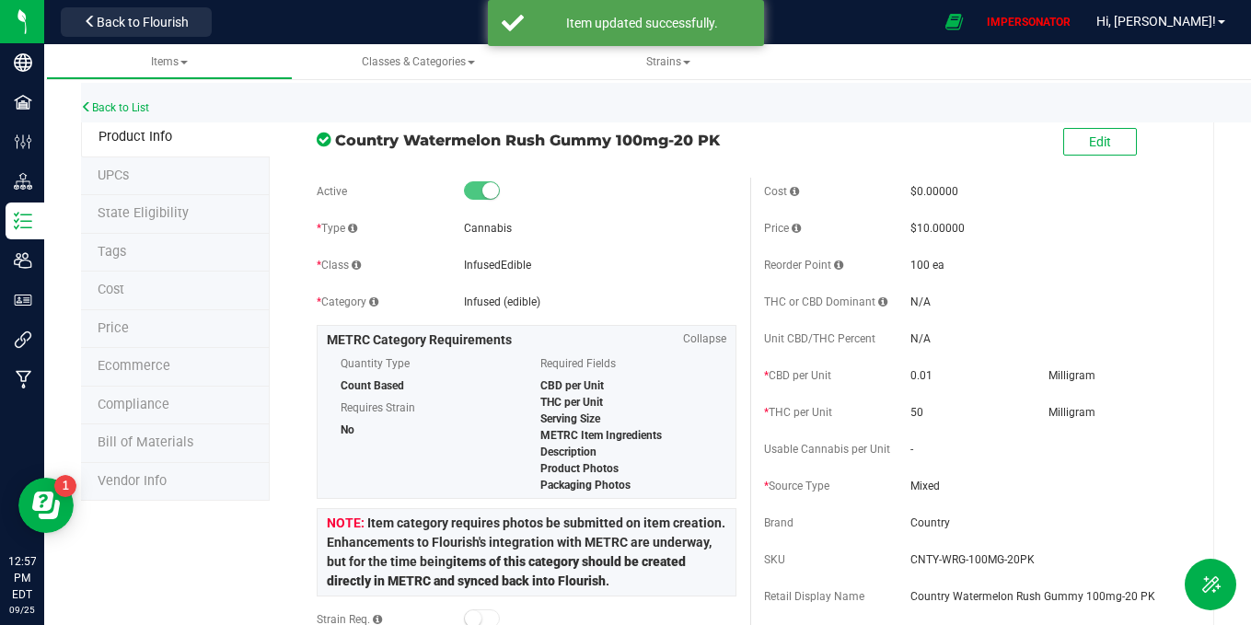
click at [153, 39] on div "Back to Flourish" at bounding box center [136, 22] width 166 height 36
click at [144, 22] on span "Back to Flourish" at bounding box center [143, 22] width 92 height 15
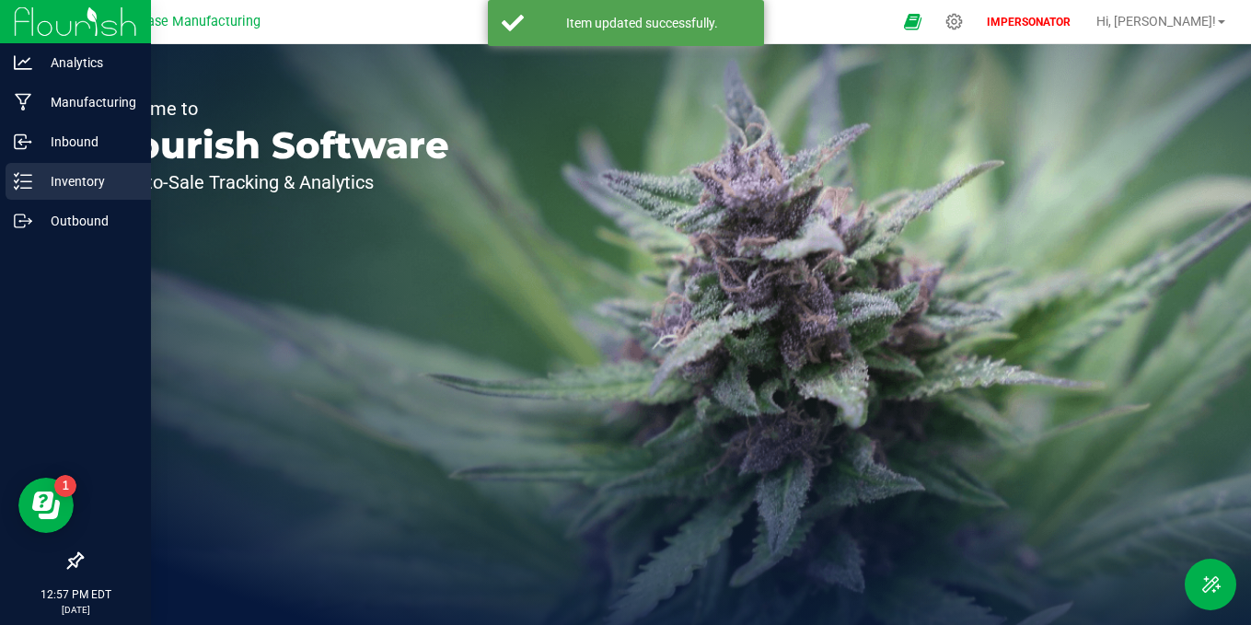
click at [63, 188] on p "Inventory" at bounding box center [87, 181] width 110 height 22
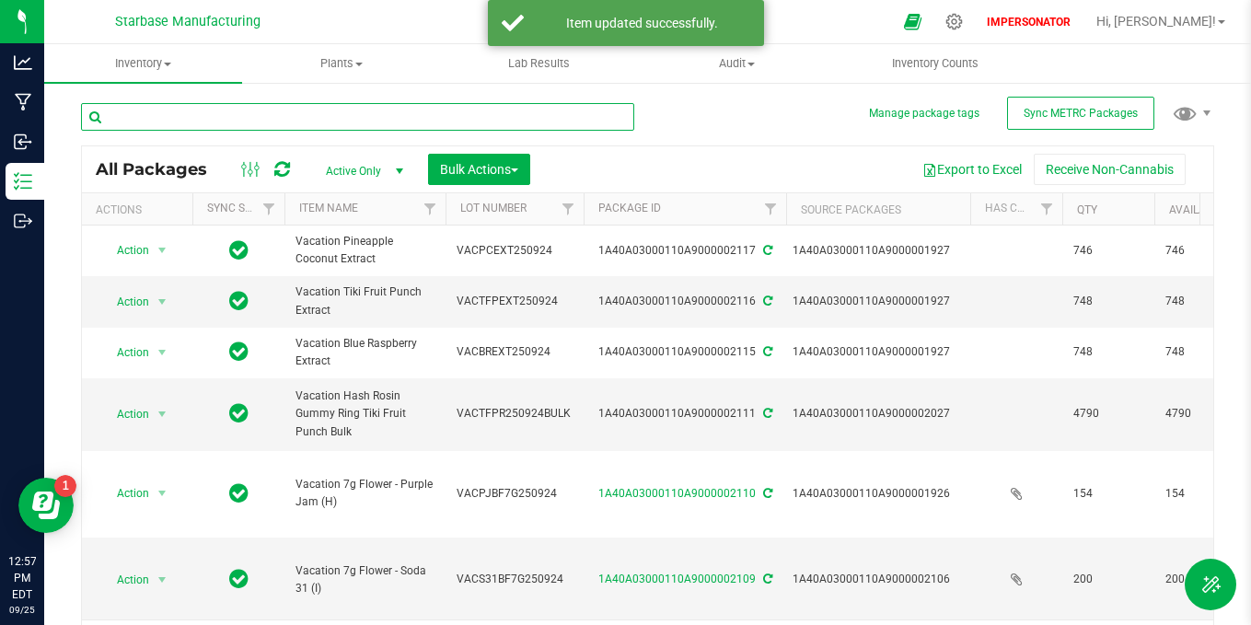
click at [370, 117] on input "text" at bounding box center [357, 117] width 553 height 28
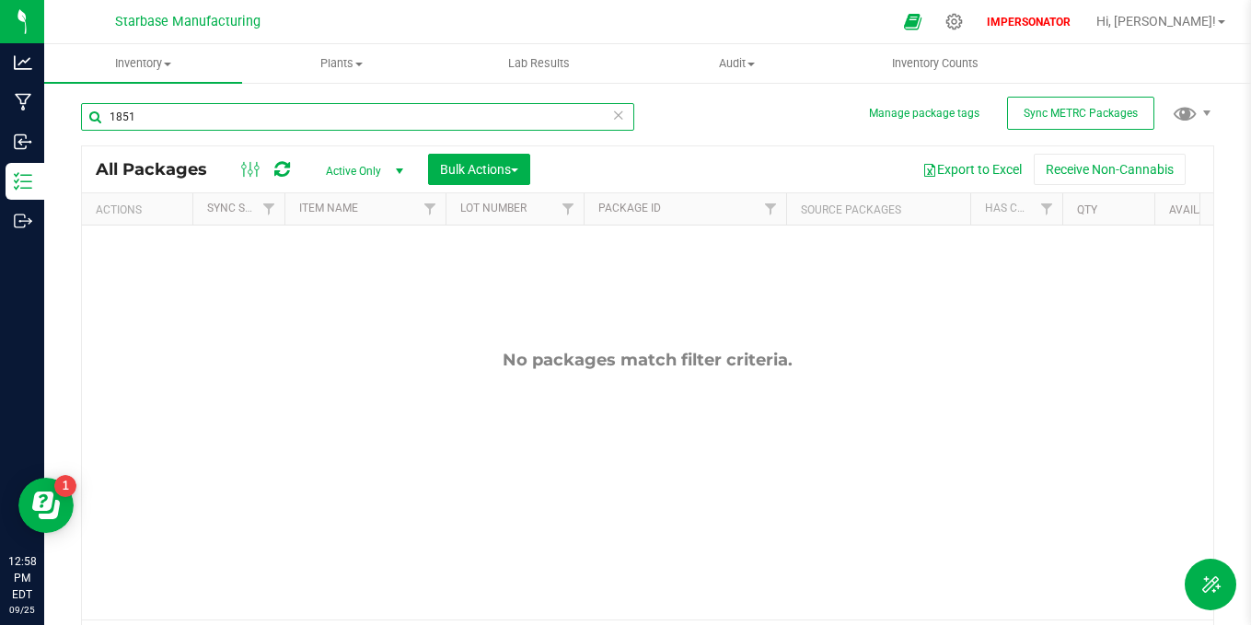
type input "1851"
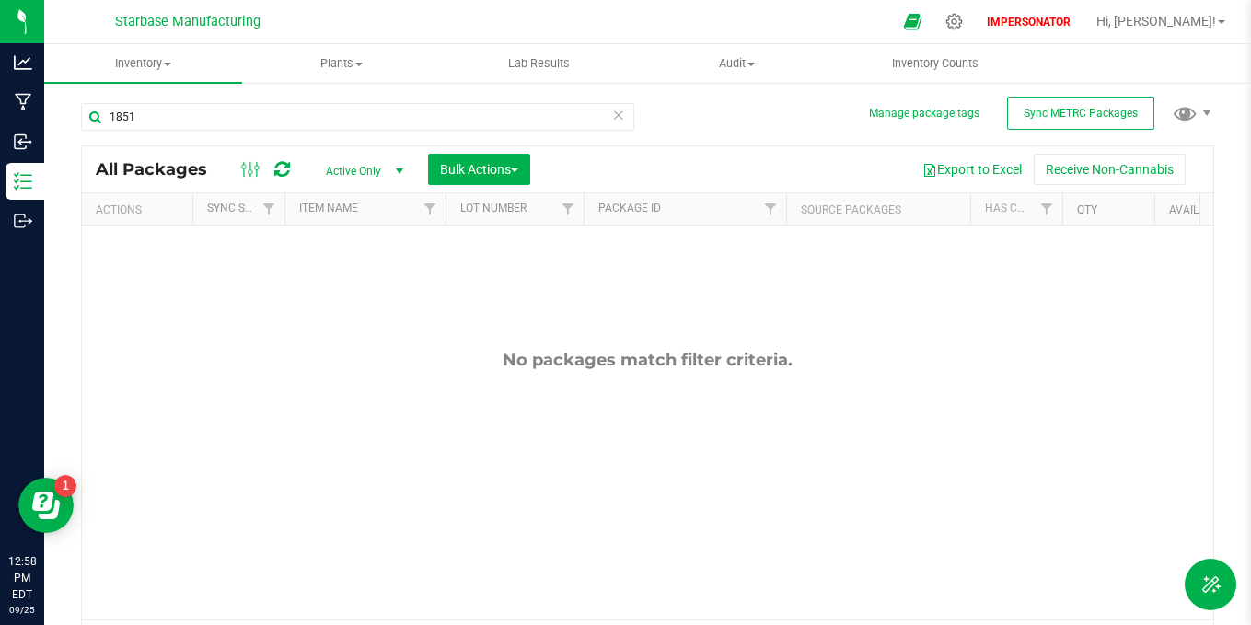
click at [346, 151] on div "All Packages Active Only Active Only Lab Samples Locked All External Internal B…" at bounding box center [648, 169] width 1132 height 46
click at [346, 169] on span "Active Only" at bounding box center [360, 171] width 101 height 26
click at [352, 285] on li "All" at bounding box center [359, 284] width 99 height 28
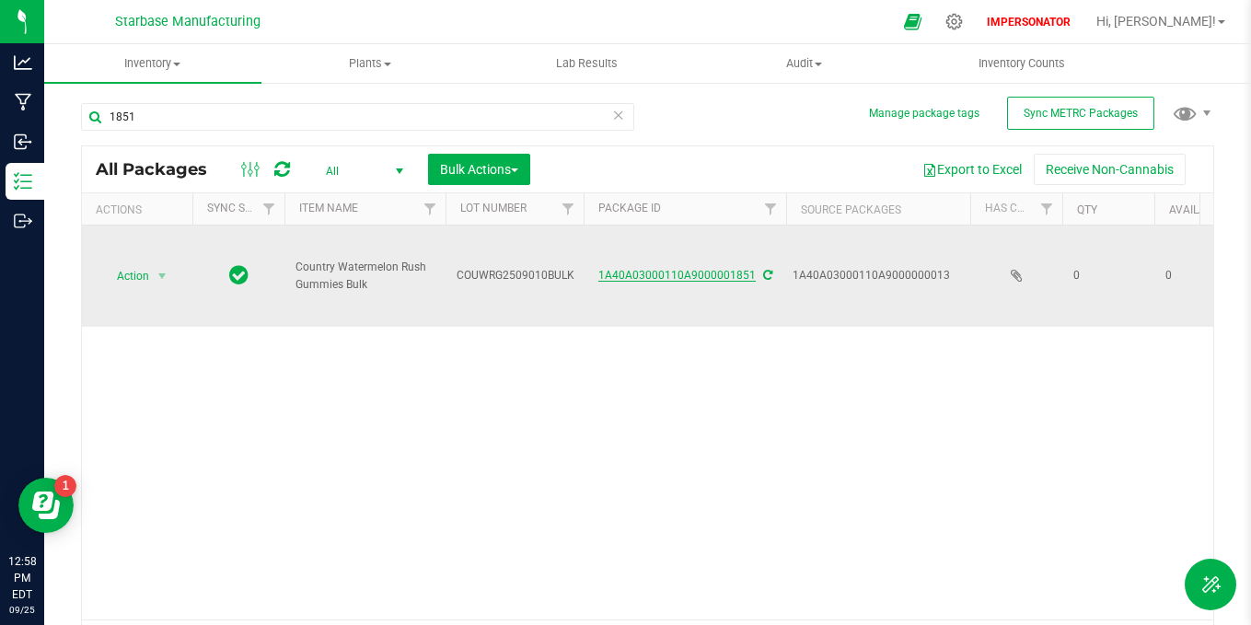
click at [695, 275] on link "1A40A03000110A9000001851" at bounding box center [677, 275] width 157 height 13
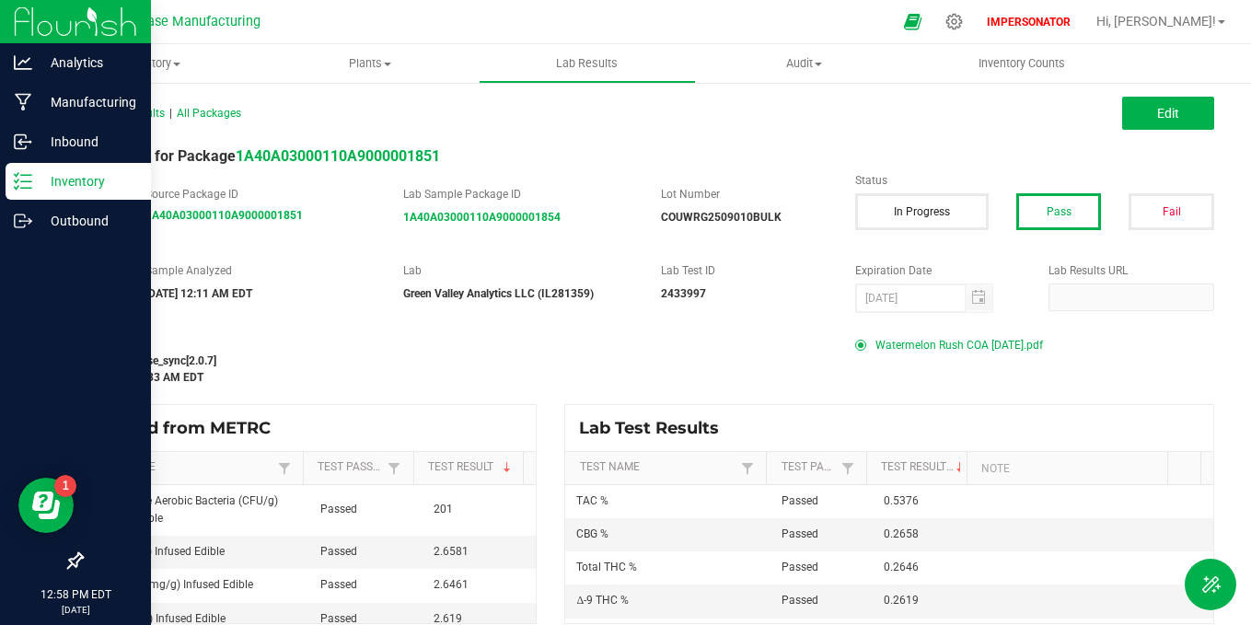
click at [40, 185] on p "Inventory" at bounding box center [87, 181] width 110 height 22
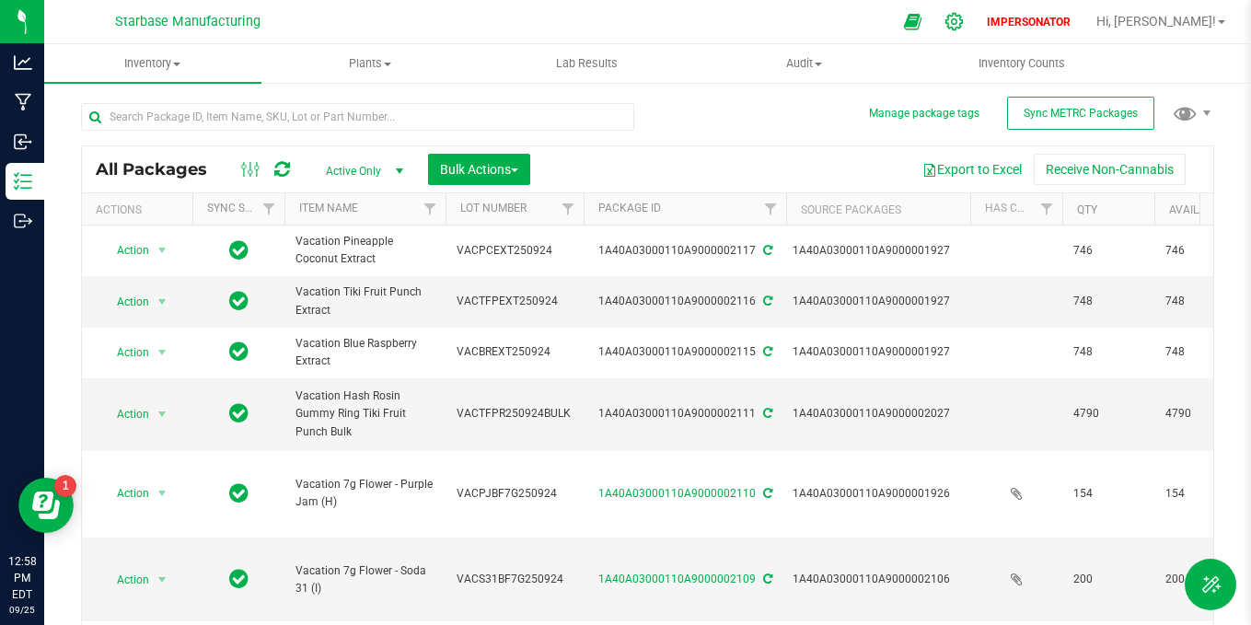
click at [964, 24] on icon at bounding box center [954, 21] width 19 height 19
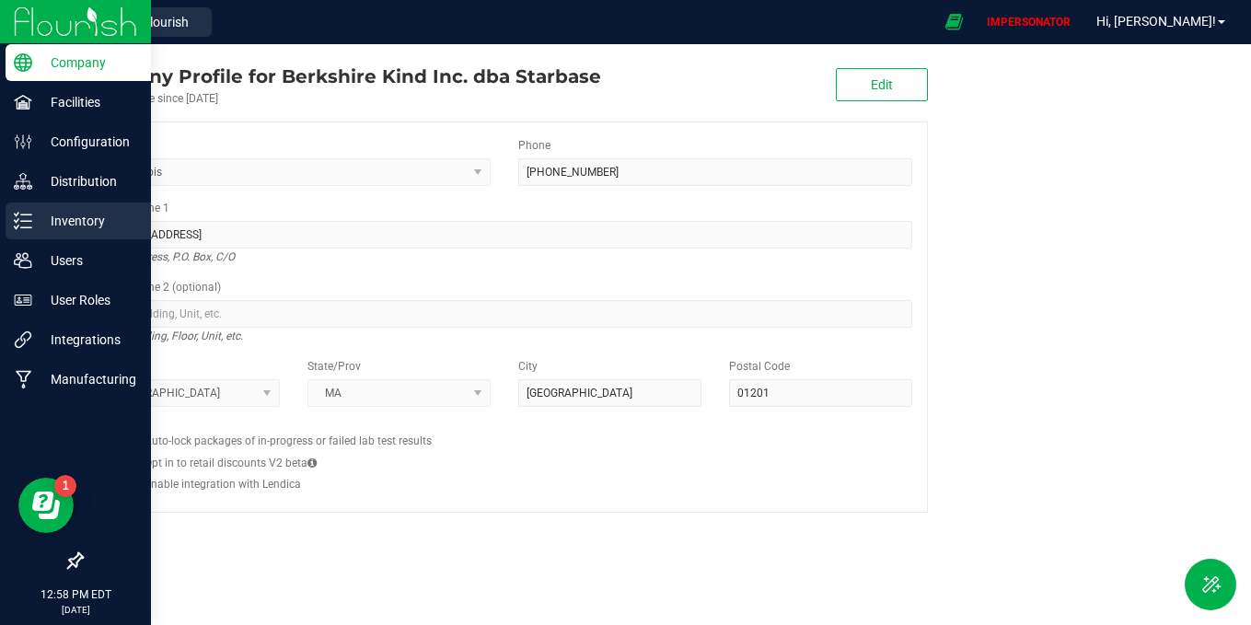
click at [67, 216] on p "Inventory" at bounding box center [87, 221] width 110 height 22
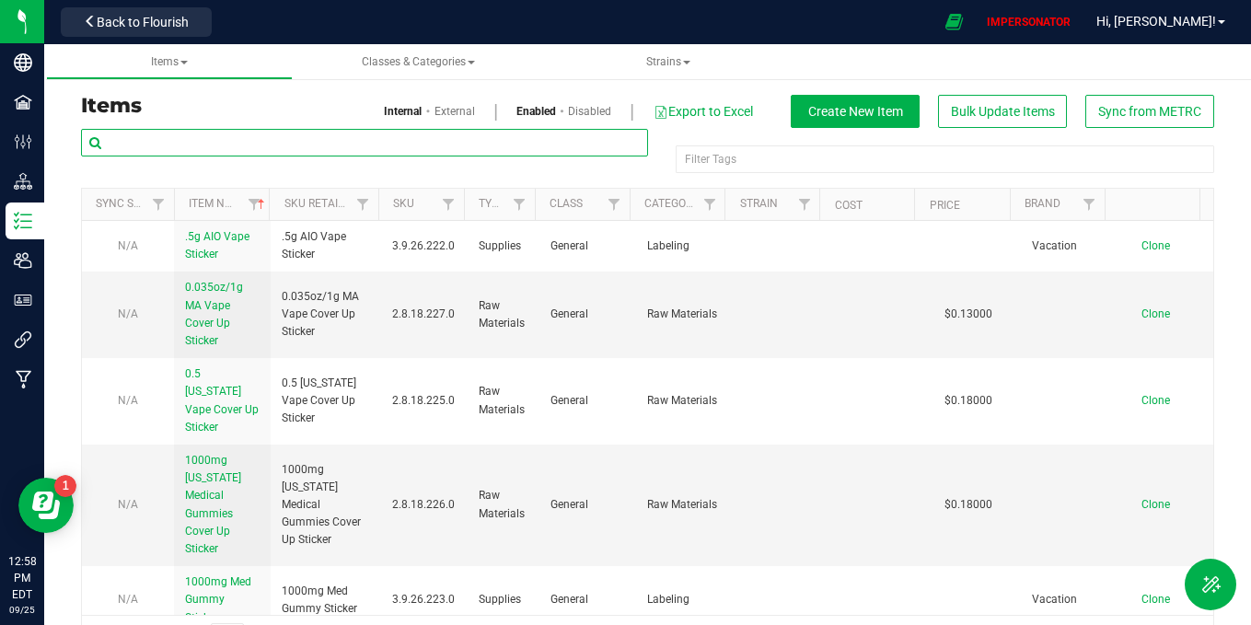
click at [267, 149] on input "text" at bounding box center [364, 143] width 567 height 28
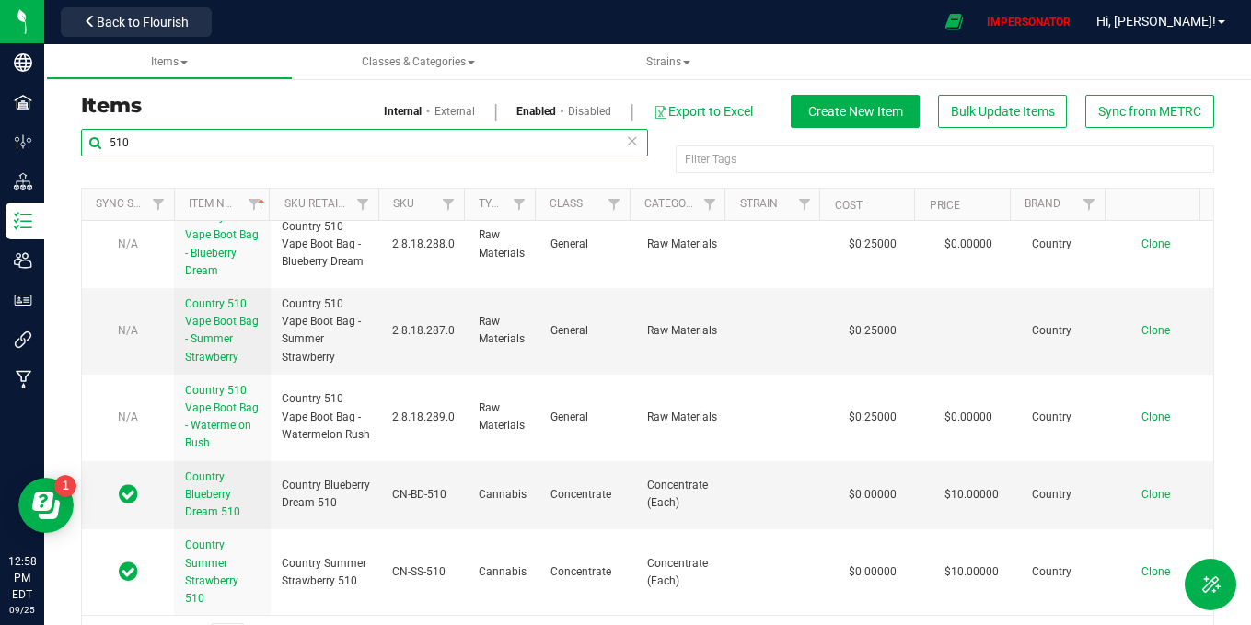
scroll to position [311, 0]
type input "510"
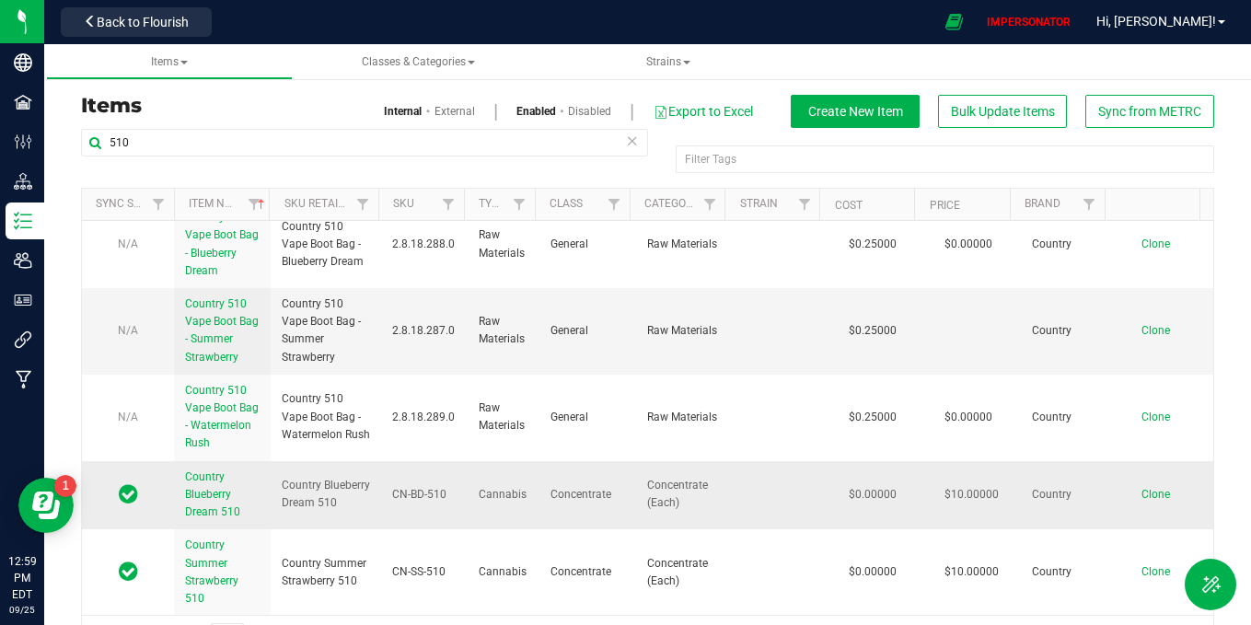
click at [227, 512] on span "Country Blueberry Dream 510" at bounding box center [212, 495] width 55 height 48
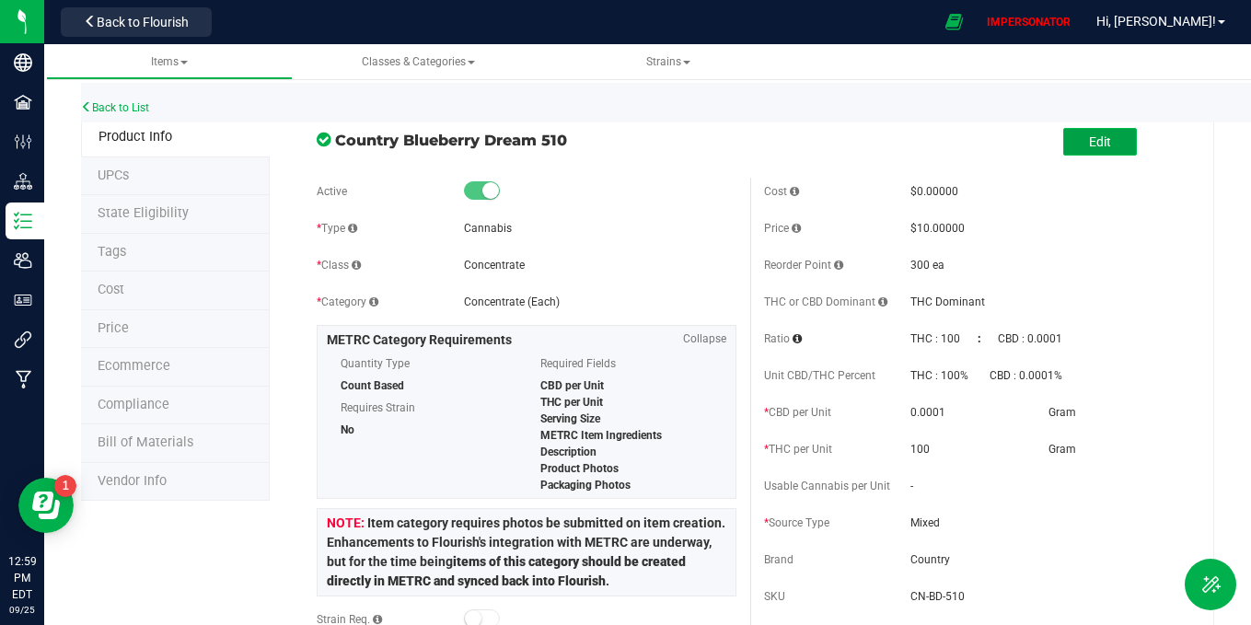
click at [1089, 136] on span "Edit" at bounding box center [1100, 141] width 22 height 15
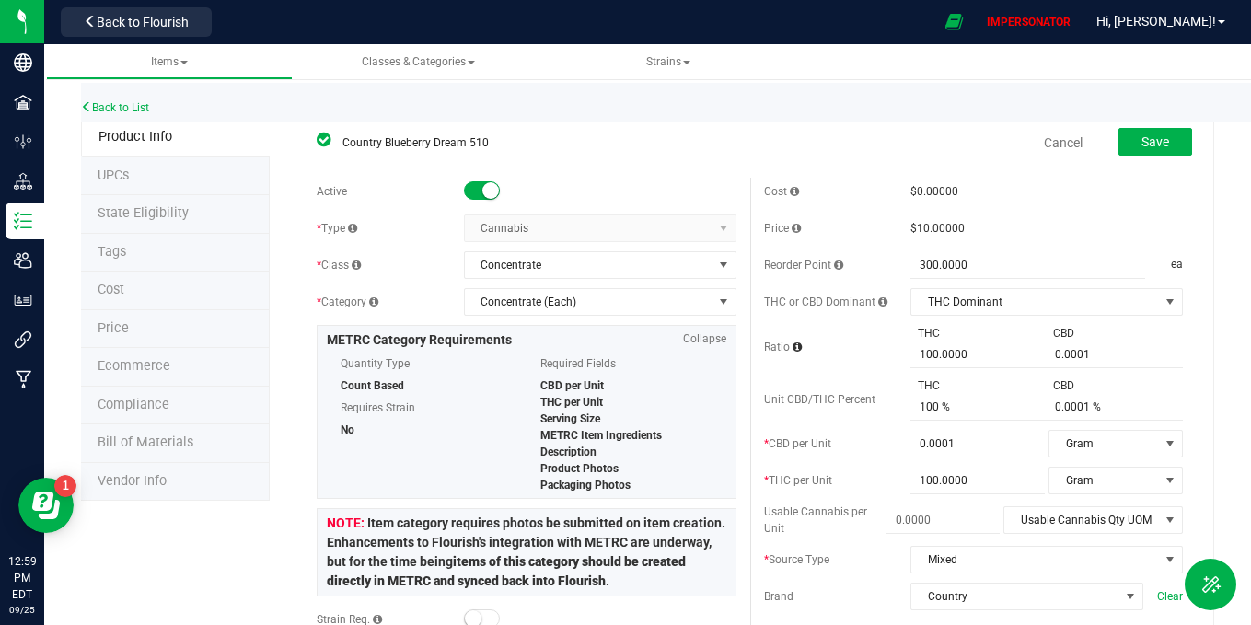
click at [466, 179] on div "Active" at bounding box center [526, 192] width 419 height 28
click at [471, 183] on span at bounding box center [482, 190] width 37 height 18
click at [1158, 133] on button "Save" at bounding box center [1156, 142] width 74 height 28
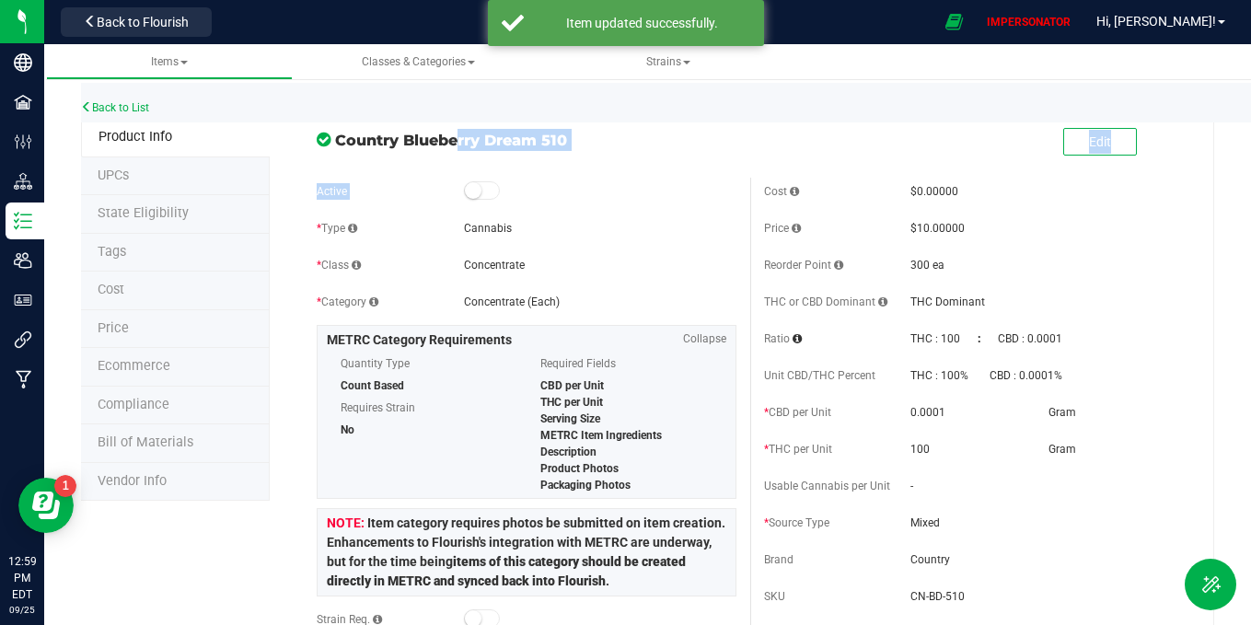
drag, startPoint x: 338, startPoint y: 138, endPoint x: 720, endPoint y: 167, distance: 383.2
drag, startPoint x: 338, startPoint y: 143, endPoint x: 667, endPoint y: 162, distance: 329.3
click at [668, 164] on div "Country Blueberry Dream 510 Edit" at bounding box center [750, 143] width 894 height 46
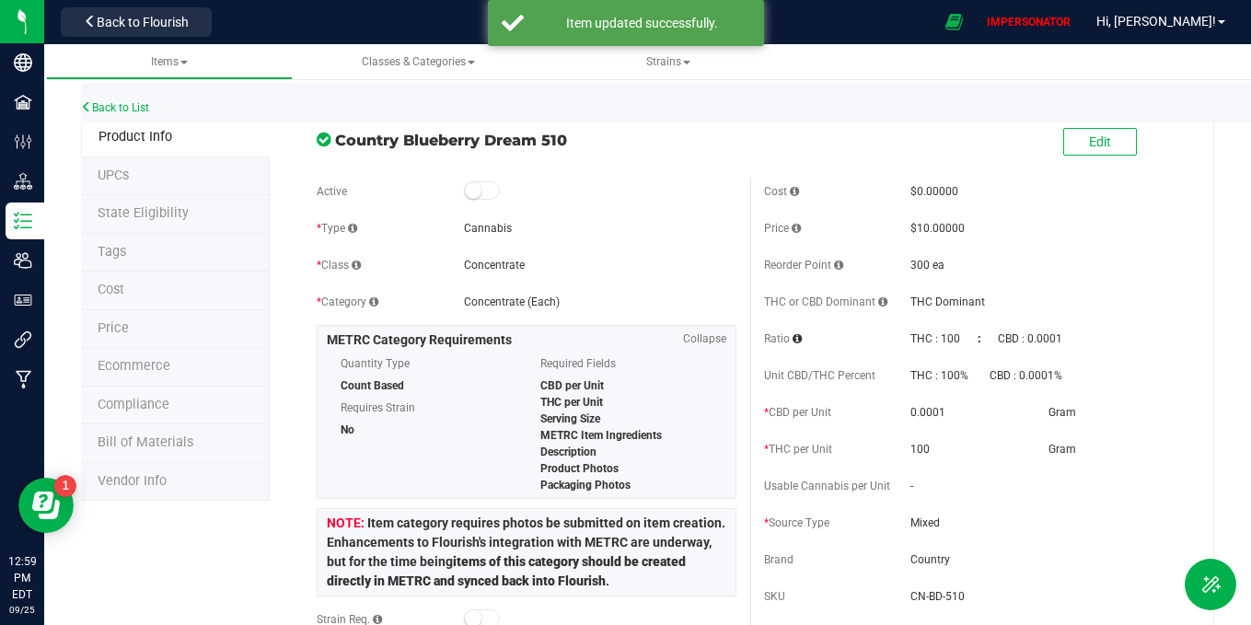
click at [667, 162] on div "Country Blueberry Dream 510 Edit" at bounding box center [750, 143] width 894 height 46
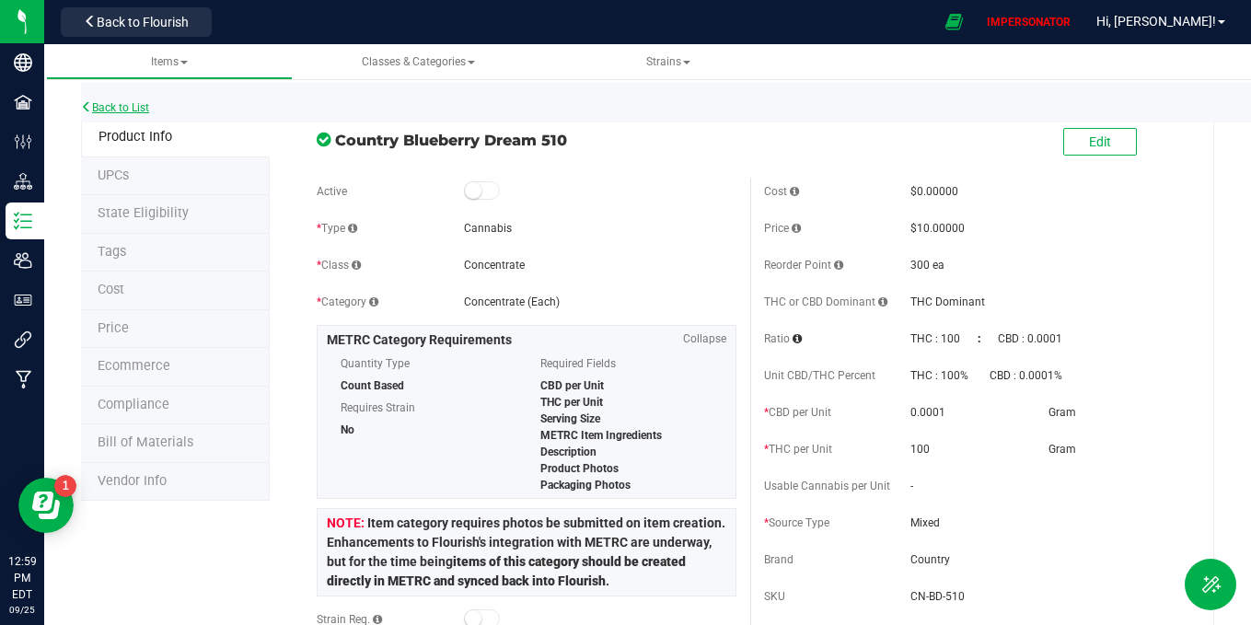
click at [138, 109] on link "Back to List" at bounding box center [115, 107] width 68 height 13
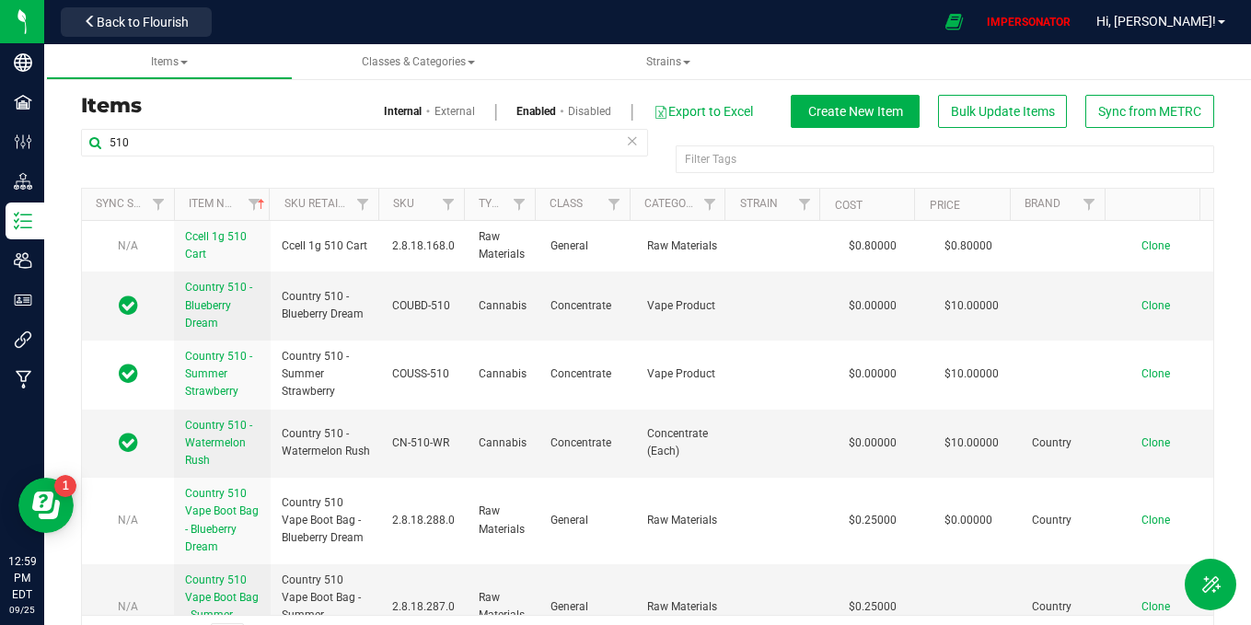
scroll to position [243, 0]
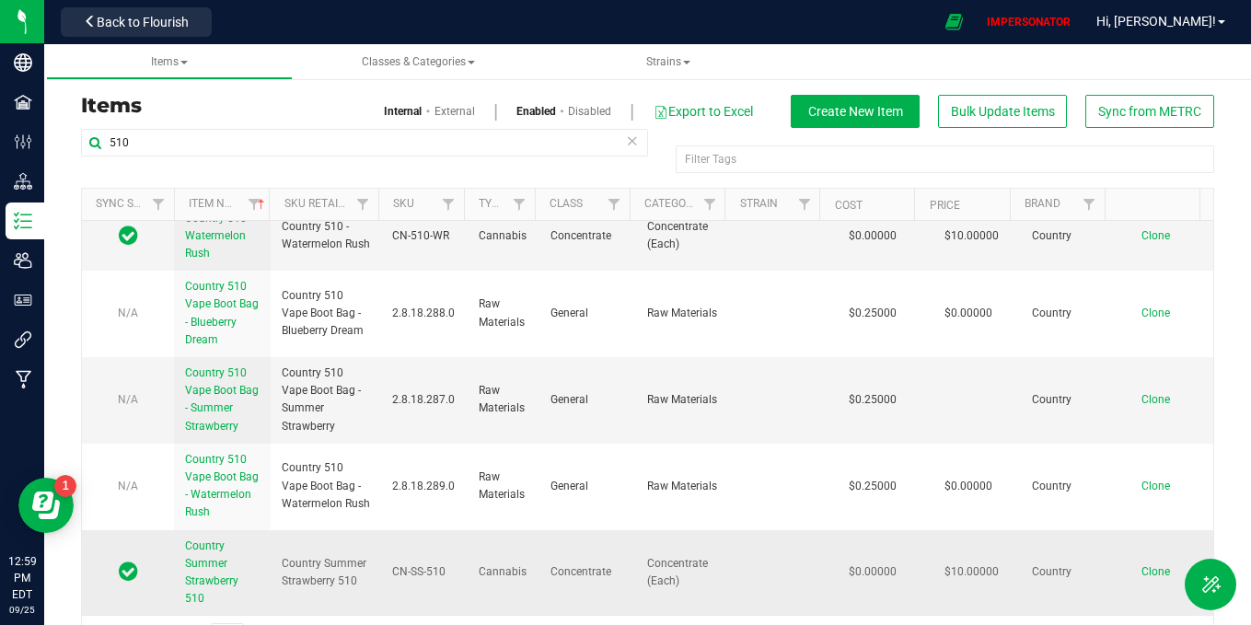
drag, startPoint x: 703, startPoint y: 593, endPoint x: 618, endPoint y: 563, distance: 90.9
click at [618, 562] on tr "Country Summer Strawberry 510 Country Summer Strawberry 510 CN-SS-510 Cannabis …" at bounding box center [648, 573] width 1132 height 86
click at [206, 565] on span "Country Summer Strawberry 510" at bounding box center [211, 573] width 53 height 66
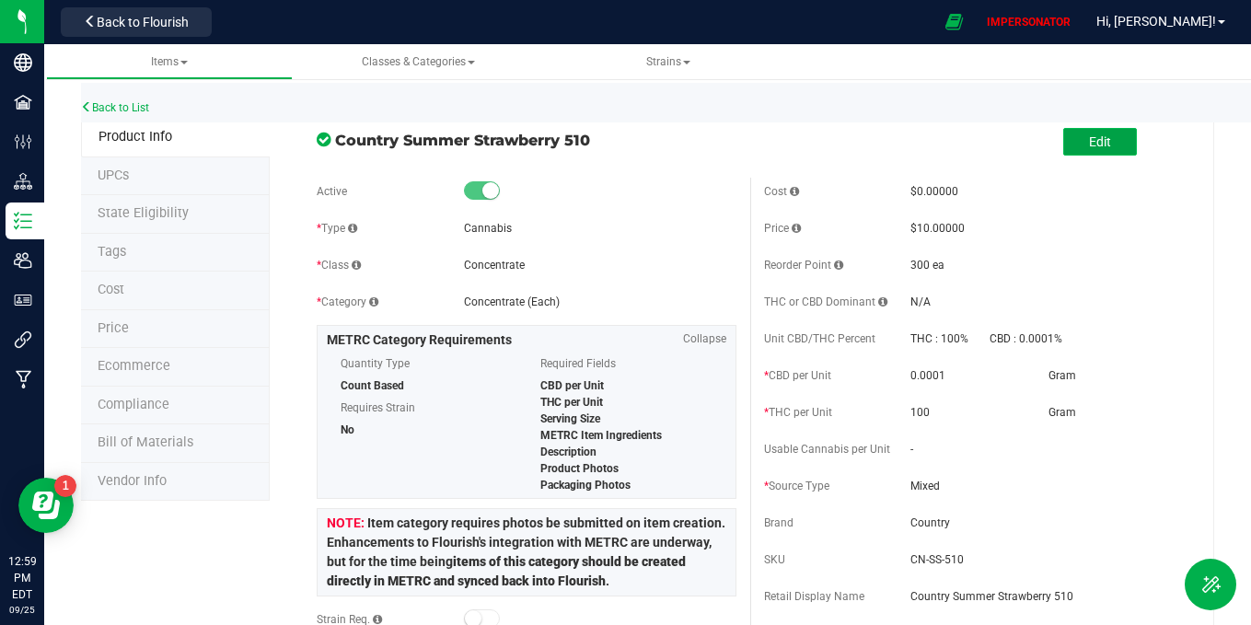
click at [1089, 146] on span "Edit" at bounding box center [1100, 141] width 22 height 15
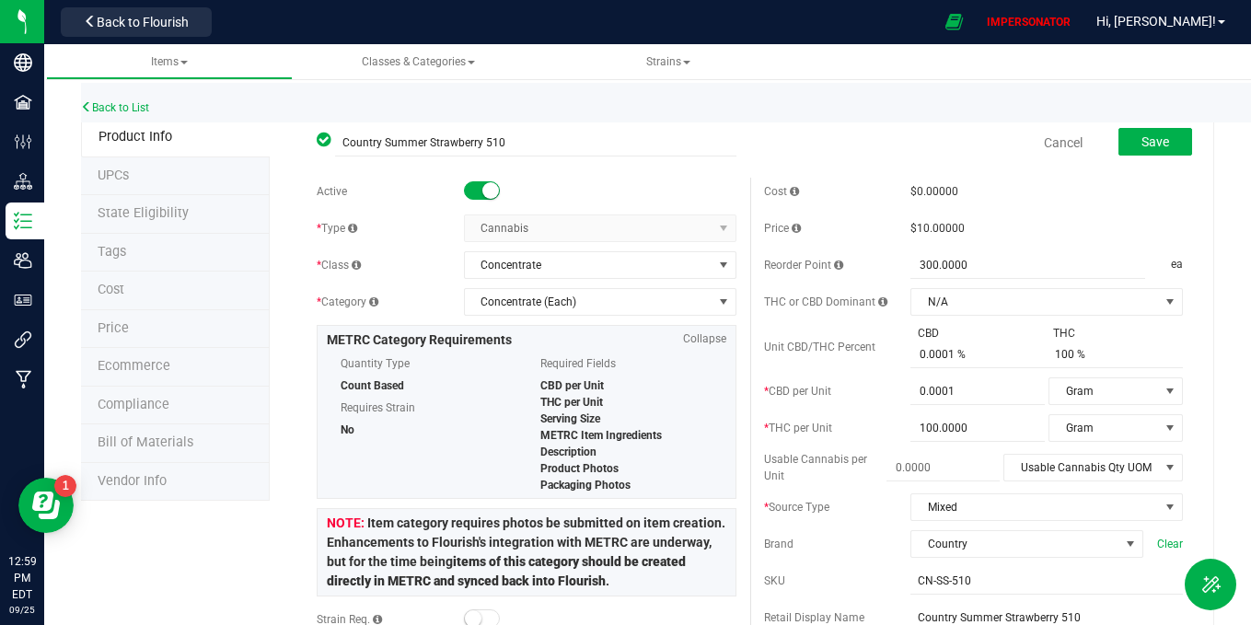
click at [476, 199] on span at bounding box center [482, 190] width 37 height 18
click at [1142, 135] on span "Save" at bounding box center [1156, 141] width 28 height 15
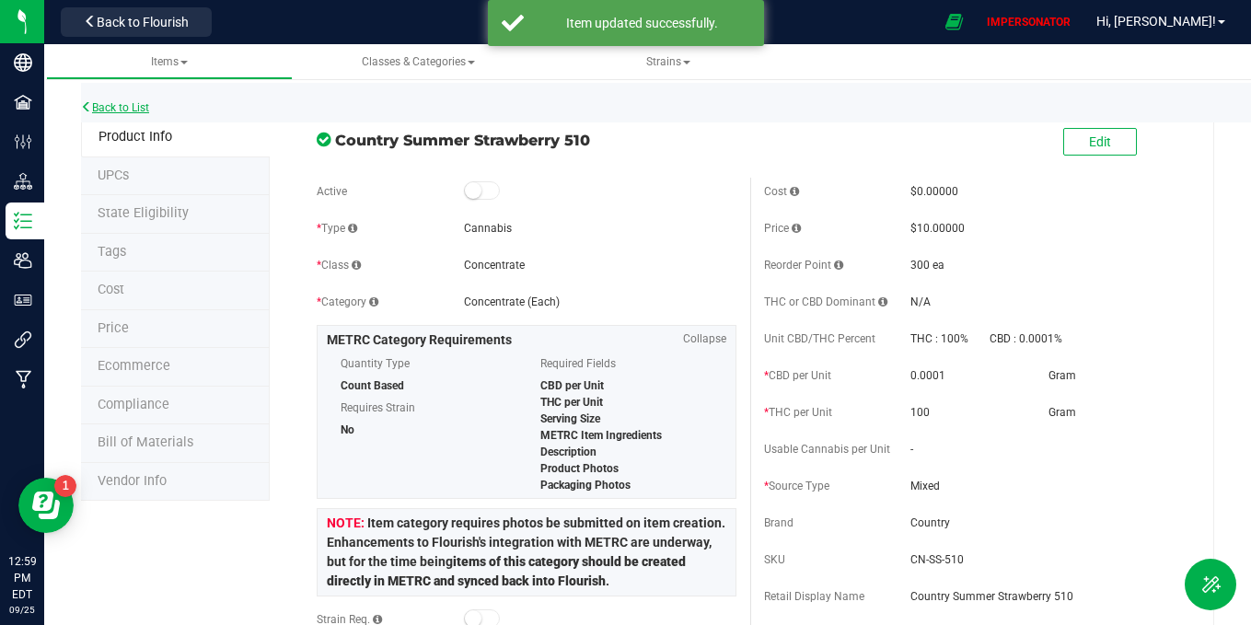
click at [135, 109] on link "Back to List" at bounding box center [115, 107] width 68 height 13
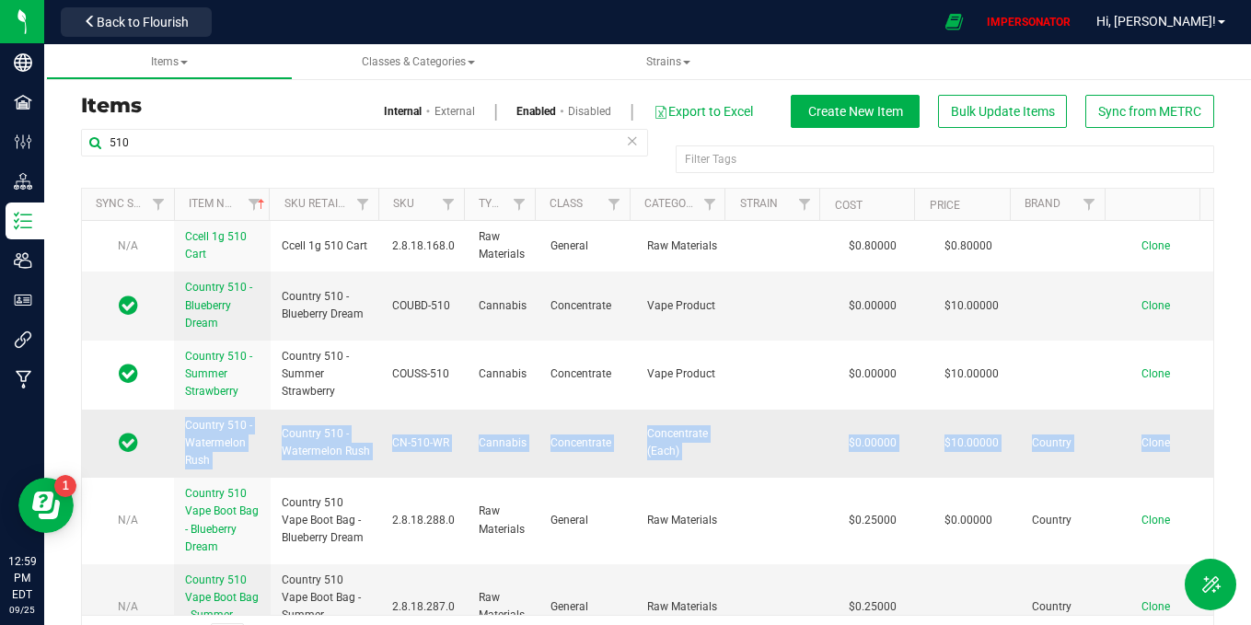
drag, startPoint x: 1185, startPoint y: 377, endPoint x: 1168, endPoint y: 457, distance: 81.8
click at [1169, 453] on tbody "N/A Ccell 1g 510 Cart Ccell 1g 510 Cart 2.8.18.168.0 Raw Materials General Raw …" at bounding box center [648, 479] width 1132 height 516
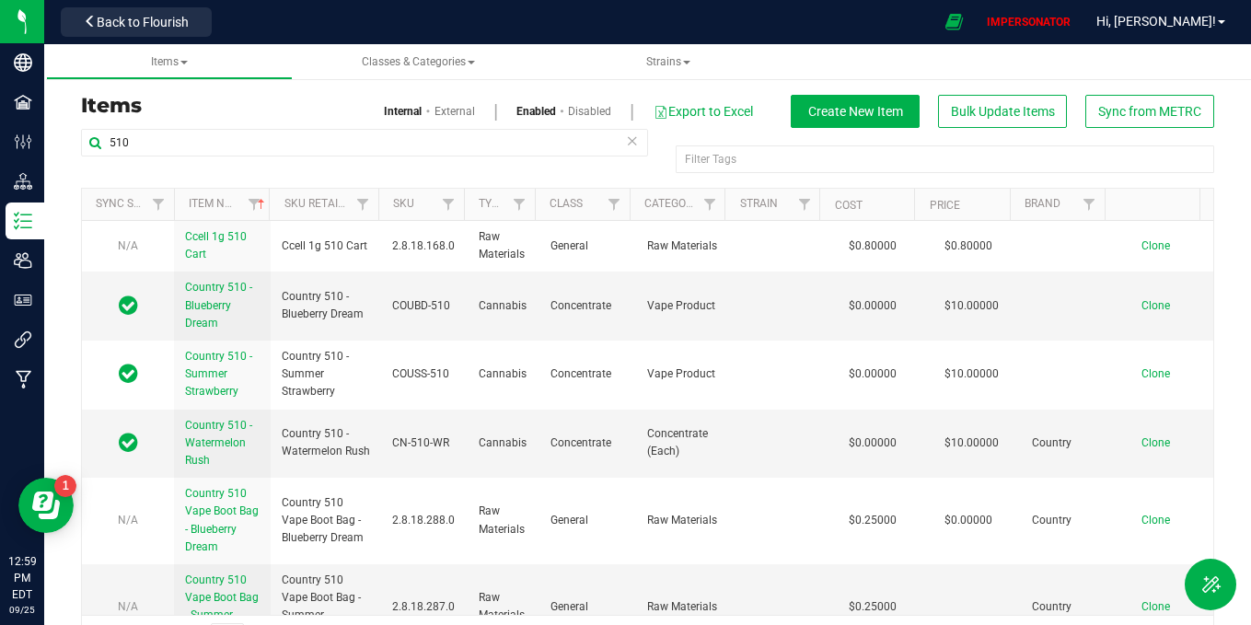
click at [1215, 363] on div "Items Internal External Enabled Disabled Export to Excel Create New Item Bulk U…" at bounding box center [647, 365] width 1207 height 625
drag, startPoint x: 687, startPoint y: 458, endPoint x: 624, endPoint y: 434, distance: 67.0
click at [636, 433] on td "Concentrate (Each)" at bounding box center [684, 444] width 97 height 69
click at [636, 434] on td "Concentrate (Each)" at bounding box center [684, 444] width 97 height 69
click at [192, 433] on link "Country 510 - Watermelon Rush" at bounding box center [222, 443] width 75 height 53
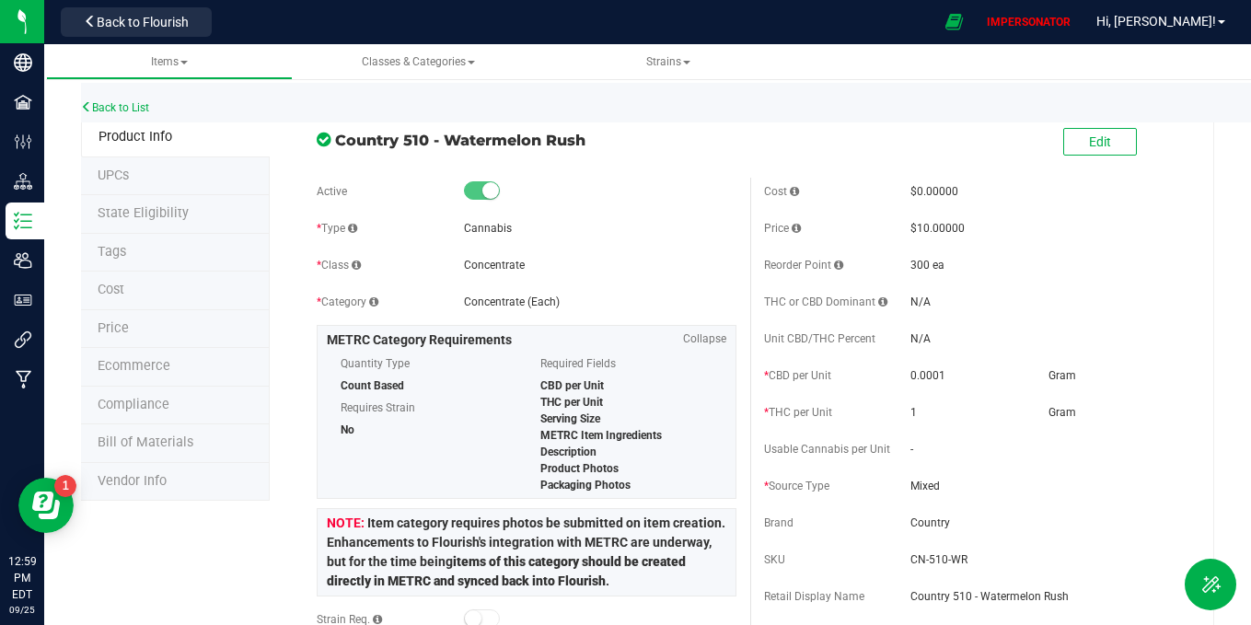
click at [133, 195] on li "State Eligibility" at bounding box center [175, 214] width 189 height 39
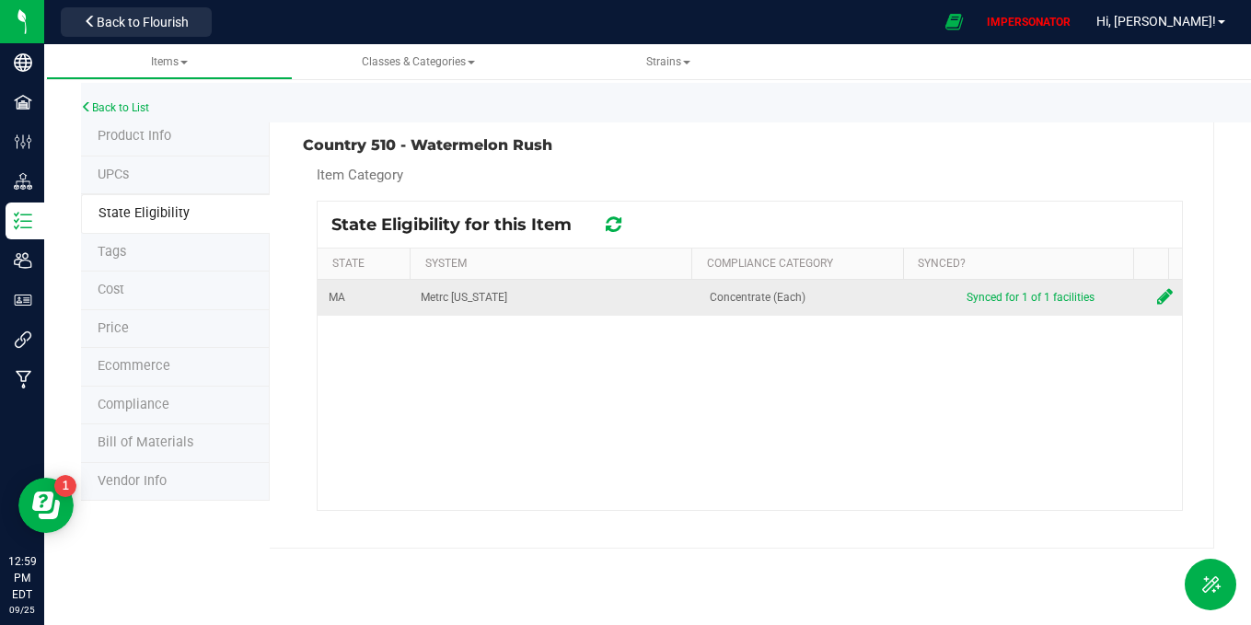
click at [1157, 295] on icon at bounding box center [1165, 296] width 16 height 18
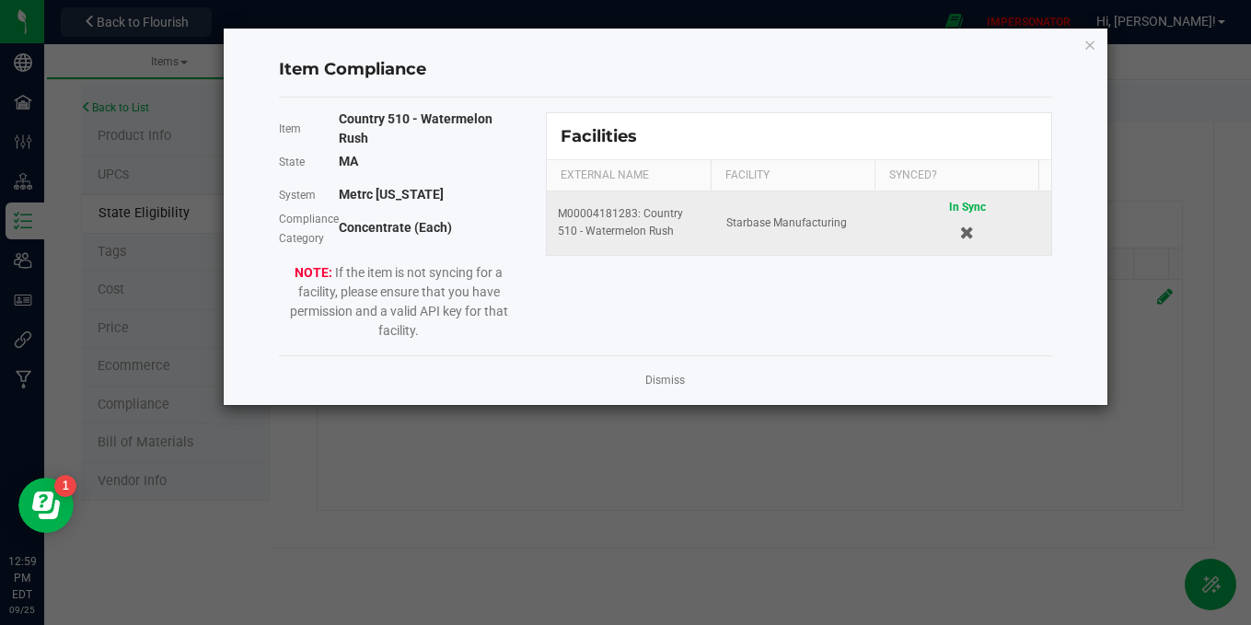
drag, startPoint x: 578, startPoint y: 203, endPoint x: 680, endPoint y: 236, distance: 107.2
click at [681, 236] on td "M00004181283: Country 510 - Watermelon Rush" at bounding box center [631, 224] width 169 height 64
click at [680, 236] on div "M00004181283: Country 510 - Watermelon Rush" at bounding box center [631, 222] width 146 height 35
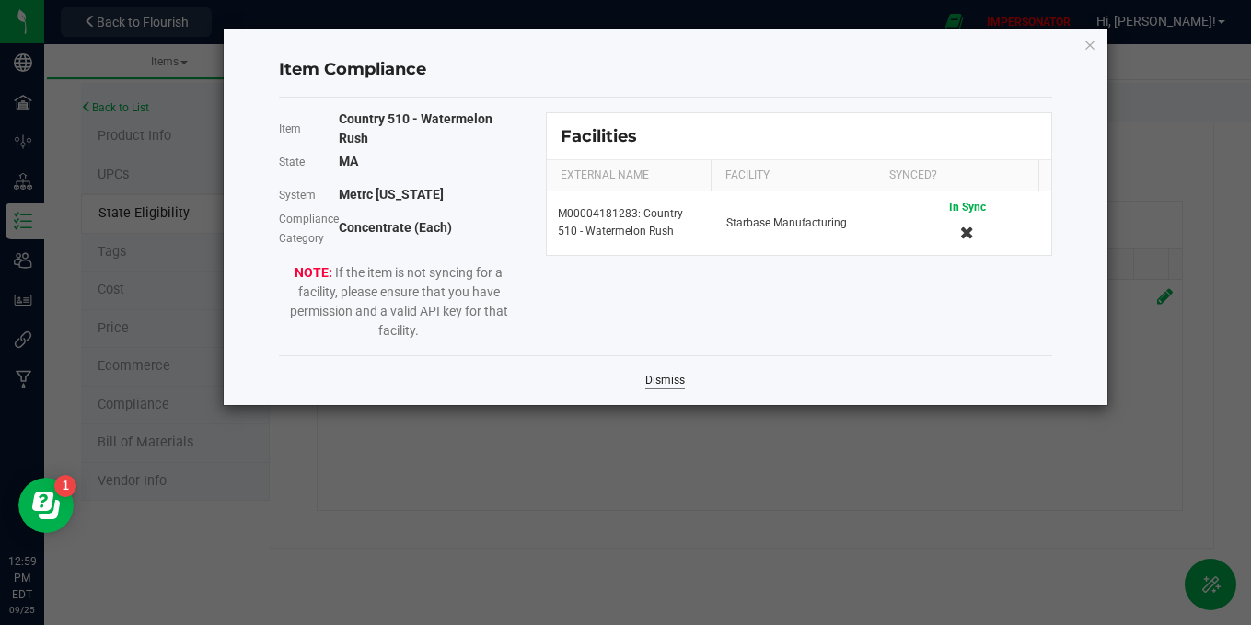
click at [665, 384] on link "Dismiss" at bounding box center [665, 381] width 40 height 16
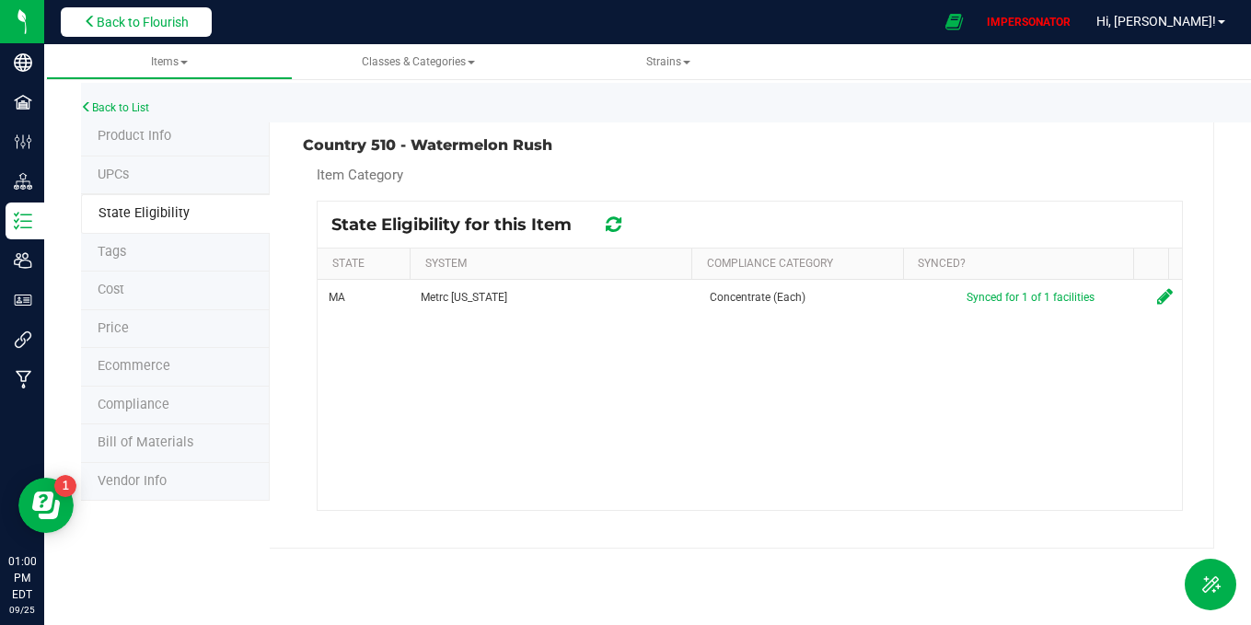
click at [151, 23] on span "Back to Flourish" at bounding box center [143, 22] width 92 height 15
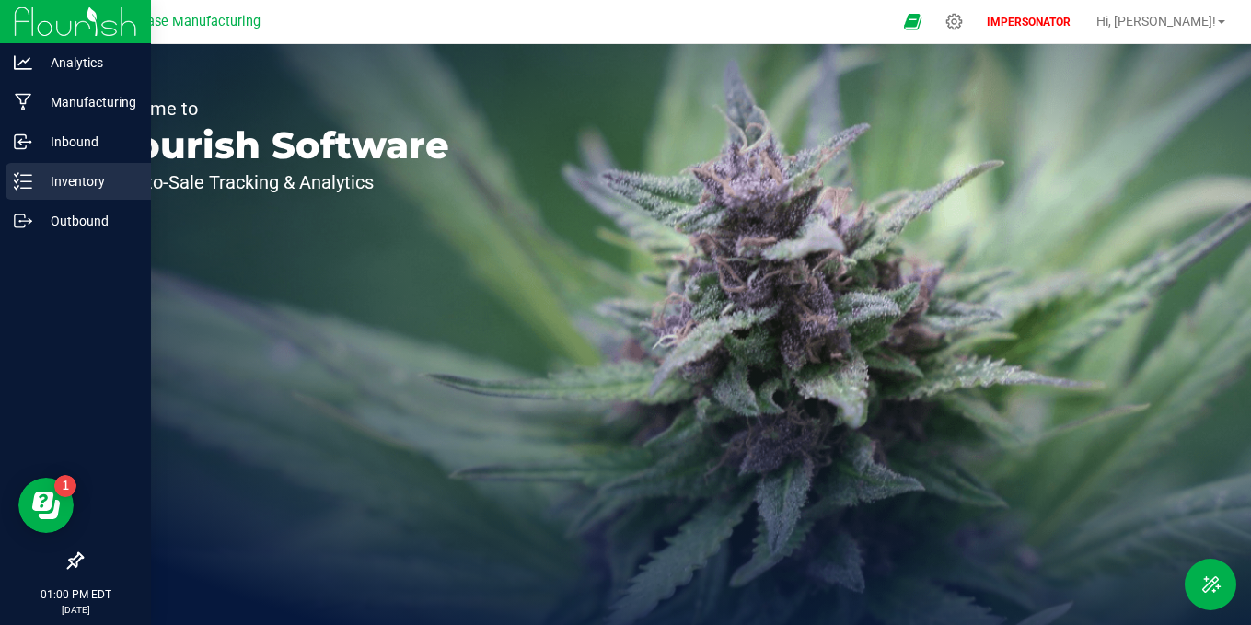
click at [32, 183] on p "Inventory" at bounding box center [87, 181] width 110 height 22
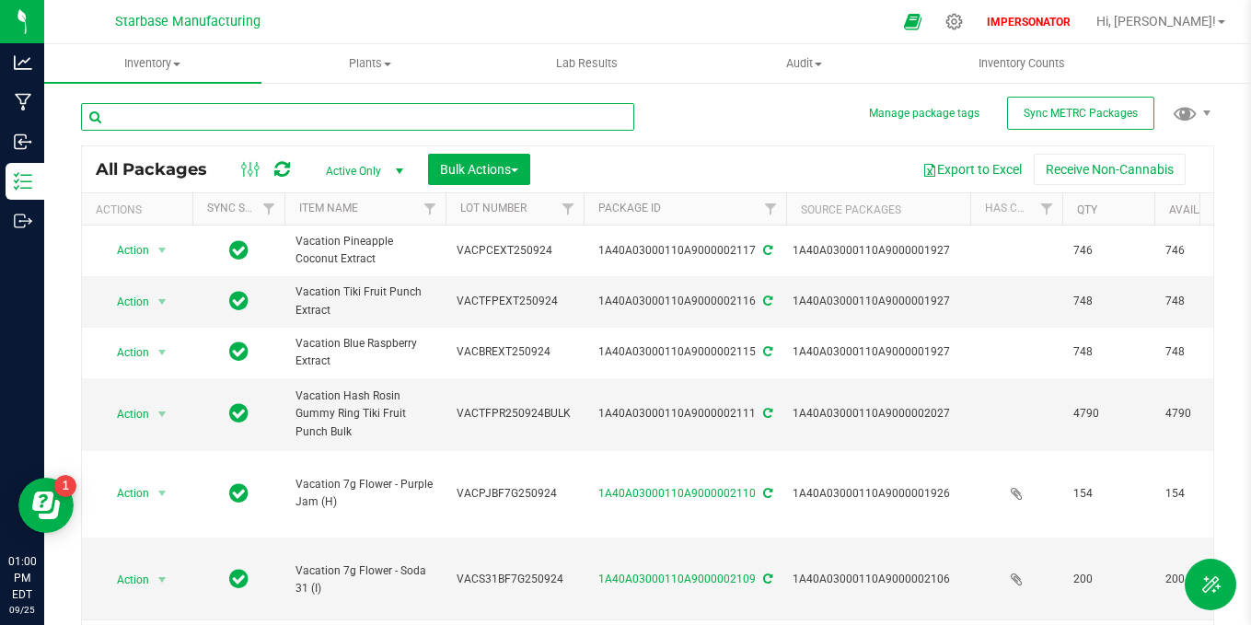
click at [250, 128] on input "text" at bounding box center [357, 117] width 553 height 28
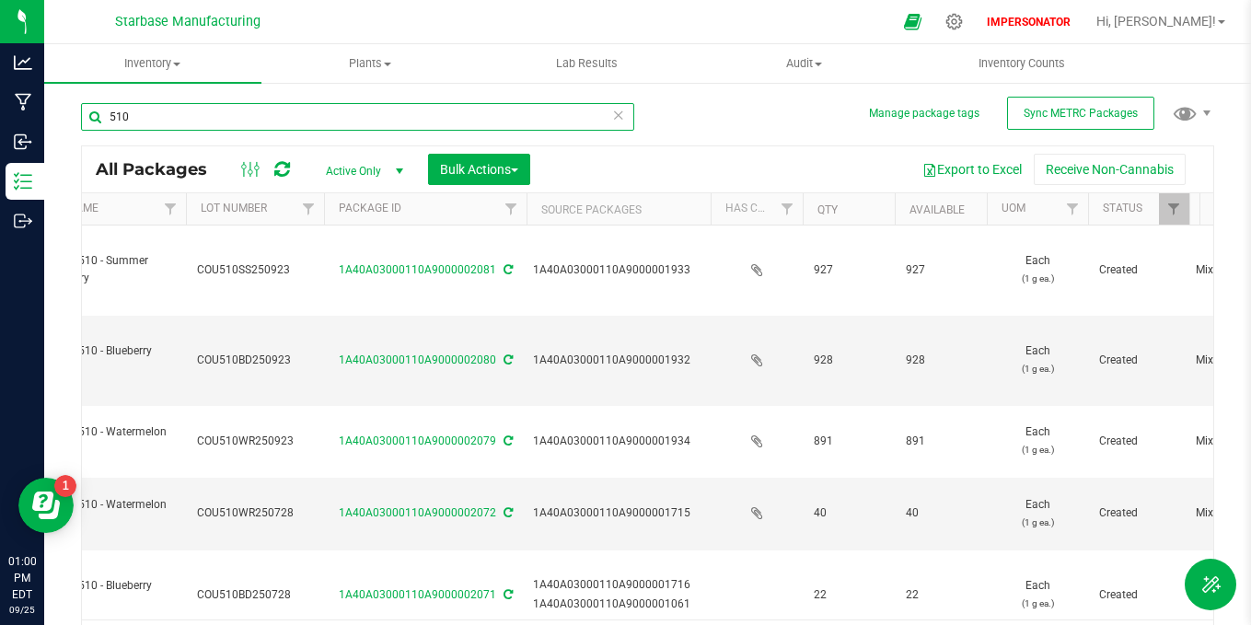
scroll to position [0, 126]
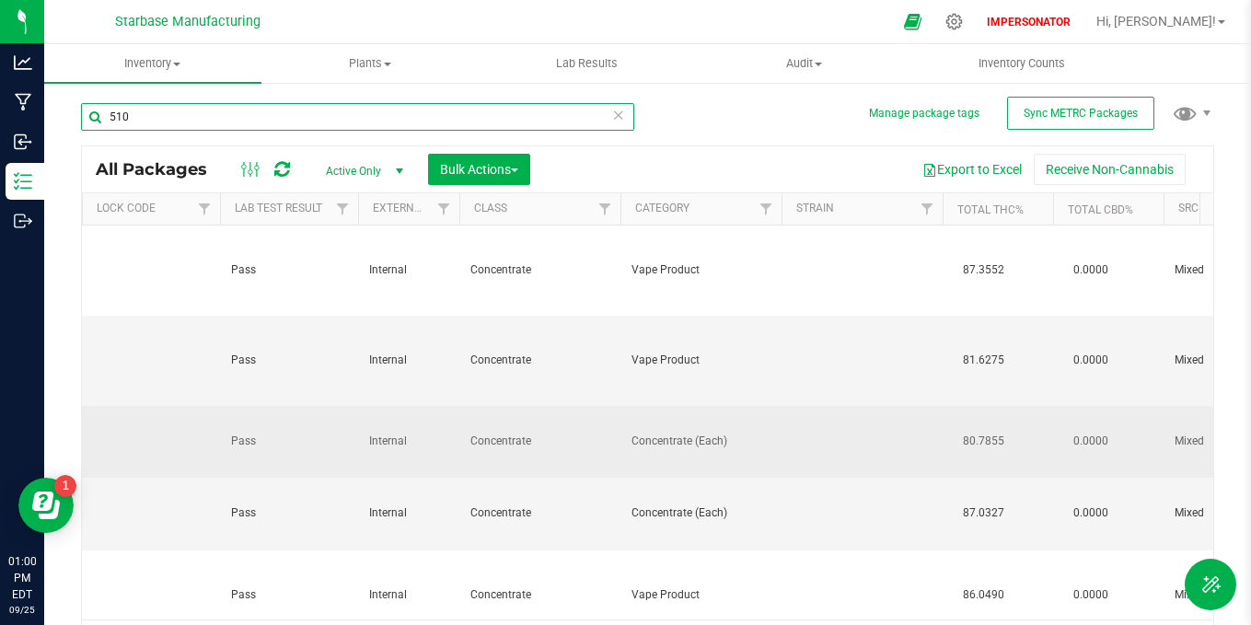
type input "510"
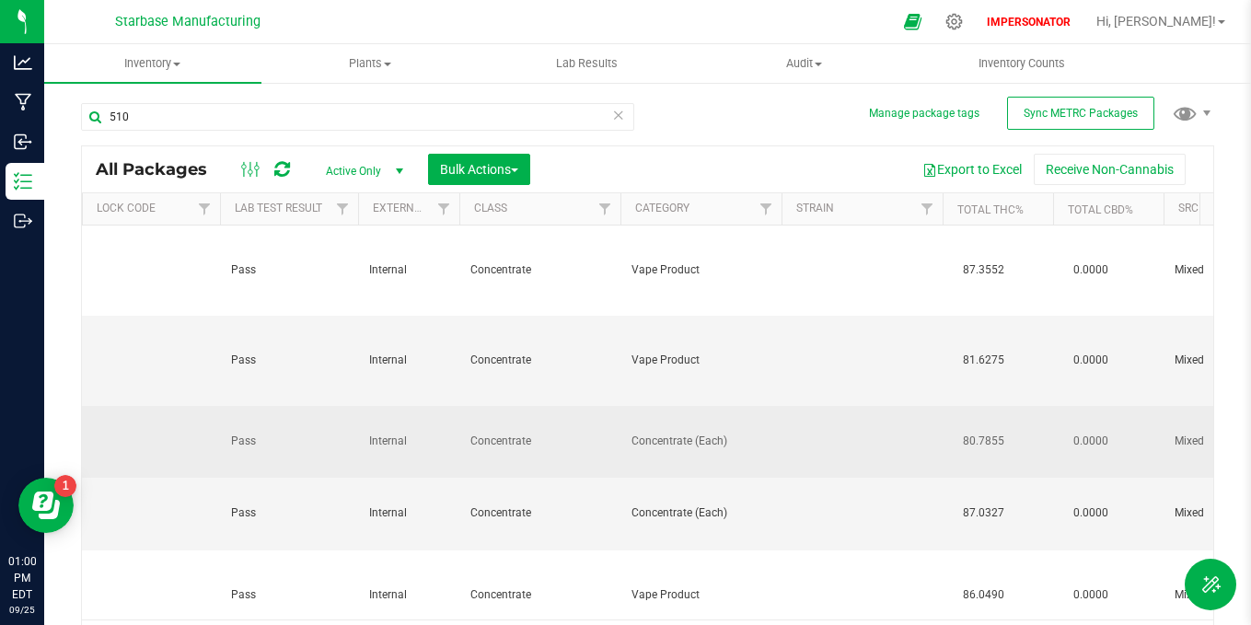
drag, startPoint x: 734, startPoint y: 442, endPoint x: 632, endPoint y: 441, distance: 102.2
click at [633, 441] on span "Concentrate (Each)" at bounding box center [701, 441] width 139 height 17
click at [632, 441] on span "Concentrate (Each)" at bounding box center [701, 441] width 139 height 17
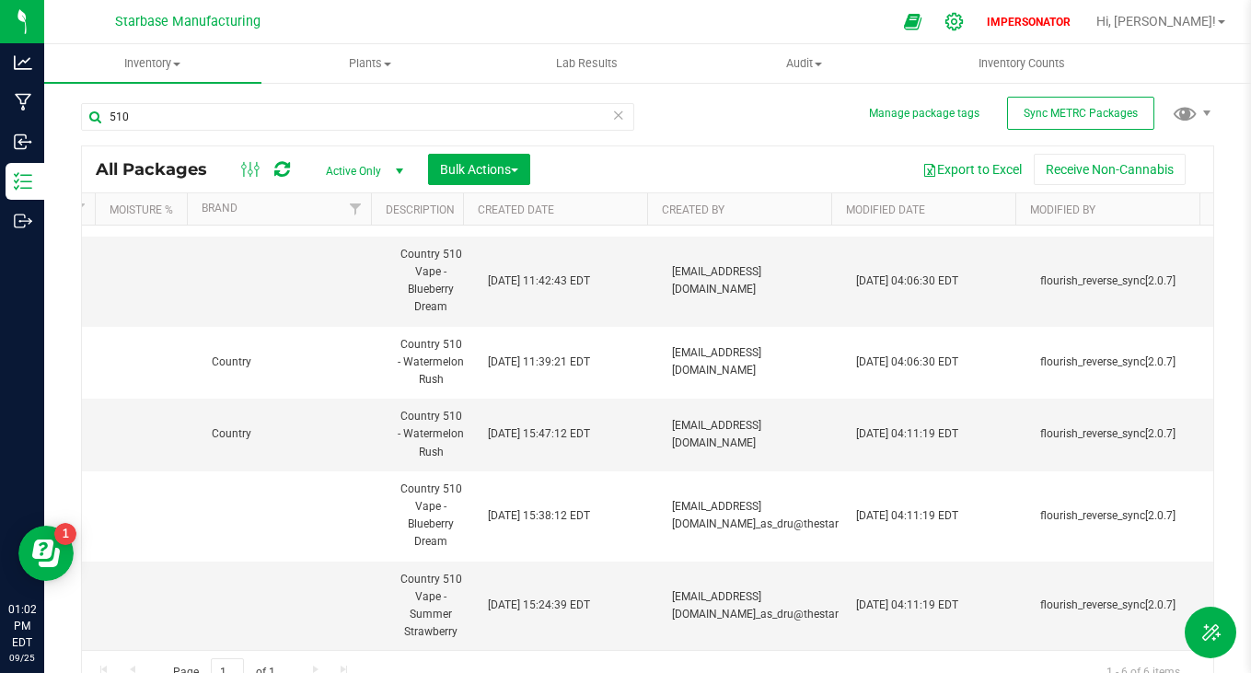
click at [978, 12] on div at bounding box center [955, 22] width 46 height 40
click at [963, 17] on icon at bounding box center [954, 21] width 17 height 17
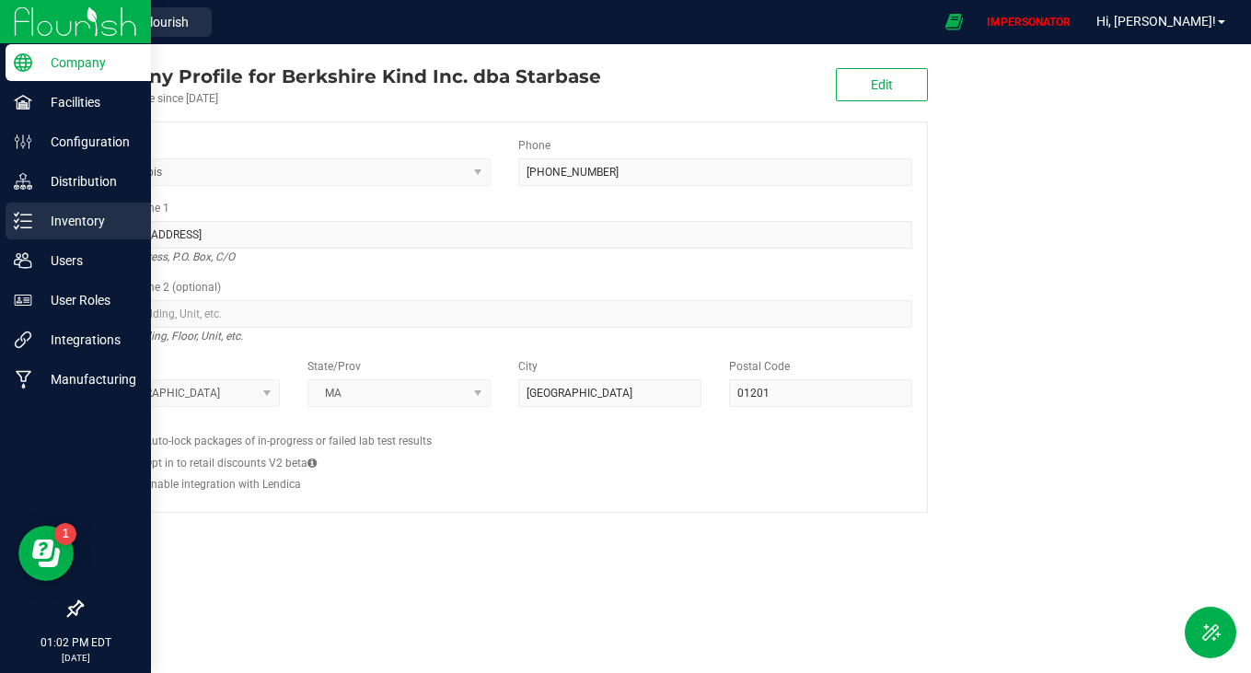
click at [41, 234] on div "Inventory" at bounding box center [78, 221] width 145 height 37
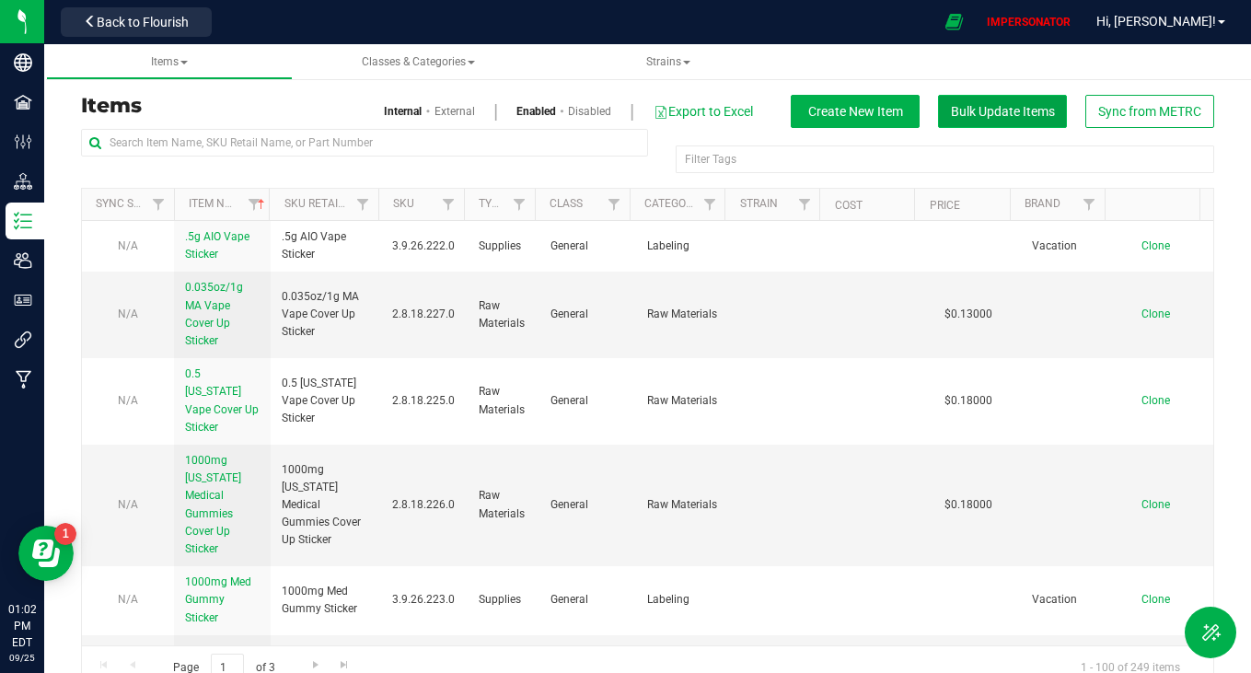
click at [994, 109] on span "Bulk Update Items" at bounding box center [1003, 111] width 104 height 15
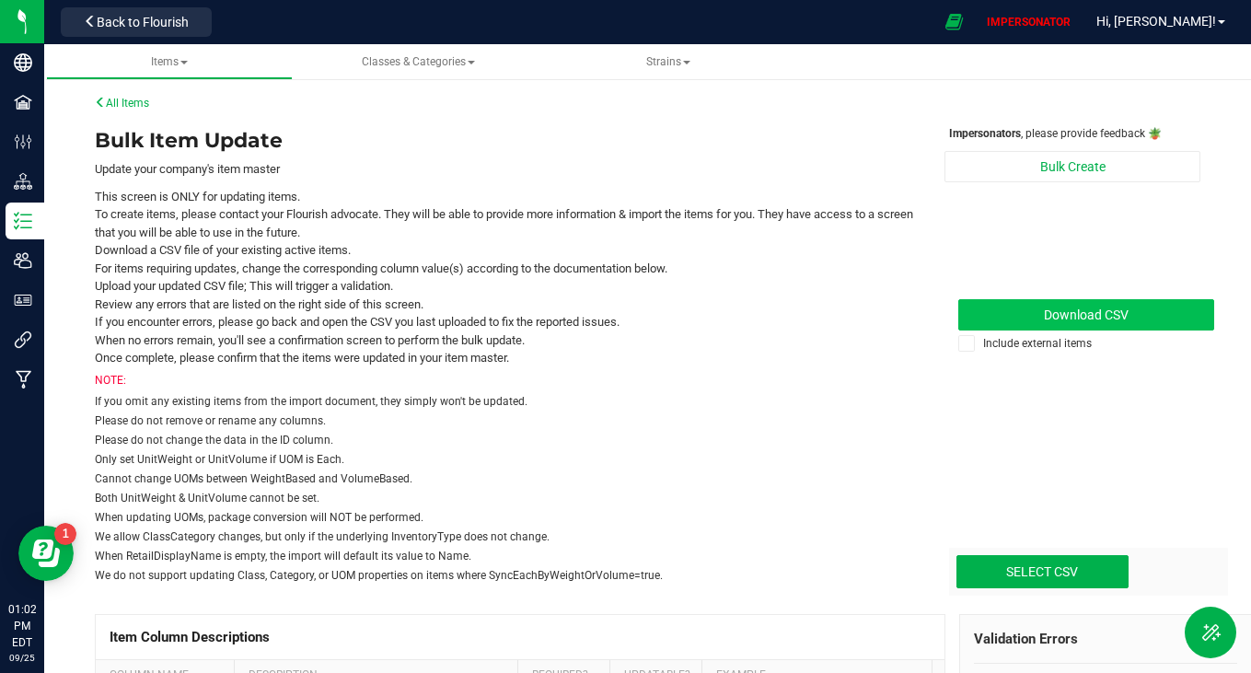
click at [1139, 317] on link "Download CSV" at bounding box center [1087, 314] width 256 height 31
